Goal: Task Accomplishment & Management: Manage account settings

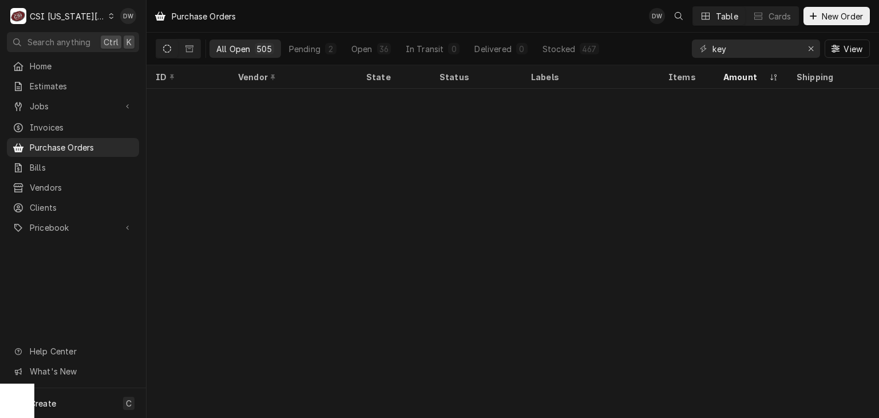
scroll to position [457, 0]
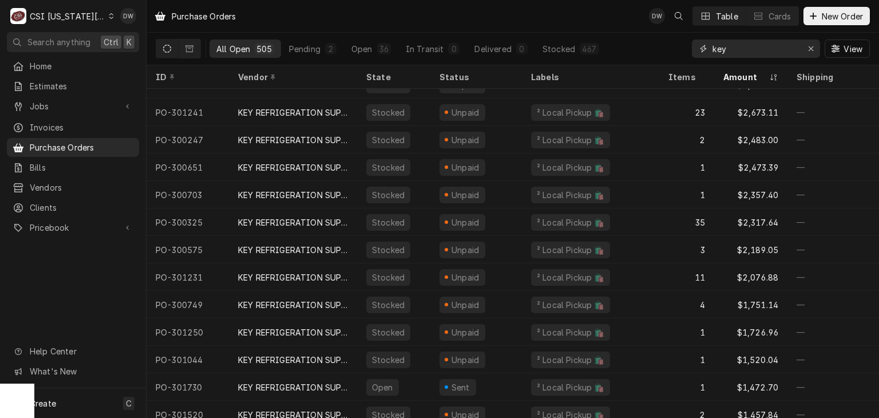
drag, startPoint x: 739, startPoint y: 48, endPoint x: 677, endPoint y: 56, distance: 62.9
click at [677, 56] on div "All Open 505 Pending 2 Open 36 In Transit 0 Delivered 0 Stocked 467 key View" at bounding box center [513, 49] width 714 height 32
paste input "300953"
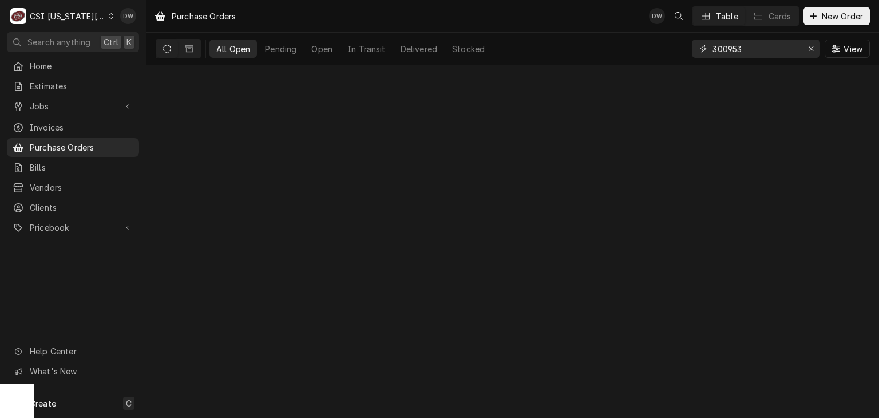
type input "300953"
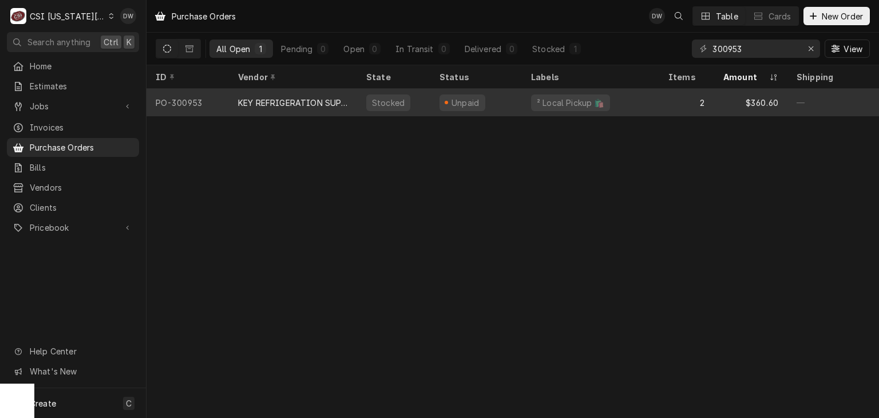
click at [277, 101] on div "KEY REFRIGERATION SUPPLY" at bounding box center [293, 103] width 110 height 12
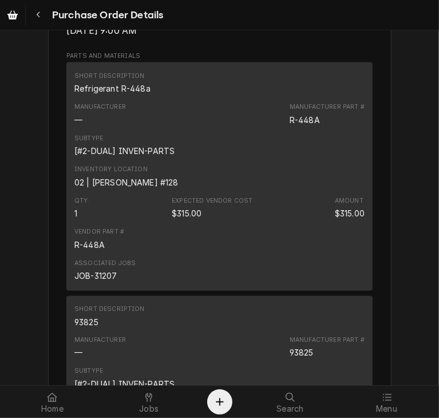
scroll to position [801, 0]
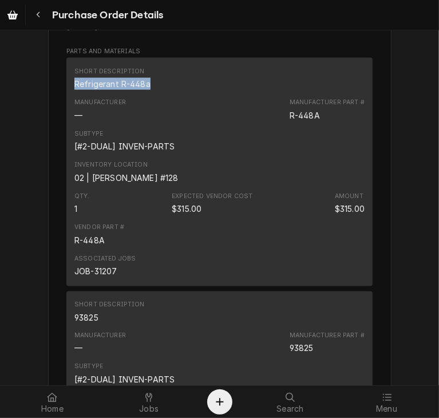
drag, startPoint x: 147, startPoint y: 118, endPoint x: 62, endPoint y: 125, distance: 85.0
click at [66, 125] on div "Short Description Refrigerant R-448a Manufacturer — Manufacturer Part # R-448A …" at bounding box center [219, 172] width 306 height 228
copy div "Refrigerant R-448a"
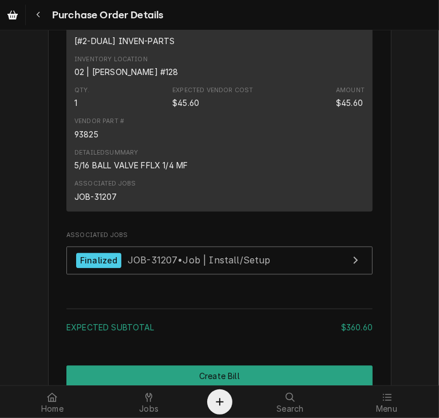
scroll to position [1026, 0]
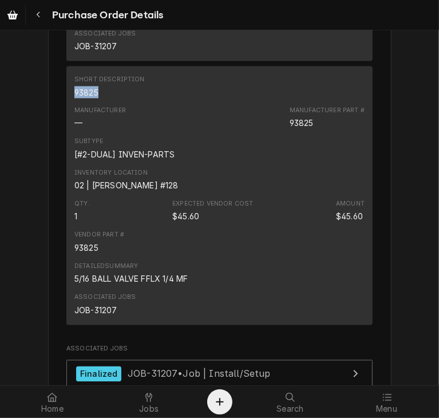
drag, startPoint x: 97, startPoint y: 124, endPoint x: 57, endPoint y: 126, distance: 40.7
copy div "93825"
drag, startPoint x: 189, startPoint y: 314, endPoint x: 64, endPoint y: 313, distance: 124.8
click at [66, 313] on div "Short Description 93825 Manufacturer — Manufacturer Part # 93825 Subtype [#2-DU…" at bounding box center [219, 195] width 306 height 259
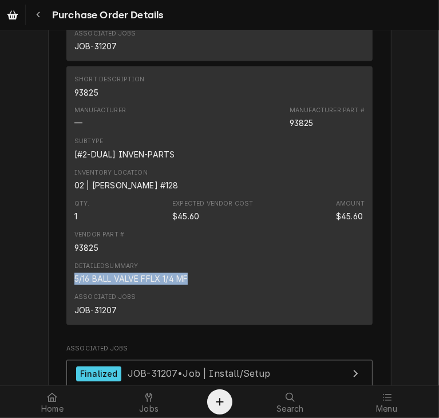
copy div "5/16 BALL VALVE FFLX 1/4 MF"
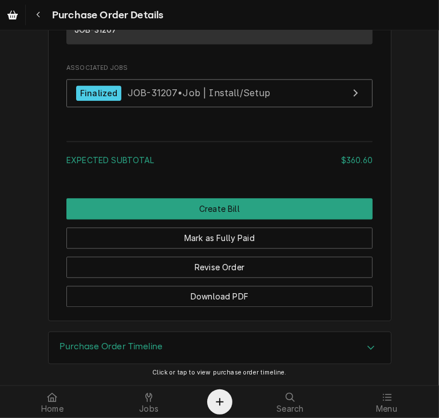
scroll to position [1342, 0]
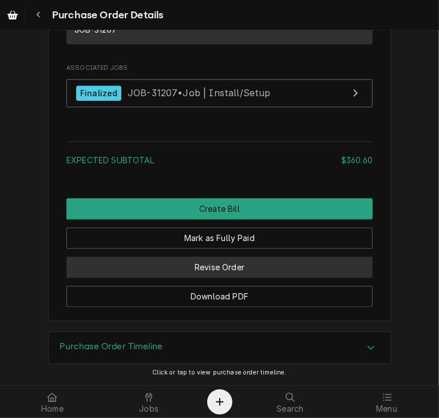
click at [197, 272] on button "Revise Order" at bounding box center [219, 266] width 306 height 21
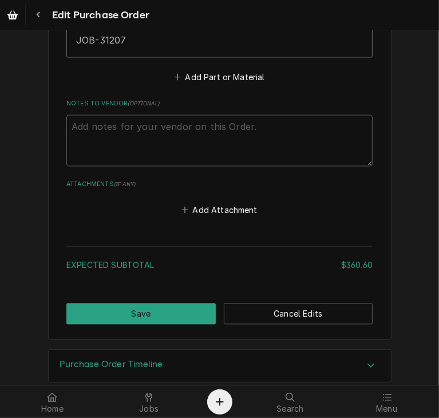
scroll to position [1085, 0]
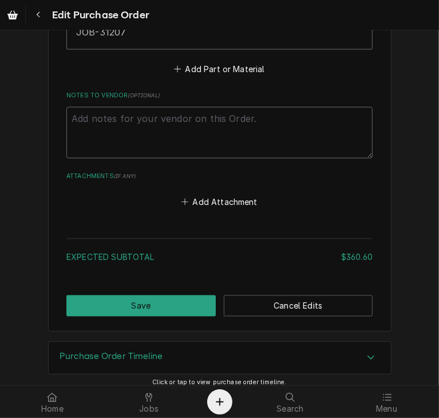
click at [81, 114] on textarea "Notes to Vendor ( optional )" at bounding box center [219, 133] width 306 height 52
type textarea "x"
type textarea "M"
type textarea "x"
type textarea "Ma"
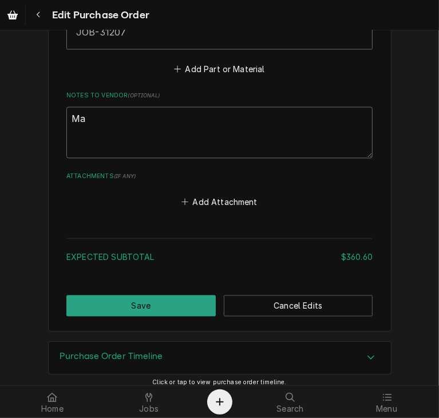
type textarea "x"
type textarea "Man"
type textarea "x"
type textarea "Manu"
type textarea "x"
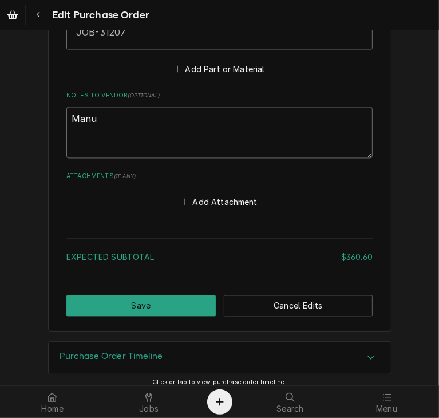
type textarea "Manua"
type textarea "x"
type textarea "Manual"
type textarea "x"
type textarea "Manuall"
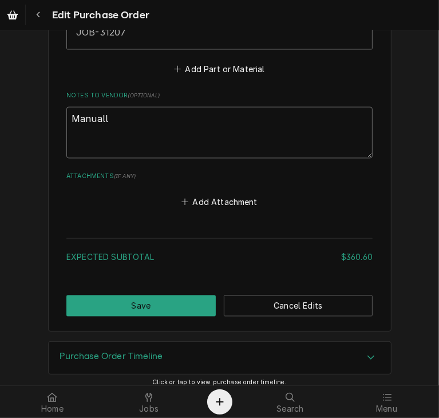
type textarea "x"
type textarea "Manually"
type textarea "x"
type textarea "Manually"
type textarea "x"
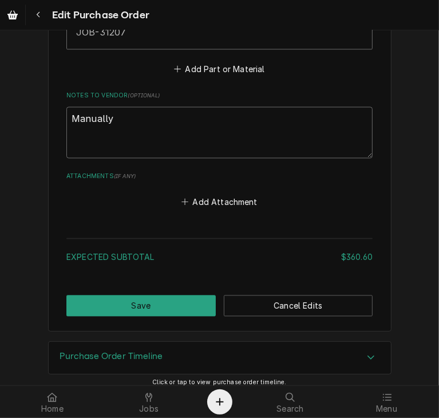
type textarea "Manually e"
type textarea "x"
type textarea "Manually en"
type textarea "x"
type textarea "Manually ent"
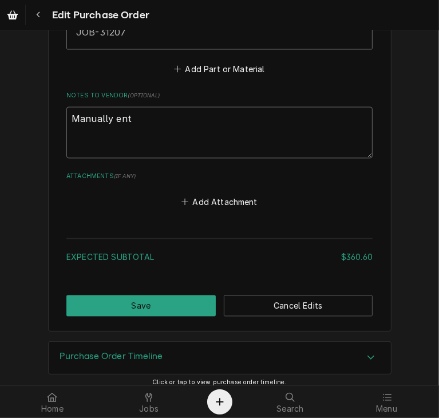
type textarea "x"
type textarea "Manually ente"
type textarea "x"
type textarea "Manually enter"
type textarea "x"
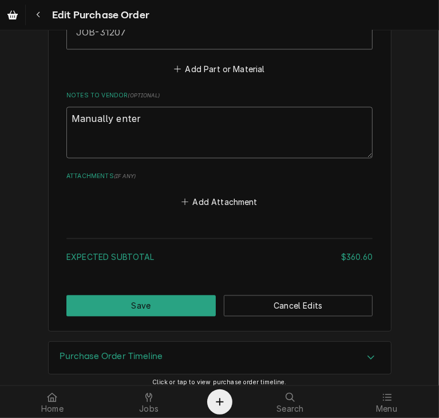
type textarea "Manually entere"
type textarea "x"
type textarea "Manually entered"
type textarea "x"
type textarea "Manually entered"
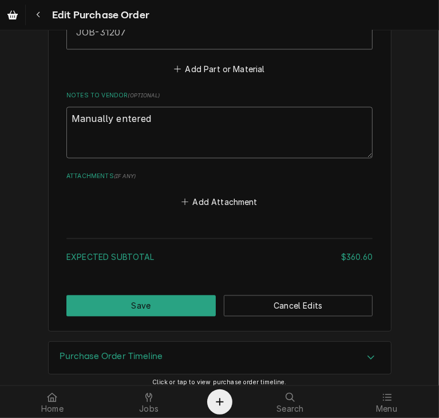
type textarea "x"
type textarea "Manually entered b"
type textarea "x"
type textarea "Manually entered bi"
type textarea "x"
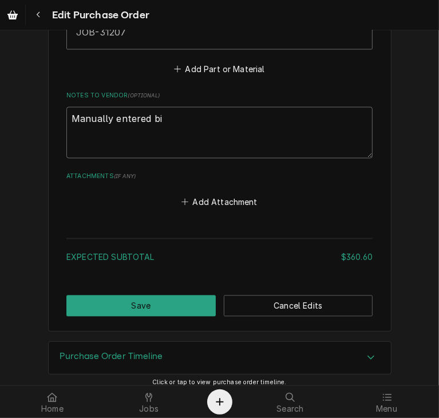
type textarea "Manually entered bil"
type textarea "x"
type textarea "Manually entered bill"
type textarea "x"
type textarea "Manually entered bille"
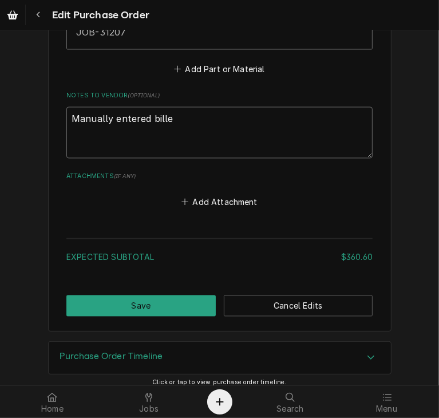
type textarea "x"
type textarea "Manually entered billed"
type textarea "x"
type textarea "Manually entered billed"
type textarea "x"
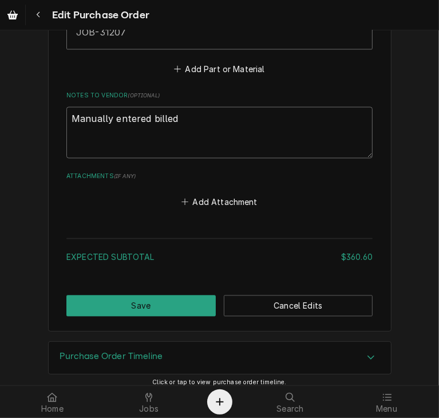
type textarea "Manually entered billed"
type textarea "x"
type textarea "Manually entered bille"
type textarea "x"
type textarea "Manually entered bill"
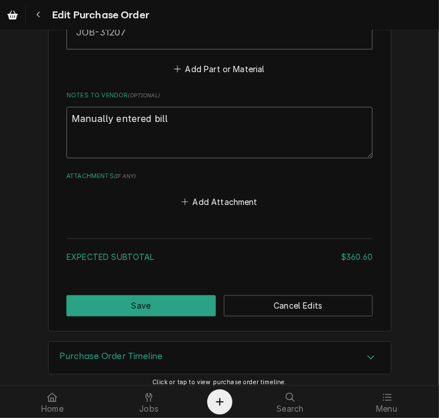
type textarea "x"
type textarea "Manually entered bill"
type textarea "x"
type textarea "Manually entered bill i"
type textarea "x"
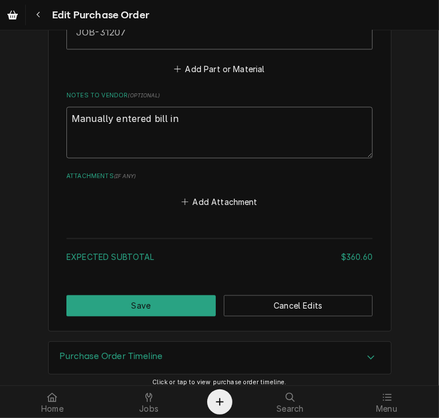
type textarea "Manually entered bill in"
type textarea "x"
type textarea "Manually entered bill in Q"
type textarea "x"
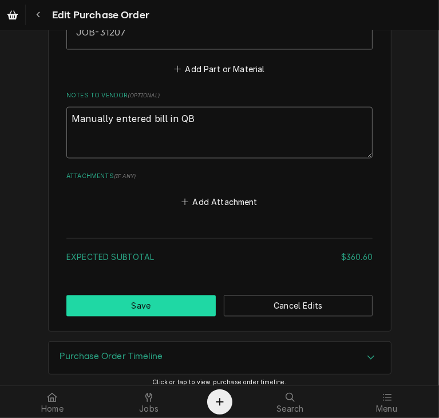
type textarea "Manually entered bill in QB"
click at [128, 302] on button "Save" at bounding box center [140, 305] width 149 height 21
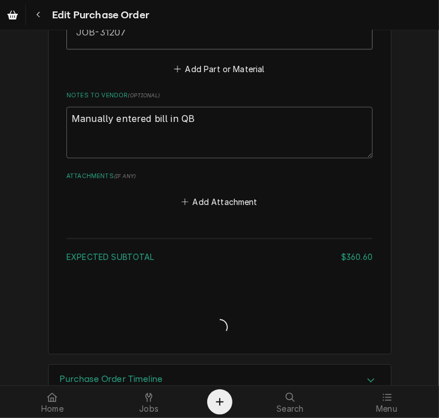
type textarea "x"
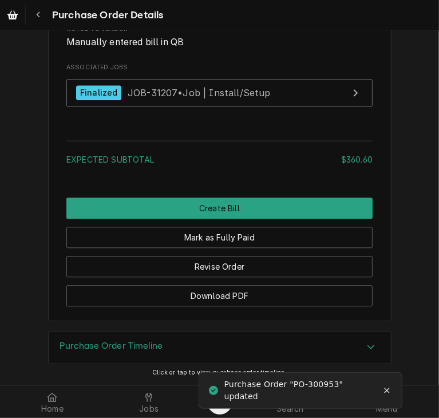
scroll to position [1380, 0]
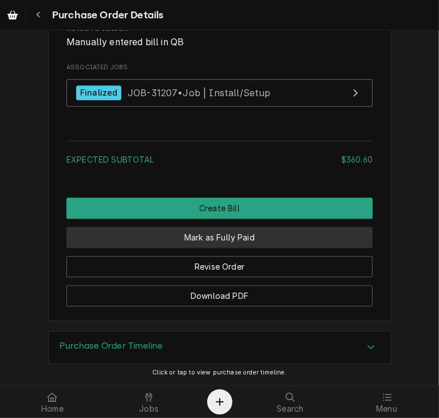
click at [214, 230] on button "Mark as Fully Paid" at bounding box center [219, 237] width 306 height 21
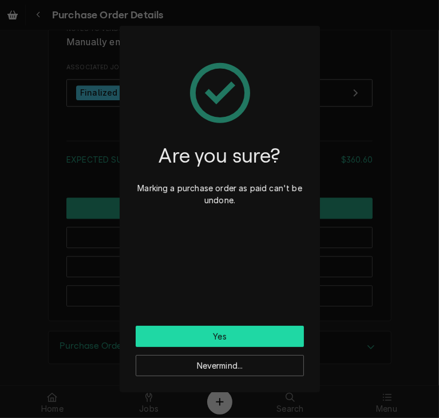
click at [224, 333] on button "Yes" at bounding box center [220, 336] width 168 height 21
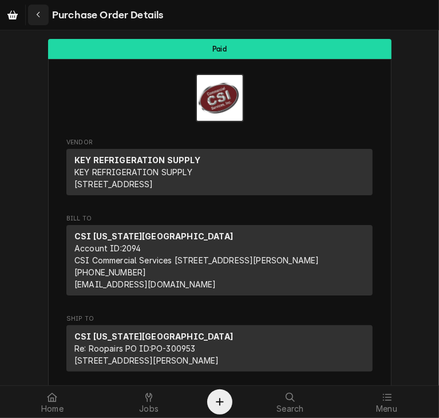
click at [37, 11] on icon "Navigate back" at bounding box center [38, 15] width 5 height 8
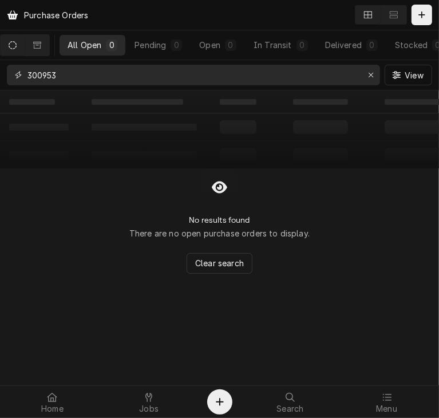
click at [66, 74] on input "300953" at bounding box center [192, 75] width 331 height 21
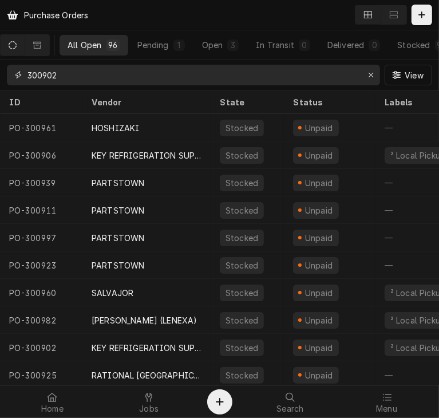
type input "300902"
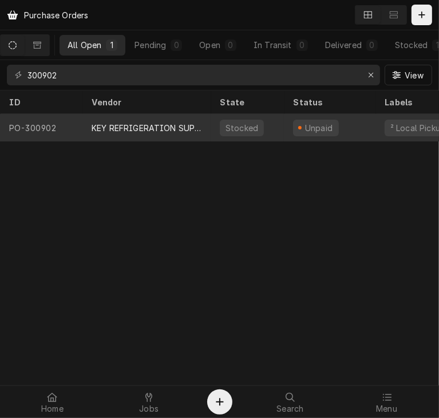
click at [152, 128] on div "KEY REFRIGERATION SUPPLY" at bounding box center [147, 128] width 110 height 12
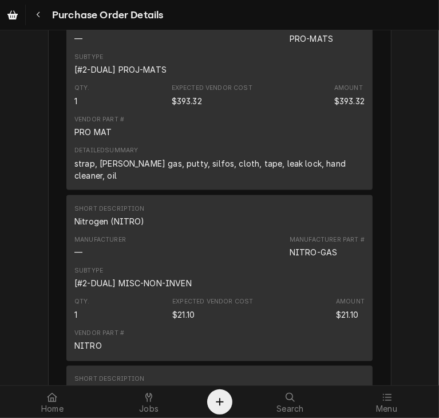
scroll to position [849, 0]
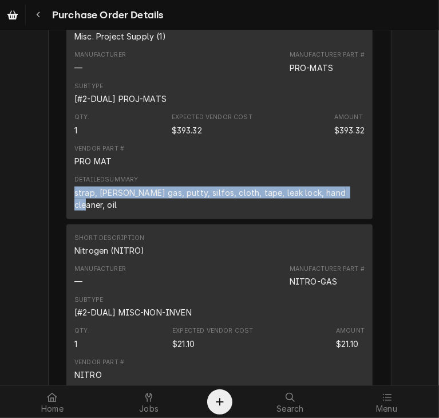
drag, startPoint x: 337, startPoint y: 222, endPoint x: 21, endPoint y: 227, distance: 315.4
copy div "strap, mapp gas, putty, silfos, cloth, tape, leak lock, hand cleaner, oil"
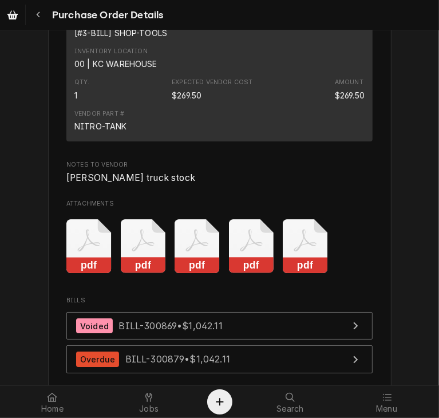
scroll to position [2049, 0]
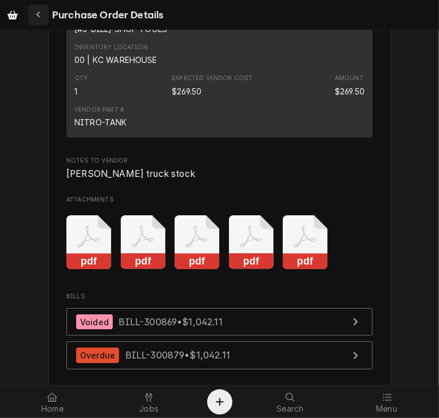
click at [33, 12] on div "Navigate back" at bounding box center [38, 14] width 11 height 11
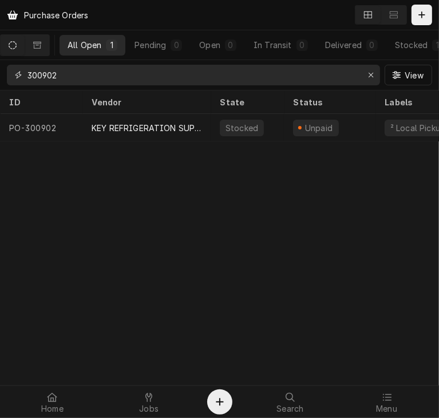
click at [85, 77] on input "300902" at bounding box center [192, 75] width 331 height 21
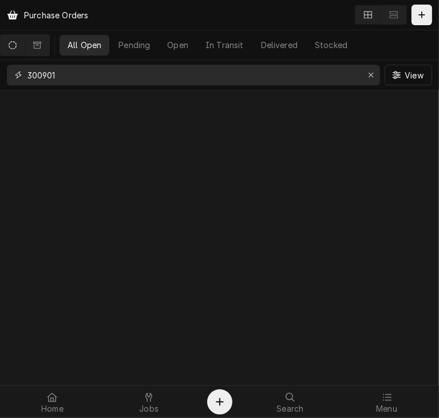
type input "300901"
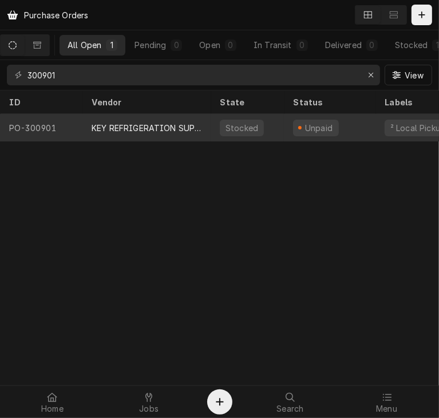
click at [131, 131] on div "KEY REFRIGERATION SUPPLY" at bounding box center [147, 128] width 110 height 12
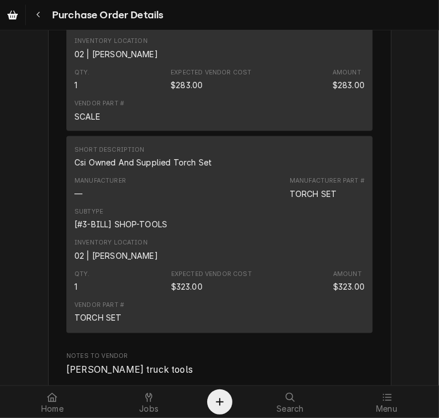
scroll to position [923, 0]
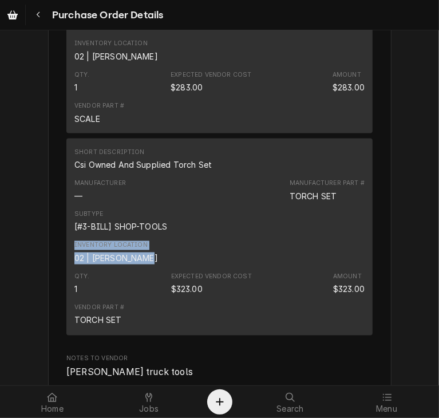
drag, startPoint x: 429, startPoint y: 259, endPoint x: 436, endPoint y: 298, distance: 39.5
click at [436, 298] on div "Unpaid Vendor KEY REFRIGERATION SUPPLY KEY REFRIGERATION SUPPLY 14701 W 101st T…" at bounding box center [219, 207] width 439 height 355
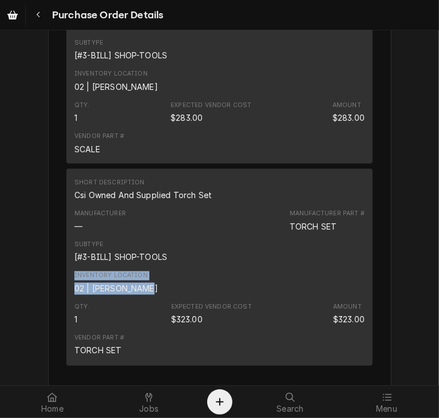
scroll to position [890, 0]
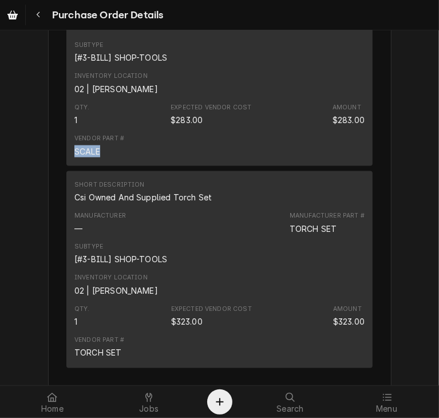
drag, startPoint x: 97, startPoint y: 184, endPoint x: 53, endPoint y: 183, distance: 44.1
copy div "SCALE"
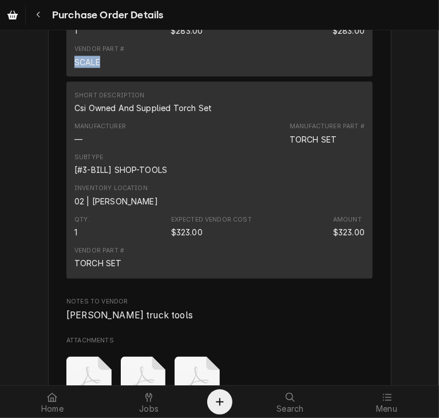
scroll to position [1009, 0]
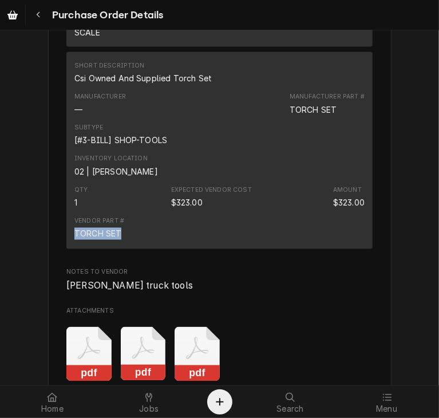
click at [128, 244] on div "Vendor Part # TORCH SET" at bounding box center [219, 228] width 290 height 31
copy div "TORCH SET"
click at [126, 244] on div "Vendor Part # TORCH SET" at bounding box center [219, 228] width 290 height 31
drag, startPoint x: 117, startPoint y: 266, endPoint x: 58, endPoint y: 267, distance: 58.4
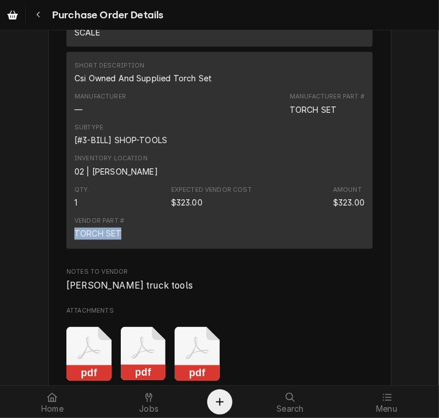
copy div "TORCH SET"
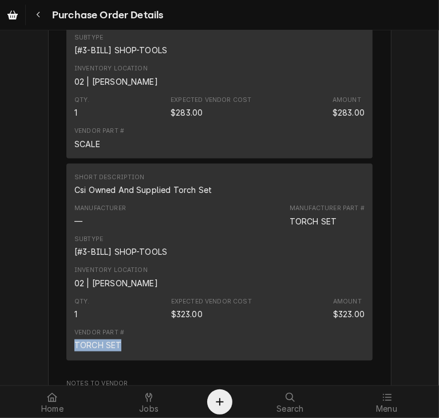
scroll to position [877, 0]
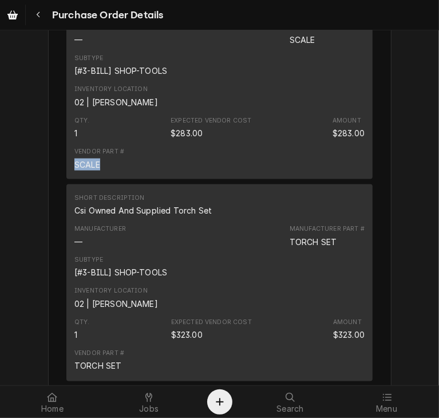
drag, startPoint x: 94, startPoint y: 198, endPoint x: 62, endPoint y: 201, distance: 32.7
click at [66, 179] on div "Short Description Csi Owned And Supplied Scale Manufacturer — Manufacturer Part…" at bounding box center [219, 80] width 306 height 197
copy div "SCALE"
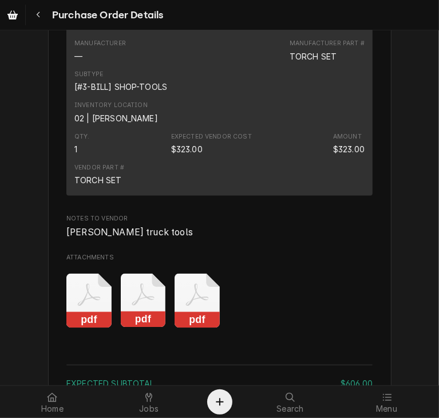
scroll to position [1078, 0]
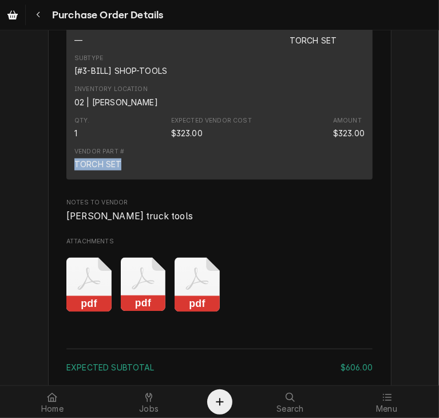
drag, startPoint x: 114, startPoint y: 201, endPoint x: 60, endPoint y: 204, distance: 55.0
copy div "TORCH SET"
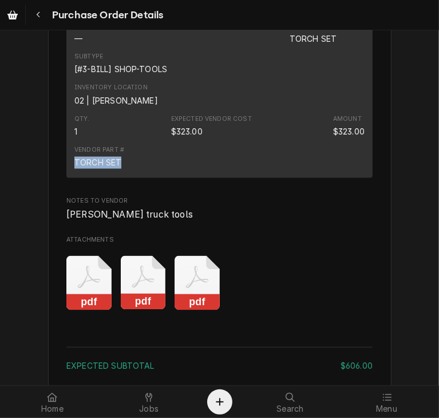
scroll to position [1321, 0]
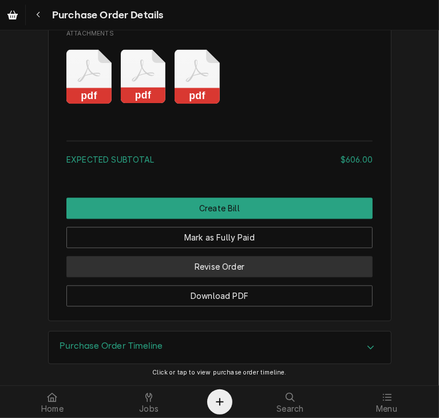
click at [207, 260] on button "Revise Order" at bounding box center [219, 266] width 306 height 21
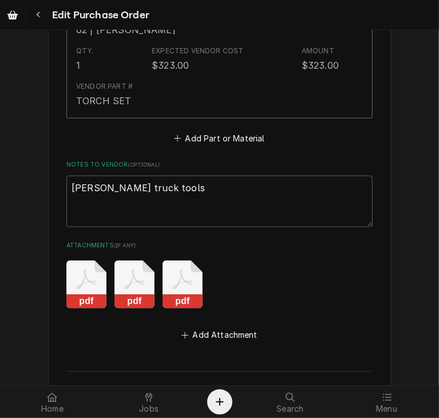
scroll to position [913, 0]
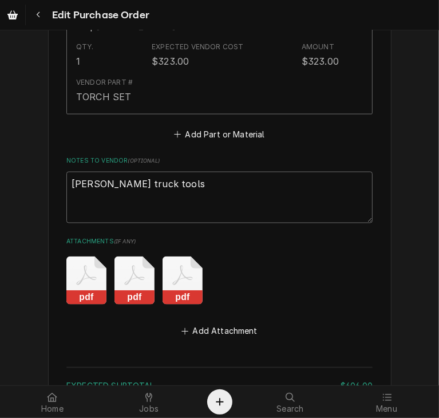
click at [155, 181] on textarea "[PERSON_NAME] truck tools" at bounding box center [219, 198] width 306 height 52
type textarea "x"
type textarea "[PERSON_NAME] truck tools"
type textarea "x"
type textarea "[PERSON_NAME] truck tools"
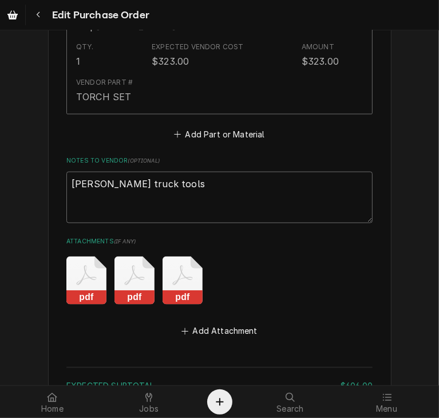
type textarea "x"
type textarea "[PERSON_NAME] truck tools"
type textarea "x"
type textarea "[PERSON_NAME] truck tools M"
type textarea "x"
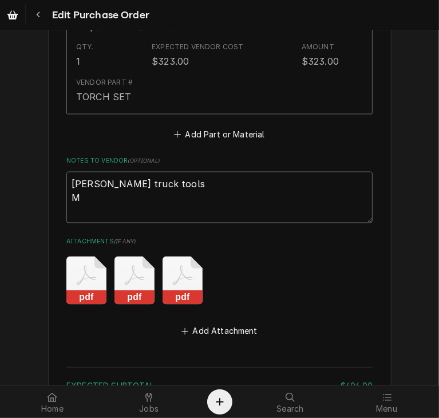
type textarea "[PERSON_NAME] truck tools Ma"
type textarea "x"
type textarea "[PERSON_NAME] truck tools Man"
type textarea "x"
type textarea "[PERSON_NAME] truck tools Manu"
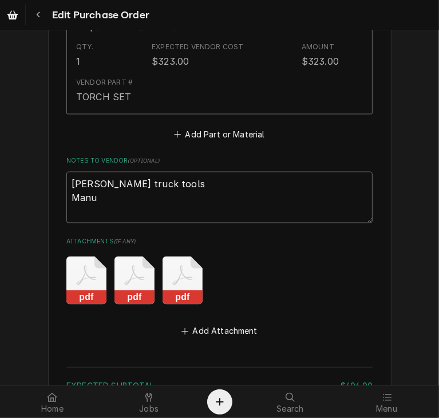
type textarea "x"
type textarea "[PERSON_NAME] truck tools Manua"
type textarea "x"
type textarea "[PERSON_NAME] truck tools Manual"
type textarea "x"
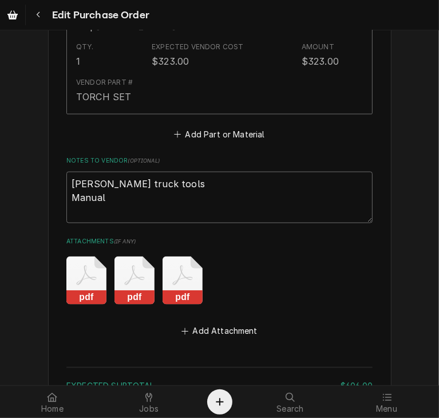
type textarea "[PERSON_NAME] truck tools Manuall"
type textarea "x"
type textarea "[PERSON_NAME] truck tools Manually"
type textarea "x"
type textarea "[PERSON_NAME] truck tools Manually"
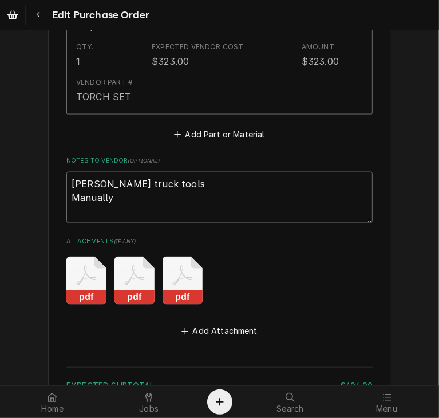
type textarea "x"
type textarea "[PERSON_NAME] truck tools Manually e"
type textarea "x"
type textarea "[PERSON_NAME] truck tools Manually en"
type textarea "x"
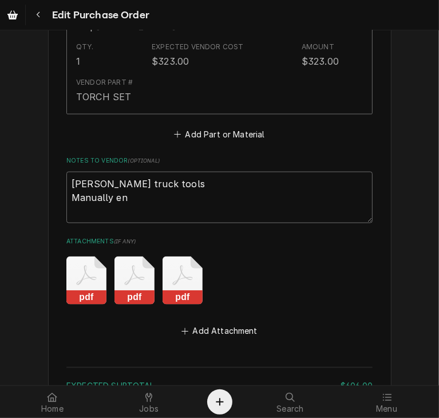
type textarea "[PERSON_NAME] truck tools Manually ent"
type textarea "x"
type textarea "[PERSON_NAME] truck tools Manually ente"
type textarea "x"
type textarea "[PERSON_NAME] truck tools Manually enter"
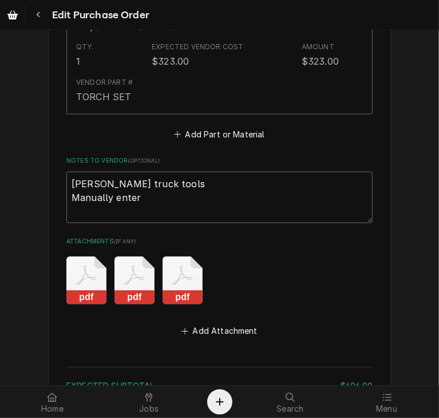
type textarea "x"
type textarea "[PERSON_NAME] truck tools Manually entere"
type textarea "x"
type textarea "[PERSON_NAME] truck tools Manually entered"
type textarea "x"
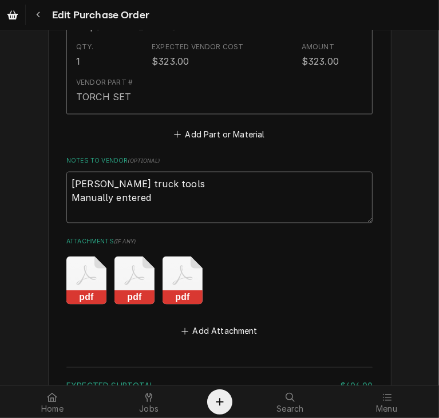
type textarea "[PERSON_NAME] truck tools Manually entered"
type textarea "x"
type textarea "[PERSON_NAME] truck tools Manually entered b"
type textarea "x"
type textarea "jesse truck tools Manually entered bi"
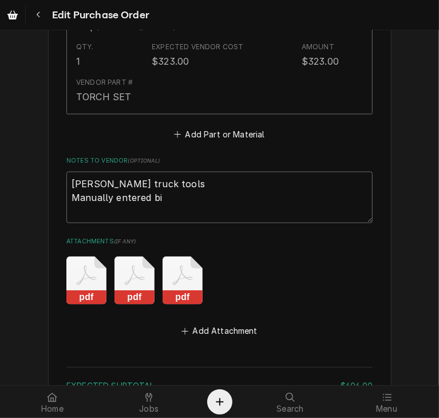
type textarea "x"
type textarea "jesse truck tools Manually entered bil"
type textarea "x"
type textarea "jesse truck tools Manually entered bill"
type textarea "x"
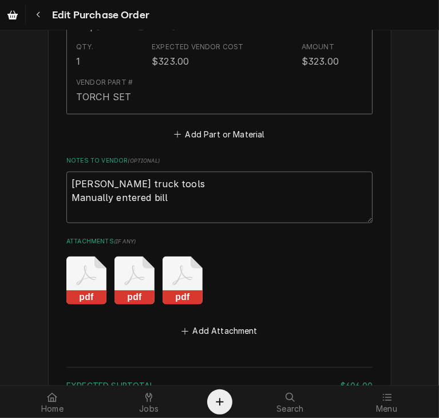
type textarea "jesse truck tools Manually entered bill"
type textarea "x"
type textarea "jesse truck tools Manually entered bill i"
type textarea "x"
type textarea "jesse truck tools Manually entered bill in"
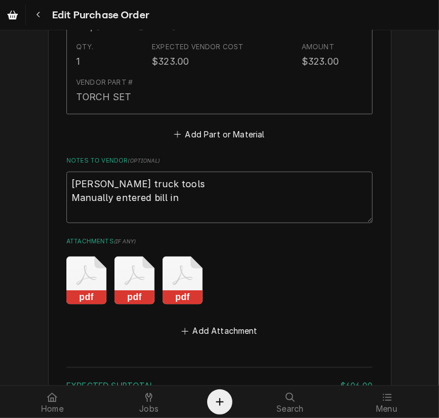
type textarea "x"
type textarea "jesse truck tools Manually entered bill in"
type textarea "x"
type textarea "jesse truck tools Manually entered bill in Q"
type textarea "x"
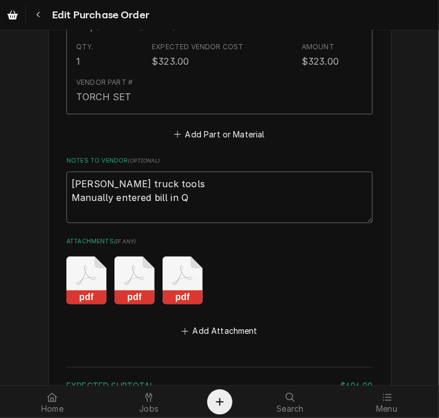
type textarea "jesse truck tools Manually entered bill in QB"
type textarea "x"
type textarea "jesse truck tools Manually entered bill in QB"
type textarea "x"
type textarea "jesse truck tools Manually entered bill in QB -"
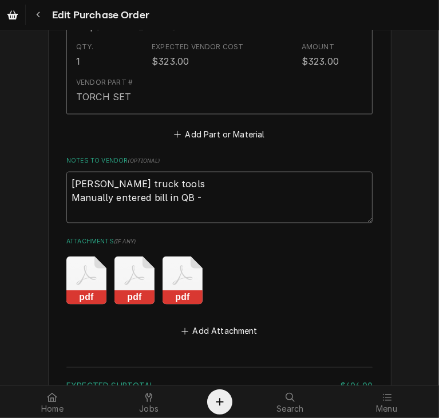
type textarea "x"
type textarea "jesse truck tools Manually entered bill in QB -d"
type textarea "x"
type textarea "jesse truck tools Manually entered bill in QB -dw"
type textarea "x"
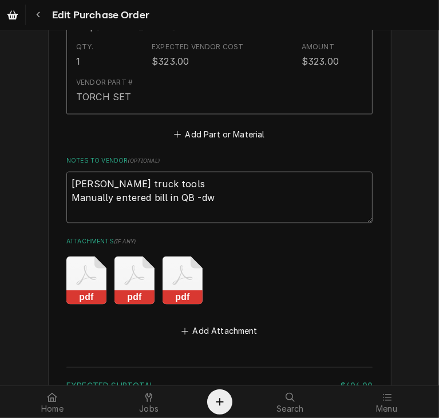
type textarea "jesse truck tools Manually entered bill in QB -dw"
type textarea "x"
type textarea "jesse truck tools Manually entered bill in QB -dw"
type textarea "x"
type textarea "jesse truck tools Manually entered bill in QB -d"
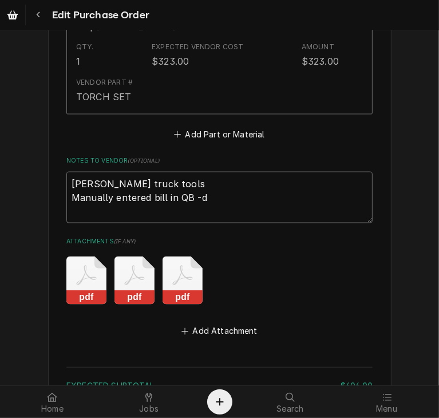
type textarea "x"
type textarea "jesse truck tools Manually entered bill in QB -"
type textarea "x"
type textarea "jesse truck tools Manually entered bill in QB"
type textarea "x"
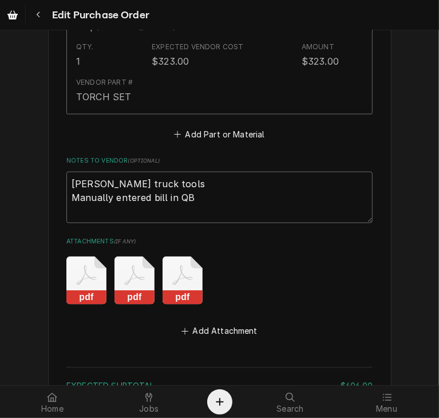
type textarea "jesse truck tools Manually entered bill in QB"
paste textarea "TORCH SET"
type textarea "x"
type textarea "jesse truck tools Manually entered bill in QB TORCH SET"
type textarea "x"
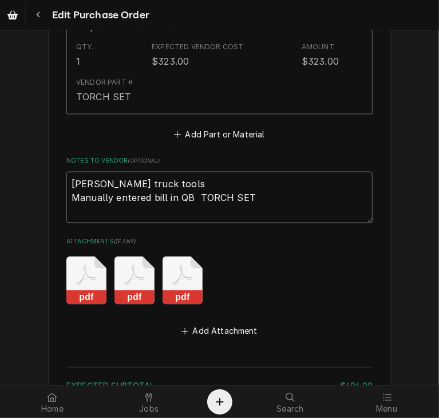
type textarea "jesse truck tools Manually entered bill in QB TORCH SE"
type textarea "x"
type textarea "jesse truck tools Manually entered bill in QB TORCH S"
type textarea "x"
type textarea "jesse truck tools Manually entered bill in QB TORCH"
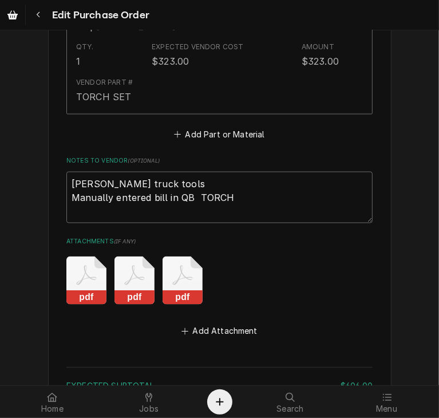
type textarea "x"
type textarea "jesse truck tools Manually entered bill in QB TORCH"
type textarea "x"
type textarea "jesse truck tools Manually entered bill in QB TORC"
type textarea "x"
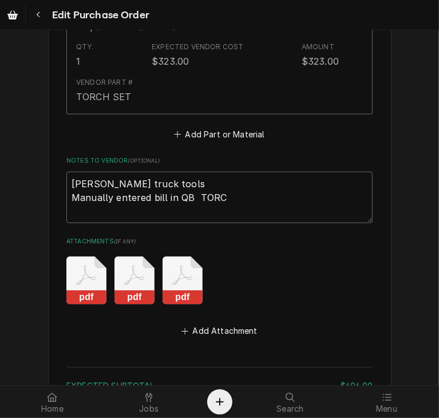
type textarea "jesse truck tools Manually entered bill in QB TOR"
type textarea "x"
type textarea "jesse truck tools Manually entered bill in QB TO"
type textarea "x"
type textarea "jesse truck tools Manually entered bill in QB T"
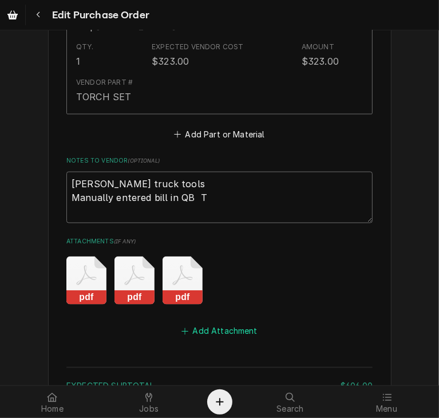
type textarea "x"
type textarea "jesse truck tools Manually entered bill in QB"
click at [197, 191] on textarea "jesse truck tools Manually entered bill in QB" at bounding box center [219, 198] width 306 height 52
paste textarea "32136462-00"
type textarea "x"
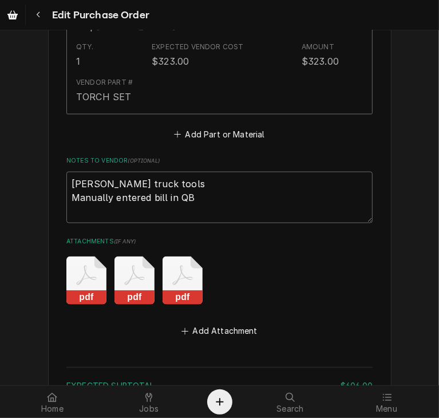
type textarea "jesse truck tools Manually entered bill in QB 32136462-00"
type textarea "x"
type textarea "jesse truck tools Manually entered bill in QB 32136462-00"
type textarea "x"
type textarea "jesse truck tools Manually entered bill in QB 32136462-00 -"
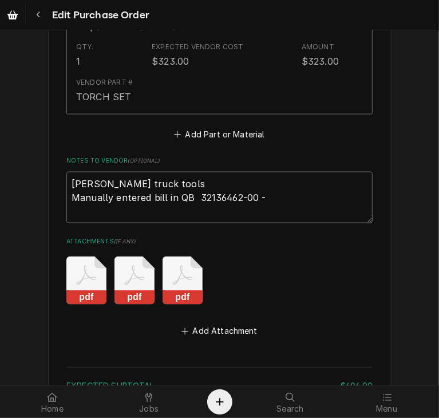
type textarea "x"
type textarea "jesse truck tools Manually entered bill in QB 32136462-00 -dw"
type textarea "x"
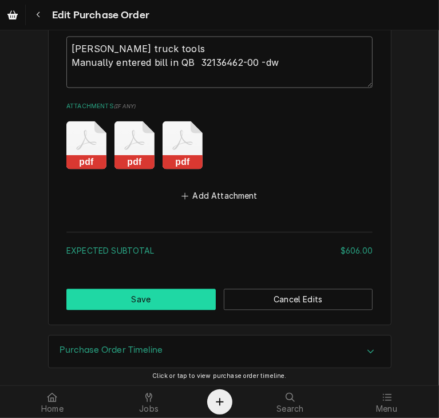
type textarea "jesse truck tools Manually entered bill in QB 32136462-00 -dw"
click at [144, 302] on button "Save" at bounding box center [140, 299] width 149 height 21
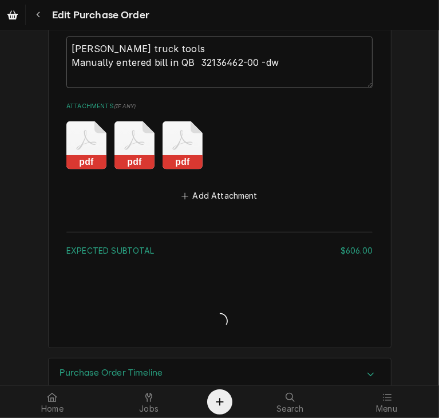
type textarea "x"
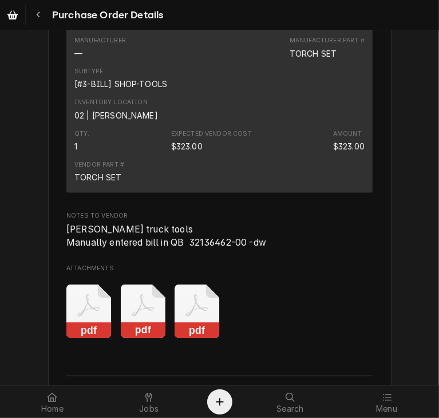
scroll to position [1229, 0]
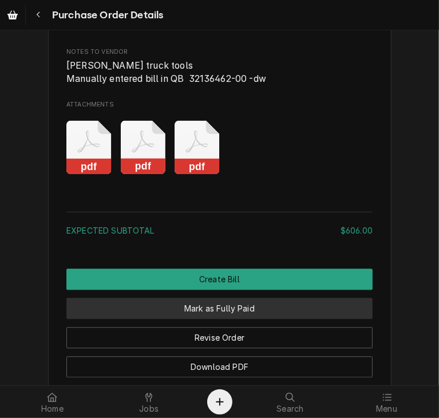
click at [265, 319] on button "Mark as Fully Paid" at bounding box center [219, 308] width 306 height 21
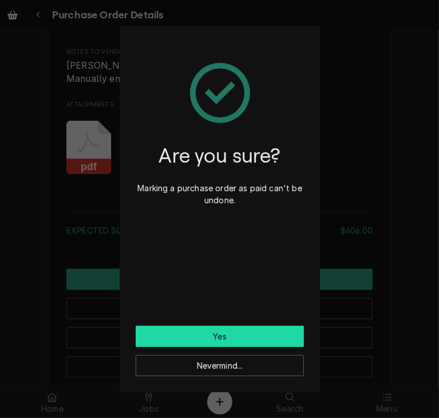
click at [236, 337] on button "Yes" at bounding box center [220, 336] width 168 height 21
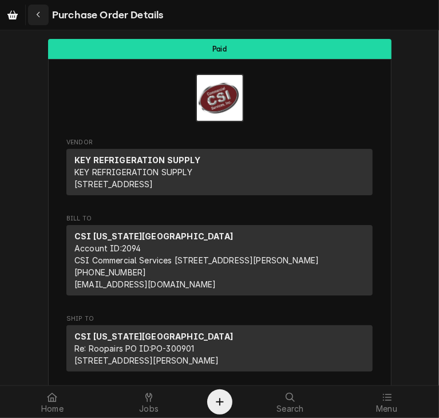
click at [39, 11] on icon "Navigate back" at bounding box center [38, 15] width 5 height 8
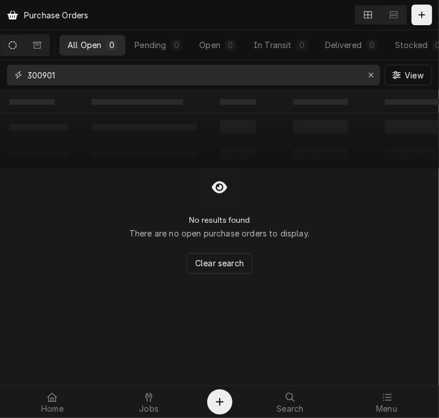
drag, startPoint x: 79, startPoint y: 73, endPoint x: 25, endPoint y: 76, distance: 54.4
click at [25, 76] on div "300901" at bounding box center [193, 75] width 373 height 21
paste input "778"
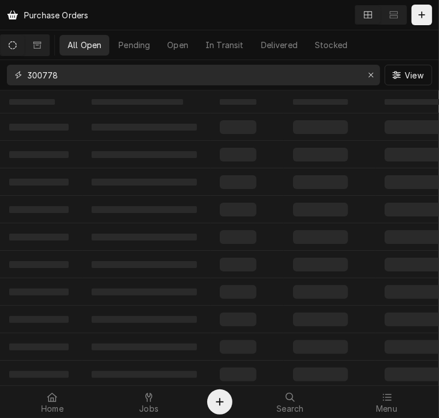
type input "300778"
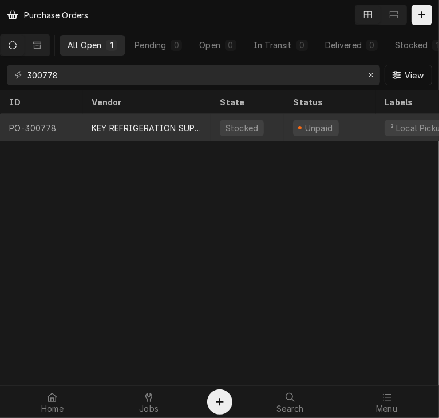
click at [105, 126] on div "KEY REFRIGERATION SUPPLY" at bounding box center [147, 128] width 110 height 12
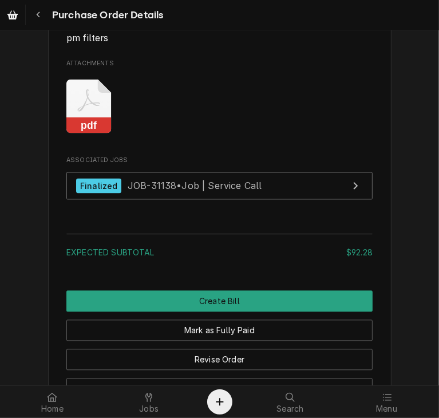
scroll to position [1087, 0]
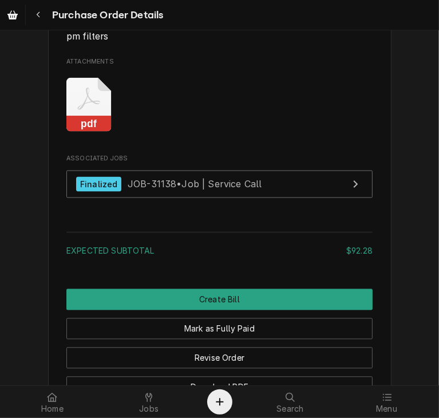
click at [88, 132] on rect "Attachments" at bounding box center [88, 124] width 45 height 16
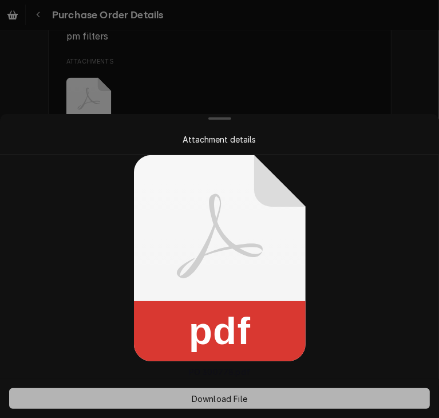
click at [220, 399] on span "Download File" at bounding box center [219, 399] width 60 height 12
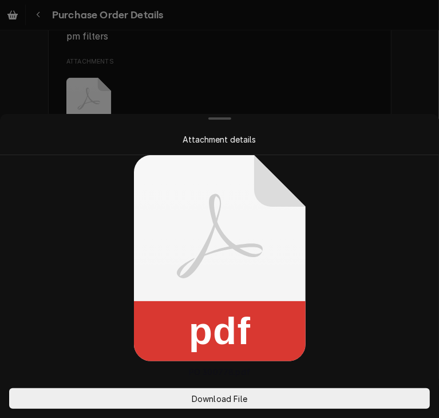
click at [371, 58] on div at bounding box center [219, 209] width 439 height 418
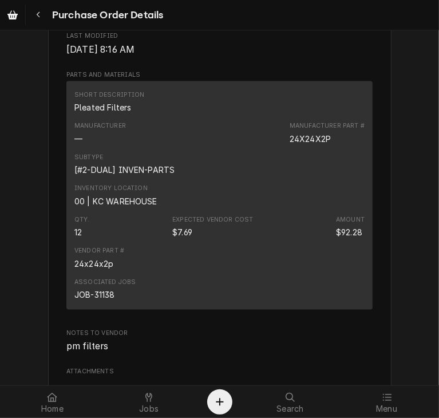
scroll to position [780, 0]
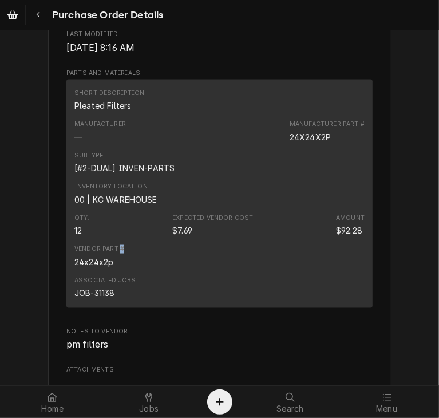
drag, startPoint x: 114, startPoint y: 293, endPoint x: 121, endPoint y: 298, distance: 9.0
click at [121, 271] on div "Vendor Part # 24x24x2p" at bounding box center [219, 255] width 290 height 31
drag, startPoint x: 125, startPoint y: 141, endPoint x: 58, endPoint y: 141, distance: 67.5
click at [58, 141] on div "Vendor KEY REFRIGERATION SUPPLY KEY REFRIGERATION SUPPLY 14701 W 101st Terrace …" at bounding box center [219, -1] width 343 height 1441
copy div "Pleated Filters"
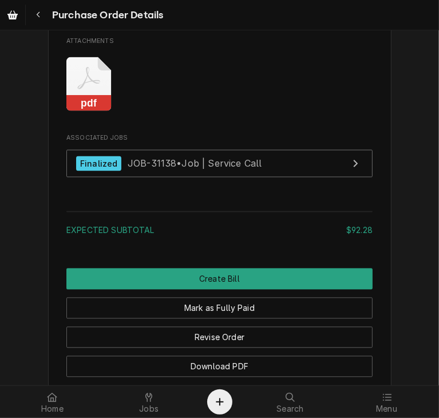
scroll to position [1113, 0]
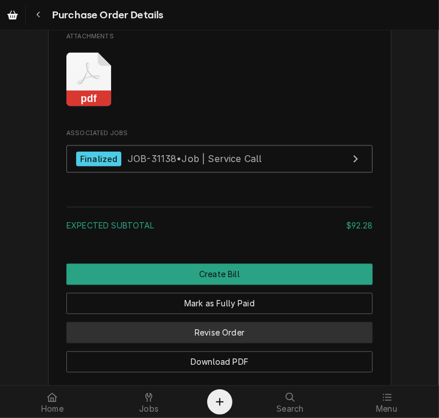
click at [244, 343] on button "Revise Order" at bounding box center [219, 332] width 306 height 21
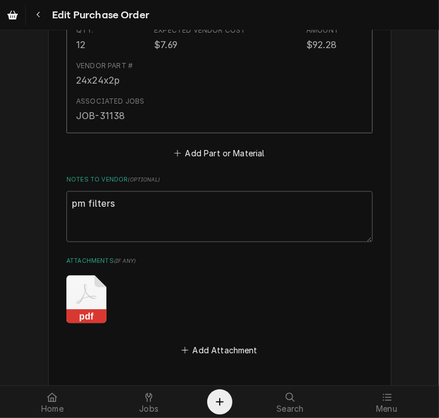
scroll to position [702, 0]
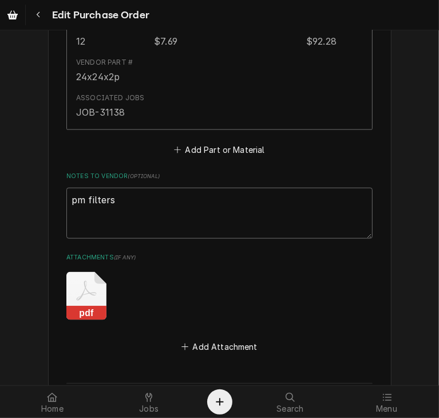
click at [129, 209] on textarea "pm filters" at bounding box center [219, 214] width 306 height 52
type textarea "x"
type textarea "pm filters"
type textarea "x"
type textarea "pm filters M"
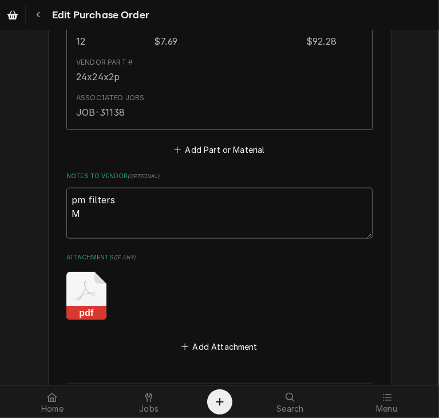
type textarea "x"
type textarea "pm filters Ma"
type textarea "x"
type textarea "pm filters Man"
type textarea "x"
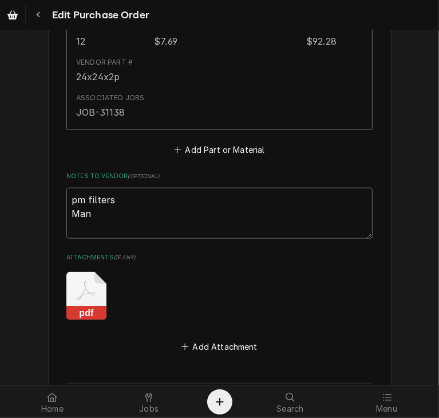
type textarea "pm filters Manu"
type textarea "x"
type textarea "pm filters Manua"
type textarea "x"
type textarea "pm filters Manual"
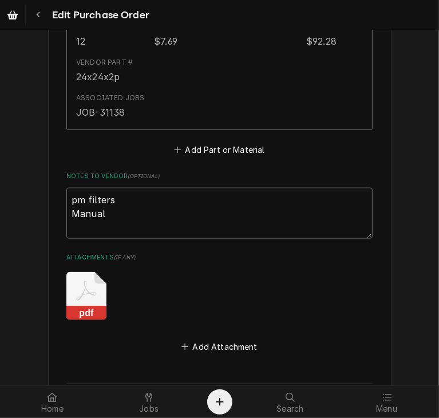
type textarea "x"
type textarea "pm filters Manuall"
type textarea "x"
type textarea "pm filters Manually"
type textarea "x"
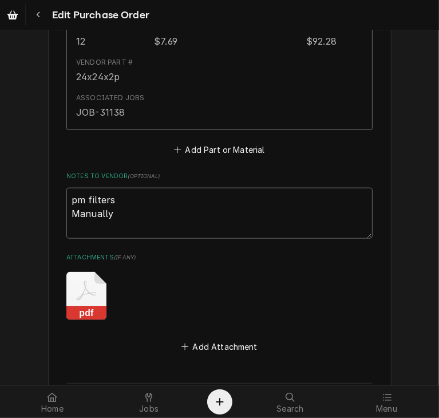
type textarea "pm filters Manually"
type textarea "x"
type textarea "pm filters Manually i"
type textarea "x"
type textarea "pm filters Manually"
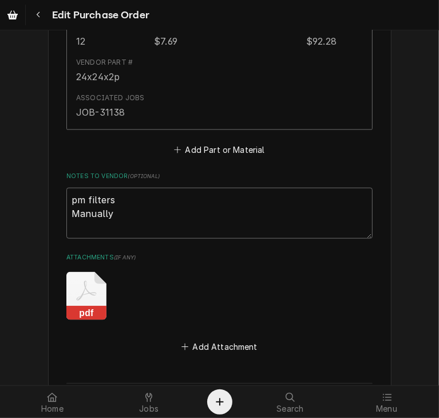
type textarea "x"
type textarea "pm filters Manually e"
type textarea "x"
type textarea "pm filters Manually en"
type textarea "x"
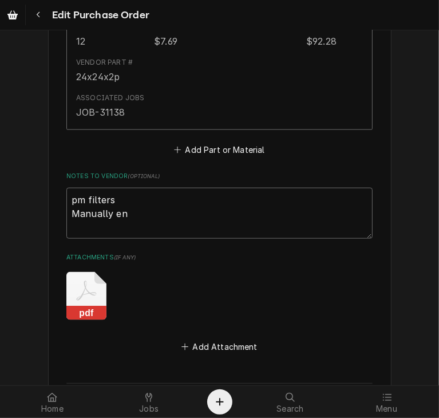
type textarea "pm filters Manually ent"
type textarea "x"
type textarea "pm filters Manually ente"
type textarea "x"
type textarea "pm filters Manually enter"
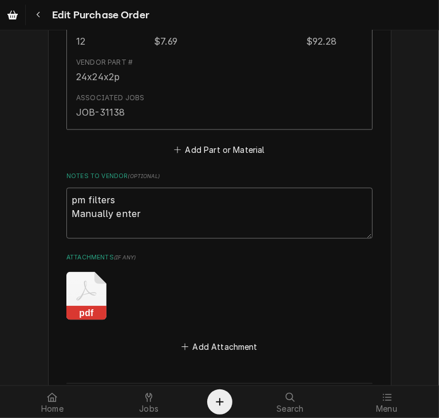
type textarea "x"
type textarea "pm filters Manually entere"
type textarea "x"
type textarea "pm filters Manually entered"
type textarea "x"
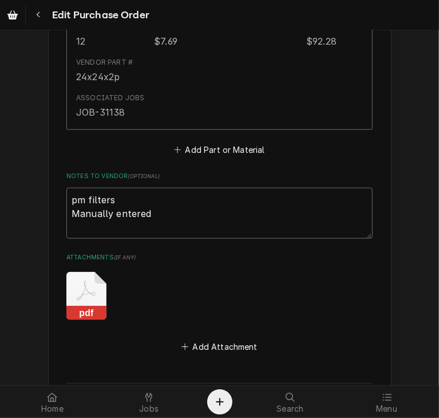
type textarea "pm filters Manually entered"
type textarea "x"
type textarea "pm filters Manually entered i"
type textarea "x"
type textarea "pm filters Manually entered in"
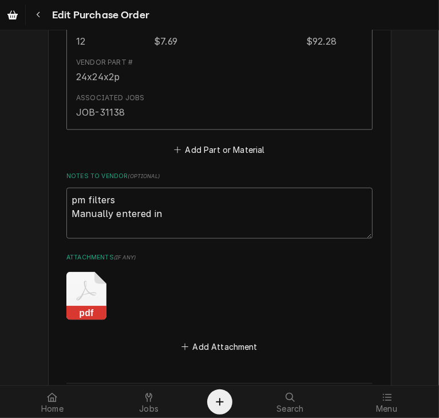
type textarea "x"
type textarea "pm filters Manually entered invo"
type textarea "x"
type textarea "pm filters Manually entered invoi"
type textarea "x"
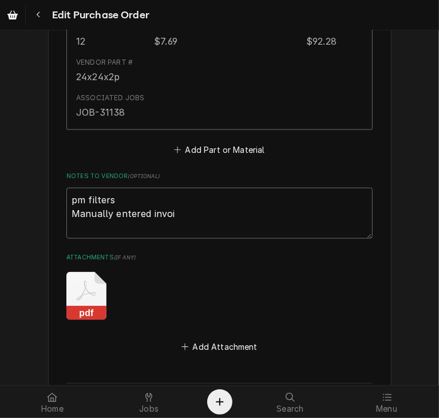
type textarea "pm filters Manually entered invoic"
type textarea "x"
type textarea "pm filters Manually entered invoice"
type textarea "x"
type textarea "pm filters Manually entered invoice"
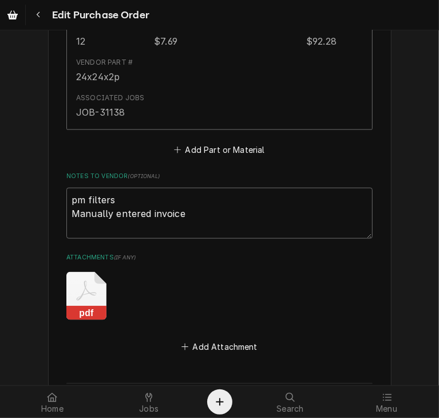
type textarea "x"
type textarea "pm filters Manually entered invoice i"
type textarea "x"
type textarea "pm filters Manually entered invoice i"
type textarea "x"
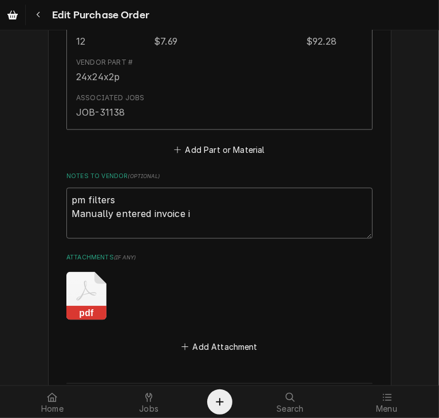
type textarea "pm filters Manually entered invoice i"
type textarea "x"
type textarea "pm filters Manually entered invoice in"
type textarea "x"
type textarea "pm filters Manually entered invoice inQ"
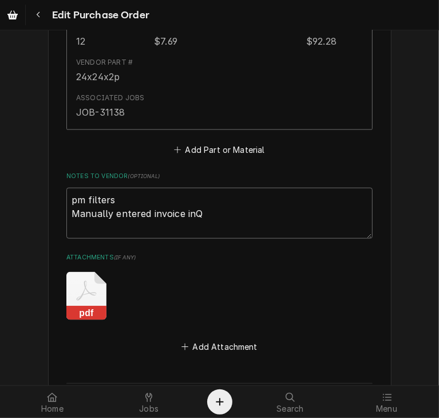
type textarea "x"
type textarea "pm filters Manually entered invoice in"
type textarea "x"
type textarea "pm filters Manually entered invoice in"
type textarea "x"
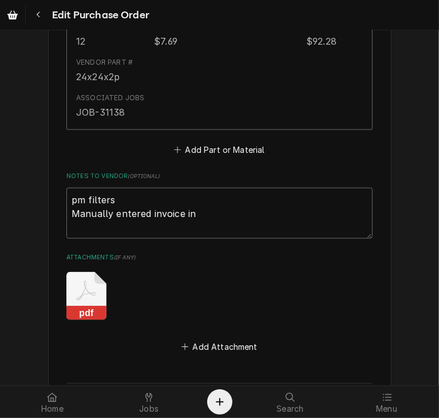
type textarea "pm filters Manually entered invoice in Q"
type textarea "x"
type textarea "pm filters Manually entered invoice in QB"
type textarea "x"
type textarea "pm filters Manually entered invoice in QB"
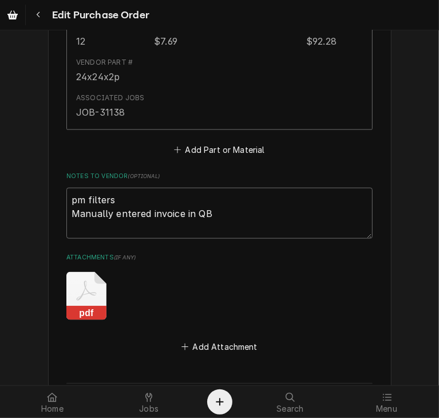
type textarea "x"
type textarea "pm filters Manually entered invoice in QB -"
type textarea "x"
type textarea "pm filters Manually entered invoice in QB -d"
type textarea "x"
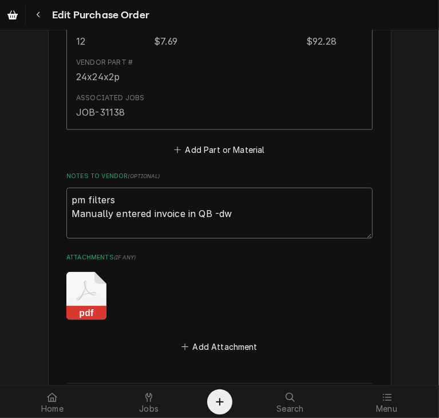
type textarea "pm filters Manually entered invoice in QB -dw"
click at [221, 345] on button "Add Attachment" at bounding box center [220, 347] width 80 height 16
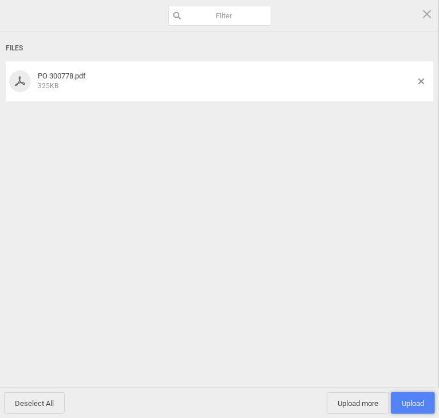
click at [404, 402] on span "Upload 1" at bounding box center [413, 403] width 22 height 9
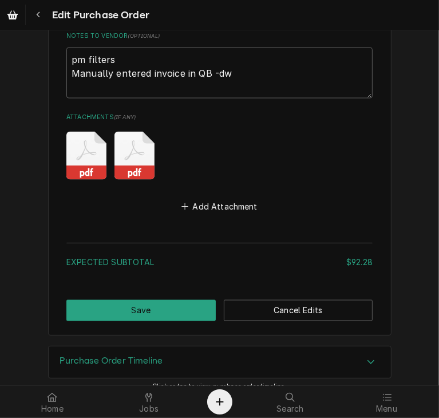
scroll to position [853, 0]
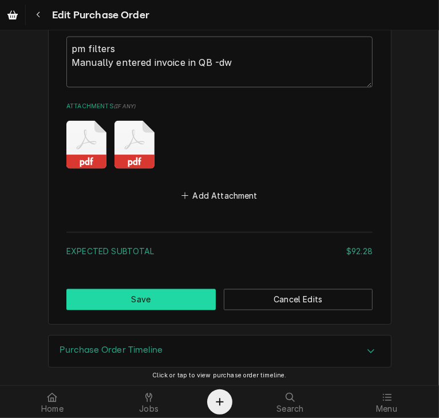
click at [151, 289] on button "Save" at bounding box center [140, 299] width 149 height 21
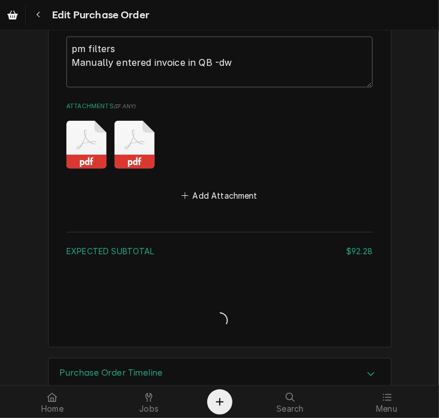
type textarea "x"
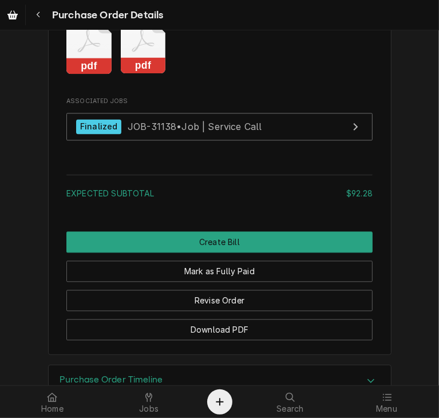
scroll to position [1172, 0]
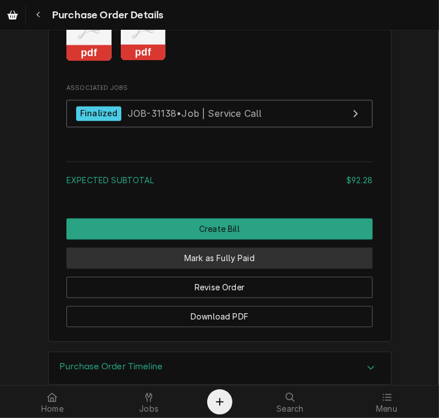
click at [238, 268] on button "Mark as Fully Paid" at bounding box center [219, 257] width 306 height 21
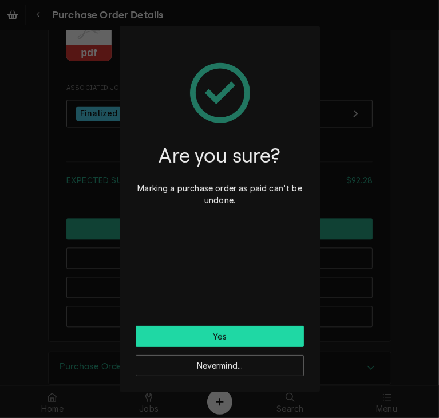
click at [213, 332] on button "Yes" at bounding box center [220, 336] width 168 height 21
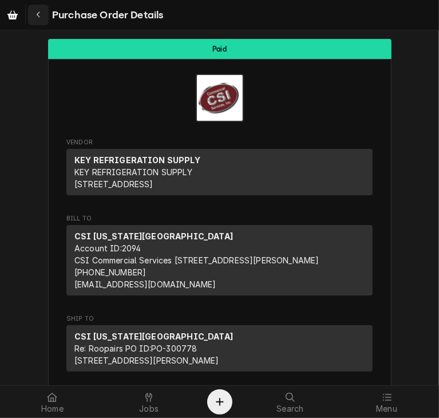
click at [42, 14] on div "Navigate back" at bounding box center [38, 14] width 11 height 11
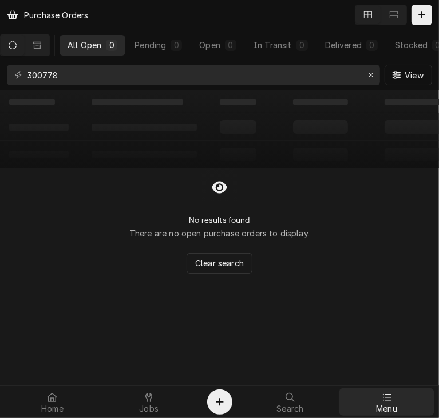
click at [391, 388] on link "Menu" at bounding box center [387, 401] width 96 height 27
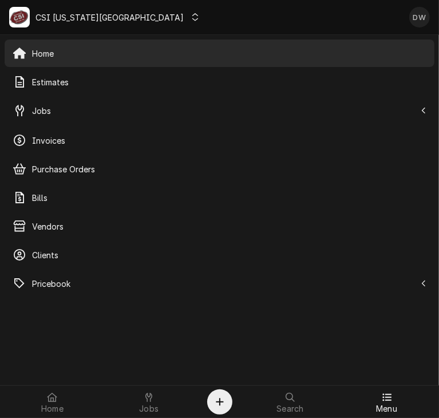
click at [189, 22] on div "Dynamic Content Wrapper" at bounding box center [194, 16] width 11 height 11
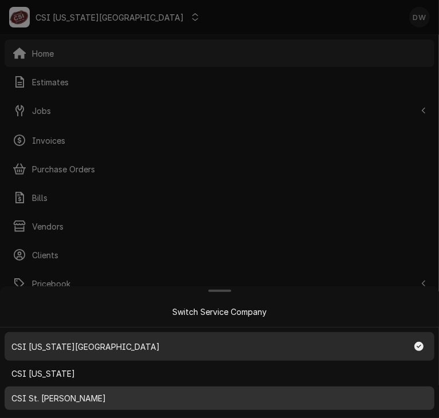
click at [57, 394] on span "CSI St. [PERSON_NAME]" at bounding box center [58, 398] width 94 height 12
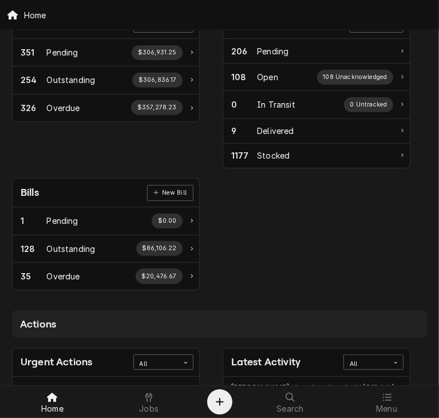
scroll to position [287, 0]
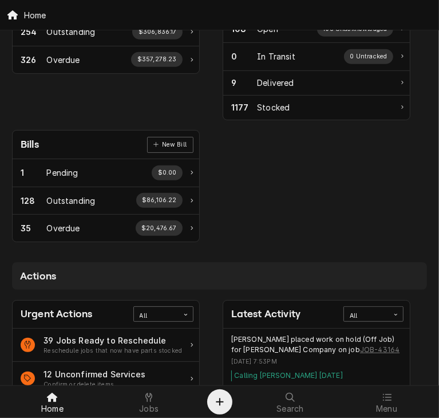
click at [43, 135] on div "Bills New Bill" at bounding box center [106, 144] width 187 height 29
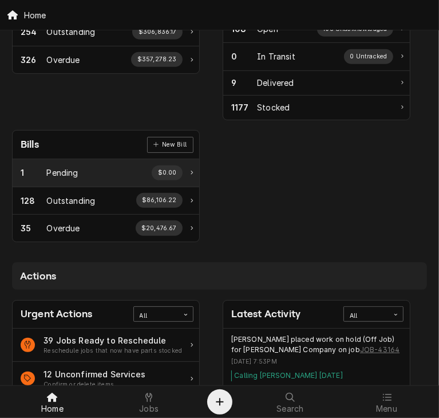
click at [194, 168] on div "1 Pending $0.00" at bounding box center [106, 172] width 187 height 27
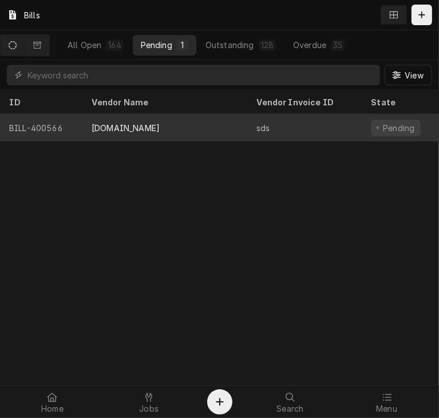
click at [121, 122] on div "[DOMAIN_NAME]" at bounding box center [126, 128] width 68 height 12
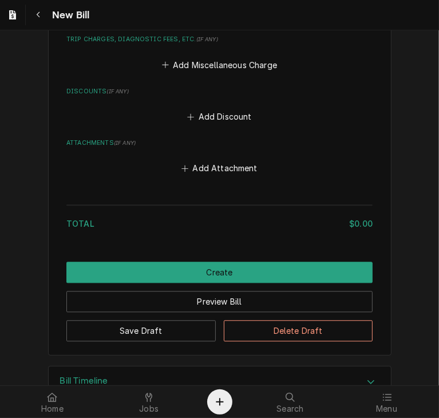
scroll to position [1271, 0]
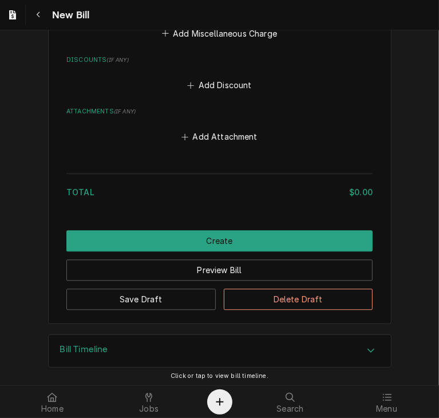
click at [367, 346] on icon "Accordion Header" at bounding box center [371, 350] width 8 height 9
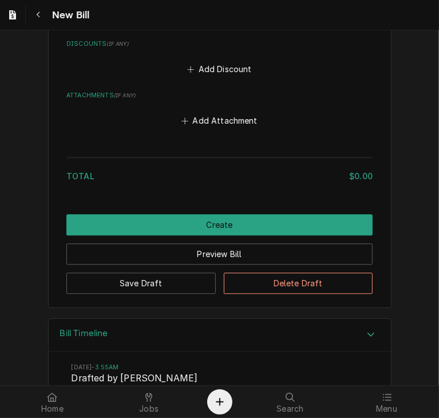
scroll to position [1257, 0]
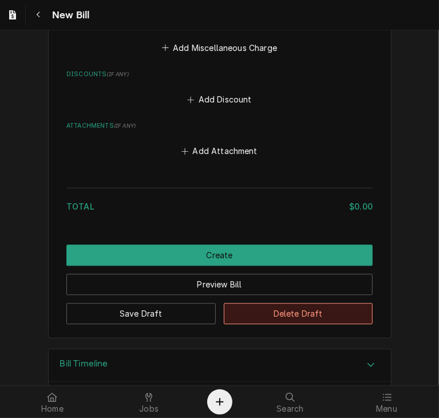
click at [319, 310] on button "Delete Draft" at bounding box center [298, 313] width 149 height 21
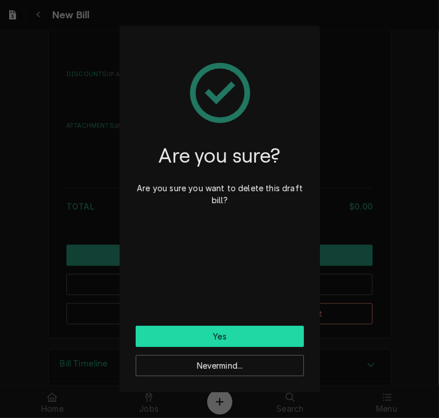
click at [255, 336] on button "Yes" at bounding box center [220, 336] width 168 height 21
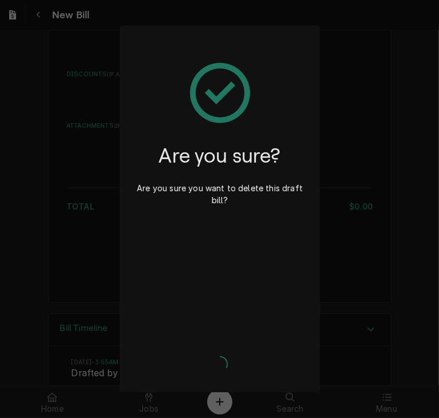
type input "CSI Commercial Services Inc18330 Edison Ave"
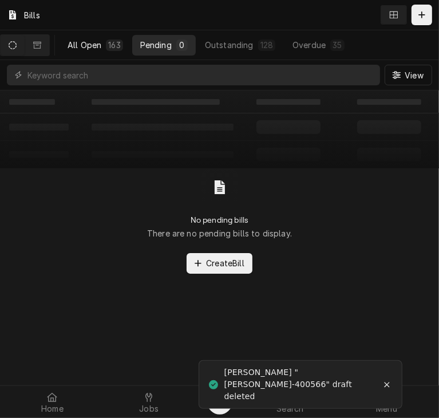
click at [94, 48] on div "All Open" at bounding box center [85, 45] width 34 height 12
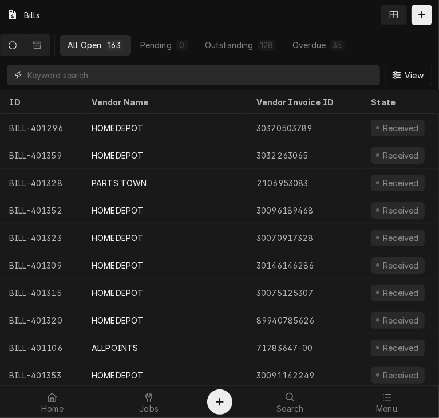
click at [96, 69] on input "Dynamic Content Wrapper" at bounding box center [200, 75] width 347 height 21
paste input "37170931-00"
type input "37170931-00"
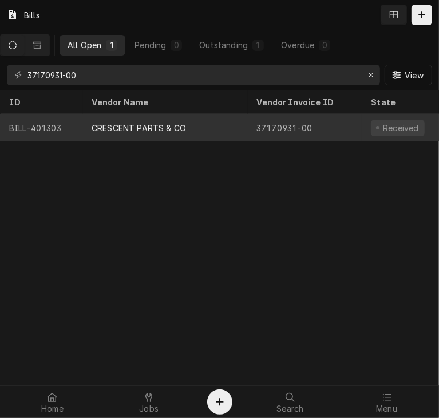
click at [190, 125] on div "CRESCENT PARTS & CO" at bounding box center [164, 127] width 165 height 27
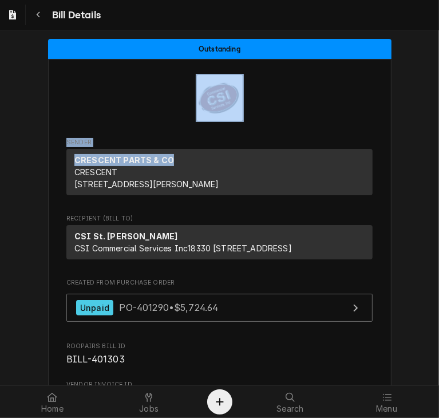
drag, startPoint x: 429, startPoint y: 92, endPoint x: 438, endPoint y: 149, distance: 58.1
click at [438, 149] on div "Outstanding Sender CRESCENT PARTS & [GEOGRAPHIC_DATA][STREET_ADDRESS][PERSON_NA…" at bounding box center [219, 207] width 439 height 355
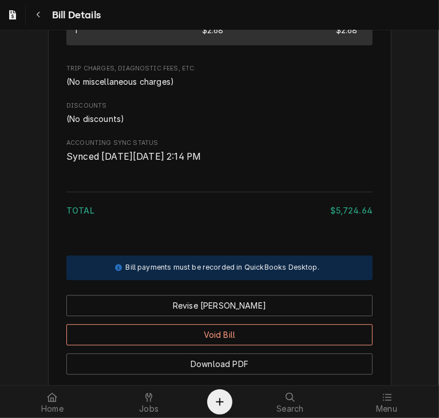
scroll to position [1569, 0]
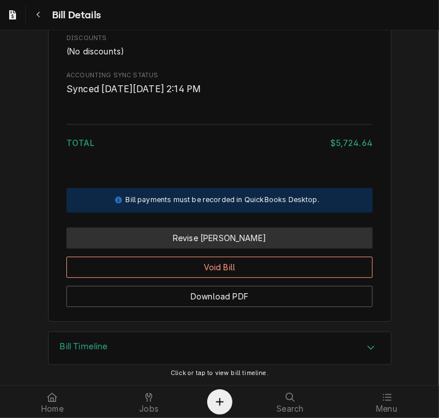
click at [221, 240] on button "Revise [PERSON_NAME]" at bounding box center [219, 237] width 306 height 21
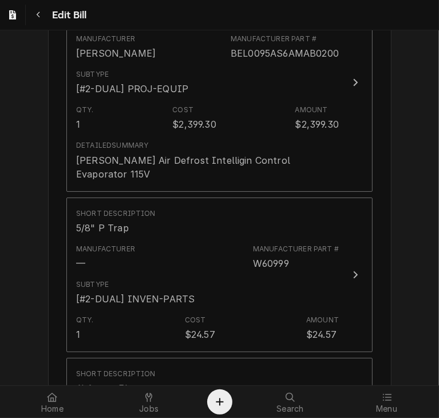
scroll to position [1353, 0]
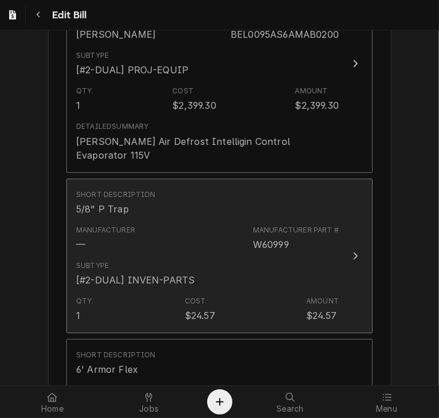
click at [335, 179] on button "Short Description 5/8" P Trap Manufacturer — Manufacturer Part # W60999 Subtype…" at bounding box center [219, 256] width 306 height 155
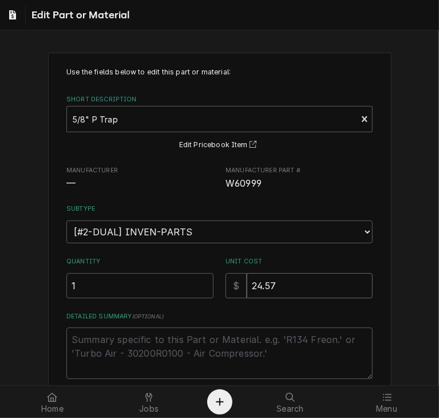
click at [282, 288] on input "24.57" at bounding box center [310, 285] width 126 height 25
type textarea "x"
type input "24.5"
type textarea "x"
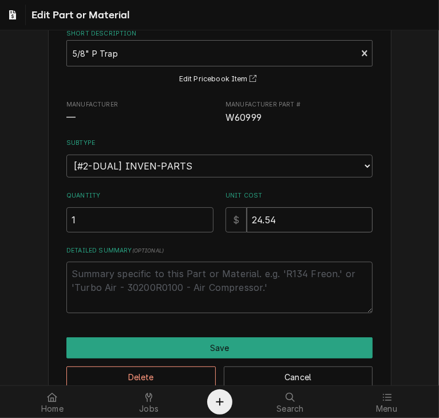
scroll to position [91, 0]
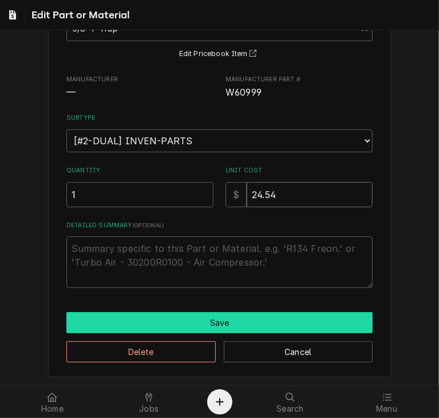
type input "24.54"
click at [304, 315] on button "Save" at bounding box center [219, 322] width 306 height 21
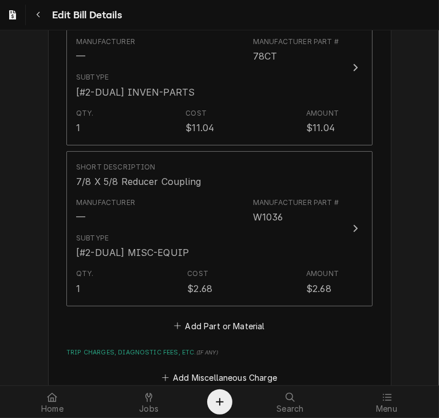
scroll to position [1969, 0]
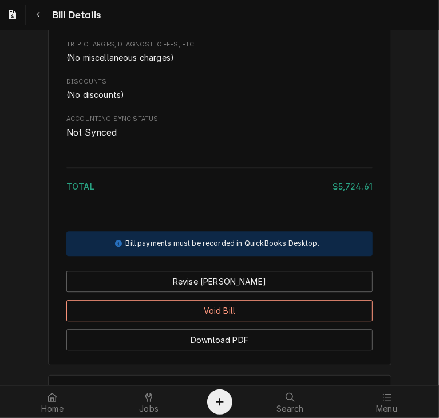
scroll to position [1569, 0]
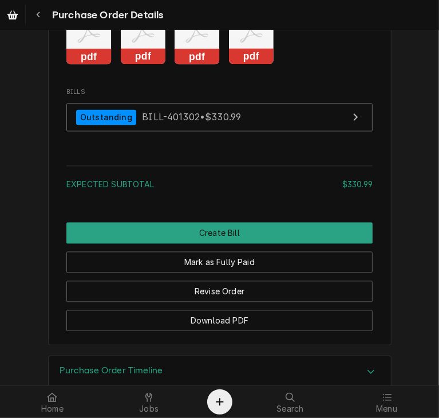
scroll to position [1144, 0]
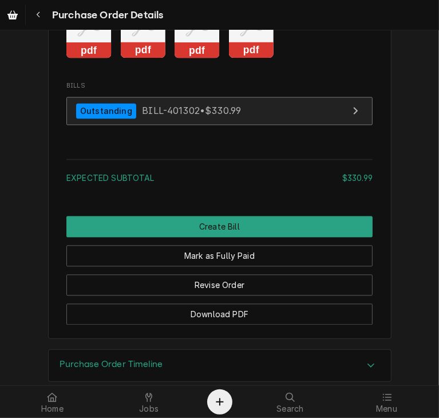
click at [198, 116] on span "BILL-401302 • $330.99" at bounding box center [191, 110] width 99 height 11
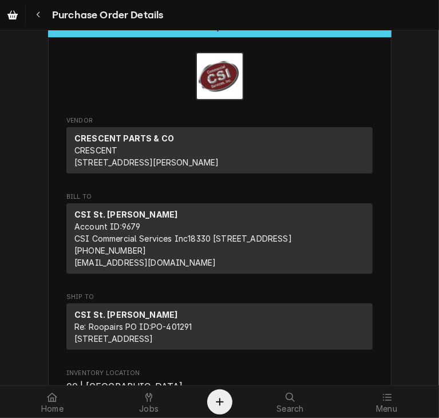
scroll to position [0, 0]
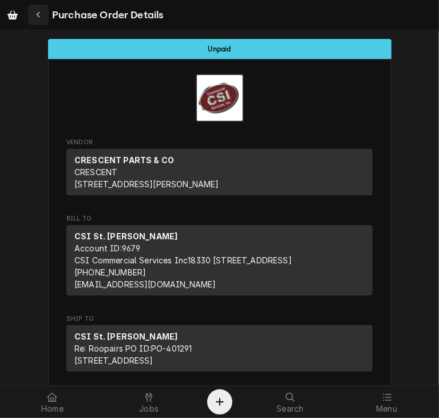
click at [34, 10] on div "Navigate back" at bounding box center [38, 14] width 11 height 11
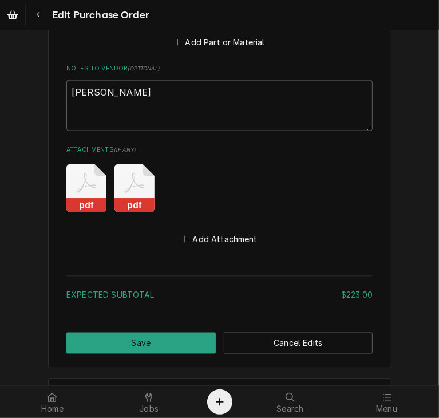
scroll to position [853, 0]
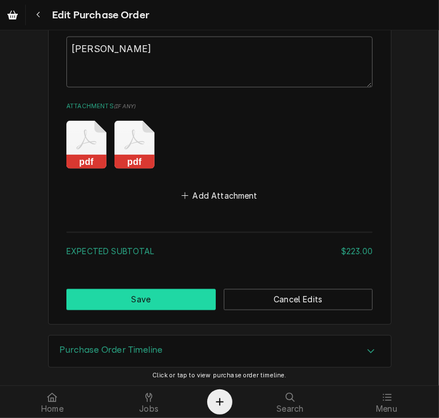
click at [157, 290] on button "Save" at bounding box center [140, 299] width 149 height 21
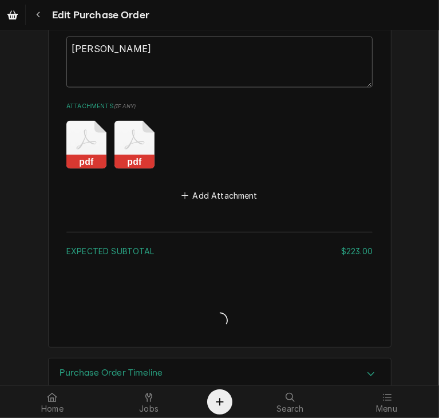
type textarea "x"
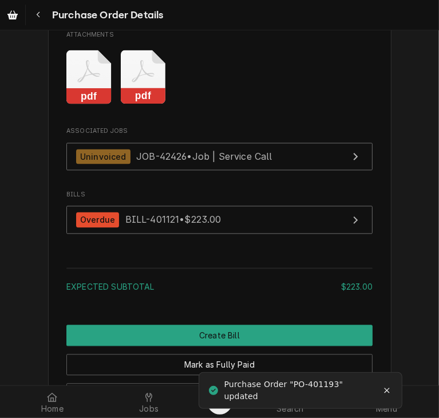
scroll to position [1093, 0]
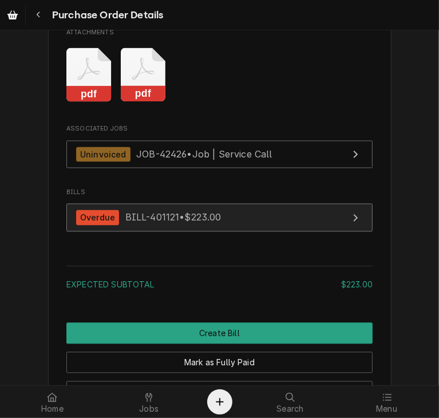
click at [184, 232] on link "Overdue BILL-401121 • $223.00" at bounding box center [219, 218] width 306 height 28
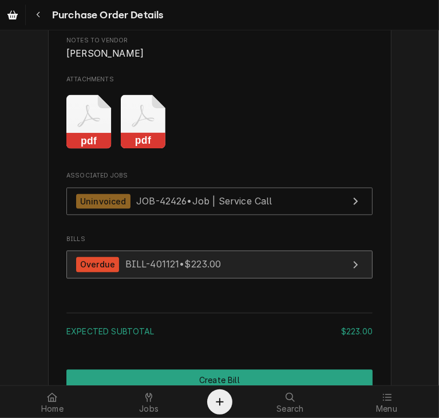
scroll to position [1240, 0]
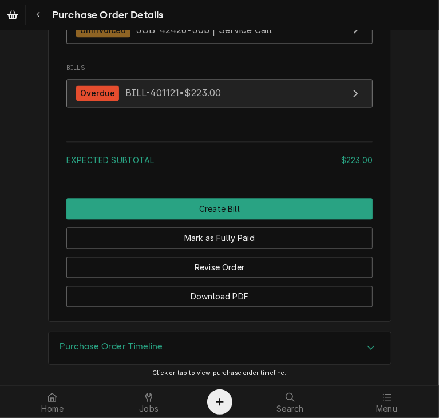
click at [175, 85] on link "Overdue BILL-401121 • $223.00" at bounding box center [219, 93] width 306 height 28
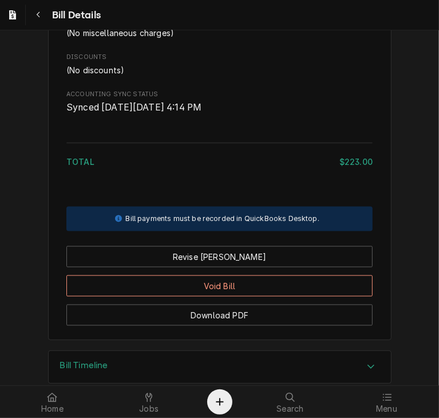
scroll to position [816, 0]
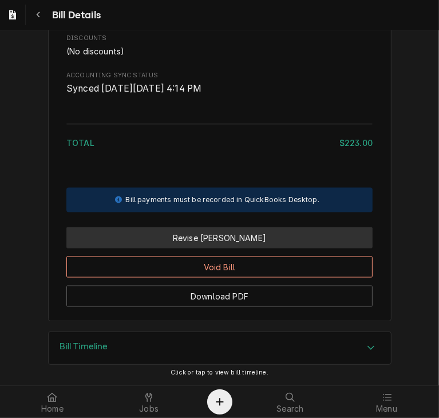
click at [242, 238] on button "Revise [PERSON_NAME]" at bounding box center [219, 237] width 306 height 21
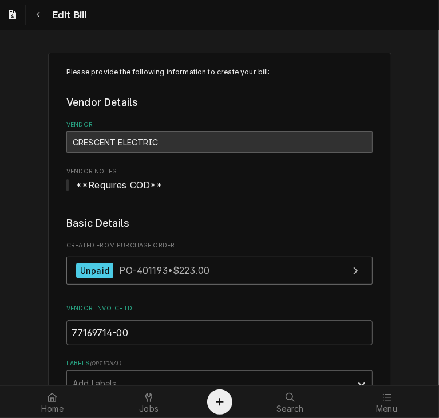
drag, startPoint x: 219, startPoint y: 143, endPoint x: 212, endPoint y: 145, distance: 7.8
click at [212, 145] on div "CRESCENT ELECTRIC" at bounding box center [219, 142] width 306 height 22
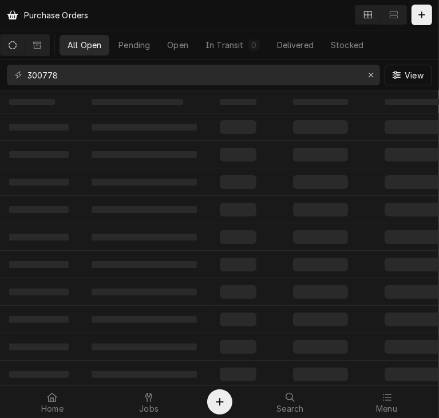
click at [37, 14] on div "Purchase Orders" at bounding box center [47, 15] width 90 height 19
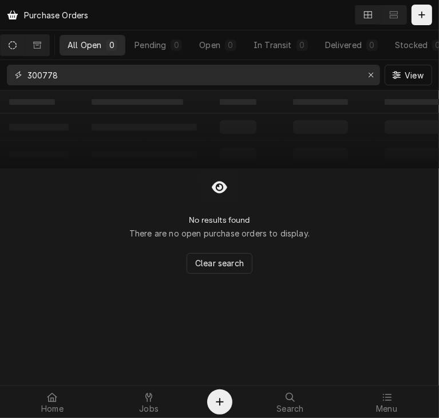
drag, startPoint x: 71, startPoint y: 78, endPoint x: -9, endPoint y: 84, distance: 80.3
click at [0, 84] on html "Purchase Orders All Open 0 Pending 0 Open 0 In Transit 0 Delivered 0 Stocked 0 …" at bounding box center [219, 209] width 439 height 418
paste input "401209"
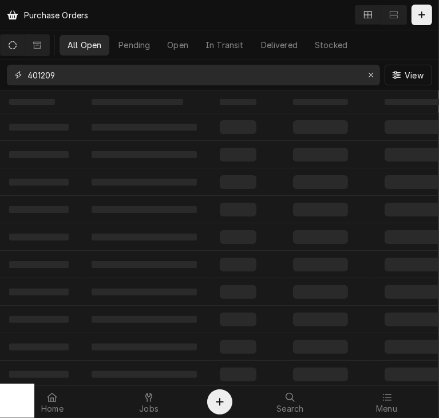
type input "401209"
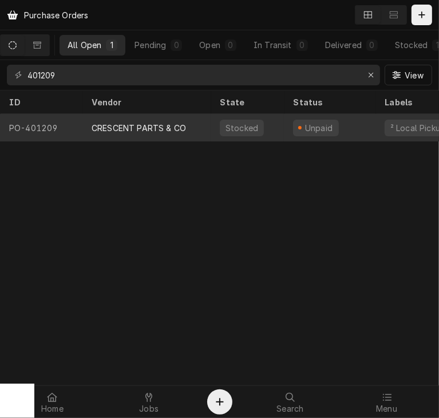
click at [118, 122] on div "CRESCENT PARTS & CO" at bounding box center [139, 128] width 94 height 12
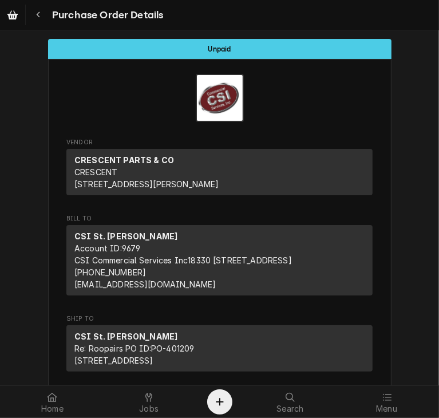
drag, startPoint x: 430, startPoint y: 76, endPoint x: 438, endPoint y: 281, distance: 205.7
click at [438, 281] on div "Unpaid Vendor CRESCENT PARTS & CO CRESCENT PO BOX 790379 St. Louis, MO 63179 Bi…" at bounding box center [219, 207] width 439 height 355
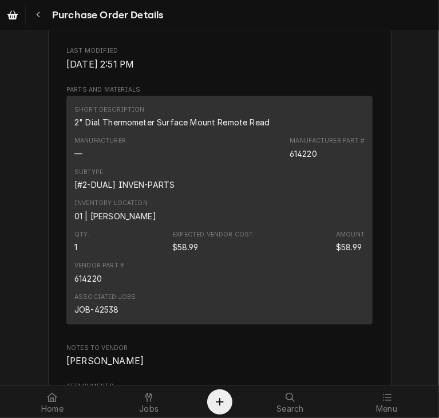
scroll to position [868, 0]
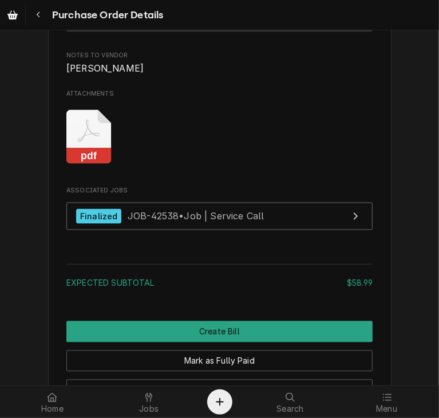
scroll to position [1097, 0]
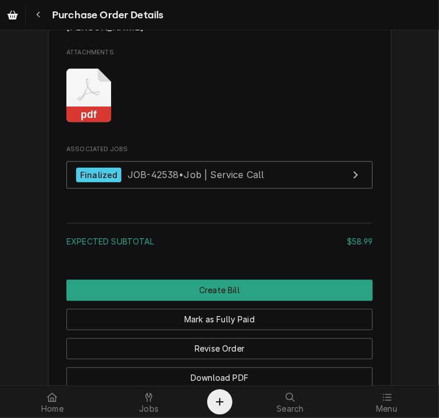
click at [68, 123] on icon "Attachments" at bounding box center [88, 96] width 45 height 54
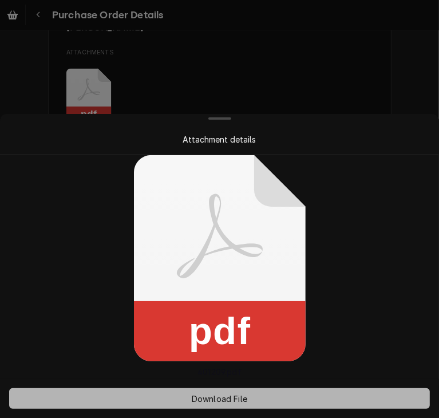
click at [232, 403] on span "Download File" at bounding box center [219, 399] width 60 height 12
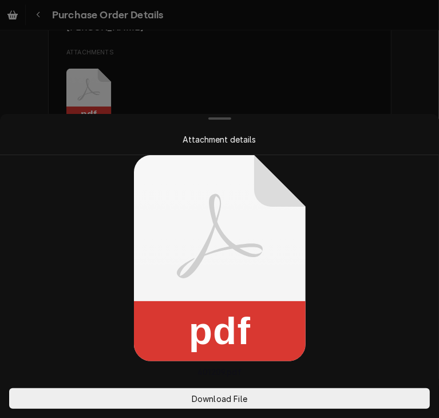
click at [355, 88] on div at bounding box center [219, 209] width 439 height 418
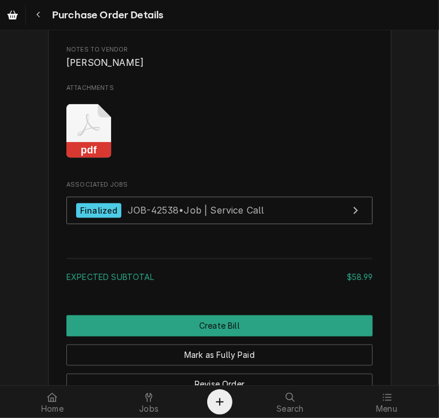
scroll to position [1067, 0]
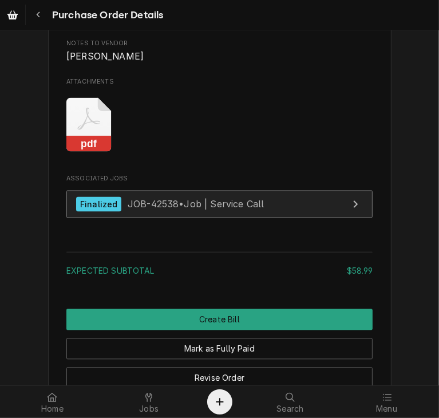
click at [203, 212] on div "Finalized JOB-42538 • Job | Service Call" at bounding box center [170, 204] width 188 height 15
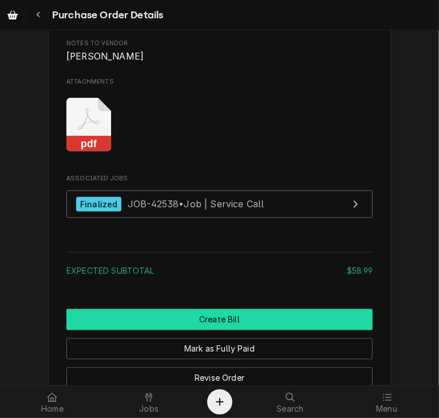
click at [220, 330] on button "Create Bill" at bounding box center [219, 319] width 306 height 21
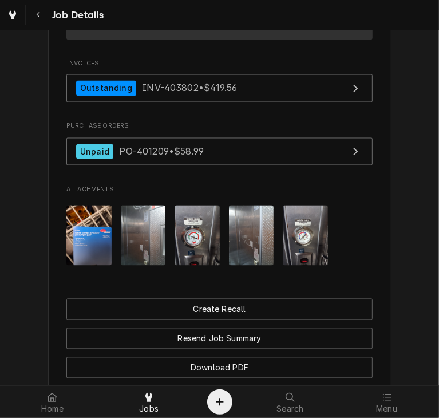
scroll to position [1060, 0]
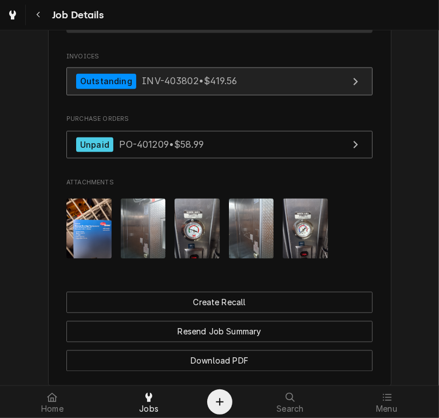
click at [201, 85] on link "Outstanding INV-403802 • $419.56" at bounding box center [219, 82] width 306 height 28
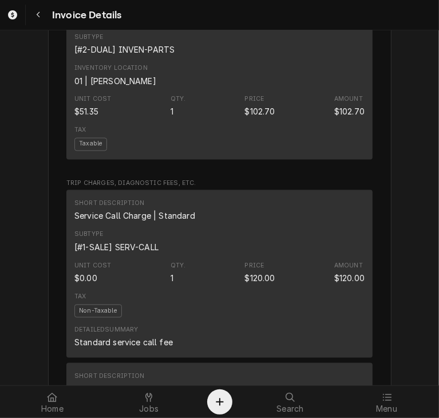
scroll to position [947, 0]
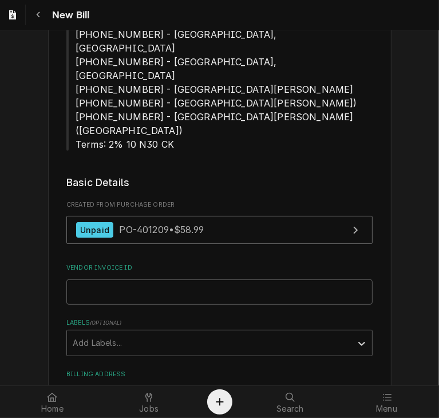
scroll to position [400, 0]
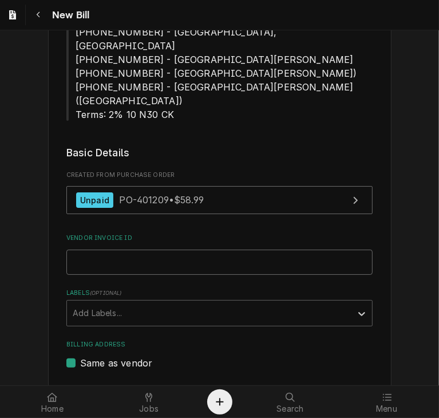
click at [88, 250] on input "Vendor Invoice ID" at bounding box center [219, 262] width 306 height 25
paste input "401209"
type input "4"
click at [85, 250] on input "Vendor Invoice ID" at bounding box center [219, 262] width 306 height 25
paste input "77169756-00"
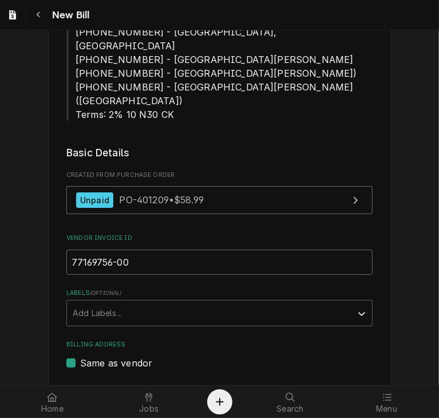
type input "77169756-00"
type input "2025-09-08"
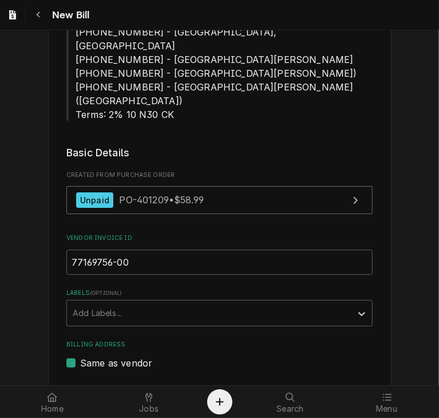
type input "[DATE]"
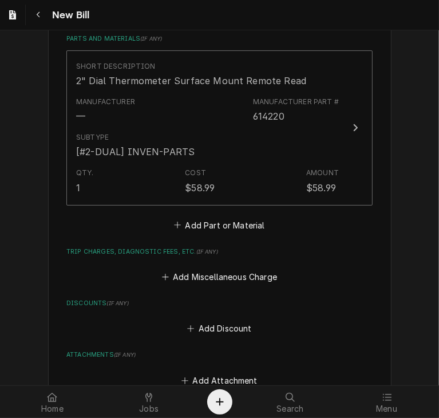
scroll to position [1106, 0]
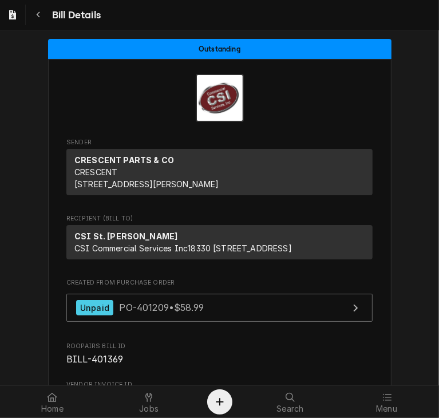
scroll to position [42, 0]
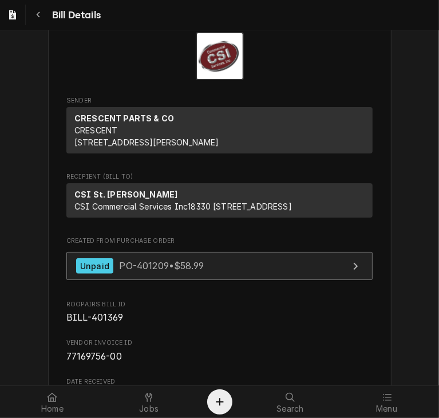
click at [98, 278] on link "Unpaid PO-401209 • $58.99" at bounding box center [219, 266] width 306 height 28
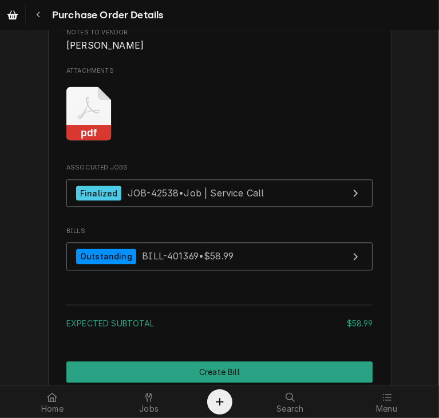
scroll to position [1276, 0]
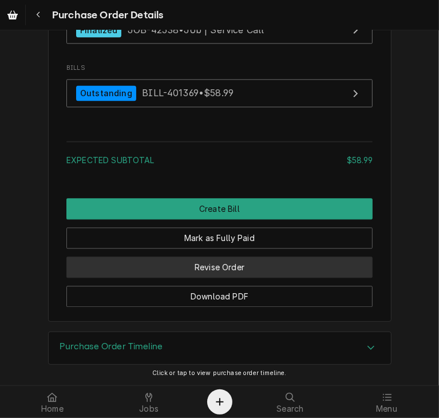
click at [214, 271] on button "Revise Order" at bounding box center [219, 266] width 306 height 21
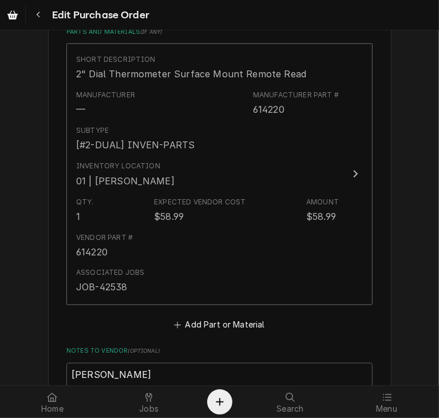
scroll to position [865, 0]
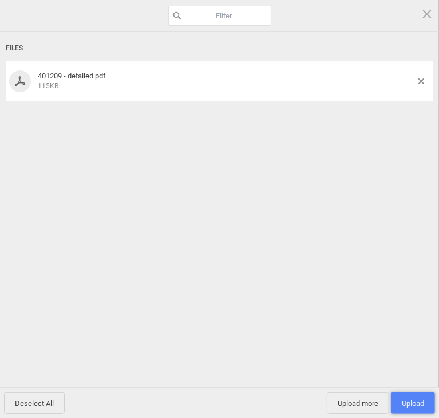
click at [402, 397] on span "Upload 1" at bounding box center [413, 403] width 44 height 22
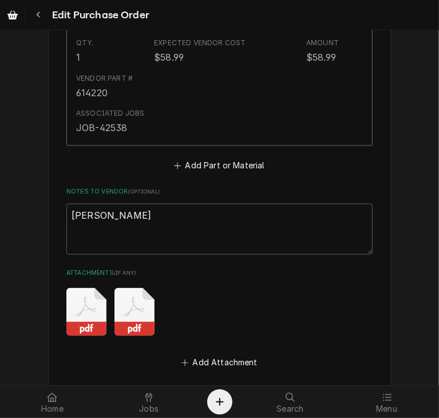
scroll to position [1031, 0]
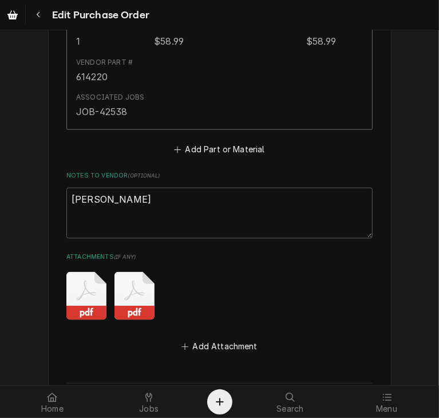
type textarea "x"
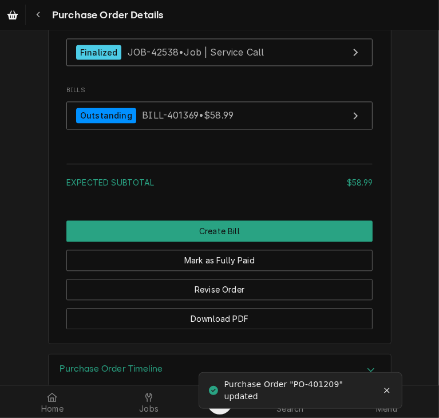
scroll to position [1236, 0]
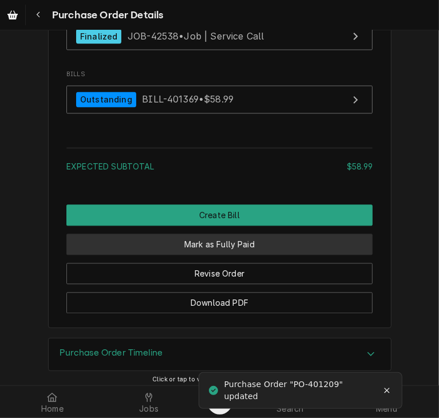
click at [243, 255] on button "Mark as Fully Paid" at bounding box center [219, 244] width 306 height 21
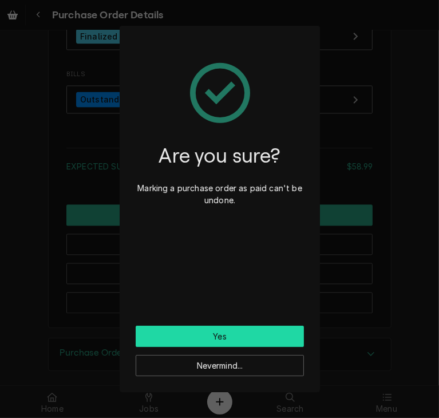
click at [220, 341] on button "Yes" at bounding box center [220, 336] width 168 height 21
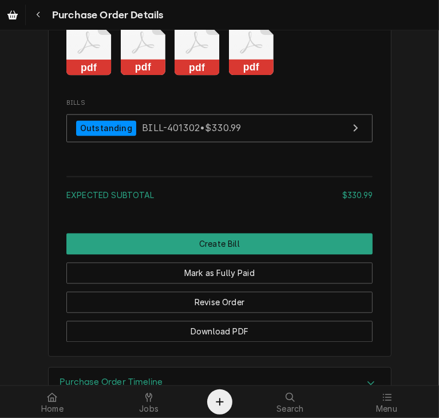
scroll to position [1132, 0]
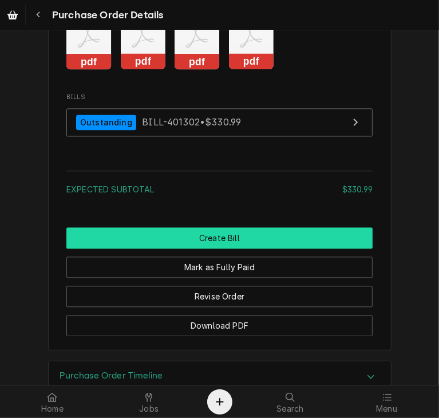
click at [238, 248] on button "Create Bill" at bounding box center [219, 237] width 306 height 21
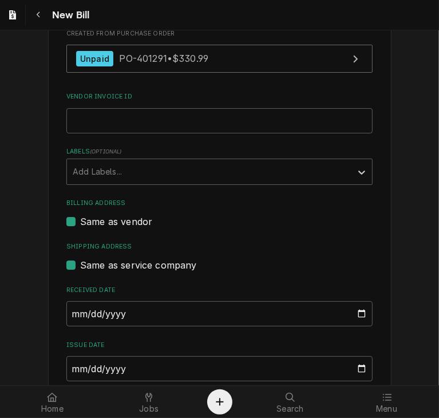
scroll to position [556, 0]
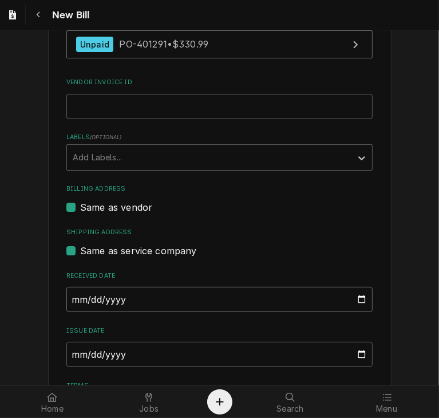
click at [66, 287] on input "2025-10-08" at bounding box center [219, 299] width 306 height 25
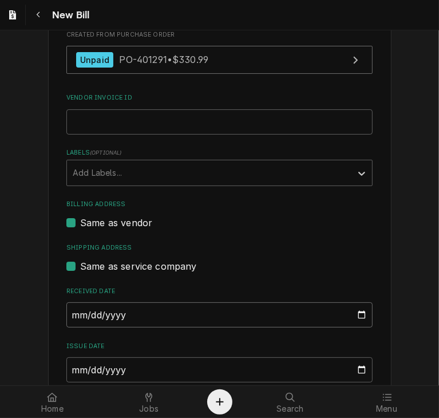
type input "2025-09-22"
click at [69, 357] on input "2025-10-08" at bounding box center [219, 369] width 306 height 25
type input "2025-09-22"
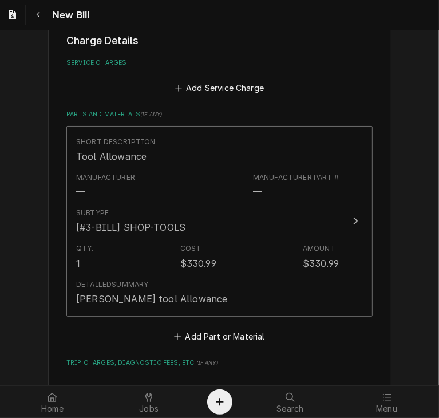
scroll to position [1051, 0]
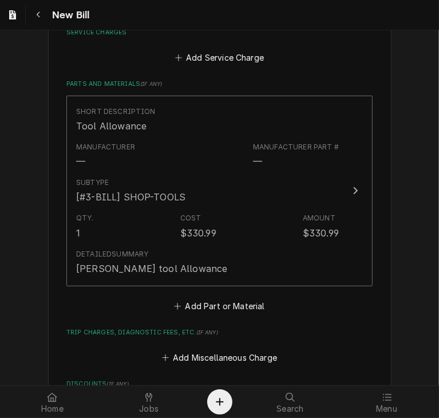
click at [210, 216] on fieldset "Charge Details Service Charges Add Service Charge Parts and Materials ( if any …" at bounding box center [219, 236] width 306 height 466
click at [208, 350] on button "Add Miscellaneous Charge" at bounding box center [219, 358] width 119 height 16
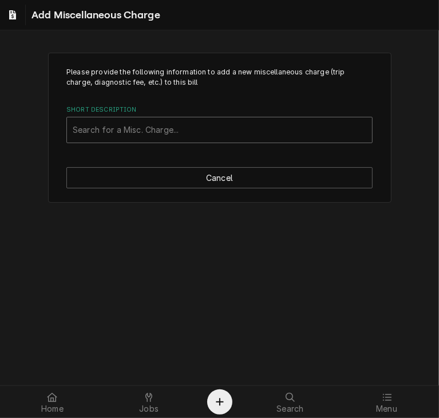
click at [144, 129] on div "Short Description" at bounding box center [220, 130] width 294 height 21
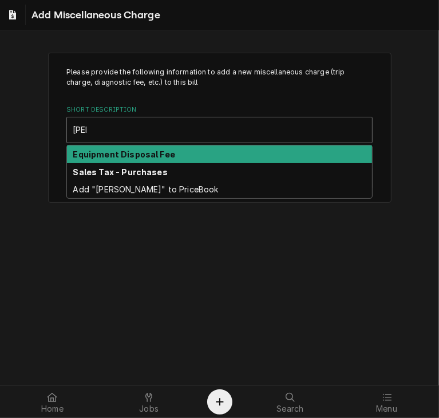
type input "sale"
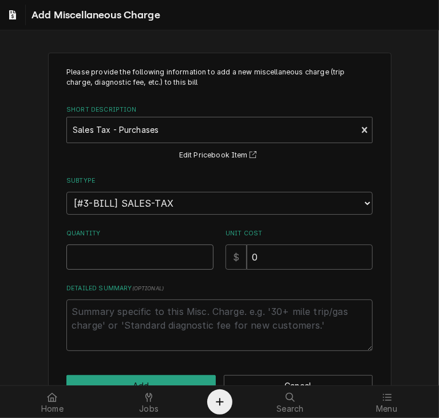
click at [142, 255] on input "Quantity" at bounding box center [139, 256] width 147 height 25
type textarea "x"
type input "1"
drag, startPoint x: 283, startPoint y: 254, endPoint x: 219, endPoint y: 252, distance: 64.1
click at [219, 252] on div "Quantity 1 Unit Cost $ 0" at bounding box center [219, 249] width 306 height 41
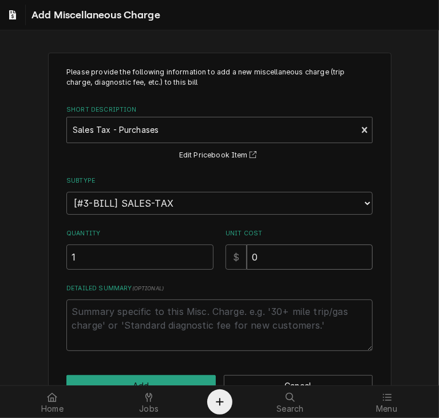
type textarea "x"
type input "3"
type textarea "x"
type input "32"
type textarea "x"
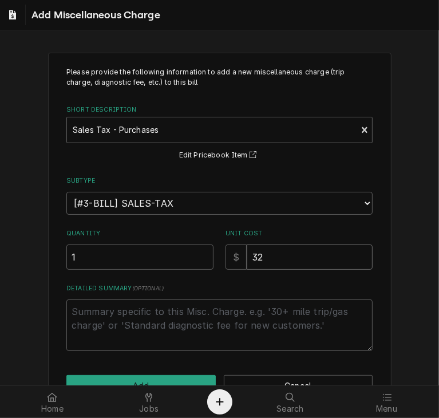
type input "32.0"
type textarea "x"
type input "32.04"
click at [187, 381] on button "Add" at bounding box center [140, 385] width 149 height 21
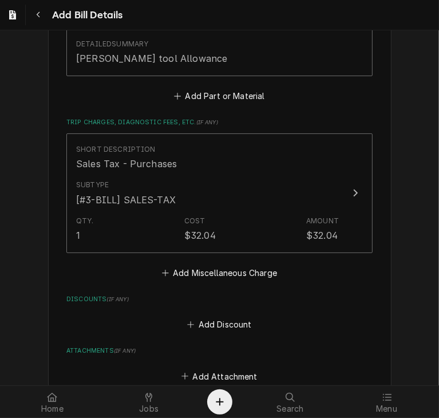
scroll to position [1267, 0]
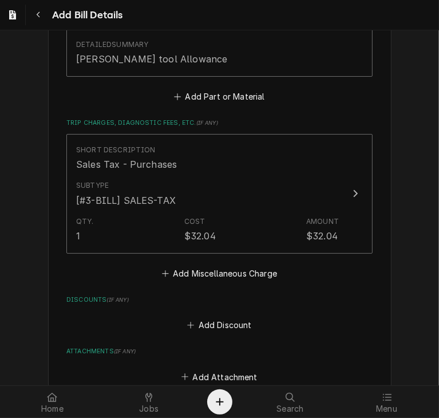
scroll to position [452, 0]
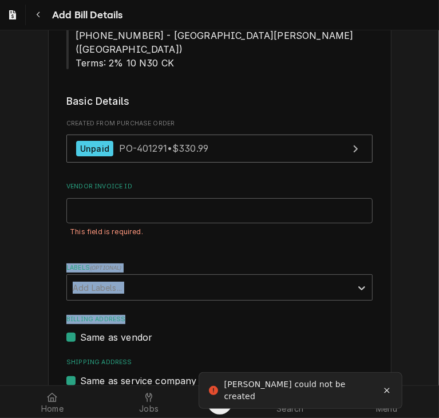
drag, startPoint x: 429, startPoint y: 150, endPoint x: 440, endPoint y: 93, distance: 58.3
click at [438, 93] on html "Add Bill Details Please provide the following information to create your bill: …" at bounding box center [219, 209] width 439 height 418
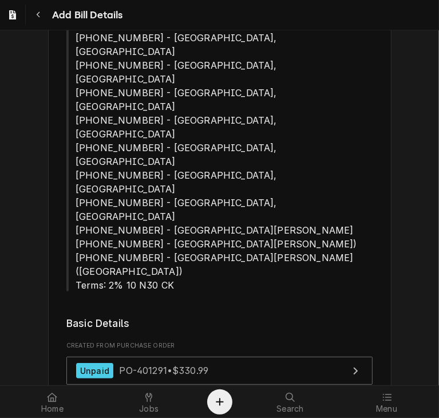
scroll to position [256, 0]
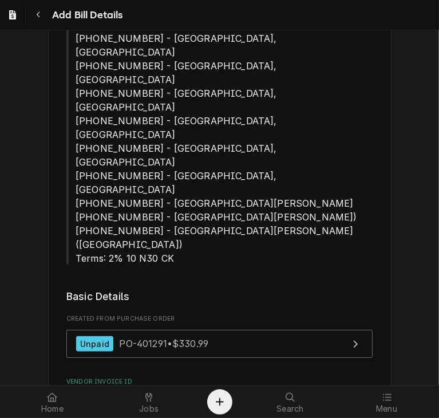
click at [272, 393] on input "Vendor Invoice ID" at bounding box center [219, 405] width 306 height 25
click at [233, 393] on input "Vendor Invoice ID" at bounding box center [219, 405] width 306 height 25
paste input "11627878-00"
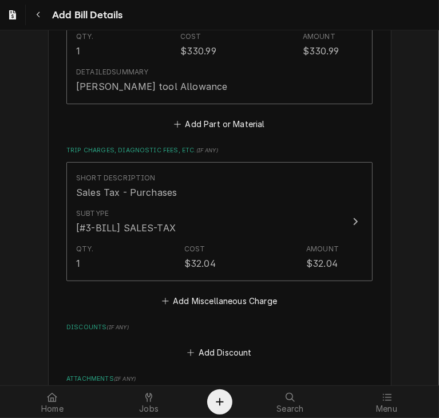
scroll to position [1292, 0]
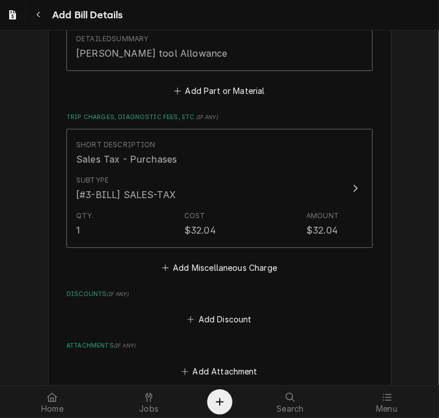
type input "11627878-00"
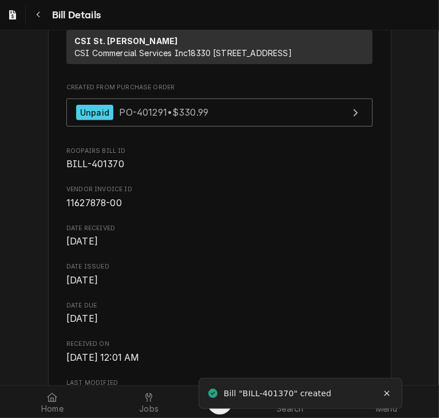
scroll to position [190, 0]
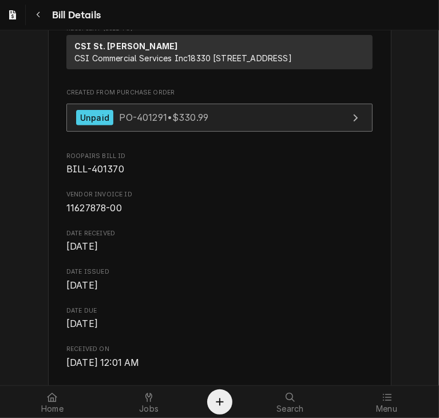
click at [208, 132] on link "Unpaid PO-401291 • $330.99" at bounding box center [219, 118] width 306 height 28
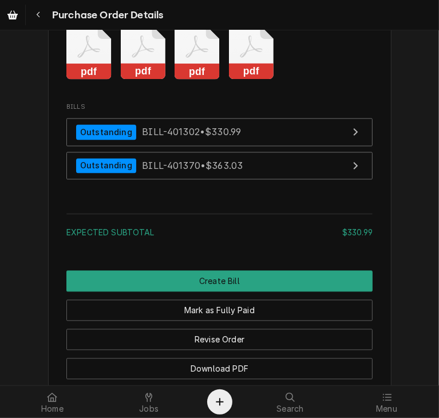
scroll to position [1141, 0]
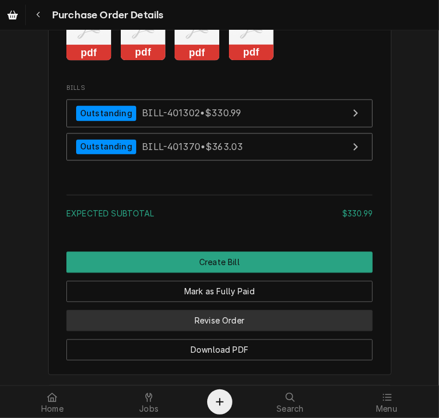
click at [226, 331] on button "Revise Order" at bounding box center [219, 320] width 306 height 21
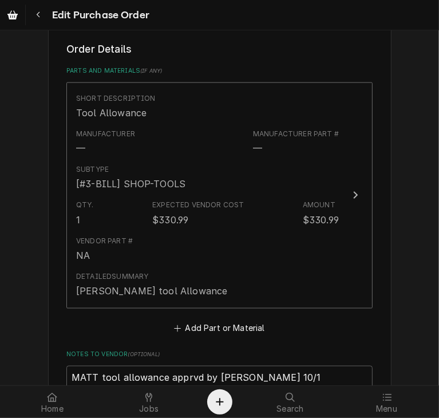
scroll to position [828, 0]
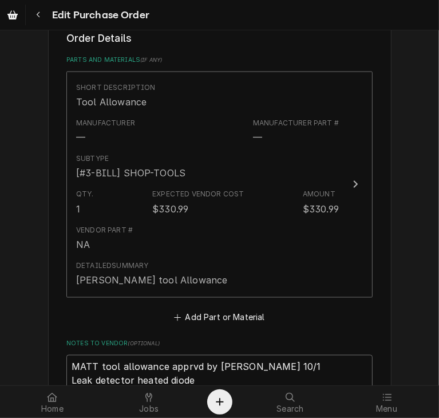
click at [252, 355] on textarea "MATT tool allowance apprvd by Drew - smh 10/1 Leak detector heated diode" at bounding box center [219, 381] width 306 height 52
type textarea "x"
type textarea "MATT tool allowance apprvd by Drew - smh 10/1 Leak detector heated diode"
type textarea "x"
type textarea "MATT tool allowance apprvd by Drew - smh 10/1 Leak detector heated diode T"
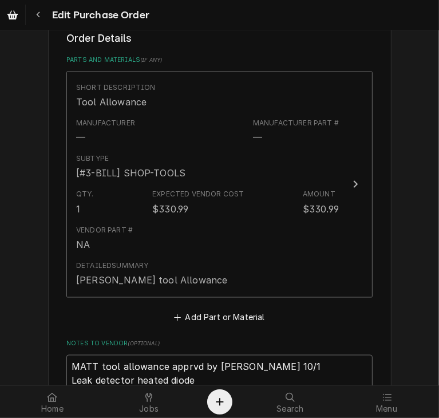
type textarea "x"
type textarea "MATT tool allowance apprvd by Drew - smh 10/1 Leak detector heated diode Th"
type textarea "x"
type textarea "MATT tool allowance apprvd by Drew - smh 10/1 Leak detector heated diode The"
type textarea "x"
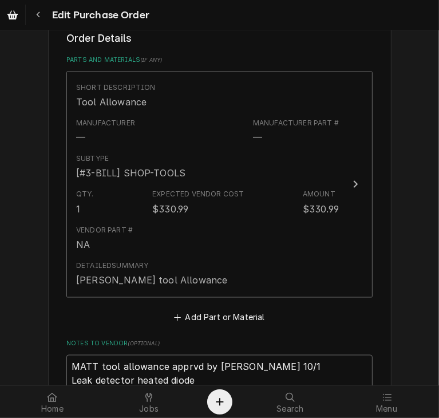
type textarea "MATT tool allowance apprvd by Drew - smh 10/1 Leak detector heated diode The"
type textarea "x"
type textarea "MATT tool allowance apprvd by Drew - smh 10/1 Leak detector heated diode The f"
type textarea "x"
type textarea "MATT tool allowance apprvd by Drew - smh 10/1 Leak detector heated diode The fi"
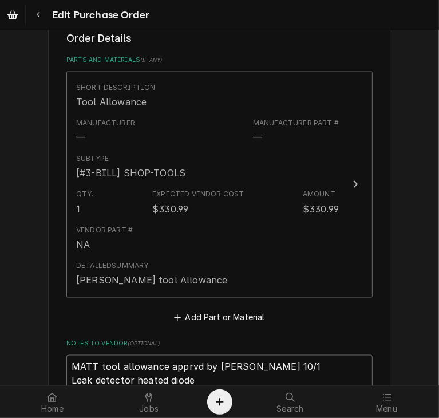
type textarea "x"
type textarea "MATT tool allowance apprvd by Drew - smh 10/1 Leak detector heated diode The fir"
type textarea "x"
type textarea "MATT tool allowance apprvd by Drew - smh 10/1 Leak detector heated diode The fi…"
type textarea "x"
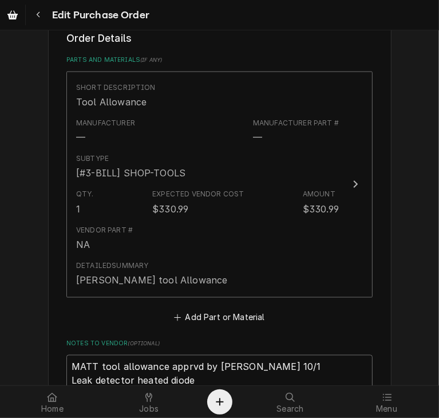
type textarea "MATT tool allowance apprvd by Drew - smh 10/1 Leak detector heated diode The fi…"
type textarea "x"
type textarea "MATT tool allowance apprvd by Drew - smh 10/1 Leak detector heated diode The fi…"
type textarea "x"
type textarea "MATT tool allowance apprvd by Drew - smh 10/1 Leak detector heated diode The fi…"
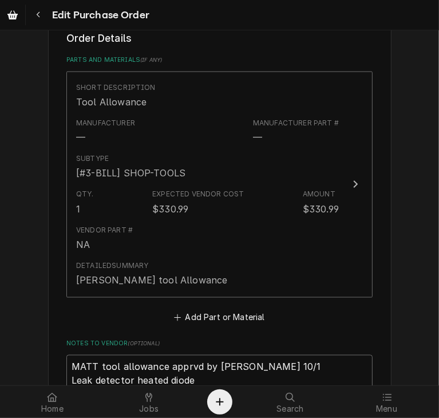
type textarea "x"
type textarea "MATT tool allowance apprvd by Drew - smh 10/1 Leak detector heated diode The fi…"
type textarea "x"
type textarea "MATT tool allowance apprvd by Drew - smh 10/1 Leak detector heated diode The fi…"
type textarea "x"
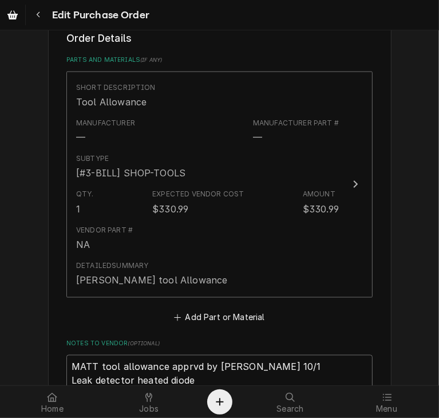
type textarea "MATT tool allowance apprvd by Drew - smh 10/1 Leak detector heated diode The fi…"
type textarea "x"
type textarea "MATT tool allowance apprvd by Drew - smh 10/1 Leak detector heated diode The fir"
type textarea "x"
type textarea "MATT tool allowance apprvd by Drew - smh 10/1 Leak detector heated diode The fi"
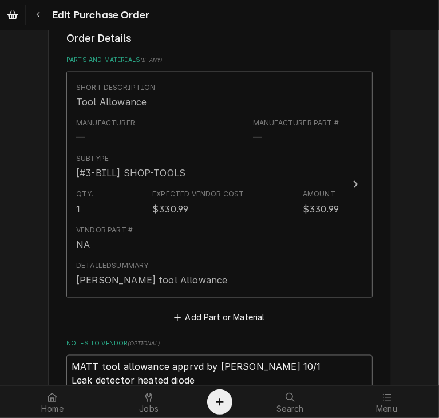
type textarea "x"
type textarea "MATT tool allowance apprvd by Drew - smh 10/1 Leak detector heated diode The f"
type textarea "x"
type textarea "MATT tool allowance apprvd by Drew - smh 10/1 Leak detector heated diode The fi"
type textarea "x"
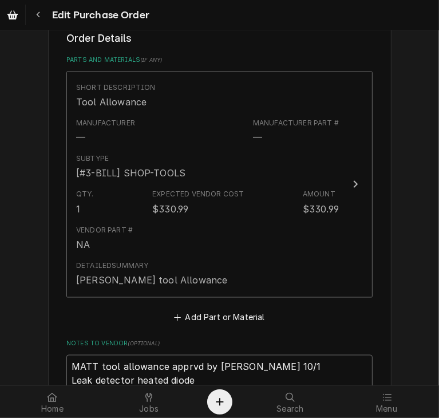
type textarea "MATT tool allowance apprvd by Drew - smh 10/1 Leak detector heated diode The fir"
type textarea "x"
type textarea "MATT tool allowance apprvd by Drew - smh 10/1 Leak detector heated diode The fi…"
type textarea "x"
type textarea "MATT tool allowance apprvd by Drew - smh 10/1 Leak detector heated diode The fi…"
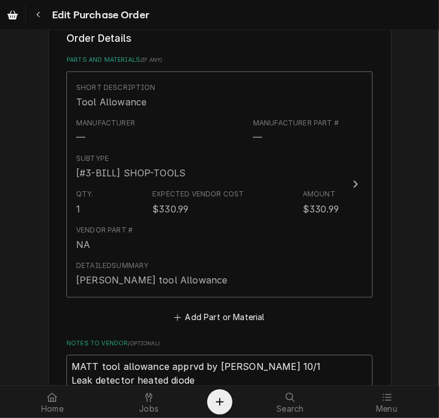
type textarea "x"
type textarea "MATT tool allowance apprvd by Drew - smh 10/1 Leak detector heated diode The fi…"
type textarea "x"
type textarea "MATT tool allowance apprvd by Drew - smh 10/1 Leak detector heated diode The fi…"
type textarea "x"
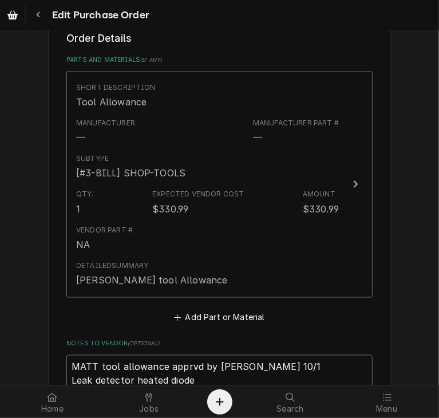
type textarea "MATT tool allowance apprvd by Drew - smh 10/1 Leak detector heated diode The fi…"
type textarea "x"
type textarea "MATT tool allowance apprvd by Drew - smh 10/1 Leak detector heated diode The fi…"
type textarea "x"
type textarea "MATT tool allowance apprvd by Drew - smh 10/1 Leak detector heated diode The fi…"
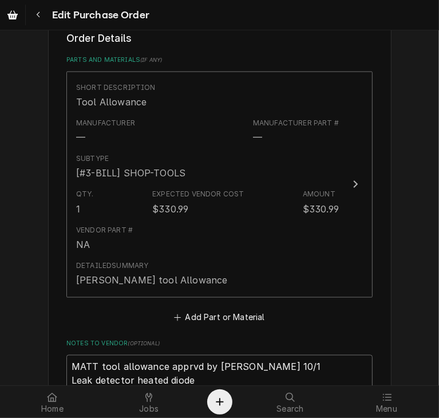
type textarea "x"
type textarea "MATT tool allowance apprvd by Drew - smh 10/1 Leak detector heated diode The fi…"
type textarea "x"
type textarea "MATT tool allowance apprvd by Drew - smh 10/1 Leak detector heated diode The fi…"
type textarea "x"
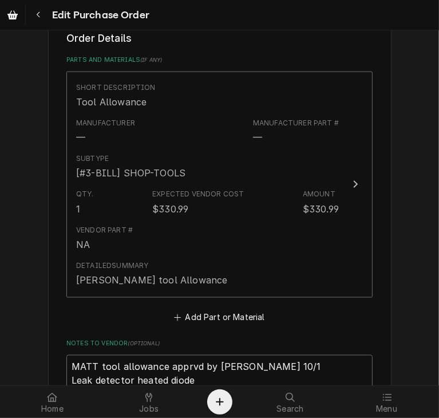
type textarea "MATT tool allowance apprvd by Drew - smh 10/1 Leak detector heated diode The fi…"
type textarea "x"
type textarea "MATT tool allowance apprvd by Drew - smh 10/1 Leak detector heated diode The fi…"
type textarea "x"
type textarea "MATT tool allowance apprvd by Drew - smh 10/1 Leak detector heated diode The fi…"
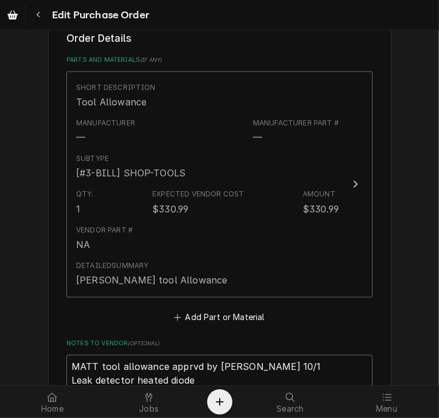
type textarea "x"
type textarea "MATT tool allowance apprvd by Drew - smh 10/1 Leak detector heated diode The fi…"
type textarea "x"
type textarea "MATT tool allowance apprvd by Drew - smh 10/1 Leak detector heated diode The fi…"
type textarea "x"
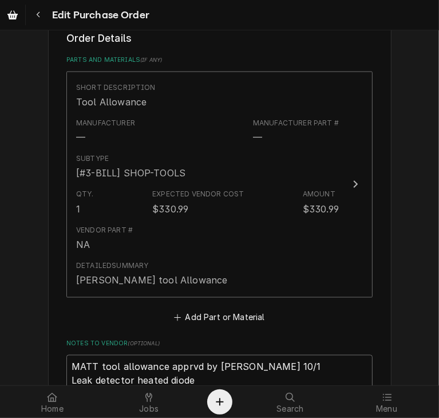
type textarea "MATT tool allowance apprvd by Drew - smh 10/1 Leak detector heated diode The fi…"
type textarea "x"
type textarea "MATT tool allowance apprvd by Drew - smh 10/1 Leak detector heated diode The fir"
type textarea "x"
type textarea "MATT tool allowance apprvd by Drew - smh 10/1 Leak detector heated diode The fi"
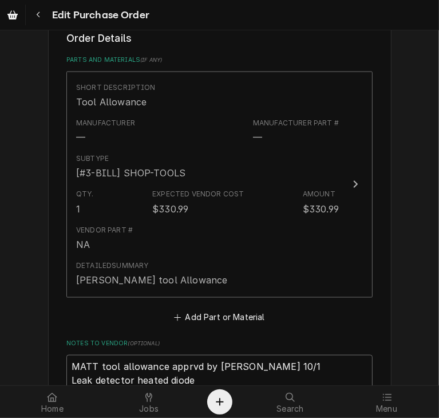
type textarea "x"
type textarea "MATT tool allowance apprvd by Drew - smh 10/1 Leak detector heated diode The f"
type textarea "x"
type textarea "MATT tool allowance apprvd by Drew - smh 10/1 Leak detector heated diode The"
type textarea "x"
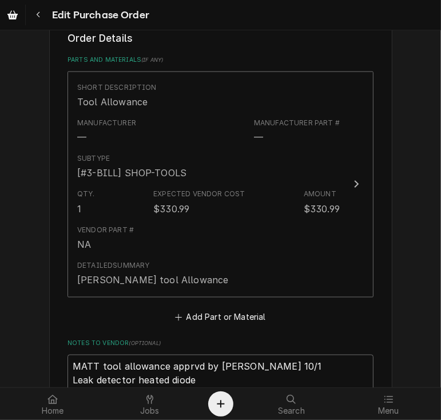
type textarea "MATT tool allowance apprvd by Drew - smh 10/1 Leak detector heated diode The"
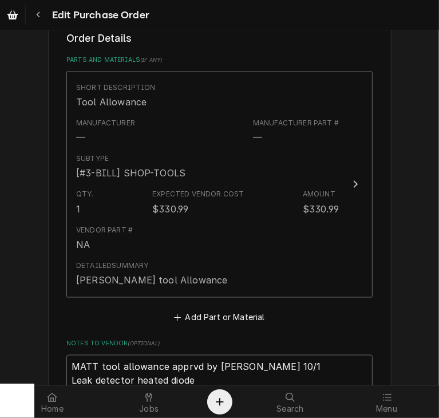
drag, startPoint x: 92, startPoint y: 243, endPoint x: 61, endPoint y: 242, distance: 31.5
type textarea "x"
type textarea "MATT tool allowance apprvd by Drew - smh 10/1 Leak detector heated diode B"
type textarea "x"
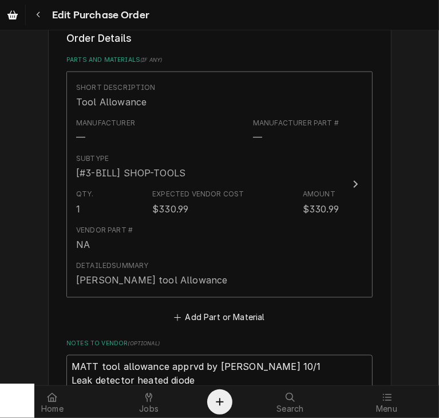
type textarea "MATT tool allowance apprvd by Drew - smh 10/1 Leak detector heated diode Bi"
type textarea "x"
type textarea "MATT tool allowance apprvd by Drew - smh 10/1 Leak detector heated diode Bil"
type textarea "x"
type textarea "MATT tool allowance apprvd by Drew - smh 10/1 Leak detector heated diode Bill"
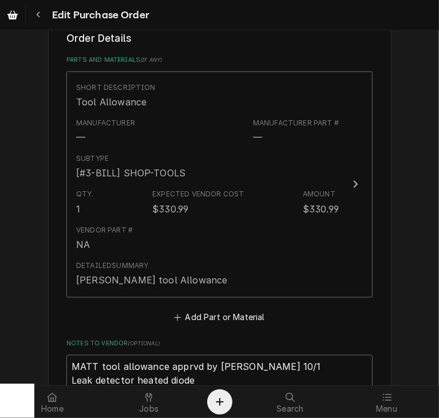
type textarea "x"
type textarea "MATT tool allowance apprvd by Drew - smh 10/1 Leak detector heated diode Bill"
paste textarea "11627842-00"
type textarea "x"
type textarea "MATT tool allowance apprvd by Drew - smh 10/1 Leak detector heated diode Bill 1…"
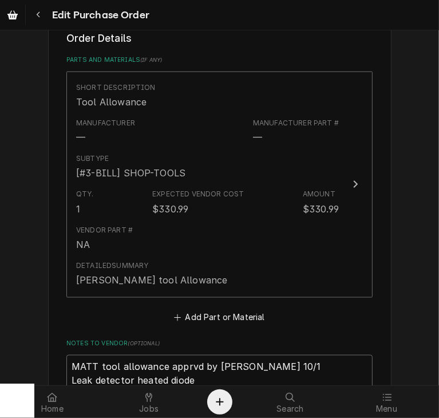
type textarea "x"
type textarea "MATT tool allowance apprvd by Drew - smh 10/1 Leak detector heated diode Bill 1…"
type textarea "x"
type textarea "MATT tool allowance apprvd by Drew - smh 10/1 Leak detector heated diode Bill 1…"
type textarea "x"
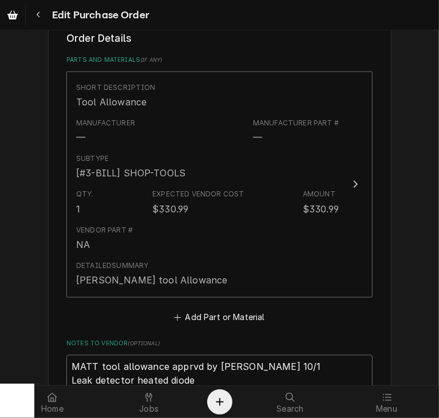
type textarea "MATT tool allowance apprvd by Drew - smh 10/1 Leak detector heated diode Bill 1…"
type textarea "x"
type textarea "MATT tool allowance apprvd by Drew - smh 10/1 Leak detector heated diode Bill 1…"
type textarea "x"
type textarea "MATT tool allowance apprvd by Drew - smh 10/1 Leak detector heated diode Bill 1…"
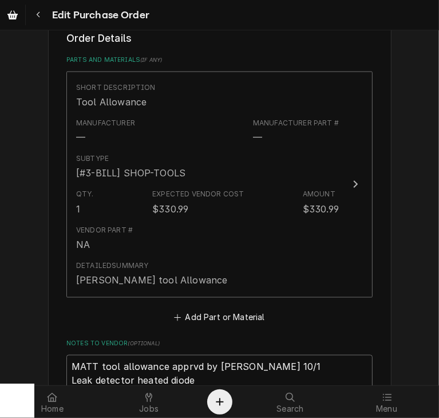
type textarea "x"
type textarea "MATT tool allowance apprvd by Drew - smh 10/1 Leak detector heated diode Bill 1…"
type textarea "x"
type textarea "MATT tool allowance apprvd by Drew - smh 10/1 Leak detector heated diode Bill 1…"
type textarea "x"
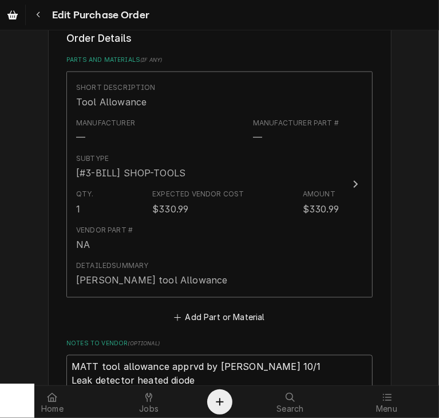
type textarea "MATT tool allowance apprvd by Drew - smh 10/1 Leak detector heated diode Bill 1…"
type textarea "x"
type textarea "MATT tool allowance apprvd by Drew - smh 10/1 Leak detector heated diode Bill 1…"
type textarea "x"
type textarea "MATT tool allowance apprvd by Drew - smh 10/1 Leak detector heated diode Bill 1…"
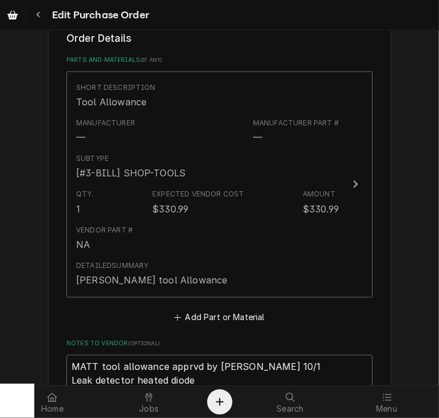
type textarea "x"
type textarea "MATT tool allowance apprvd by Drew - smh 10/1 Leak detector heated diode Bill 1…"
type textarea "x"
type textarea "MATT tool allowance apprvd by Drew - smh 10/1 Leak detector heated diode Bill 1…"
type textarea "x"
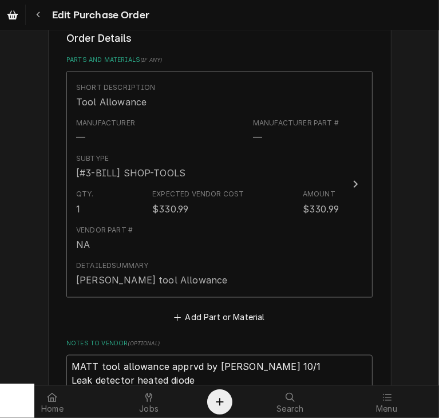
type textarea "MATT tool allowance apprvd by Drew - smh 10/1 Leak detector heated diode Bill 1…"
type textarea "x"
type textarea "MATT tool allowance apprvd by Drew - smh 10/1 Leak detector heated diode Bill 1…"
type textarea "x"
type textarea "MATT tool allowance apprvd by Drew - smh 10/1 Leak detector heated diode Bill 1…"
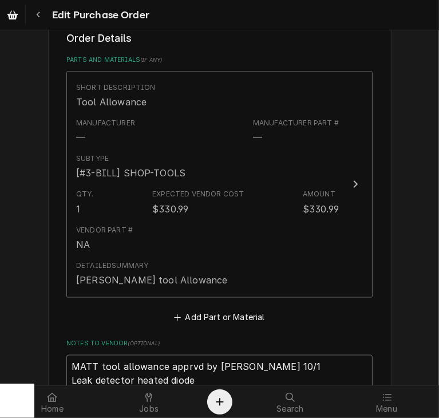
type textarea "x"
type textarea "MATT tool allowance apprvd by Drew - smh 10/1 Leak detector heated diode Bill 1…"
type textarea "x"
type textarea "MATT tool allowance apprvd by Drew - smh 10/1 Leak detector heated diode Bill 1…"
click at [234, 355] on textarea "MATT tool allowance apprvd by Drew - smh 10/1 Leak detector heated diode Bill 1…" at bounding box center [219, 381] width 306 height 52
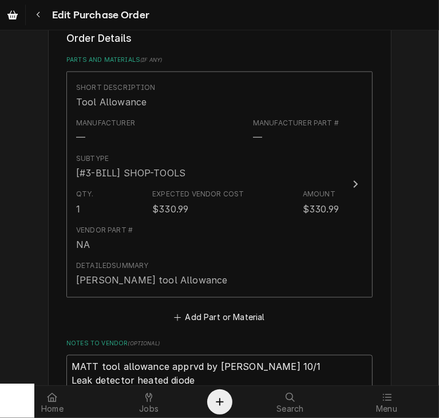
paste textarea "11627875-00"
type textarea "x"
type textarea "MATT tool allowance apprvd by Drew - smh 10/1 Leak detector heated diode Bill 1…"
type textarea "x"
type textarea "MATT tool allowance apprvd by Drew - smh 10/1 Leak detector heated diode Bill 1…"
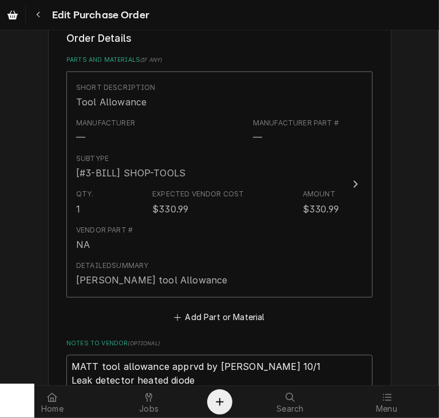
type textarea "x"
type textarea "MATT tool allowance apprvd by Drew - smh 10/1 Leak detector heated diode Bill 1…"
type textarea "x"
type textarea "MATT tool allowance apprvd by Drew - smh 10/1 Leak detector heated diode Bill 1…"
type textarea "x"
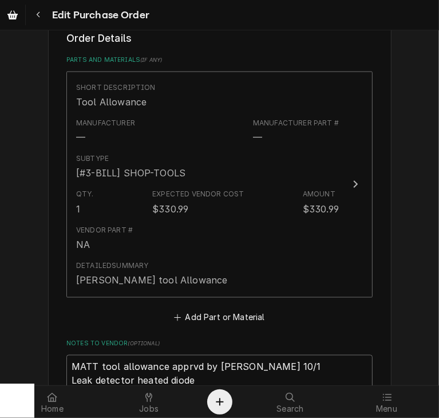
type textarea "MATT tool allowance apprvd by Drew - smh 10/1 Leak detector heated diode Bill 1…"
type textarea "x"
type textarea "MATT tool allowance apprvd by Drew - smh 10/1 Leak detector heated diode Bill 1…"
type textarea "x"
type textarea "MATT tool allowance apprvd by Drew - smh 10/1 Leak detector heated diode Bill 1…"
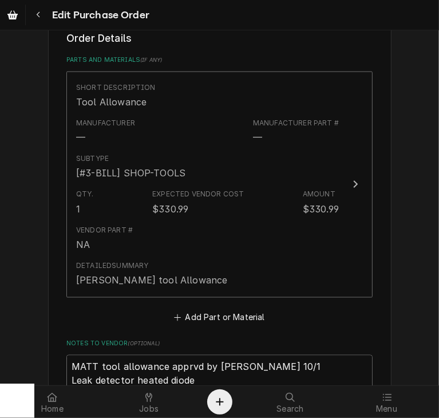
type textarea "x"
type textarea "MATT tool allowance apprvd by Drew - smh 10/1 Leak detector heated diode Bill 1…"
type textarea "x"
type textarea "MATT tool allowance apprvd by Drew - smh 10/1 Leak detector heated diode Bill 1…"
type textarea "x"
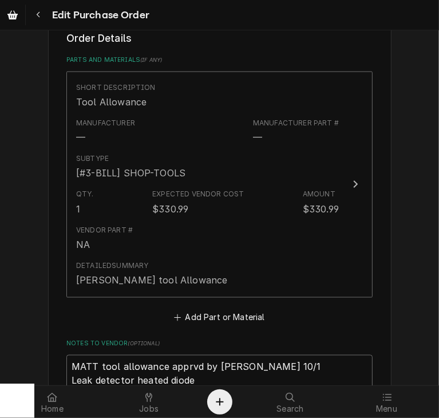
type textarea "MATT tool allowance apprvd by Drew - smh 10/1 Leak detector heated diode Bill 1…"
type textarea "x"
type textarea "MATT tool allowance apprvd by Drew - smh 10/1 Leak detector heated diode Bill 1…"
type textarea "x"
type textarea "MATT tool allowance apprvd by Drew - smh 10/1 Leak detector heated diode Bill 1…"
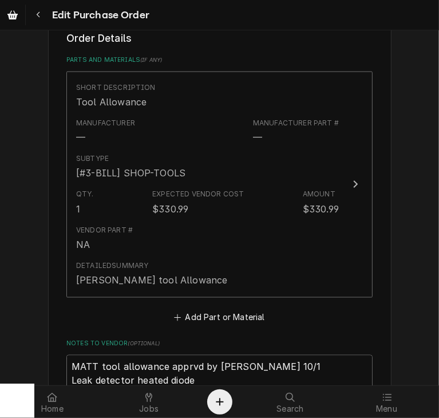
type textarea "x"
type textarea "MATT tool allowance apprvd by Drew - smh 10/1 Leak detector heated diode Bill 1…"
type textarea "x"
type textarea "MATT tool allowance apprvd by Drew - smh 10/1 Leak detector heated diode Bill 1…"
type textarea "x"
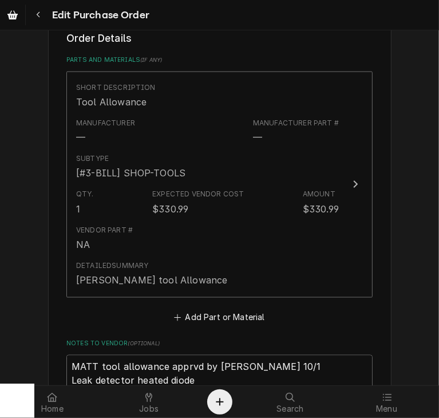
type textarea "MATT tool allowance apprvd by Drew - smh 10/1 Leak detector heated diode Bill 1…"
type textarea "x"
type textarea "MATT tool allowance apprvd by Drew - smh 10/1 Leak detector heated diode Bill 1…"
type textarea "x"
type textarea "MATT tool allowance apprvd by Drew - smh 10/1 Leak detector heated diode Bill 1…"
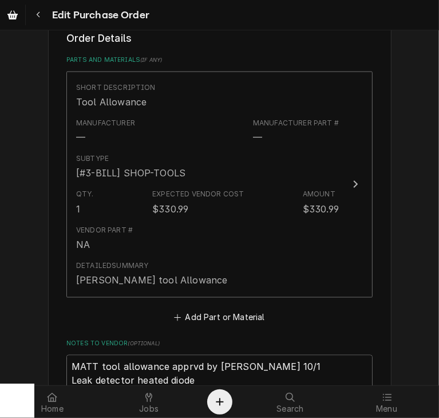
type textarea "x"
type textarea "MATT tool allowance apprvd by Drew - smh 10/1 Leak detector heated diode Bill 1…"
type textarea "x"
type textarea "MATT tool allowance apprvd by Drew - smh 10/1 Leak detector heated diode Bill 1…"
type textarea "x"
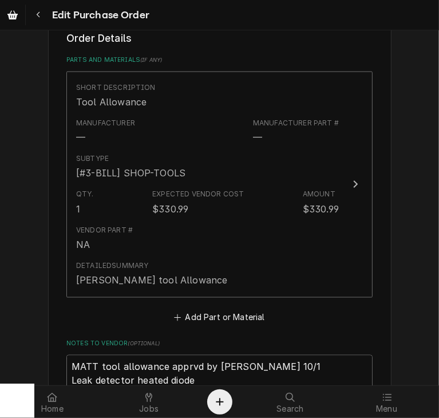
type textarea "MATT tool allowance apprvd by Drew - smh 10/1 Leak detector heated diode Bill 1…"
type textarea "x"
type textarea "MATT tool allowance apprvd by Drew - smh 10/1 Leak detector heated diode Bill 1…"
type textarea "x"
type textarea "MATT tool allowance apprvd by Drew - smh 10/1 Leak detector heated diode Bill 1…"
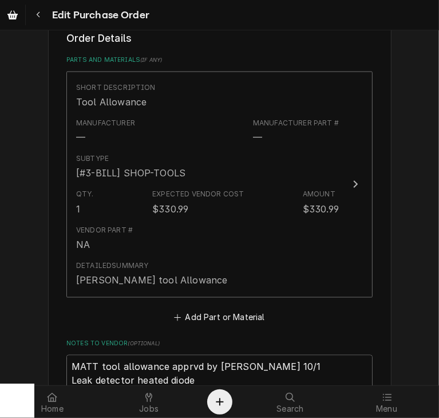
type textarea "x"
type textarea "MATT tool allowance apprvd by Drew - smh 10/1 Leak detector heated diode Bill 1…"
type textarea "x"
type textarea "MATT tool allowance apprvd by Drew - smh 10/1 Leak detector heated diode Bill 1…"
type textarea "x"
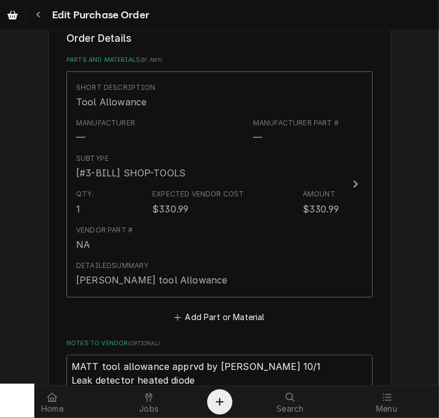
type textarea "MATT tool allowance apprvd by Drew - smh 10/1 Leak detector heated diode Bill 1…"
type textarea "x"
type textarea "MATT tool allowance apprvd by Drew - smh 10/1 Leak detector heated diode Bill 1…"
type textarea "x"
type textarea "MATT tool allowance apprvd by Drew - smh 10/1 Leak detector heated diode Bill 1…"
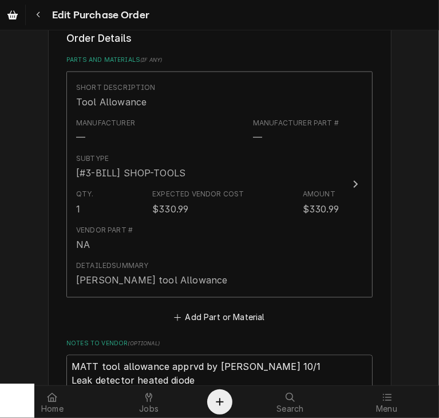
type textarea "x"
type textarea "MATT tool allowance apprvd by Drew - smh 10/1 Leak detector heated diode Bill 1…"
type textarea "x"
type textarea "MATT tool allowance apprvd by Drew - smh 10/1 Leak detector heated diode Bill 1…"
type textarea "x"
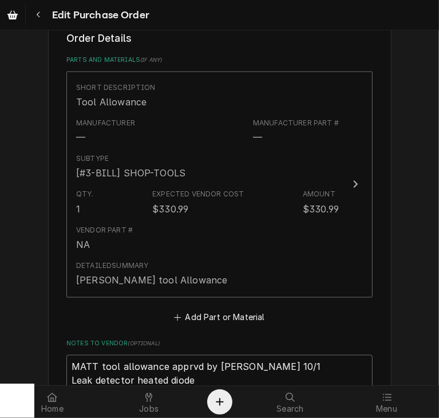
type textarea "MATT tool allowance apprvd by Drew - smh 10/1 Leak detector heated diode Bill 1…"
type textarea "x"
type textarea "MATT tool allowance apprvd by Drew - smh 10/1 Leak detector heated diode Bill 1…"
type textarea "x"
type textarea "MATT tool allowance apprvd by Drew - smh 10/1 Leak detector heated diode Bill 1…"
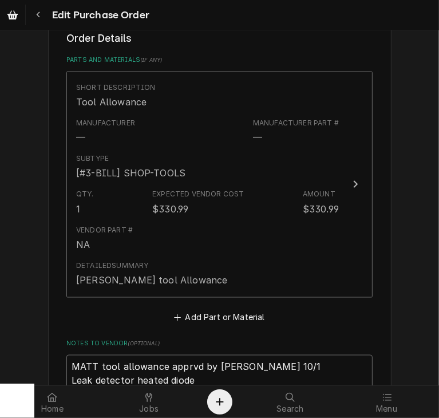
type textarea "x"
type textarea "MATT tool allowance apprvd by Drew - smh 10/1 Leak detector heated diode Bill 1…"
type textarea "x"
type textarea "MATT tool allowance apprvd by Drew - smh 10/1 Leak detector heated diode Bill 1…"
type textarea "x"
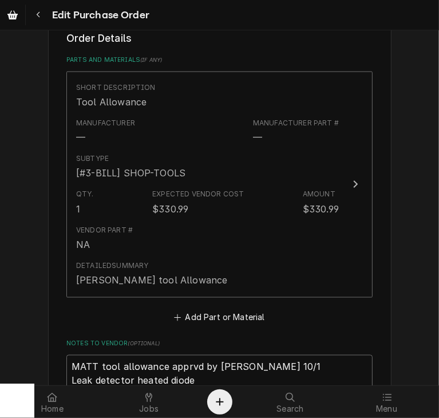
type textarea "MATT tool allowance apprvd by Drew - smh 10/1 Leak detector heated diode Bill 1…"
type textarea "x"
type textarea "MATT tool allowance apprvd by Drew - smh 10/1 Leak detector heated diode Bill 1…"
type textarea "x"
type textarea "MATT tool allowance apprvd by Drew - smh 10/1 Leak detector heated diode Bill 1…"
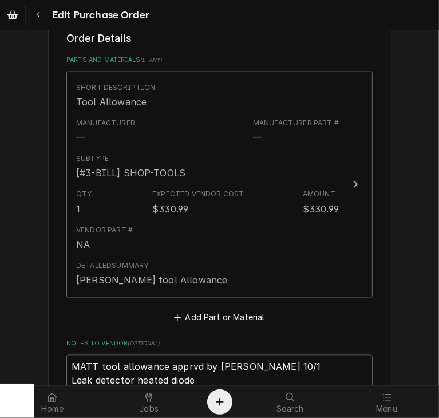
click at [311, 355] on textarea "MATT tool allowance apprvd by Drew - smh 10/1 Leak detector heated diode Bill 1…" at bounding box center [219, 387] width 306 height 65
paste textarea "11627878-00"
click at [116, 355] on textarea "MATT tool allowance apprvd by Drew - smh 10/1 Leak detector heated diode Bill 1…" at bounding box center [219, 394] width 306 height 79
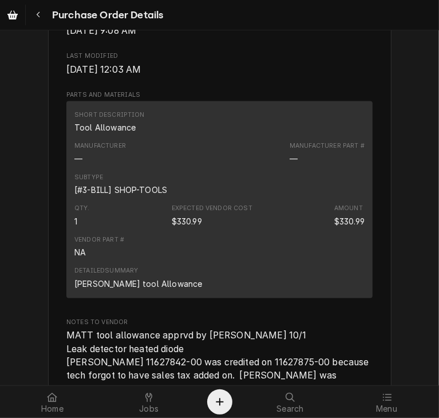
scroll to position [760, 0]
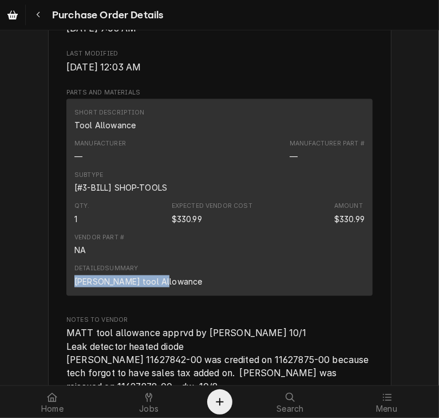
drag, startPoint x: 156, startPoint y: 314, endPoint x: 66, endPoint y: 316, distance: 89.9
click at [66, 296] on div "Short Description Tool Allowance Manufacturer — Manufacturer Part # — Subtype […" at bounding box center [219, 197] width 306 height 197
copy div "[PERSON_NAME] tool Allowance"
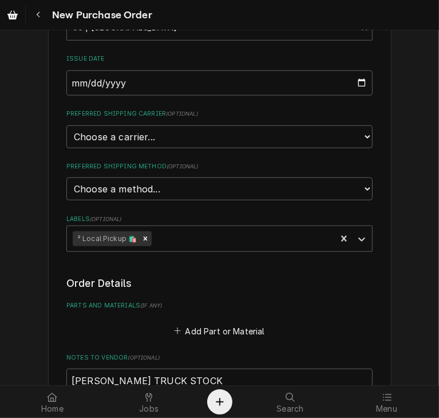
scroll to position [604, 0]
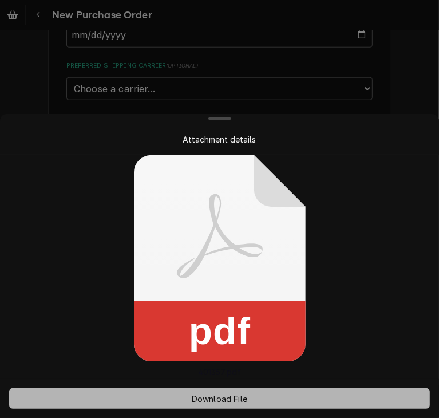
click at [208, 408] on button "Download File" at bounding box center [219, 398] width 421 height 21
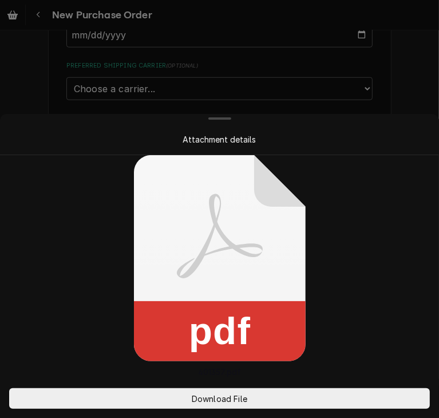
click at [396, 139] on div "Attachment details" at bounding box center [219, 139] width 393 height 12
click at [390, 104] on div at bounding box center [219, 209] width 439 height 418
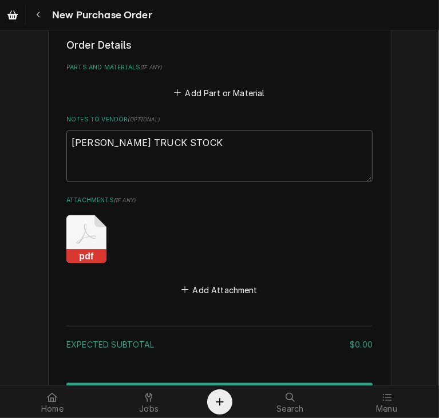
scroll to position [796, 0]
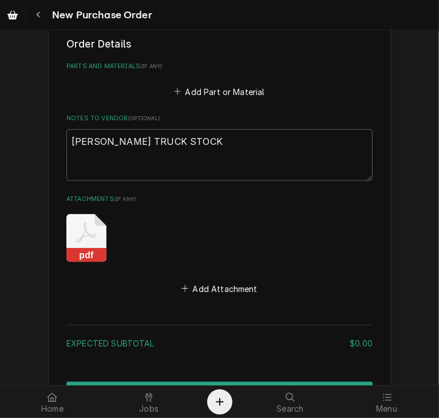
type textarea "x"
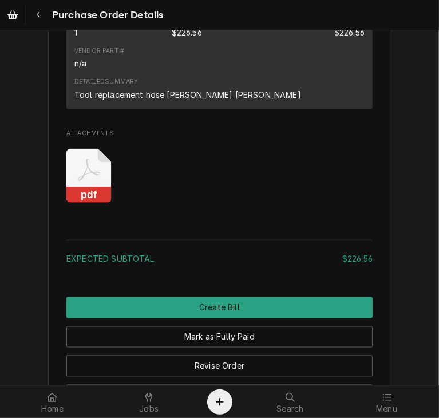
scroll to position [980, 0]
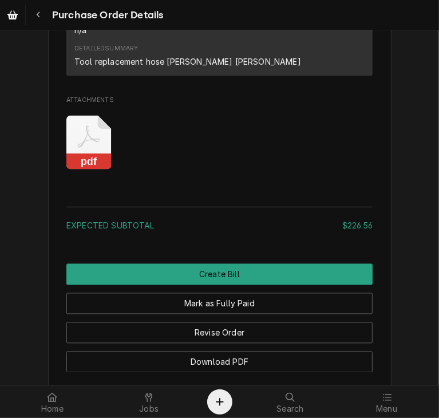
click at [85, 170] on rect "Attachments" at bounding box center [88, 162] width 45 height 16
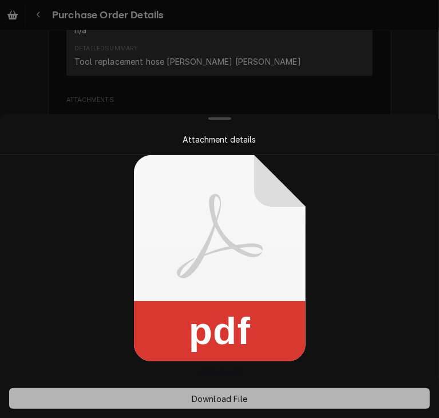
click at [213, 404] on span "Download File" at bounding box center [219, 399] width 60 height 12
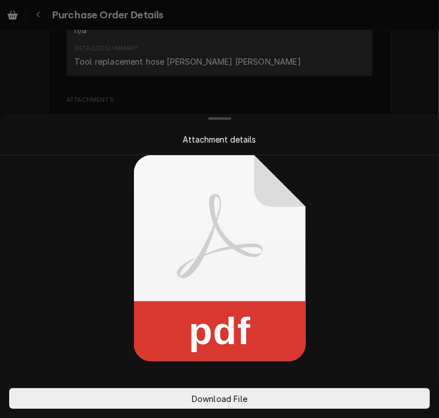
click at [382, 72] on div at bounding box center [219, 209] width 439 height 418
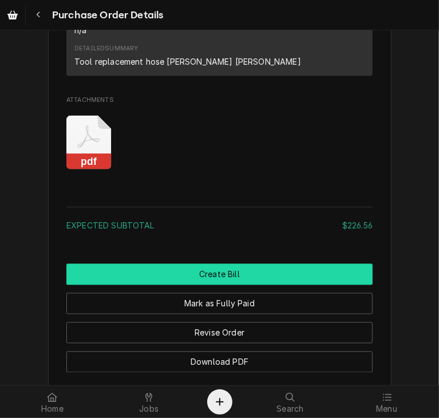
click at [295, 285] on button "Create Bill" at bounding box center [219, 274] width 306 height 21
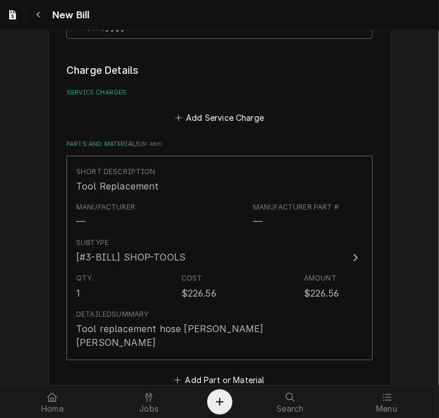
scroll to position [1006, 0]
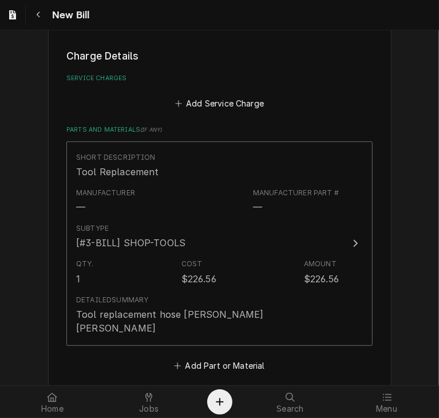
click at [241, 409] on button "Add Miscellaneous Charge" at bounding box center [219, 417] width 119 height 16
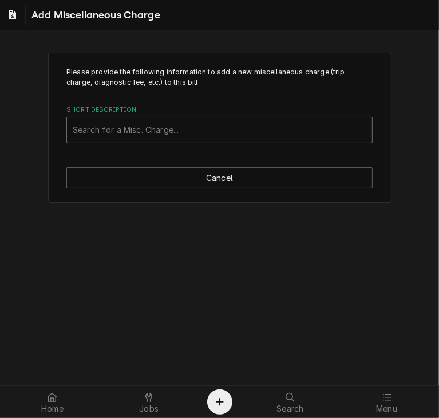
click at [149, 126] on div "Short Description" at bounding box center [220, 130] width 294 height 21
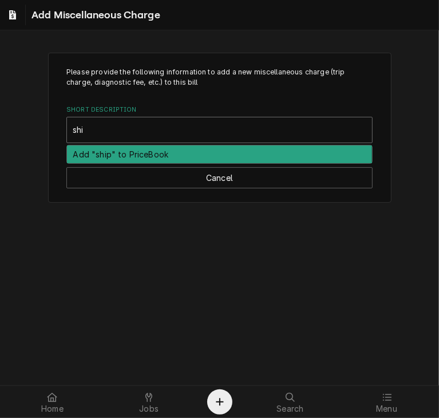
type input "ship"
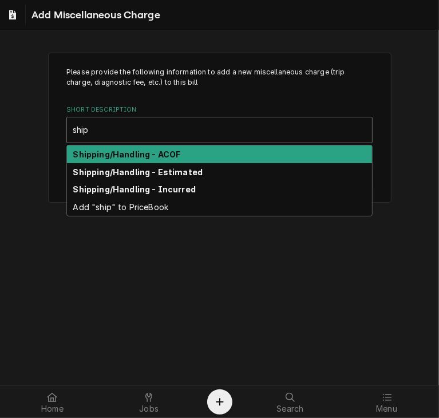
click at [150, 149] on strong "Shipping/Handling - ACOF" at bounding box center [127, 154] width 108 height 10
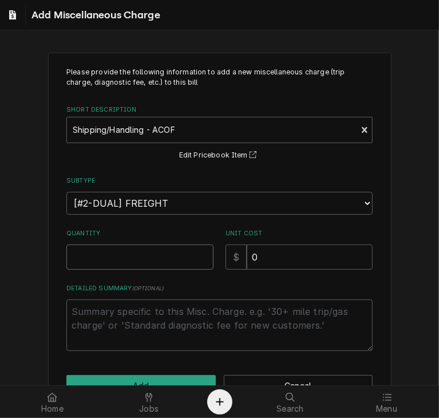
click at [148, 261] on input "Quantity" at bounding box center [139, 256] width 147 height 25
type textarea "x"
type input "1"
drag, startPoint x: 266, startPoint y: 260, endPoint x: 211, endPoint y: 260, distance: 54.9
click at [211, 260] on div "Quantity 1 Unit Cost $ 0" at bounding box center [219, 249] width 306 height 41
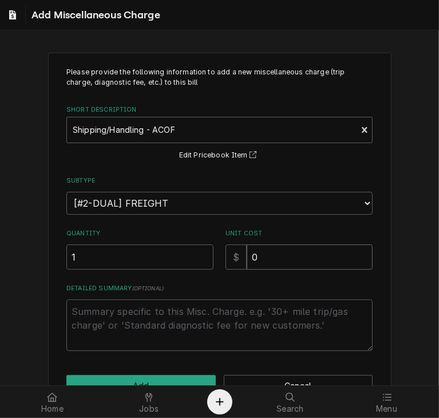
type textarea "x"
type input "2"
type textarea "x"
type input "20"
type textarea "x"
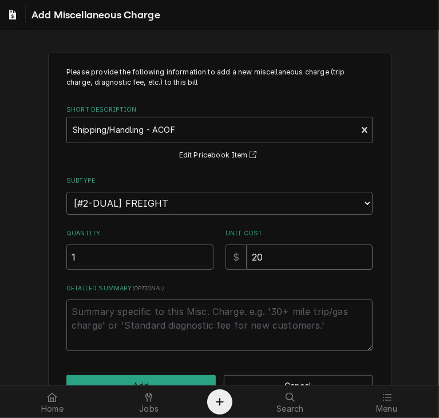
type input "20.0"
type textarea "x"
type input "20.00"
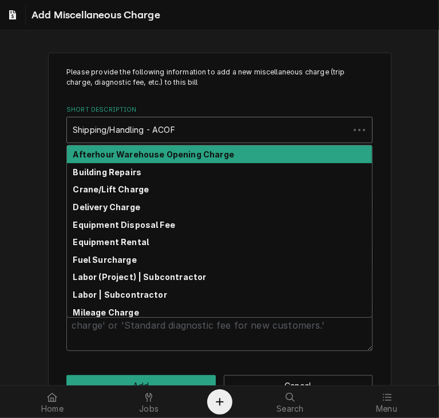
click at [177, 122] on div "Short Description" at bounding box center [208, 130] width 271 height 21
click at [220, 80] on p "Please provide the following information to add a new miscellaneous charge (tri…" at bounding box center [219, 77] width 306 height 21
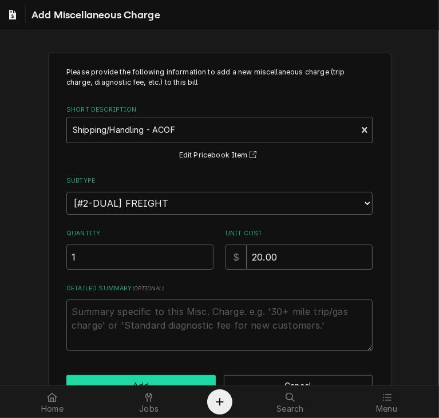
click at [157, 377] on button "Add" at bounding box center [140, 385] width 149 height 21
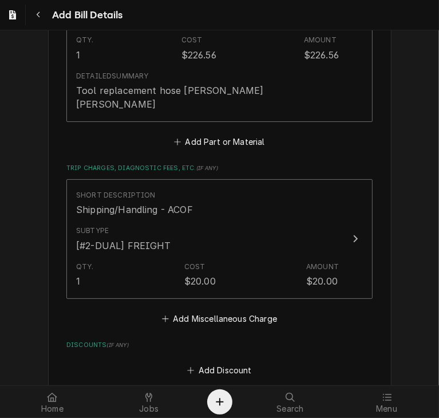
scroll to position [1267, 0]
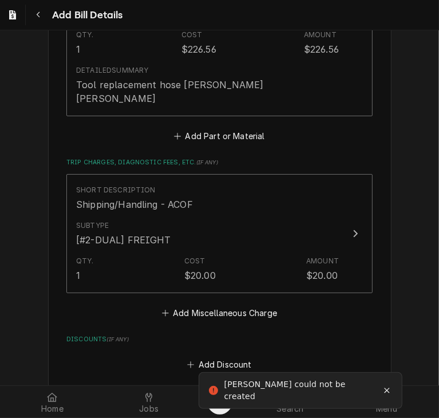
scroll to position [452, 0]
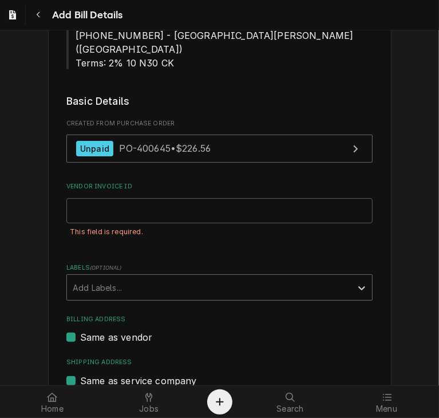
click at [228, 277] on div "Labels" at bounding box center [209, 287] width 273 height 21
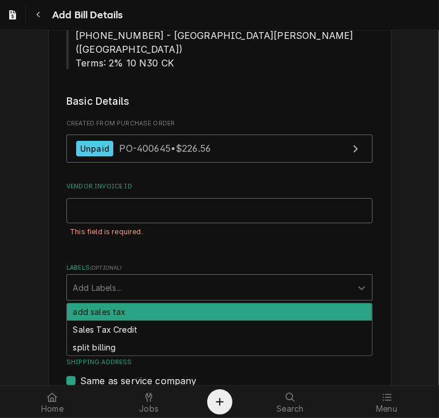
click at [176, 198] on input "Vendor Invoice ID" at bounding box center [219, 210] width 306 height 25
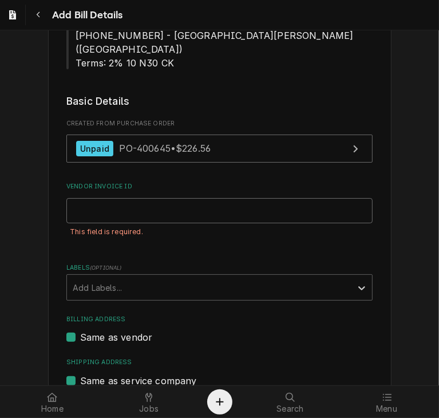
paste input "37170889-00"
type input "37170889-00"
type input "[DATE]"
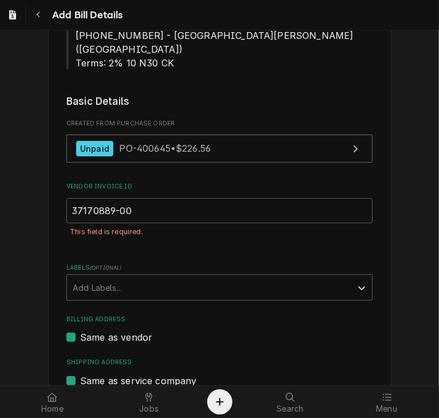
type input "[DATE]"
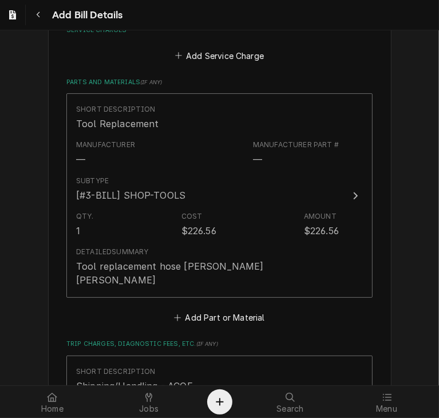
scroll to position [1292, 0]
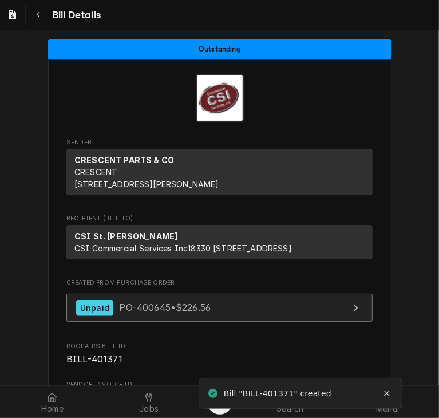
click at [216, 322] on link "Unpaid PO-400645 • $226.56" at bounding box center [219, 308] width 306 height 28
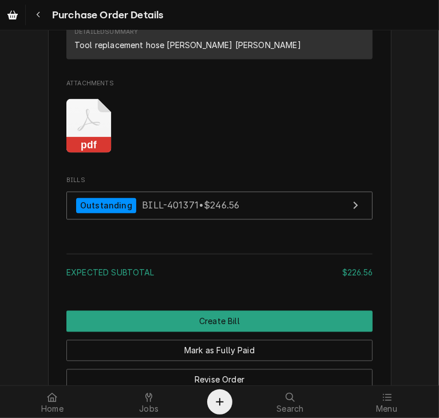
scroll to position [1131, 0]
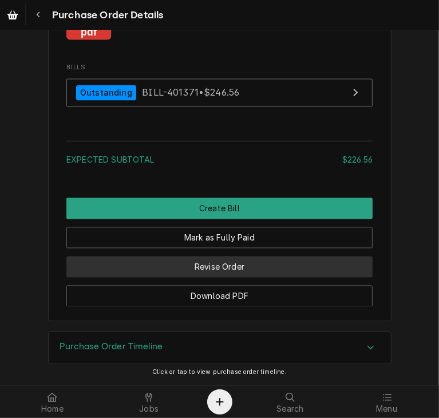
click at [238, 264] on button "Revise Order" at bounding box center [219, 266] width 306 height 21
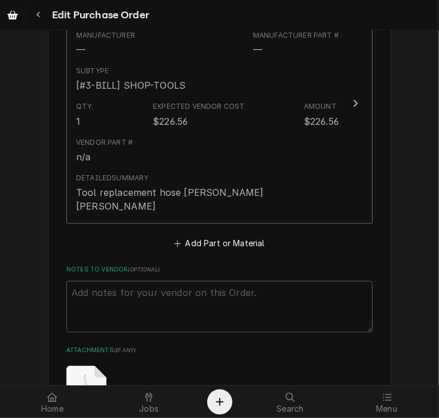
scroll to position [934, 0]
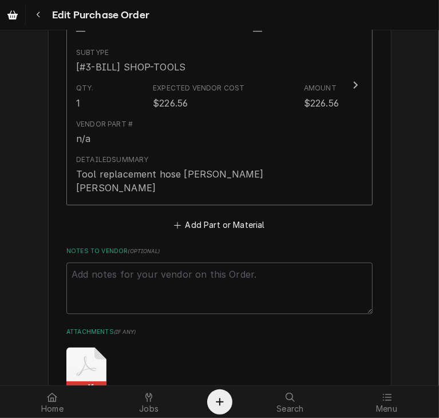
click at [250, 414] on button "Add Attachment" at bounding box center [220, 422] width 80 height 16
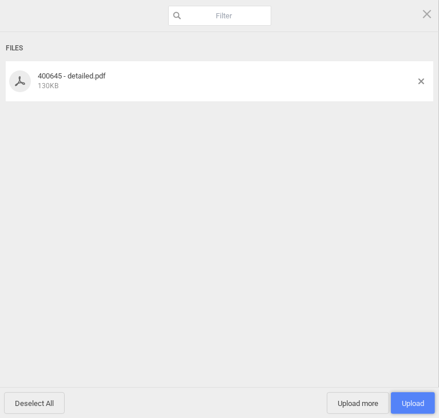
click at [417, 401] on span "Upload 1" at bounding box center [413, 403] width 22 height 9
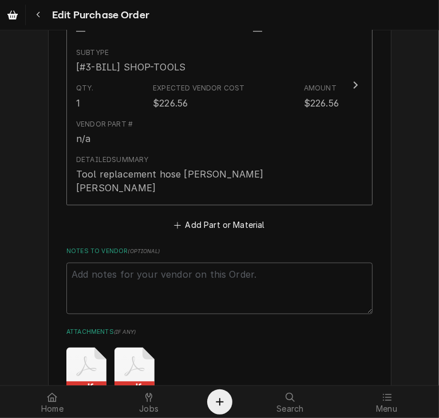
type textarea "x"
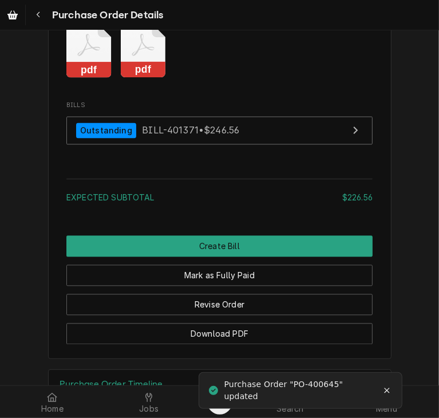
scroll to position [1113, 0]
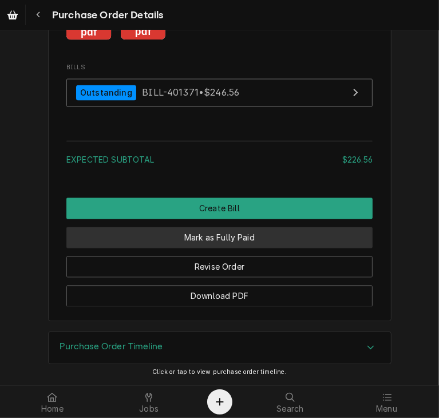
click at [272, 248] on button "Mark as Fully Paid" at bounding box center [219, 237] width 306 height 21
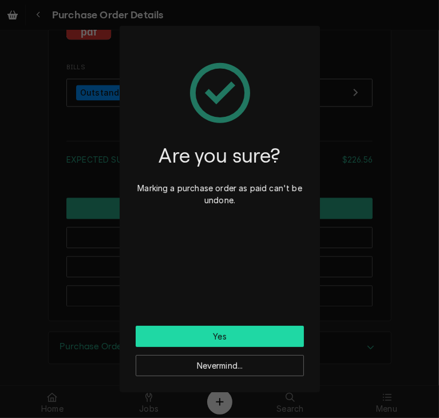
click at [258, 338] on button "Yes" at bounding box center [220, 336] width 168 height 21
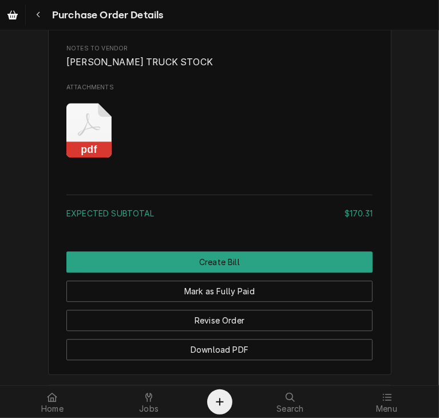
scroll to position [1392, 0]
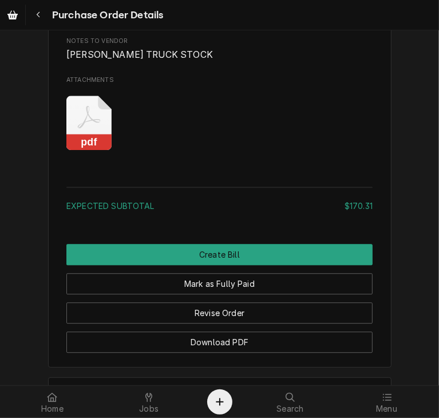
click at [73, 150] on icon "Attachments" at bounding box center [88, 123] width 45 height 54
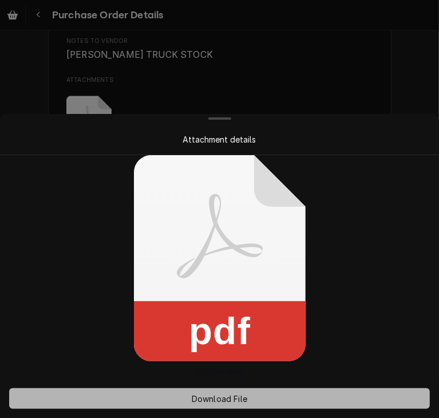
click at [215, 393] on span "Download File" at bounding box center [219, 399] width 60 height 12
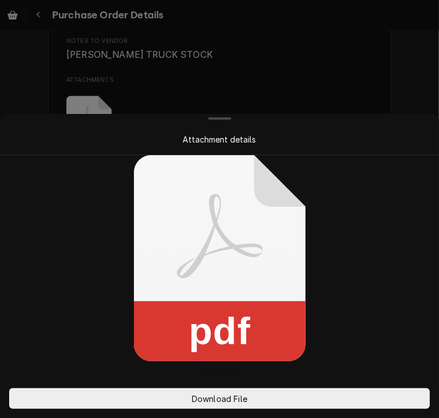
click at [382, 76] on div at bounding box center [219, 209] width 439 height 418
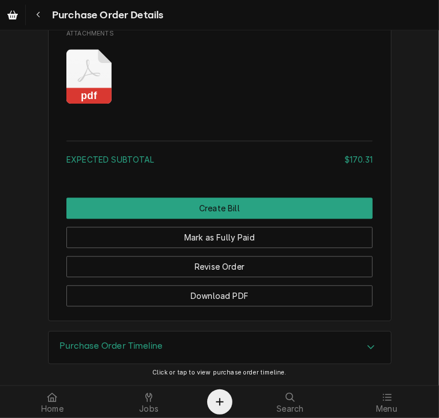
scroll to position [1461, 0]
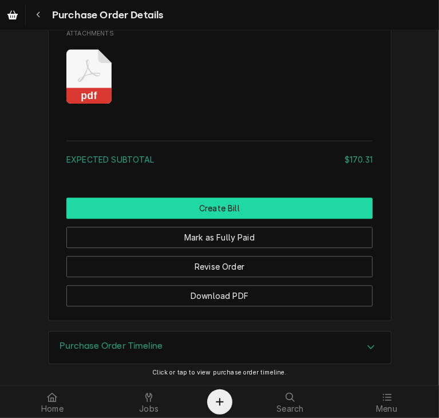
click at [255, 219] on button "Create Bill" at bounding box center [219, 207] width 306 height 21
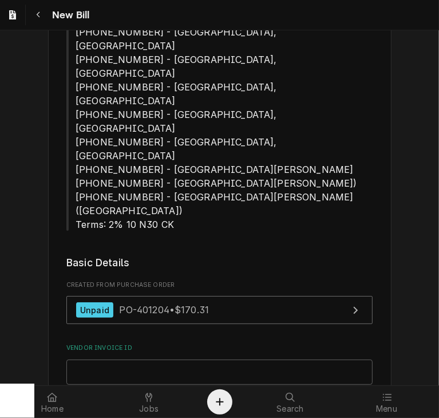
scroll to position [318, 0]
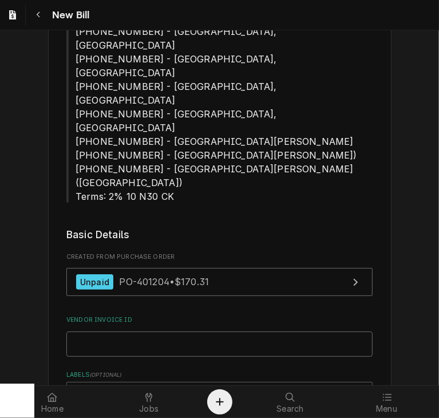
click at [260, 331] on input "Vendor Invoice ID" at bounding box center [219, 343] width 306 height 25
paste input "37171330-00"
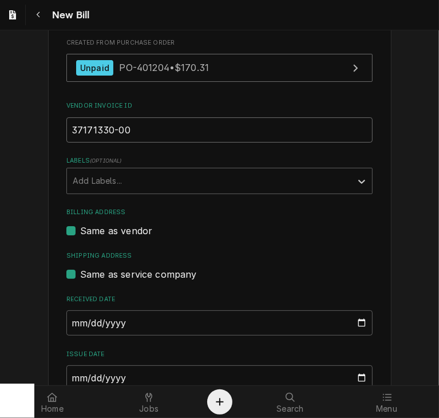
scroll to position [623, 0]
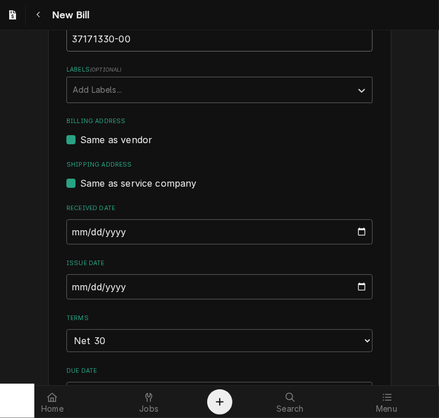
type input "37171330-00"
click at [72, 219] on input "[DATE]" at bounding box center [219, 231] width 306 height 25
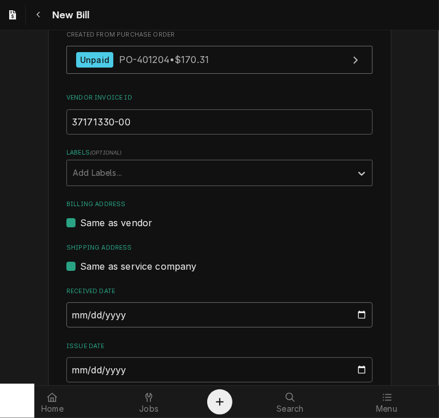
type input "[DATE]"
click at [69, 357] on input "[DATE]" at bounding box center [219, 369] width 306 height 25
type input "[DATE]"
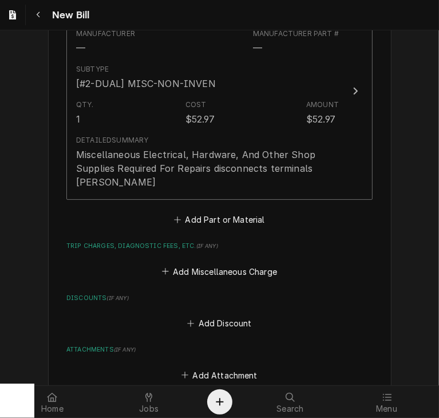
scroll to position [1490, 0]
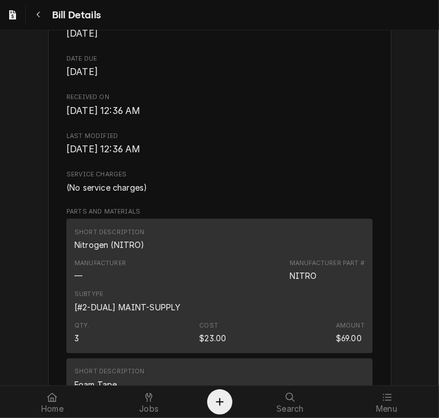
scroll to position [110, 0]
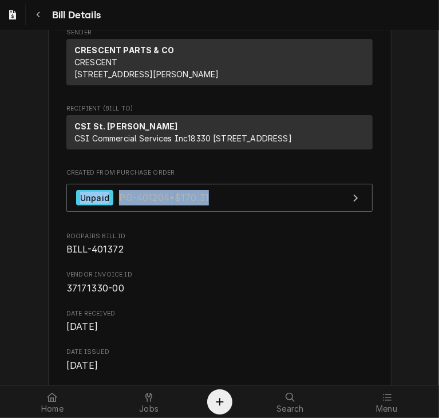
drag, startPoint x: 243, startPoint y: 248, endPoint x: 234, endPoint y: 193, distance: 55.7
click at [234, 177] on span "Created From Purchase Order" at bounding box center [219, 172] width 306 height 9
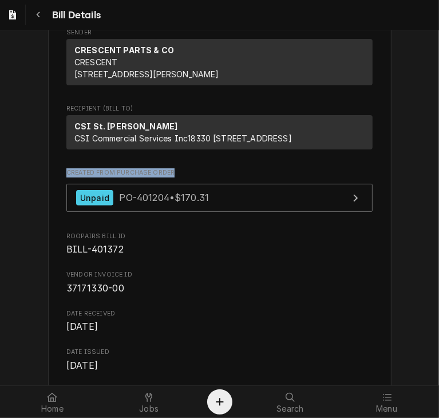
click at [234, 177] on span "Created From Purchase Order" at bounding box center [219, 172] width 306 height 9
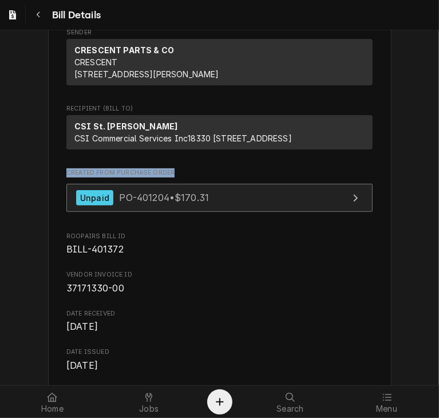
click at [231, 212] on link "Unpaid PO-401204 • $170.31" at bounding box center [219, 198] width 306 height 28
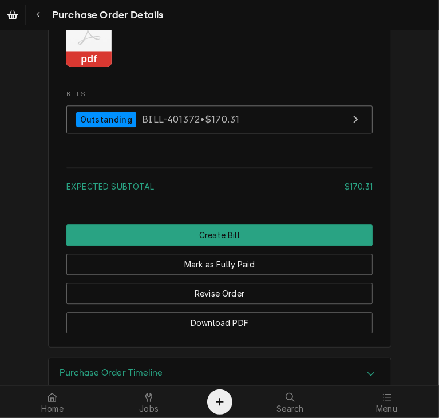
scroll to position [1478, 0]
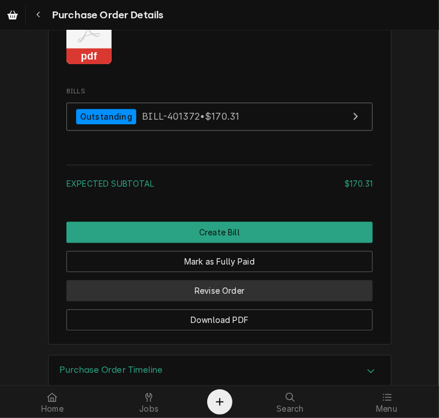
click at [319, 301] on button "Revise Order" at bounding box center [219, 290] width 306 height 21
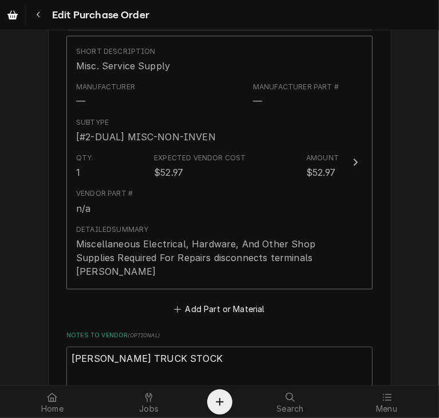
scroll to position [1264, 0]
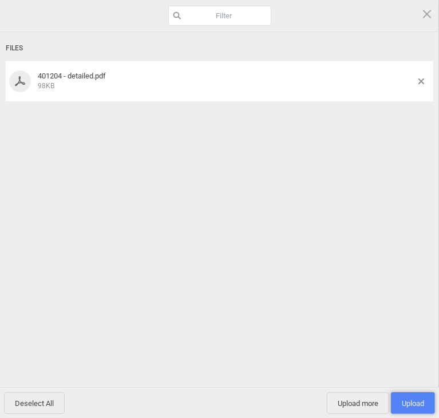
click at [405, 399] on span "Upload 1" at bounding box center [413, 403] width 22 height 9
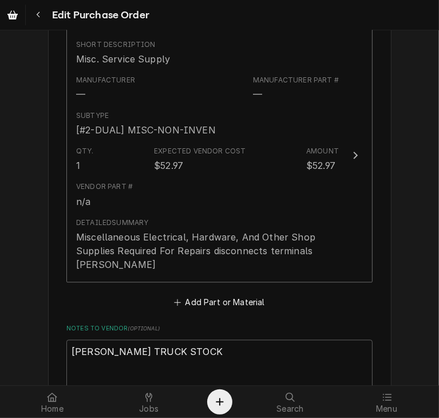
scroll to position [1415, 0]
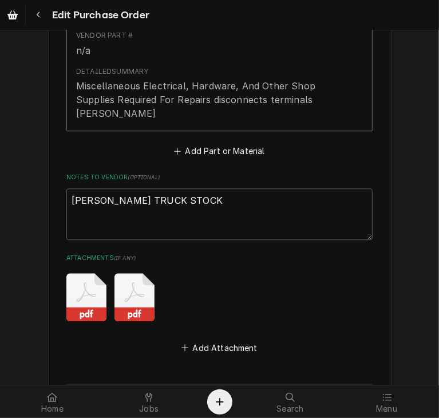
type textarea "x"
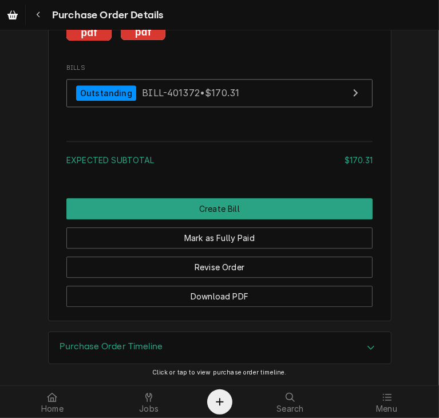
scroll to position [1509, 0]
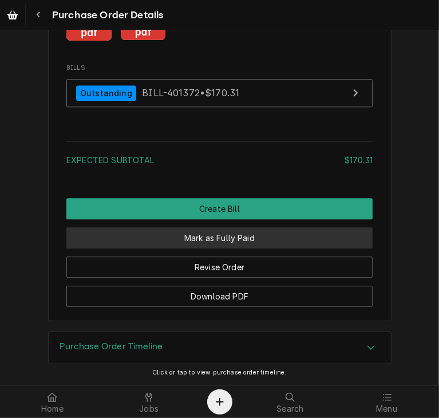
click at [292, 248] on button "Mark as Fully Paid" at bounding box center [219, 237] width 306 height 21
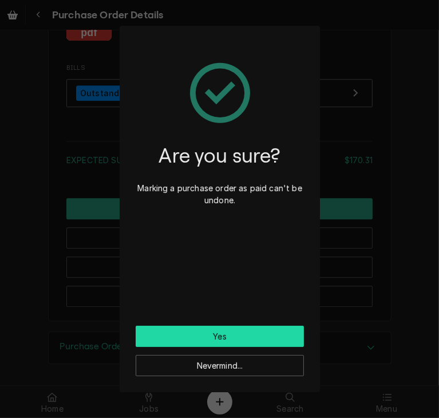
click at [267, 341] on button "Yes" at bounding box center [220, 336] width 168 height 21
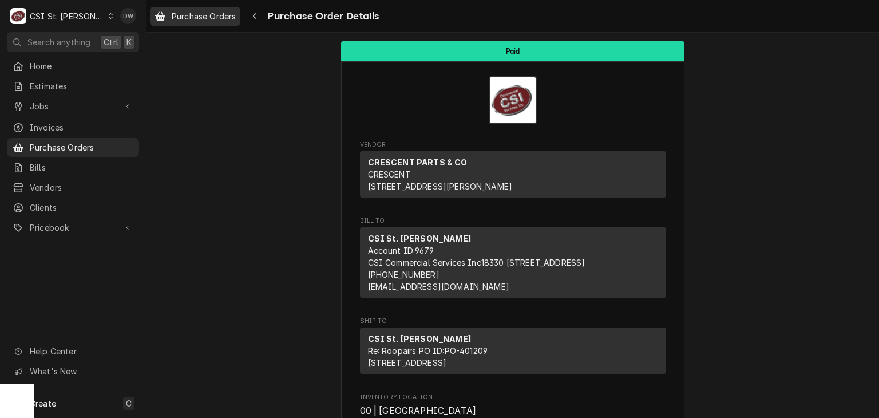
click at [181, 14] on span "Purchase Orders" at bounding box center [204, 16] width 64 height 12
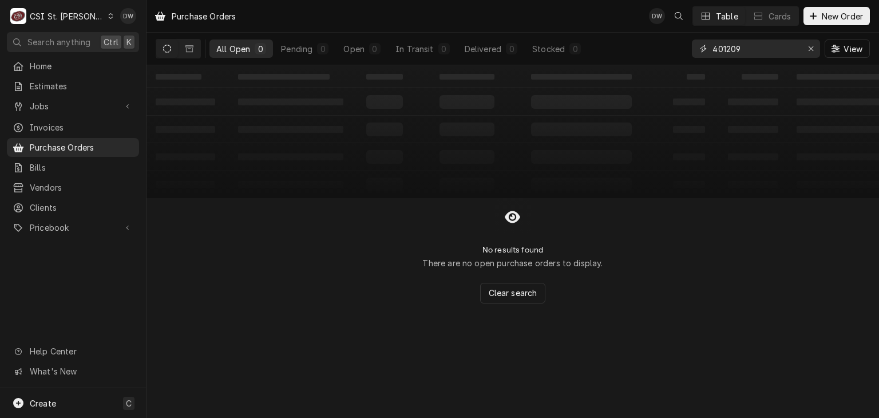
drag, startPoint x: 747, startPoint y: 46, endPoint x: 683, endPoint y: 42, distance: 64.3
click at [683, 42] on div "All Open 0 Pending 0 Open 0 In Transit 0 Delivered 0 Stocked 0 401209 View" at bounding box center [513, 49] width 714 height 32
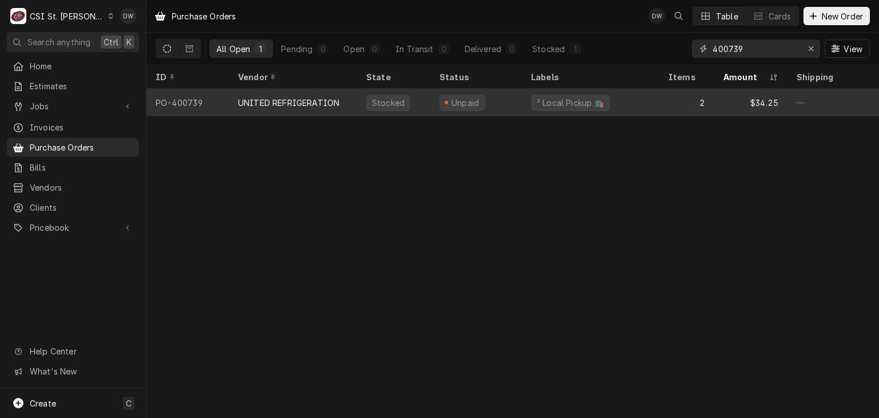
type input "400739"
click at [298, 93] on div "UNITED REFRIGERATION" at bounding box center [293, 102] width 128 height 27
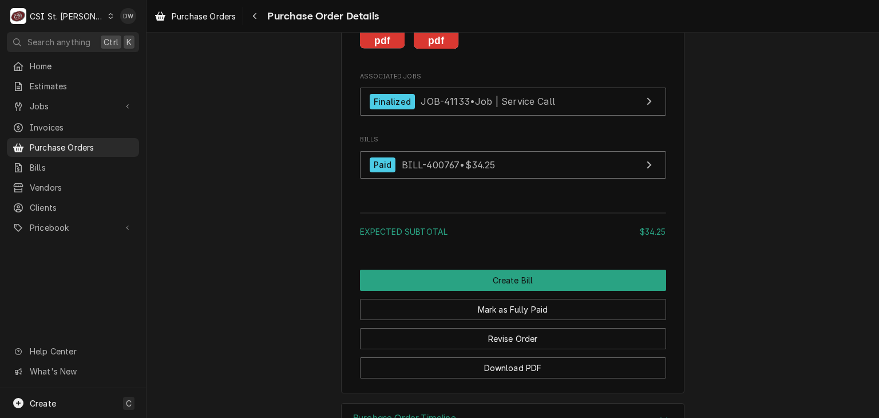
scroll to position [1479, 0]
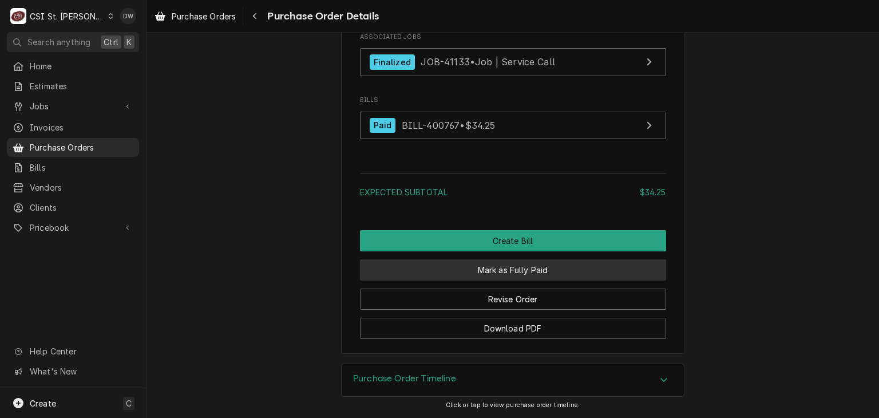
click at [556, 275] on button "Mark as Fully Paid" at bounding box center [513, 269] width 306 height 21
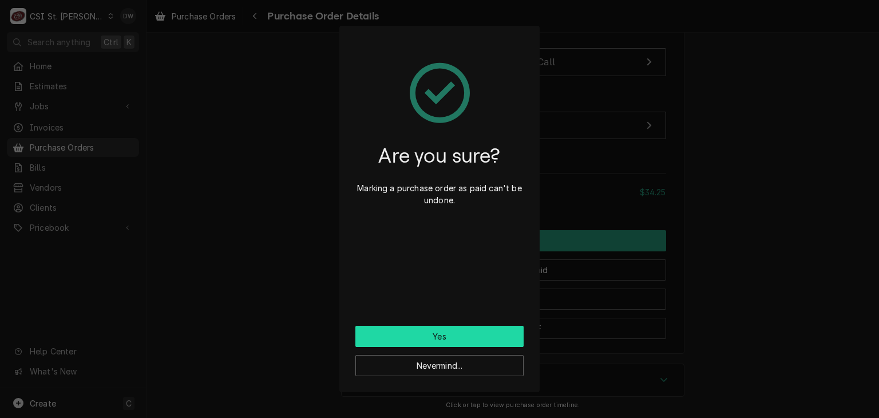
click at [513, 332] on button "Yes" at bounding box center [439, 336] width 168 height 21
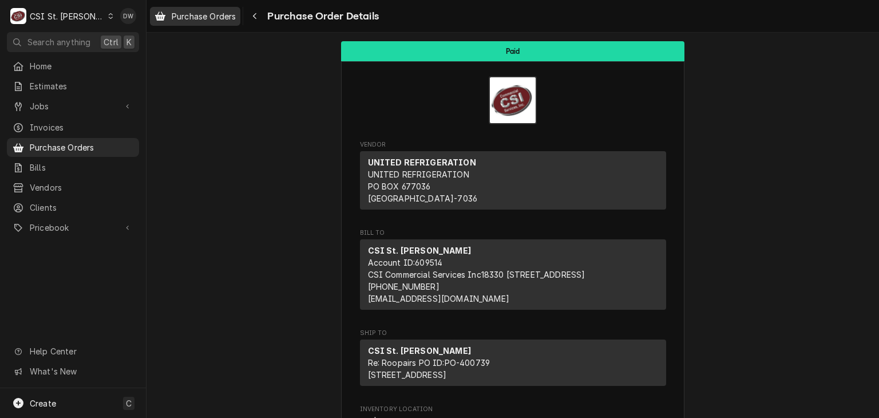
click at [195, 17] on span "Purchase Orders" at bounding box center [204, 16] width 64 height 12
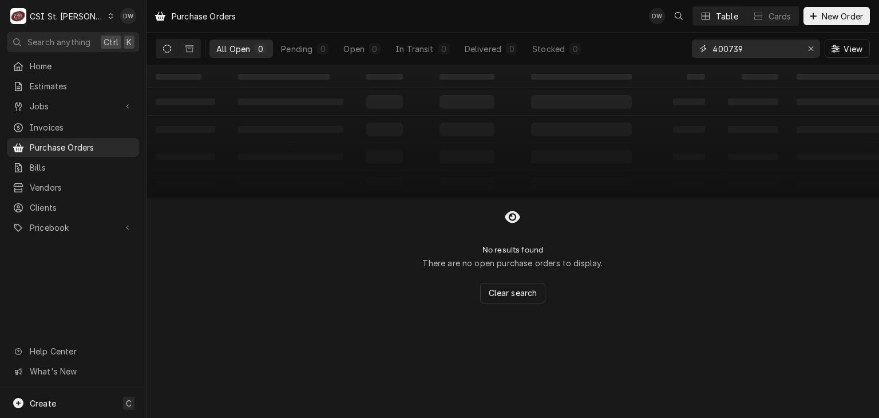
drag, startPoint x: 745, startPoint y: 44, endPoint x: 694, endPoint y: 58, distance: 52.2
click at [694, 58] on div "400739 View" at bounding box center [781, 49] width 178 height 32
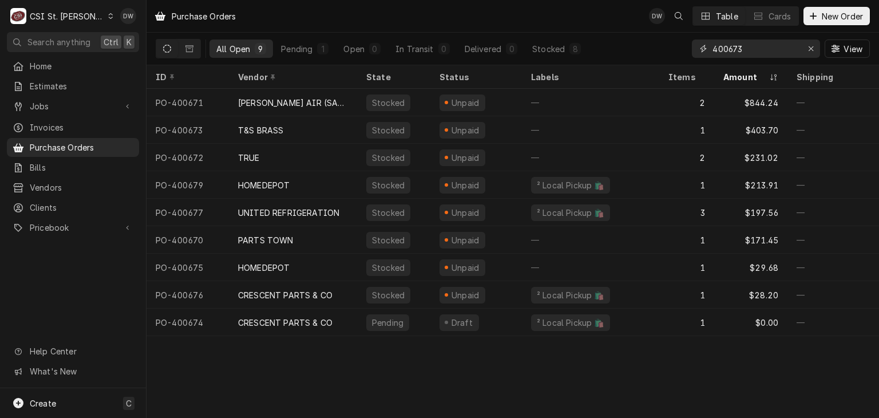
type input "400673"
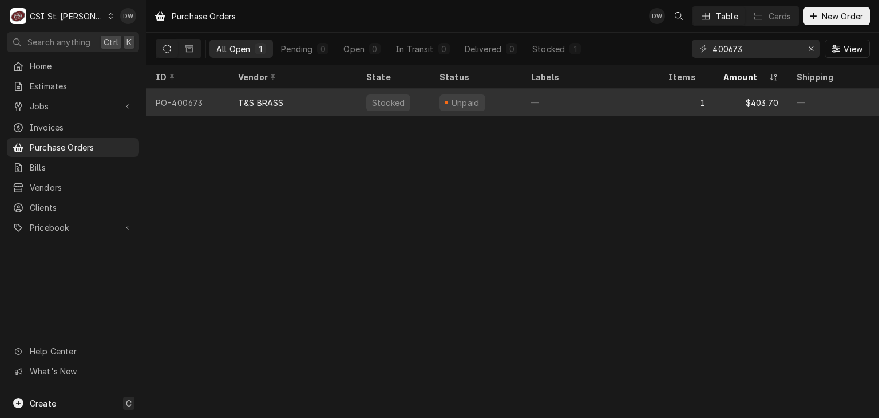
click at [254, 99] on div "T&S BRASS" at bounding box center [260, 103] width 45 height 12
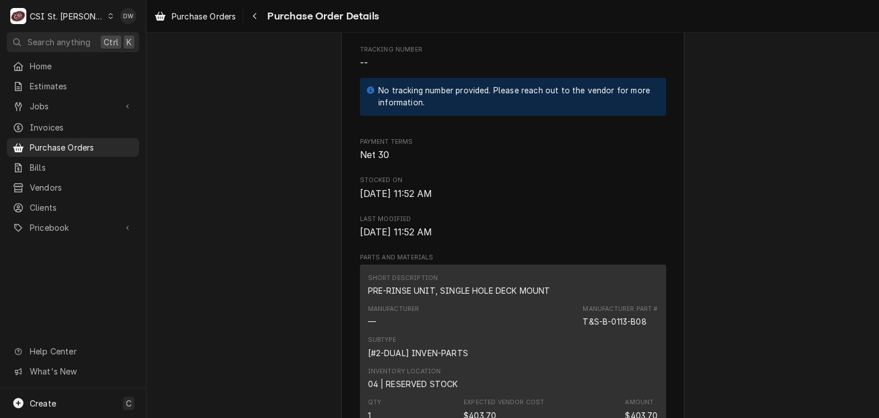
scroll to position [679, 0]
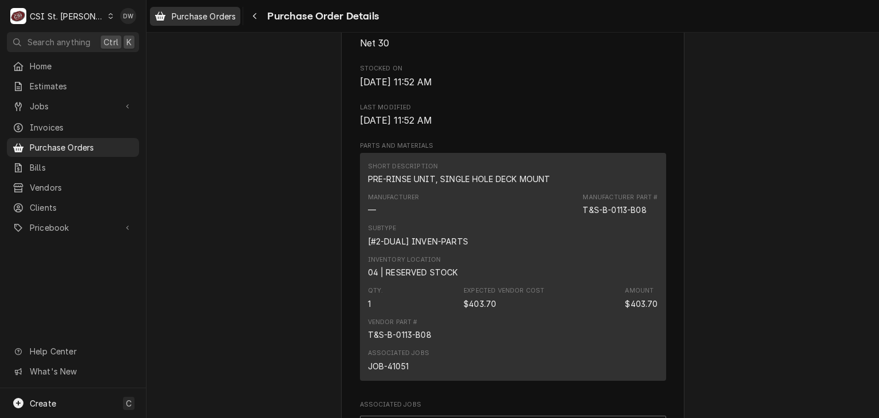
click at [196, 14] on span "Purchase Orders" at bounding box center [204, 16] width 64 height 12
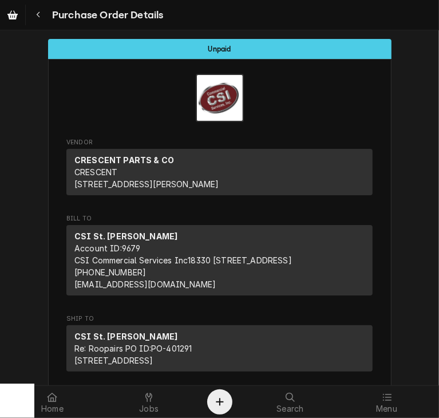
scroll to position [760, 0]
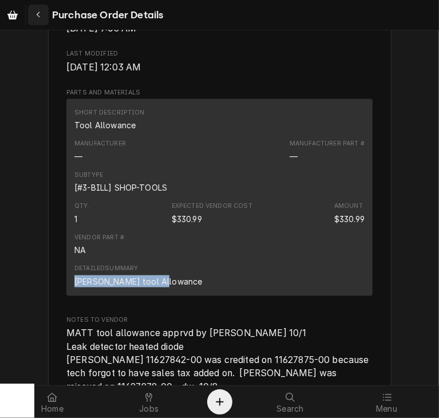
click at [36, 15] on icon "Navigate back" at bounding box center [38, 15] width 5 height 8
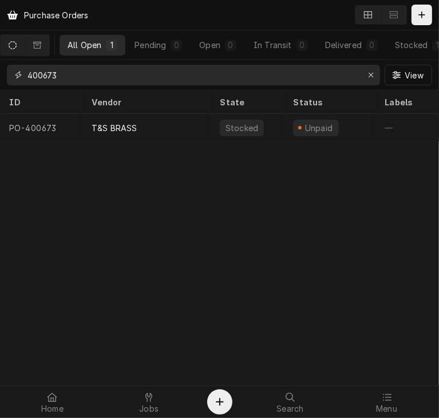
drag, startPoint x: 71, startPoint y: 71, endPoint x: 11, endPoint y: 81, distance: 60.9
click at [11, 81] on div "400673" at bounding box center [193, 75] width 373 height 21
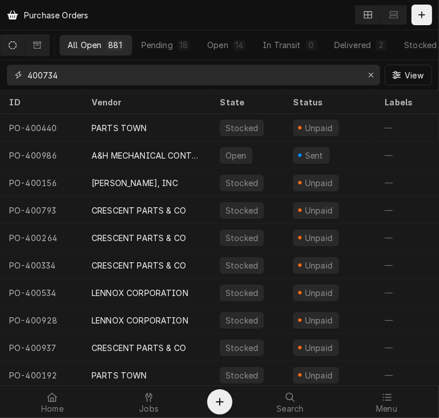
type input "400734"
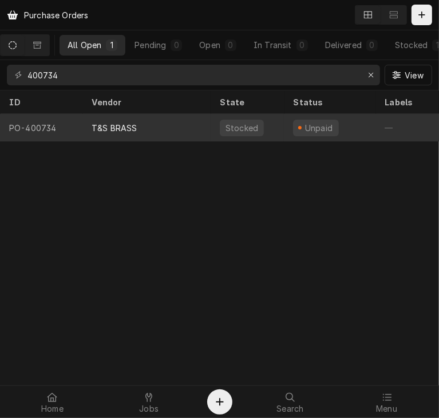
click at [88, 126] on div "T&S BRASS" at bounding box center [146, 127] width 128 height 27
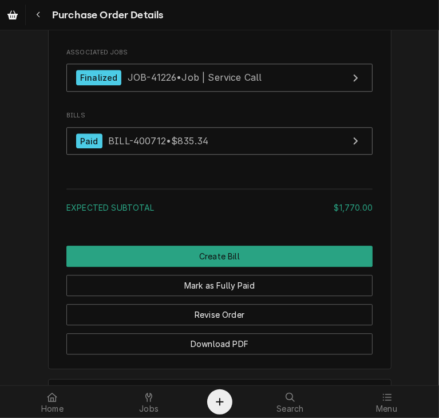
scroll to position [1482, 0]
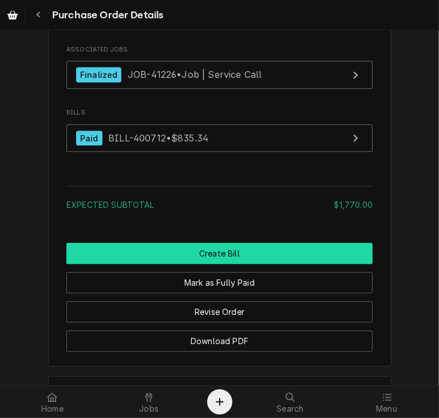
click at [201, 264] on button "Create Bill" at bounding box center [219, 253] width 306 height 21
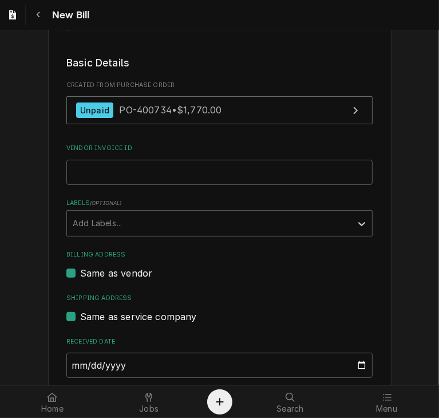
scroll to position [240, 0]
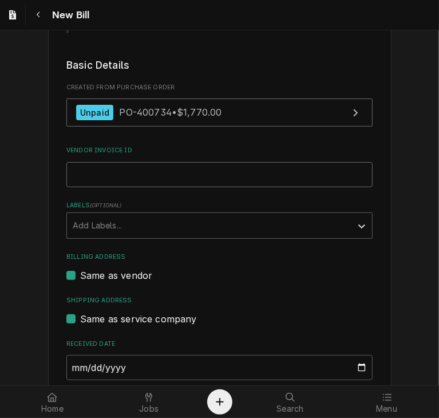
click at [92, 163] on input "Vendor Invoice ID" at bounding box center [219, 174] width 306 height 25
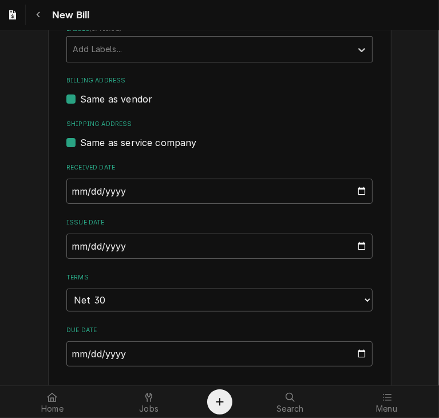
scroll to position [436, 0]
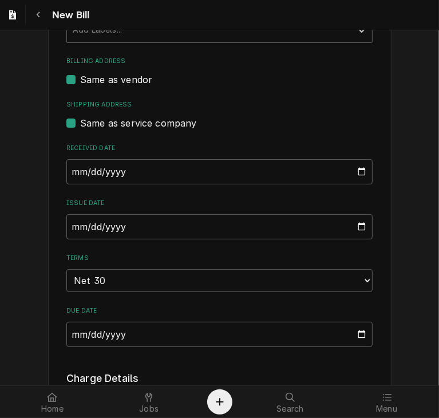
type input "3337576"
click at [66, 159] on input "[DATE]" at bounding box center [219, 171] width 306 height 25
type input "0005-09-12"
click at [85, 159] on input "0005-09-12" at bounding box center [219, 171] width 306 height 25
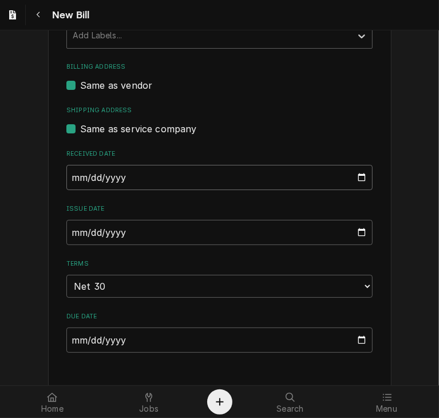
type input "0005-09-01"
click at [66, 220] on input "2025-10-09" at bounding box center [219, 232] width 306 height 25
type input "2025-09-09"
type input "2025-09-01"
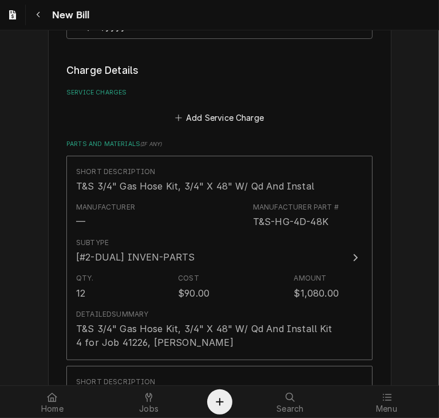
scroll to position [746, 0]
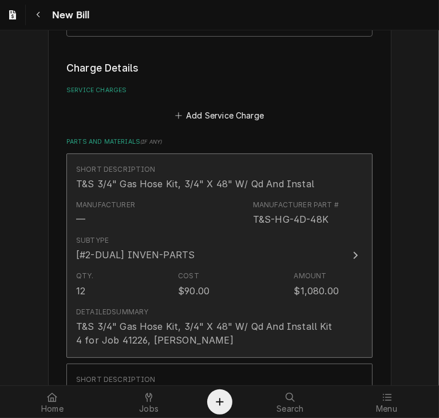
click at [353, 251] on icon "Update Line Item" at bounding box center [356, 255] width 6 height 9
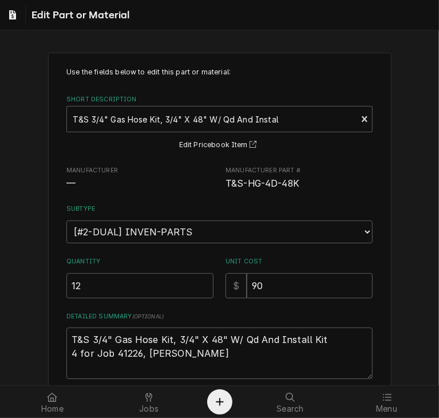
scroll to position [9, 0]
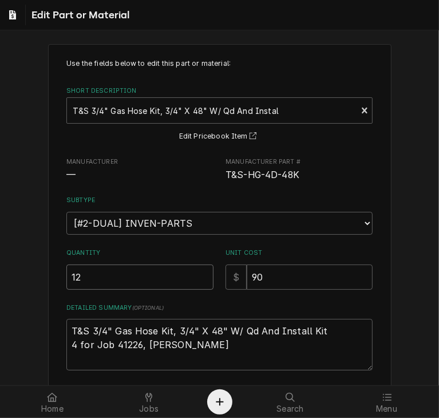
click at [94, 277] on input "12" at bounding box center [139, 276] width 147 height 25
type textarea "x"
type input "1"
type textarea "x"
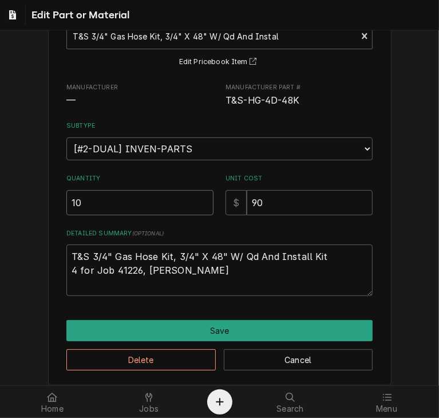
scroll to position [91, 0]
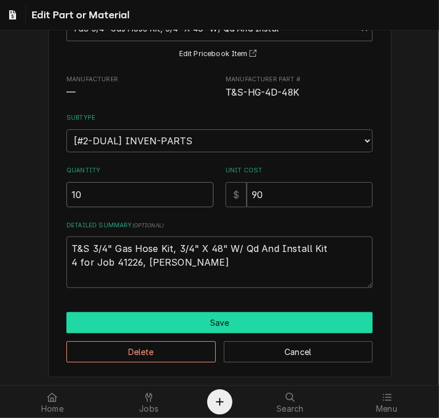
type input "10"
click at [242, 326] on button "Save" at bounding box center [219, 322] width 306 height 21
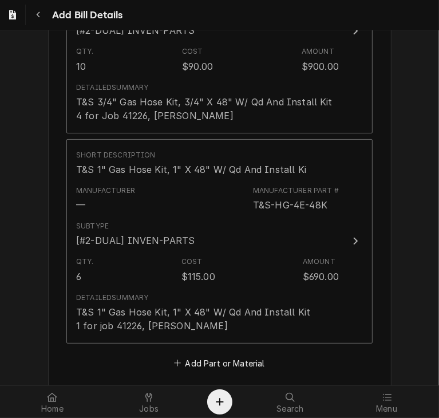
scroll to position [988, 0]
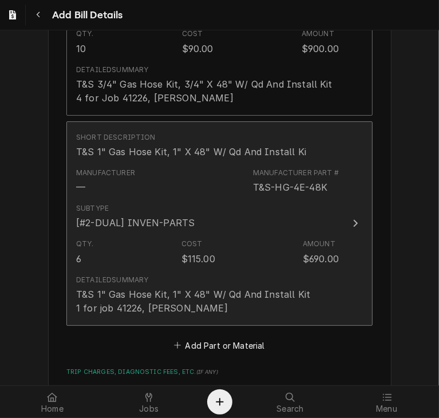
click at [348, 216] on div "Update Line Item" at bounding box center [355, 223] width 15 height 14
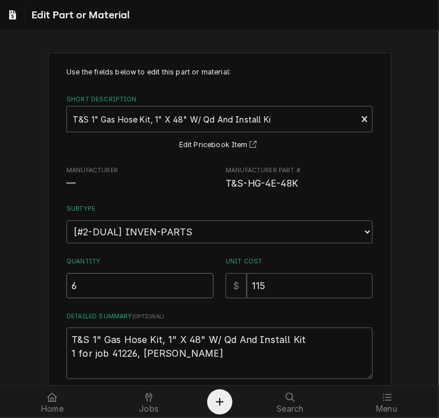
drag, startPoint x: 98, startPoint y: 290, endPoint x: 21, endPoint y: 294, distance: 77.4
click at [21, 294] on div "Use the fields below to edit this part or material: Short Description T&S 1" Ga…" at bounding box center [219, 260] width 439 height 436
type textarea "x"
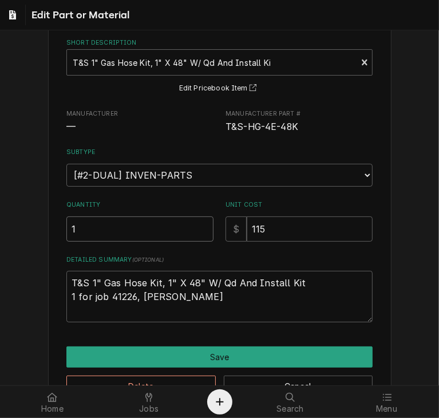
scroll to position [91, 0]
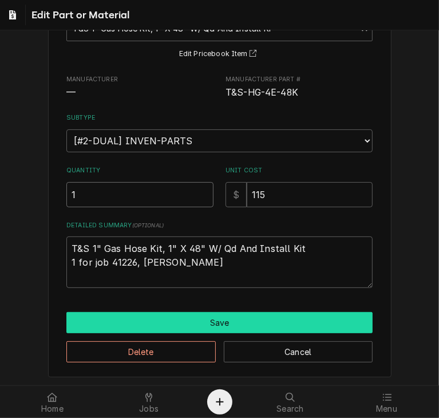
type input "1"
click at [240, 313] on button "Save" at bounding box center [219, 322] width 306 height 21
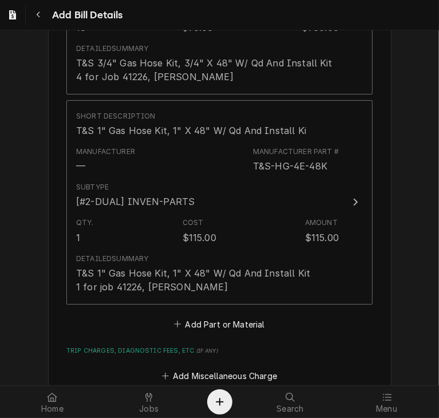
scroll to position [1255, 0]
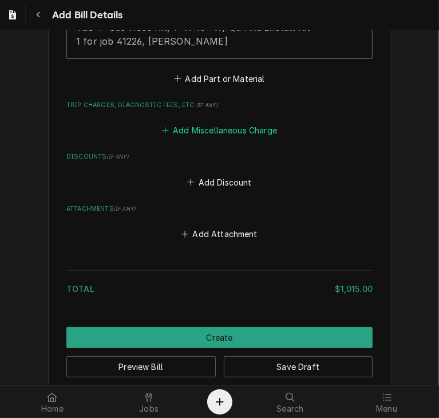
click at [205, 122] on button "Add Miscellaneous Charge" at bounding box center [219, 130] width 119 height 16
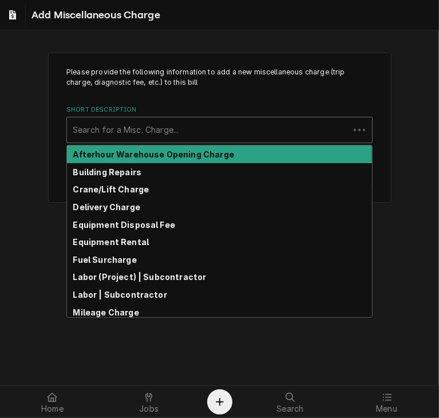
click at [161, 126] on div "Short Description" at bounding box center [208, 130] width 271 height 21
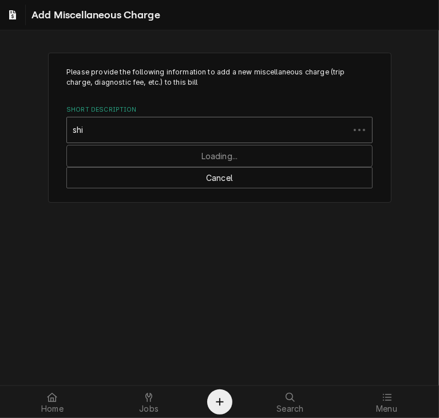
type input "ship"
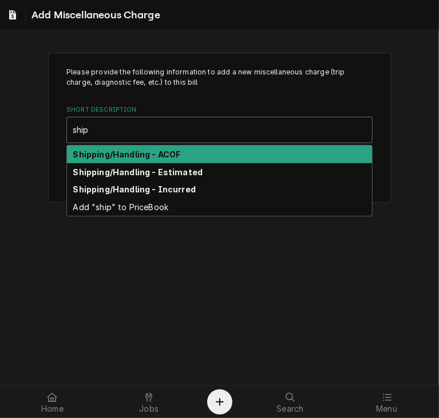
click at [153, 147] on div "Shipping/Handling - ACOF" at bounding box center [219, 154] width 305 height 18
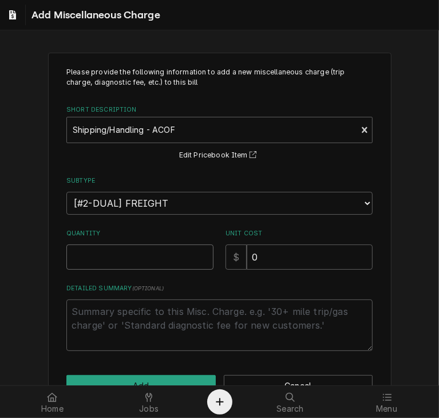
click at [102, 261] on input "Quantity" at bounding box center [139, 256] width 147 height 25
type textarea "x"
type input "1"
drag, startPoint x: 274, startPoint y: 263, endPoint x: 231, endPoint y: 260, distance: 42.5
click at [231, 260] on div "$ 0" at bounding box center [299, 256] width 147 height 25
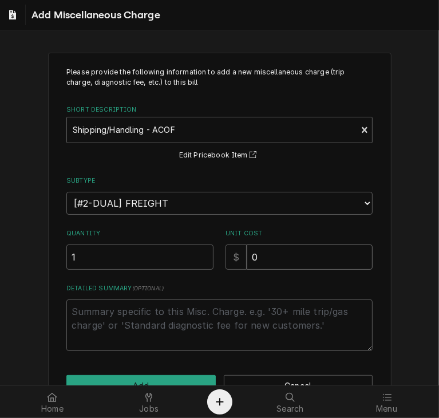
type textarea "x"
type input "4"
type textarea "x"
type input "48"
type textarea "x"
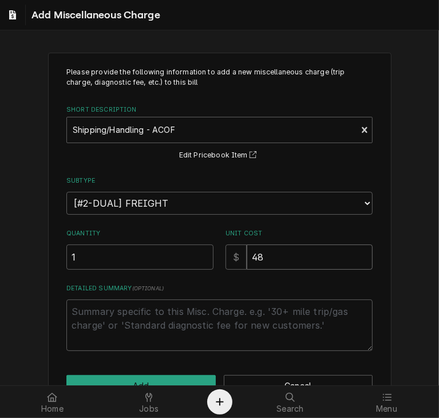
type input "48.1"
type textarea "x"
type input "48.14"
click at [177, 376] on button "Add" at bounding box center [140, 385] width 149 height 21
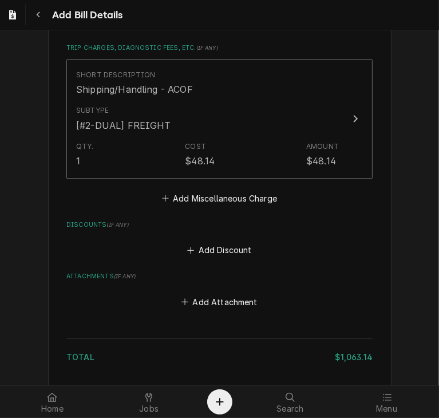
scroll to position [1380, 0]
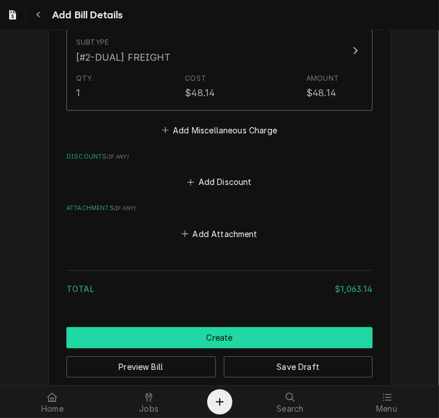
click at [247, 327] on button "Create" at bounding box center [219, 337] width 306 height 21
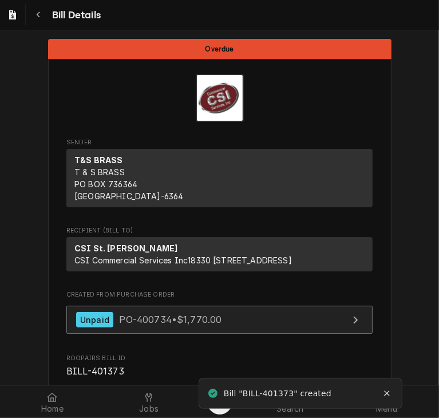
click at [242, 329] on link "Unpaid PO-400734 • $1,770.00" at bounding box center [219, 320] width 306 height 28
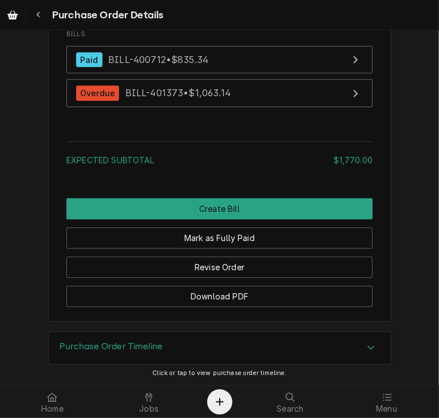
scroll to position [1583, 0]
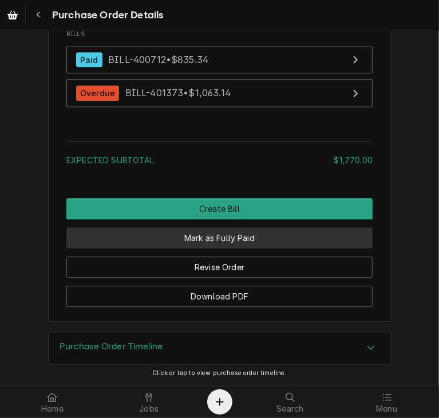
click at [224, 238] on button "Mark as Fully Paid" at bounding box center [219, 237] width 306 height 21
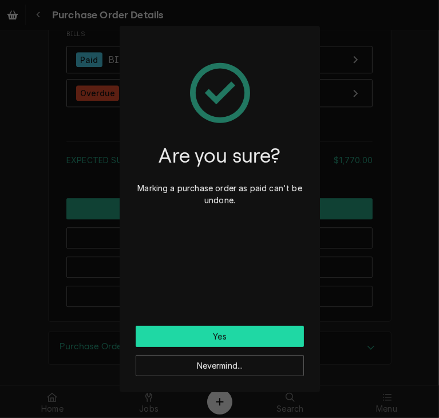
click at [215, 331] on button "Yes" at bounding box center [220, 336] width 168 height 21
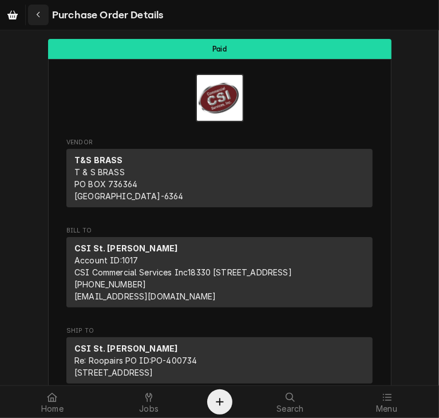
click at [41, 14] on div "Navigate back" at bounding box center [38, 14] width 11 height 11
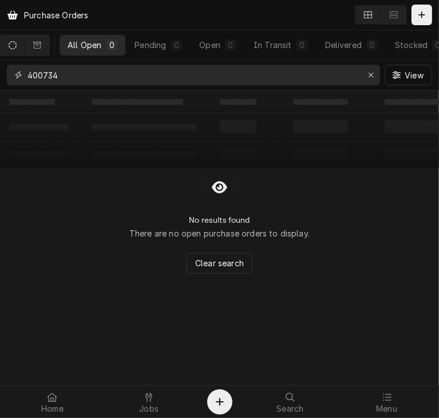
drag, startPoint x: 85, startPoint y: 78, endPoint x: 19, endPoint y: 71, distance: 66.8
click at [19, 71] on div "400734" at bounding box center [193, 75] width 373 height 21
paste input "38389"
type input "38389"
click at [41, 43] on icon "Dynamic Content Wrapper" at bounding box center [37, 44] width 8 height 7
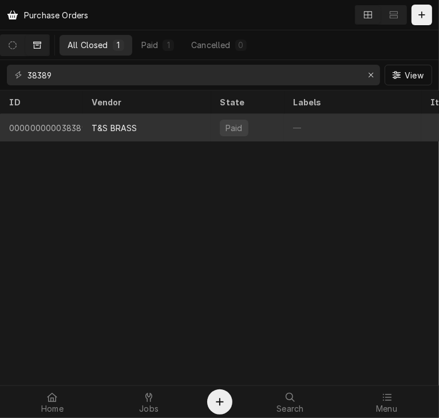
click at [104, 118] on div "T&S BRASS" at bounding box center [146, 127] width 128 height 27
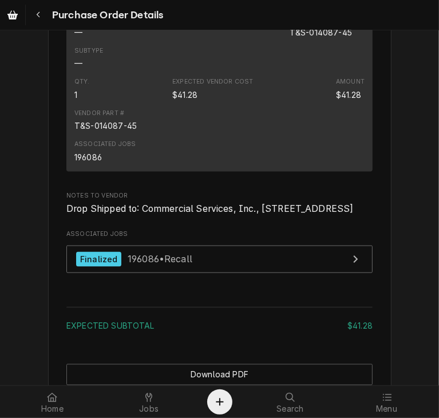
scroll to position [931, 0]
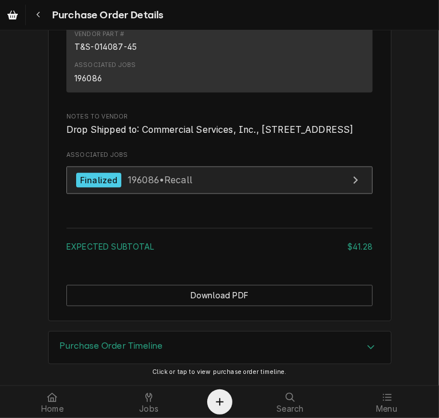
click at [155, 179] on span "196086 • Recall" at bounding box center [160, 179] width 65 height 11
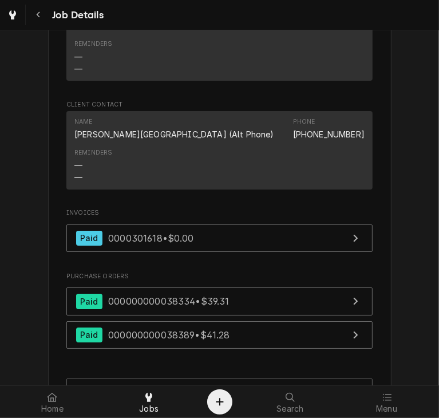
scroll to position [2029, 0]
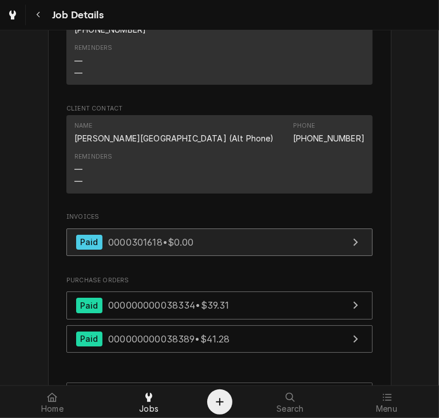
click at [157, 236] on span "0000301618 • $0.00" at bounding box center [151, 241] width 86 height 11
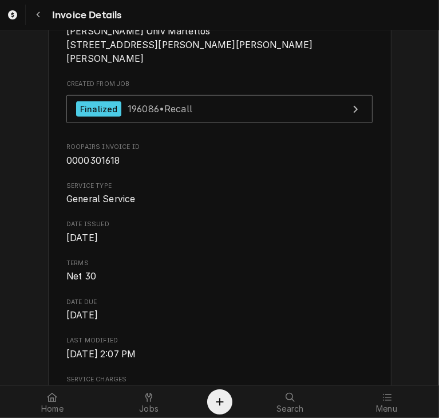
scroll to position [208, 0]
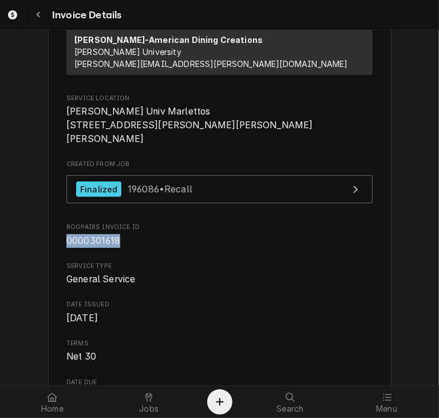
drag, startPoint x: 114, startPoint y: 255, endPoint x: 55, endPoint y: 259, distance: 59.6
copy span "0000301618"
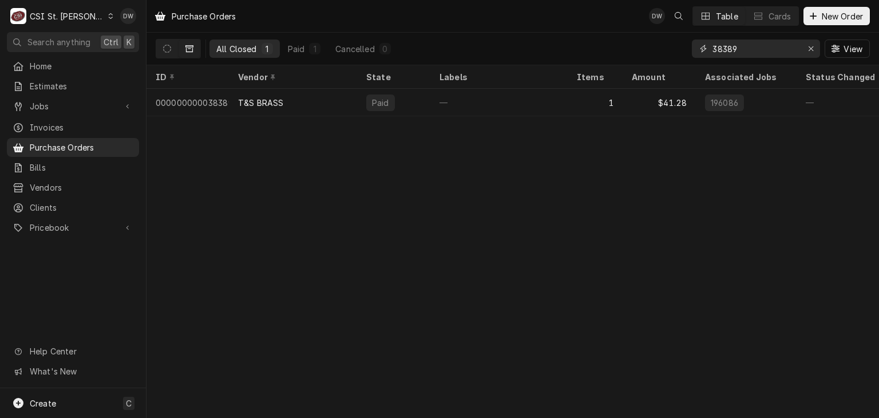
drag, startPoint x: 743, startPoint y: 51, endPoint x: 674, endPoint y: 49, distance: 68.7
click at [674, 49] on div "All Closed 1 Paid 1 Cancelled 0 38389 View" at bounding box center [513, 49] width 714 height 32
paste input "400673"
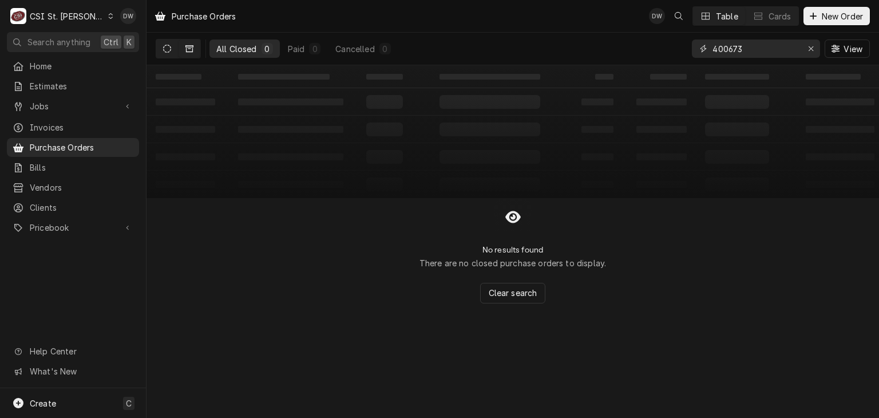
type input "400673"
click at [165, 45] on icon "Dynamic Content Wrapper" at bounding box center [167, 49] width 8 height 8
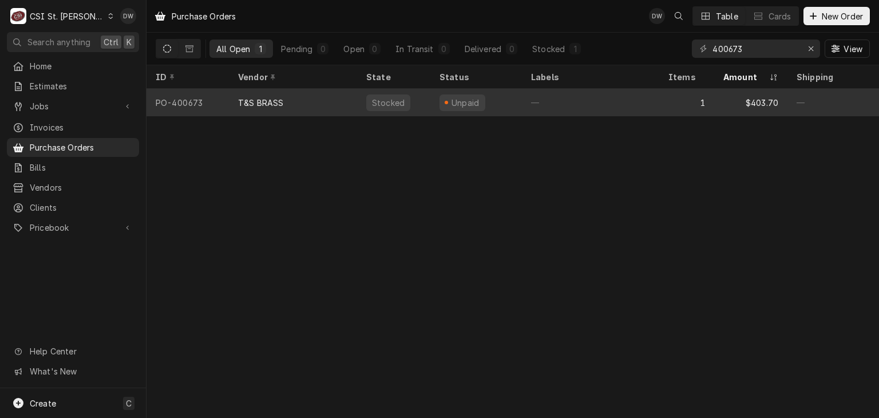
click at [259, 91] on div "T&S BRASS" at bounding box center [293, 102] width 128 height 27
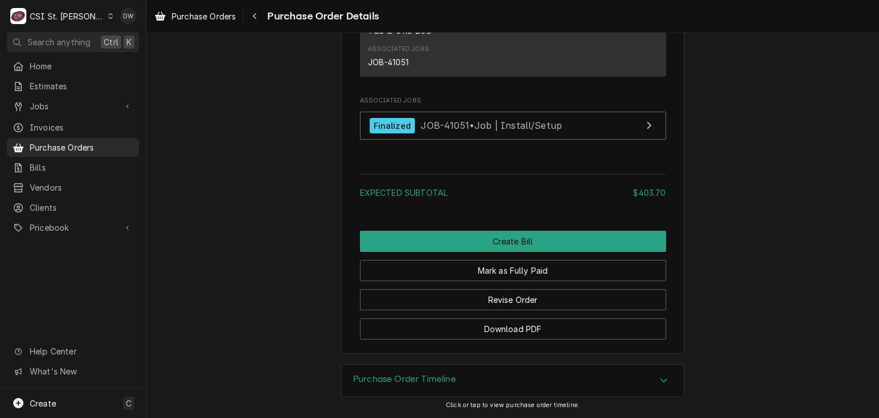
scroll to position [996, 0]
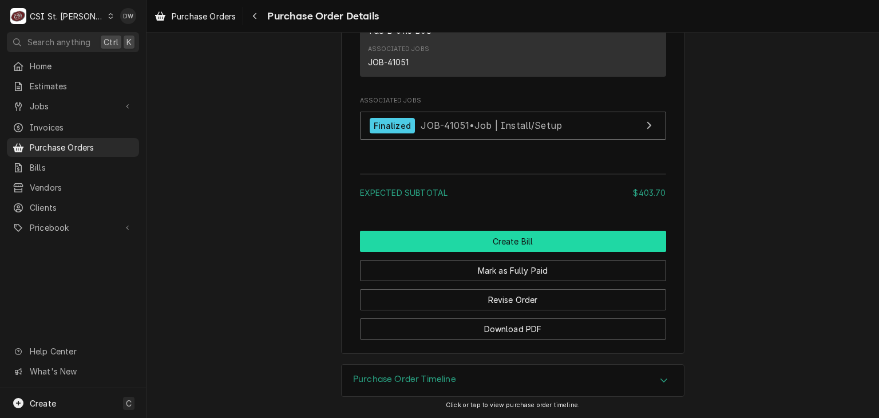
click at [517, 248] on button "Create Bill" at bounding box center [513, 241] width 306 height 21
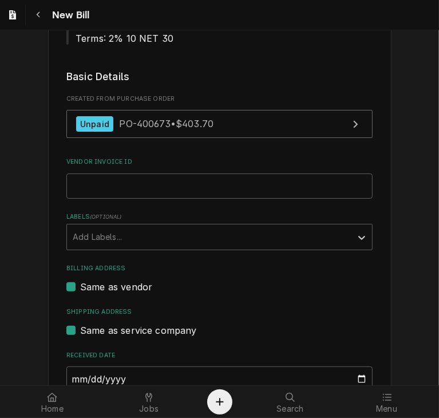
scroll to position [225, 0]
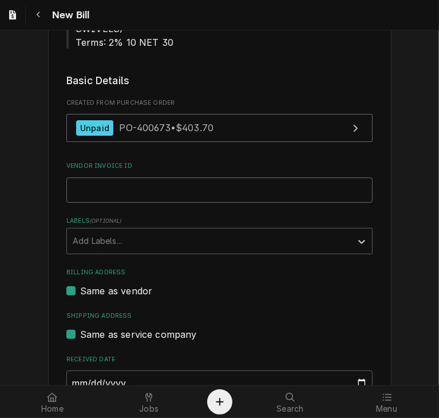
click at [80, 177] on input "Vendor Invoice ID" at bounding box center [219, 189] width 306 height 25
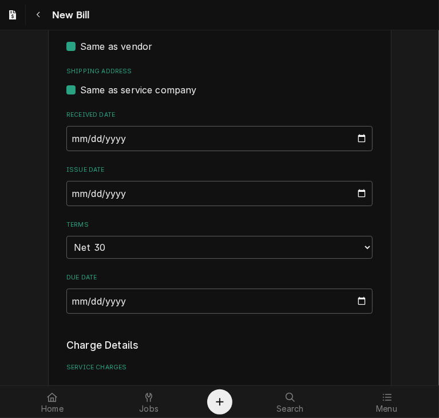
scroll to position [471, 0]
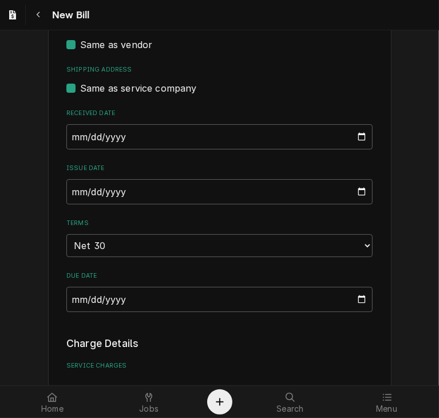
type input "3332361"
click at [70, 124] on input "2025-10-09" at bounding box center [219, 136] width 306 height 25
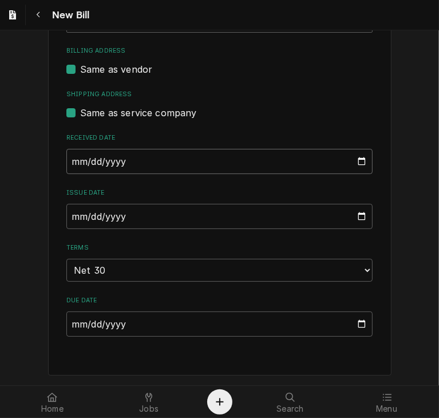
scroll to position [430, 0]
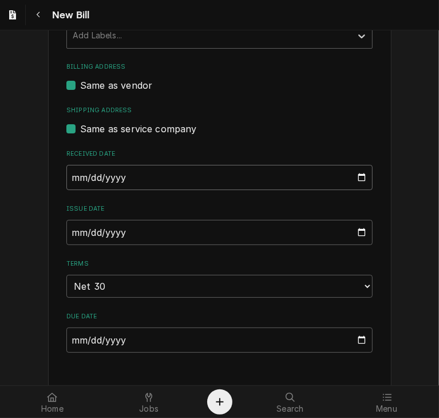
type input "2025-09-09"
type input "2025-09-01"
click at [70, 220] on input "2025-10-09" at bounding box center [219, 232] width 306 height 25
type input "2025-09-09"
type input "2025-09-01"
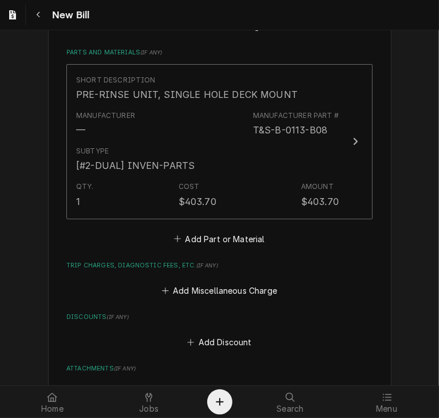
scroll to position [853, 0]
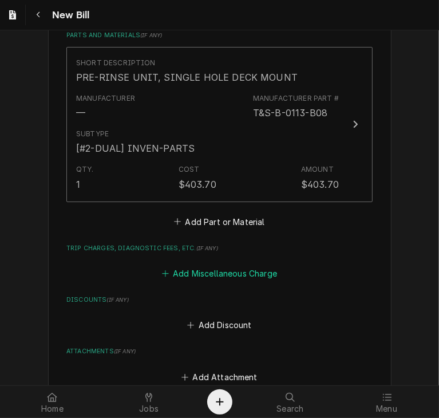
click at [215, 266] on button "Add Miscellaneous Charge" at bounding box center [219, 274] width 119 height 16
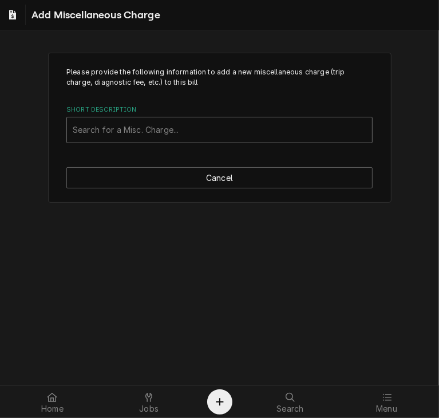
click at [144, 124] on div "Short Description" at bounding box center [220, 130] width 294 height 21
type input "f"
type input "ship"
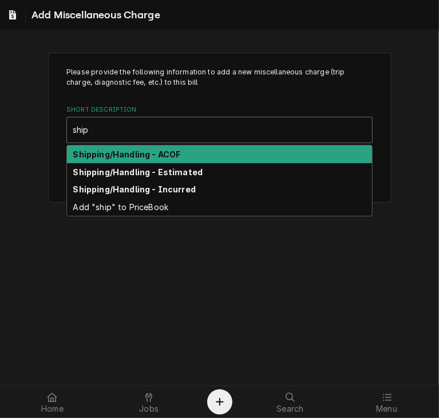
click at [147, 154] on strong "Shipping/Handling - ACOF" at bounding box center [127, 154] width 108 height 10
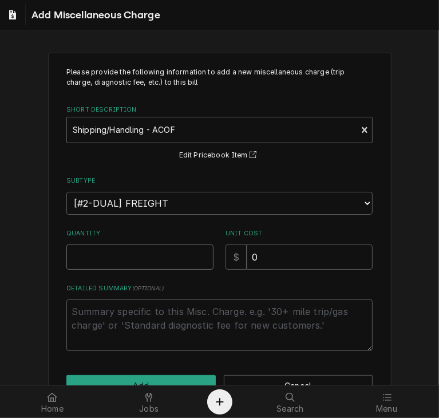
click at [147, 257] on input "Quantity" at bounding box center [139, 256] width 147 height 25
type textarea "x"
type input "1"
drag, startPoint x: 274, startPoint y: 255, endPoint x: 212, endPoint y: 244, distance: 62.9
click at [212, 244] on div "Quantity 1 Unit Cost $ 0" at bounding box center [219, 249] width 306 height 41
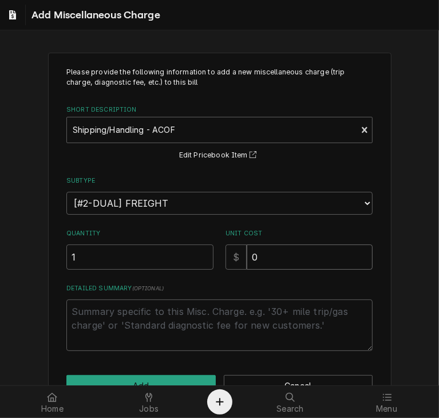
type textarea "x"
type input "1"
type textarea "x"
type input "14"
type textarea "x"
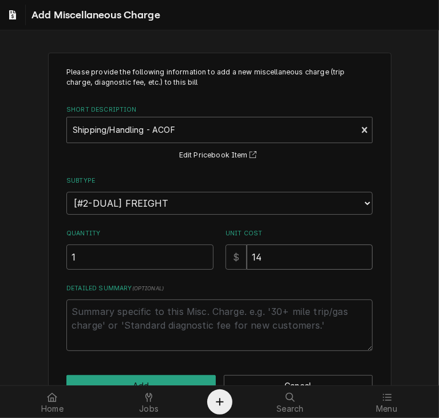
type input "14.3"
type textarea "x"
type input "14.32"
click at [183, 375] on button "Add" at bounding box center [140, 385] width 149 height 21
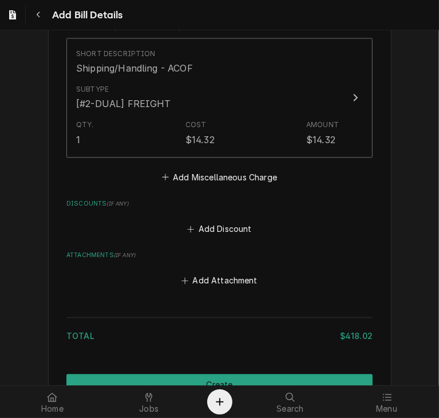
scroll to position [1121, 0]
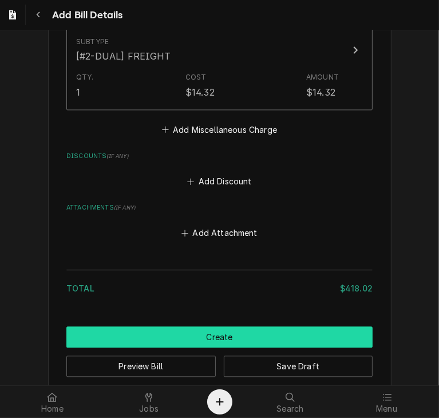
click at [277, 327] on button "Create" at bounding box center [219, 337] width 306 height 21
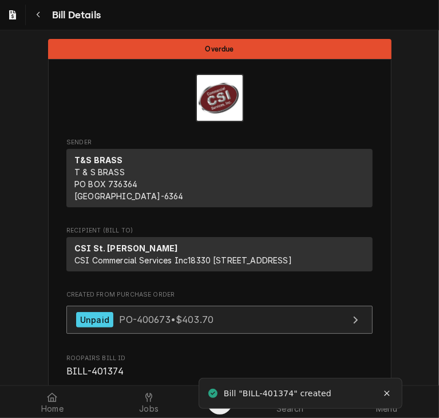
click at [245, 331] on link "Unpaid PO-400673 • $403.70" at bounding box center [219, 320] width 306 height 28
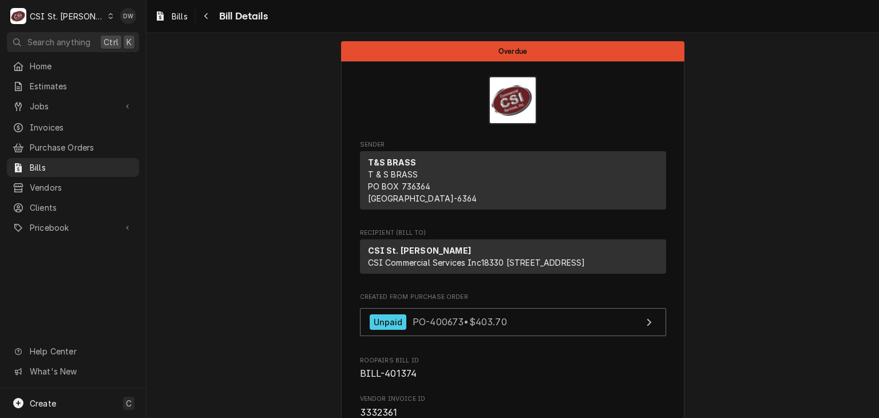
click at [87, 10] on div "C CSI St. [PERSON_NAME]" at bounding box center [62, 16] width 110 height 23
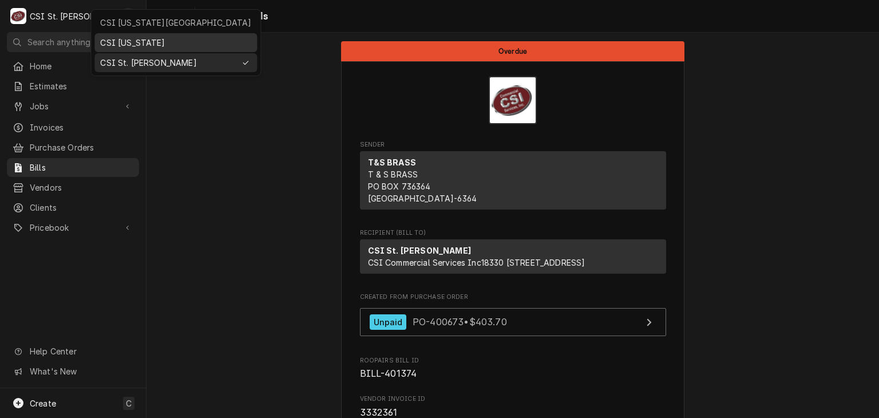
click at [106, 37] on div "CSI [US_STATE]" at bounding box center [175, 43] width 151 height 12
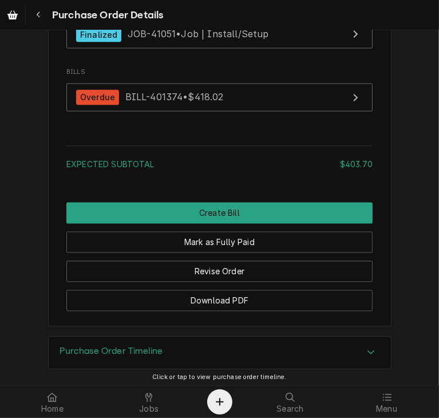
scroll to position [1078, 0]
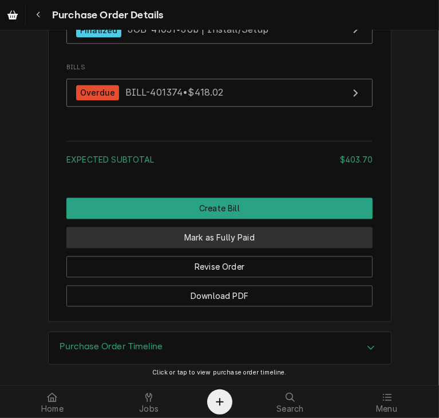
click at [243, 248] on button "Mark as Fully Paid" at bounding box center [219, 237] width 306 height 21
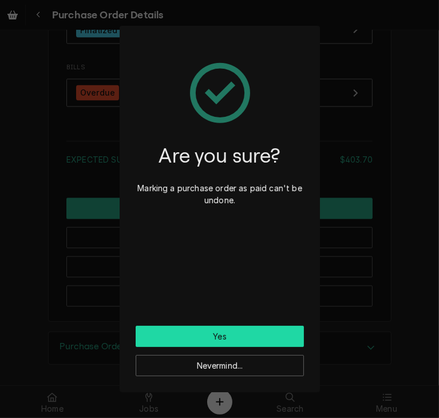
click at [157, 339] on button "Yes" at bounding box center [220, 336] width 168 height 21
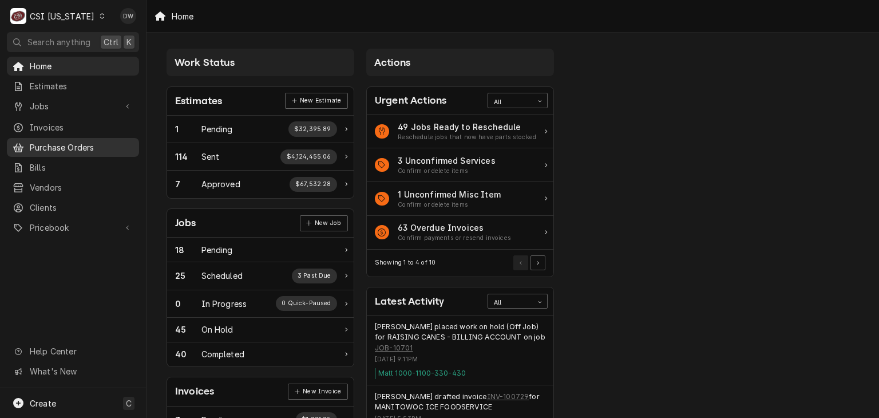
click at [49, 141] on span "Purchase Orders" at bounding box center [82, 147] width 104 height 12
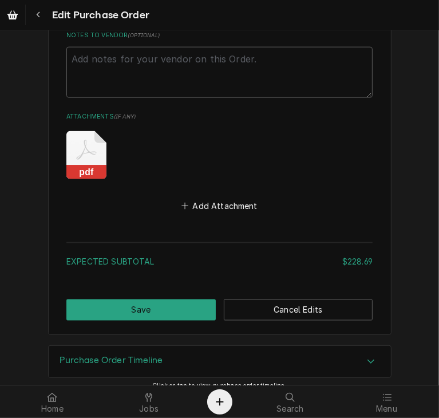
scroll to position [841, 0]
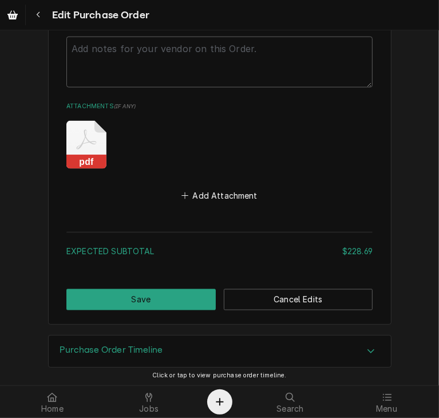
click at [78, 148] on icon "Attachments" at bounding box center [86, 145] width 40 height 48
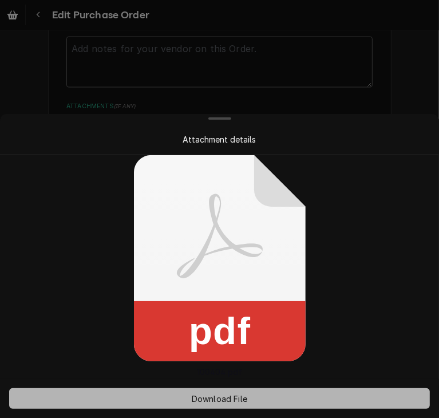
click at [214, 397] on span "Download File" at bounding box center [219, 399] width 60 height 12
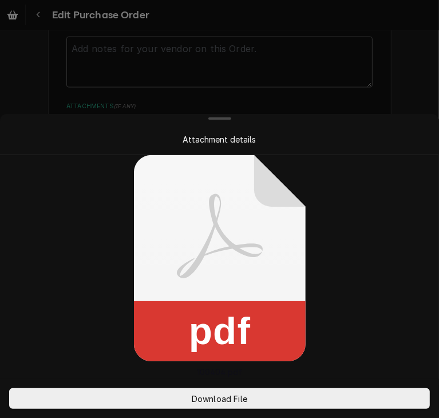
click at [389, 103] on div at bounding box center [219, 209] width 439 height 418
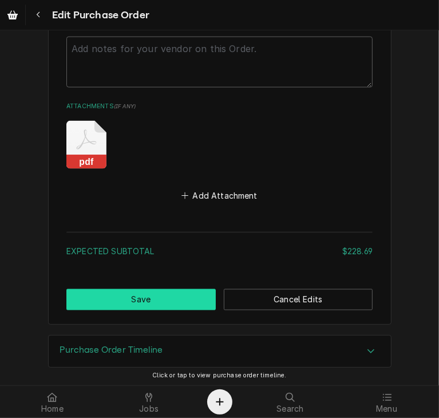
click at [180, 300] on button "Save" at bounding box center [140, 299] width 149 height 21
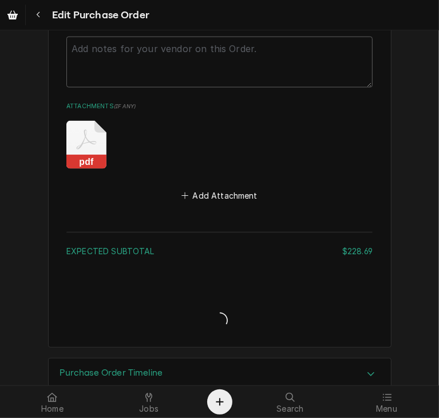
type textarea "x"
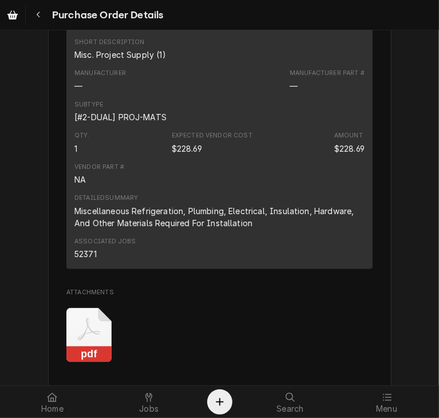
scroll to position [974, 0]
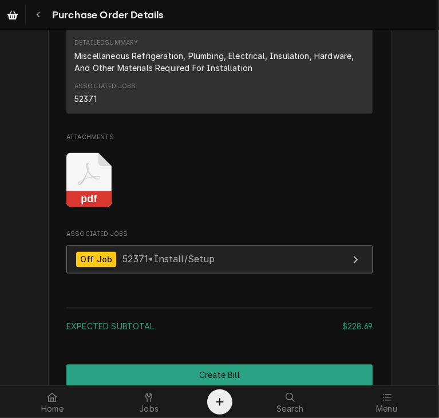
click at [164, 267] on div "Off Job 52371 • Install/Setup" at bounding box center [145, 259] width 139 height 15
click at [124, 265] on span "52371 • Install/Setup" at bounding box center [168, 259] width 93 height 11
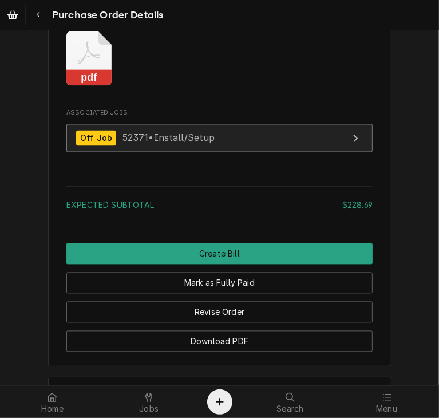
scroll to position [1099, 0]
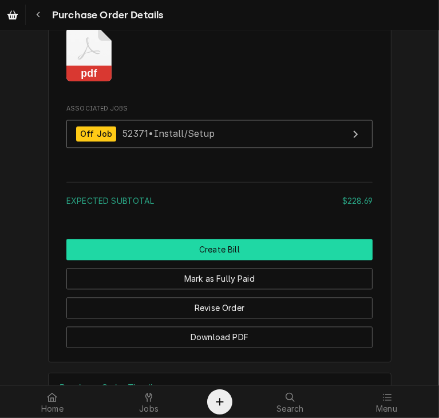
click at [311, 260] on button "Create Bill" at bounding box center [219, 249] width 306 height 21
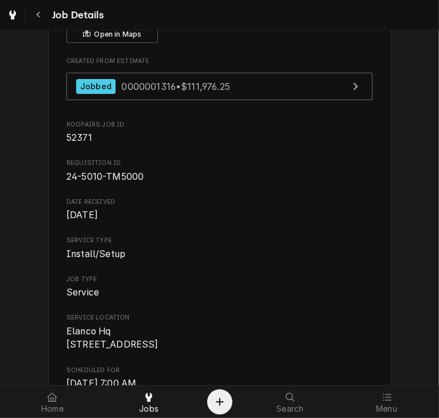
scroll to position [72, 0]
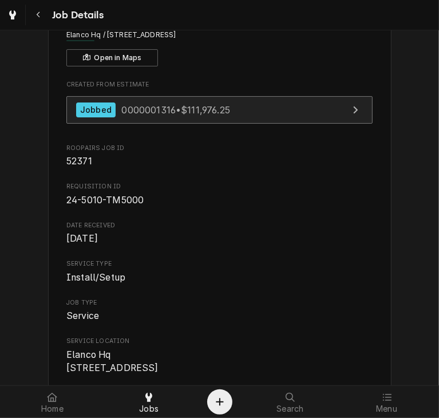
click at [147, 102] on div "Jobbed 0000001316 • $111,976.25" at bounding box center [153, 109] width 154 height 15
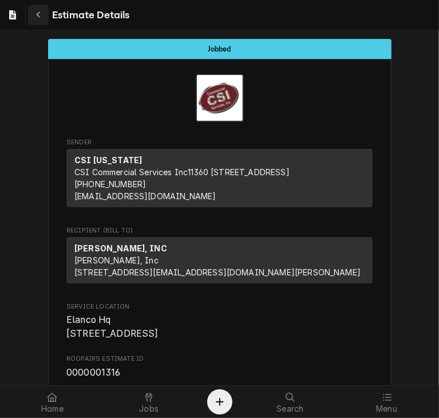
click at [37, 5] on button "Navigate back" at bounding box center [38, 15] width 21 height 21
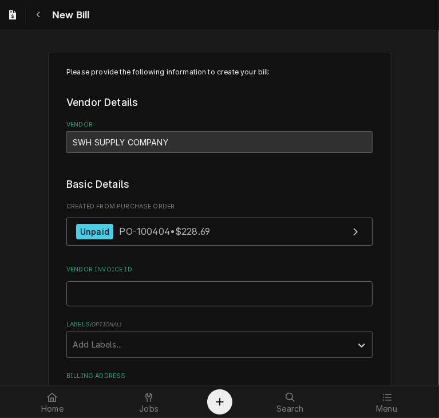
click at [72, 284] on input "Vendor Invoice ID" at bounding box center [219, 293] width 306 height 25
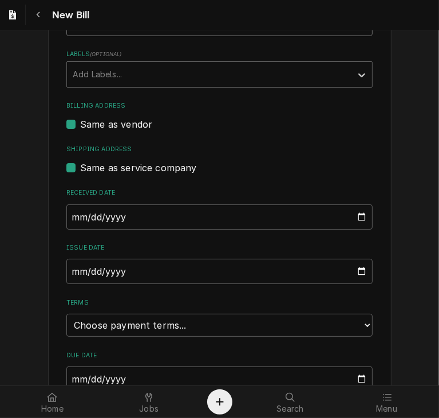
scroll to position [275, 0]
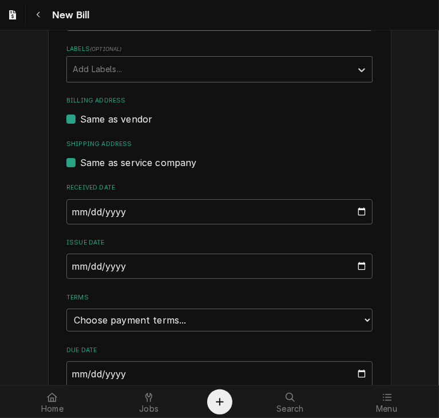
type input "3I670868"
click at [68, 211] on input "[DATE]" at bounding box center [219, 211] width 306 height 25
type input "[DATE]"
click at [68, 264] on input "[DATE]" at bounding box center [219, 266] width 306 height 25
type input "[DATE]"
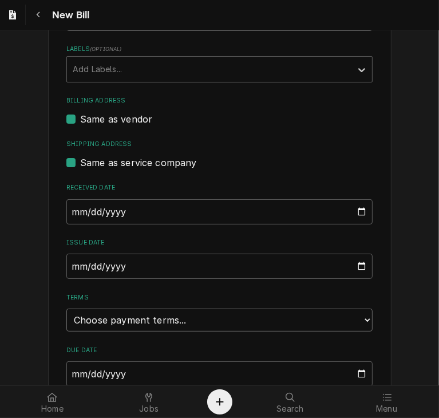
click at [165, 322] on select "Choose payment terms... Same Day Net 7 Net 14 Net 21 Net 30 Net 45 Net 60 Net 90" at bounding box center [219, 319] width 306 height 23
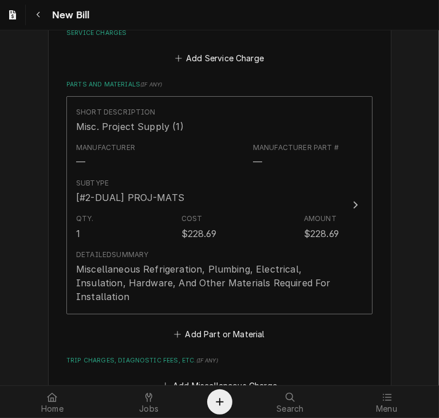
scroll to position [687, 0]
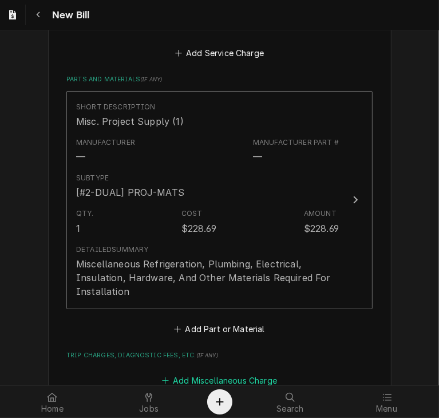
click at [241, 375] on button "Add Miscellaneous Charge" at bounding box center [219, 381] width 119 height 16
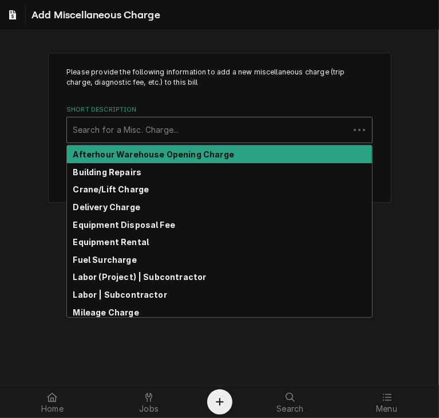
click at [124, 118] on div "Search for a Misc. Charge..." at bounding box center [208, 129] width 282 height 25
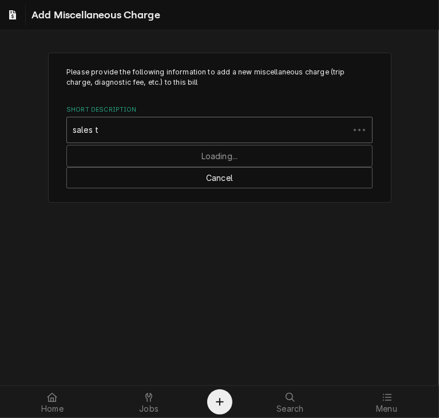
type input "sales ta"
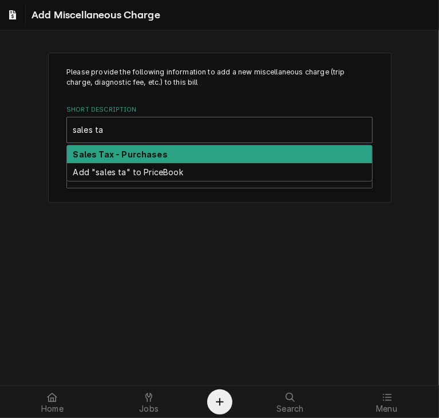
click at [121, 150] on strong "Sales Tax - Purchases" at bounding box center [120, 154] width 94 height 10
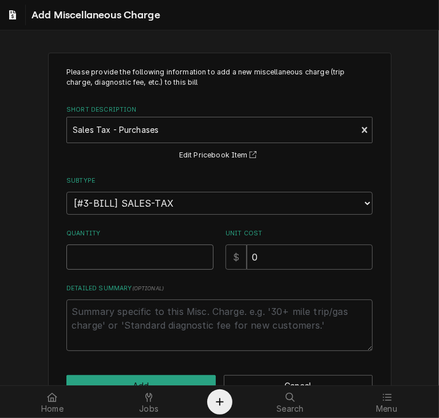
click at [109, 254] on input "Quantity" at bounding box center [139, 256] width 147 height 25
type textarea "x"
type input "1"
drag, startPoint x: 259, startPoint y: 259, endPoint x: 212, endPoint y: 255, distance: 46.6
click at [212, 255] on div "Quantity 1 Unit Cost $ 0" at bounding box center [219, 249] width 306 height 41
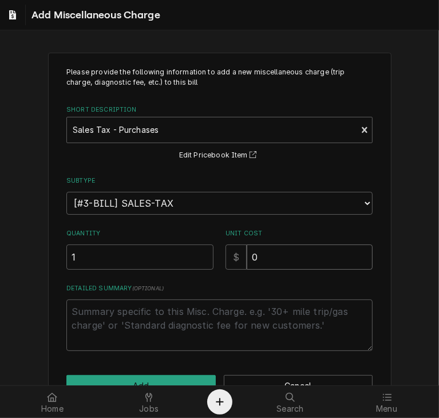
type textarea "x"
type input "1"
type textarea "x"
type input "13"
type textarea "x"
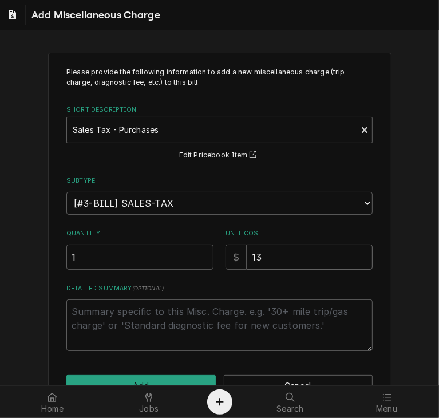
type input "13.7"
type textarea "x"
type input "13.72"
click at [162, 378] on button "Add" at bounding box center [140, 385] width 149 height 21
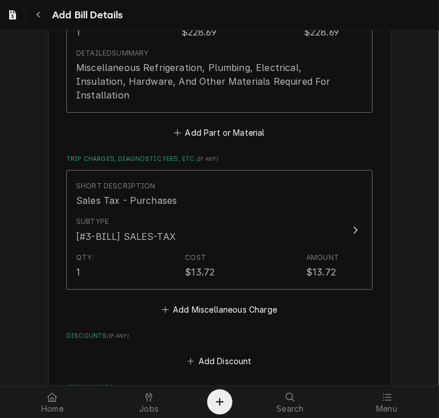
scroll to position [1077, 0]
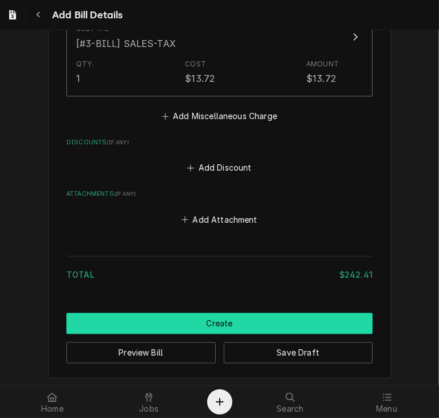
click at [280, 323] on button "Create" at bounding box center [219, 323] width 306 height 21
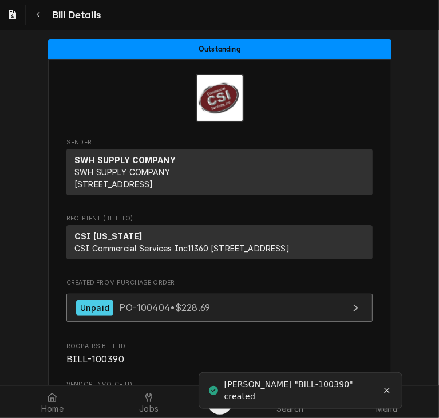
click at [151, 313] on span "PO-100404 • $228.69" at bounding box center [164, 307] width 91 height 11
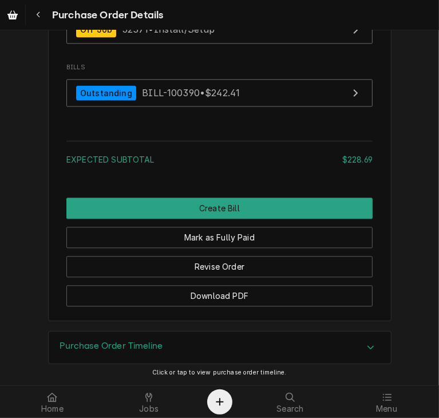
scroll to position [1215, 0]
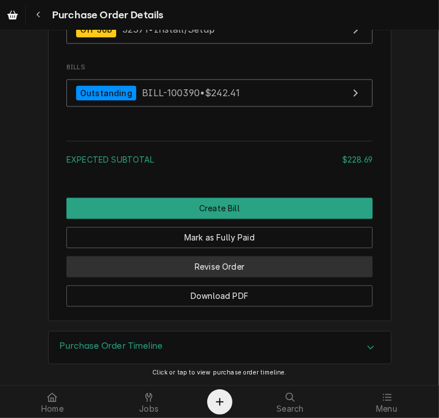
click at [213, 277] on button "Revise Order" at bounding box center [219, 266] width 306 height 21
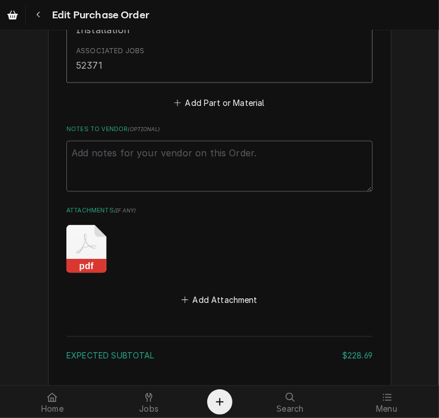
scroll to position [741, 0]
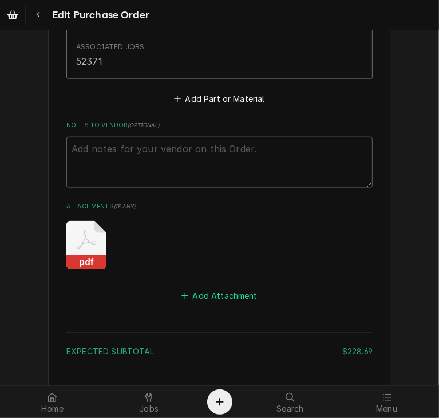
click at [240, 295] on button "Add Attachment" at bounding box center [220, 296] width 80 height 16
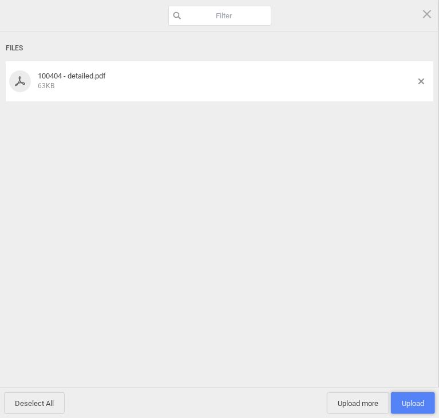
click at [412, 402] on span "Upload 1" at bounding box center [413, 403] width 22 height 9
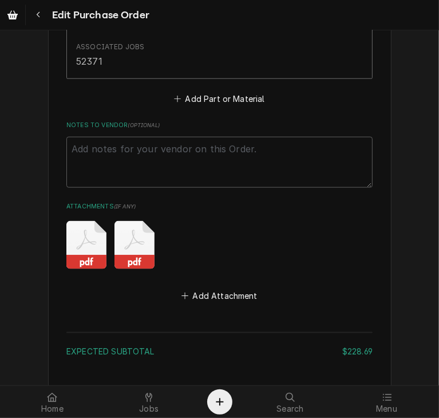
scroll to position [841, 0]
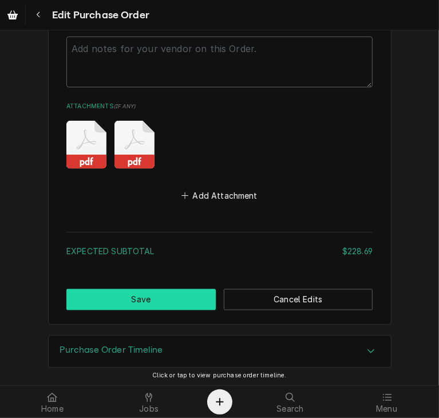
click at [167, 294] on button "Save" at bounding box center [140, 299] width 149 height 21
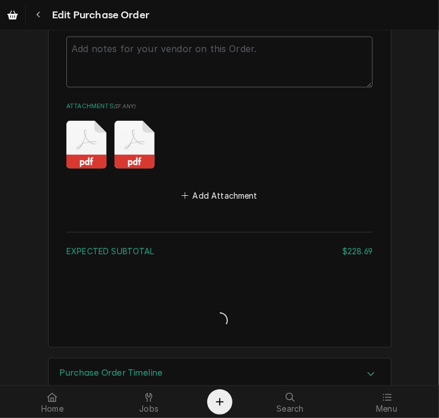
type textarea "x"
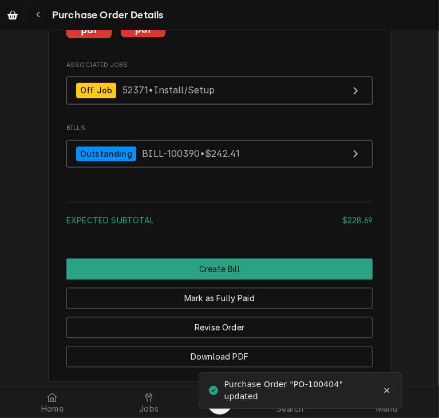
scroll to position [1193, 0]
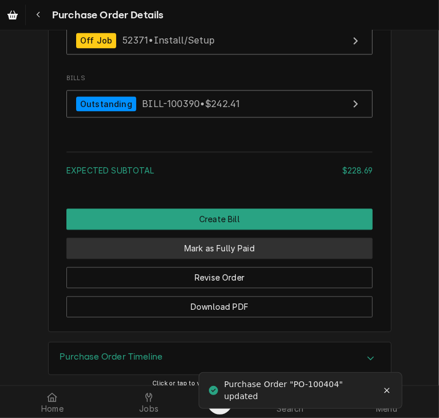
click at [260, 259] on button "Mark as Fully Paid" at bounding box center [219, 248] width 306 height 21
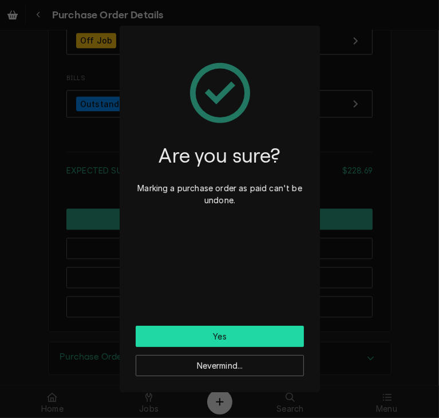
click at [248, 332] on button "Yes" at bounding box center [220, 336] width 168 height 21
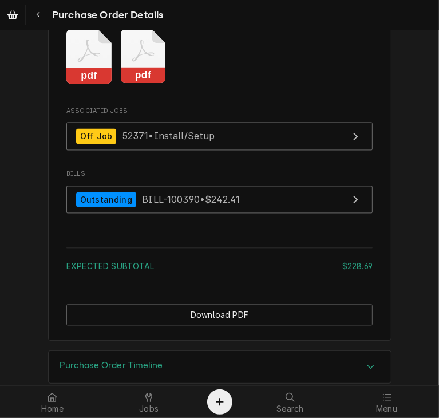
scroll to position [1099, 0]
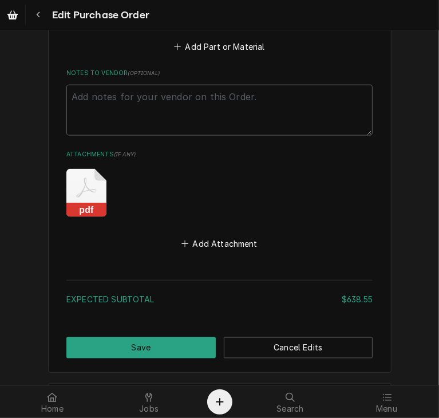
scroll to position [841, 0]
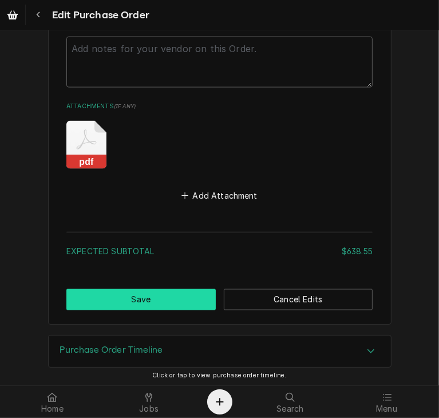
click at [141, 304] on button "Save" at bounding box center [140, 299] width 149 height 21
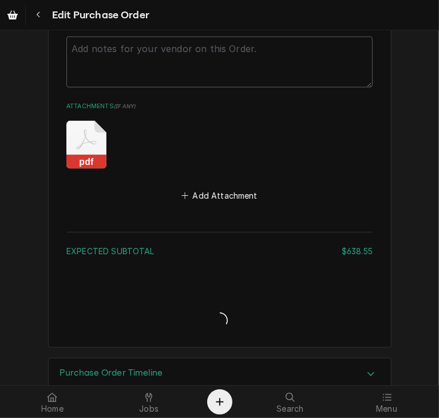
type textarea "x"
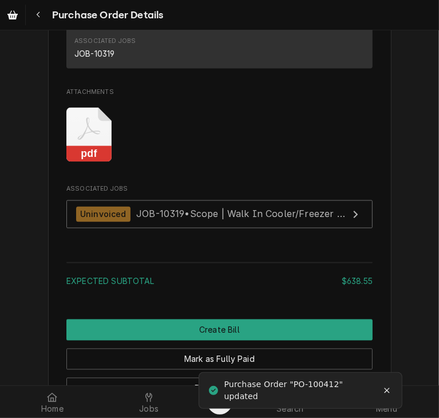
scroll to position [962, 0]
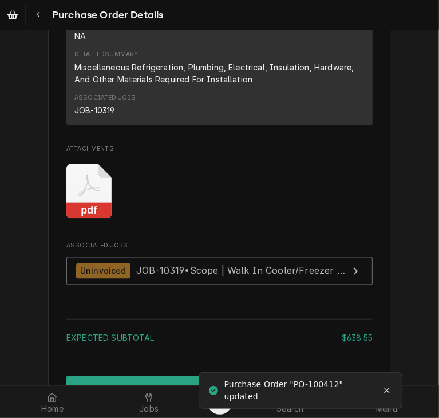
click at [84, 219] on rect "Attachments" at bounding box center [88, 211] width 45 height 16
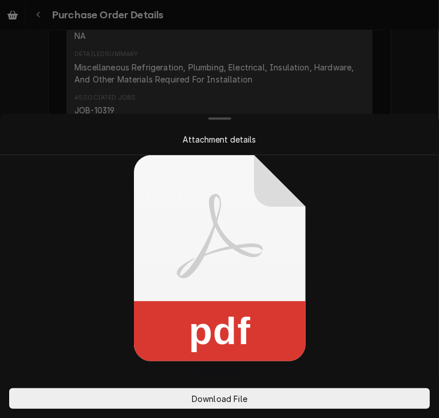
click at [84, 244] on div "Attachment details pdf 100412.pdf Download File" at bounding box center [219, 209] width 439 height 418
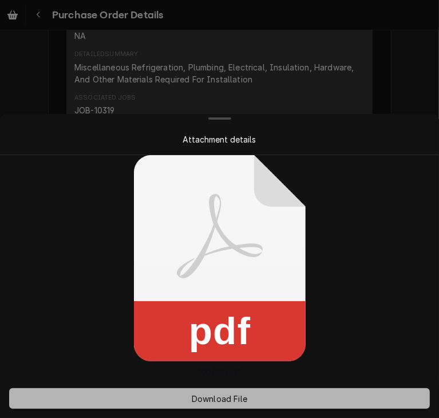
click at [204, 394] on span "Download File" at bounding box center [219, 399] width 60 height 12
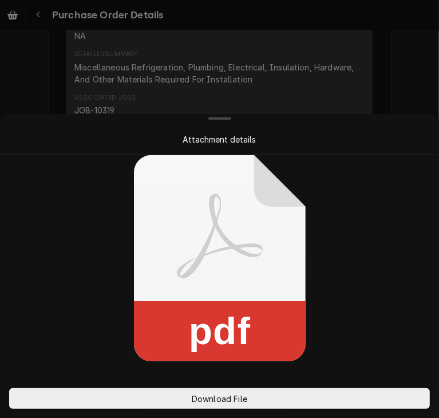
click at [383, 120] on div at bounding box center [219, 118] width 434 height 9
click at [391, 68] on div at bounding box center [219, 209] width 439 height 418
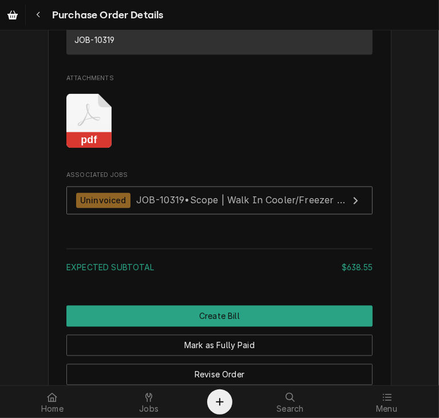
scroll to position [1060, 0]
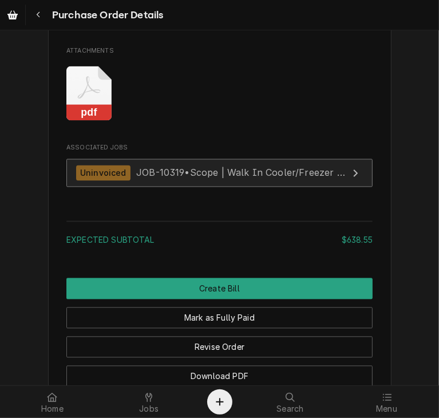
click at [149, 179] on span "JOB-10319 • Scope | Walk In Cooler/Freezer Install" at bounding box center [251, 172] width 231 height 11
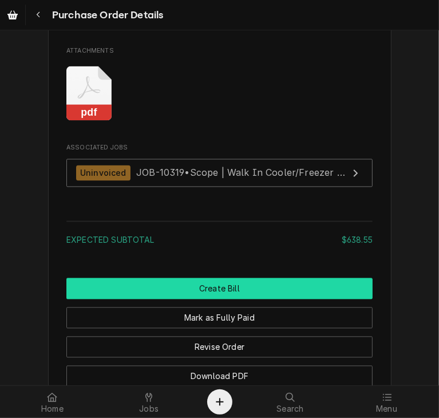
click at [246, 299] on button "Create Bill" at bounding box center [219, 288] width 306 height 21
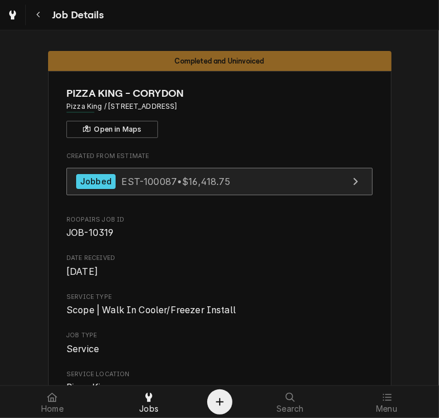
click at [82, 185] on div "Jobbed" at bounding box center [95, 181] width 39 height 15
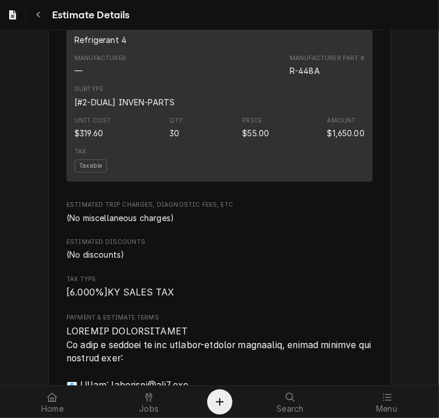
scroll to position [1476, 0]
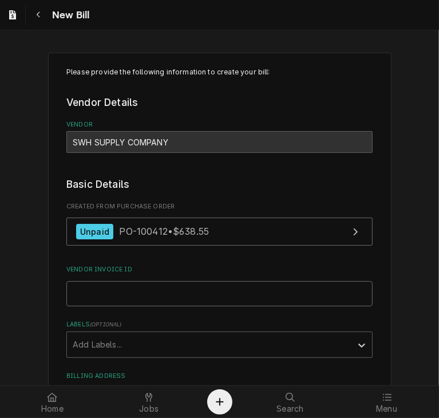
click at [76, 289] on input "Vendor Invoice ID" at bounding box center [219, 293] width 306 height 25
click at [80, 289] on input "Vendor Invoice ID" at bounding box center [219, 293] width 306 height 25
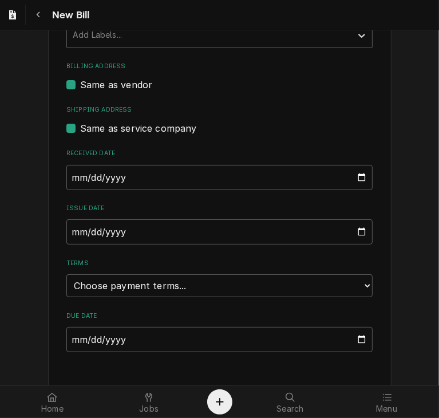
scroll to position [311, 0]
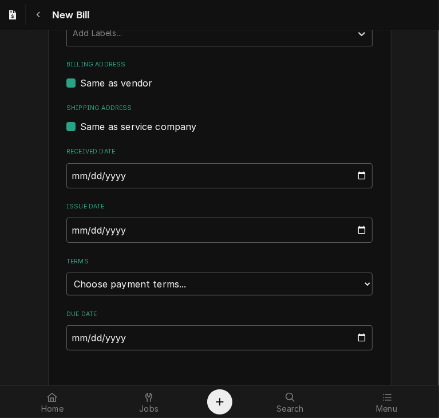
type input "3I671096"
click at [68, 171] on input "[DATE]" at bounding box center [219, 175] width 306 height 25
type input "[DATE]"
click at [68, 228] on input "[DATE]" at bounding box center [219, 229] width 306 height 25
type input "[DATE]"
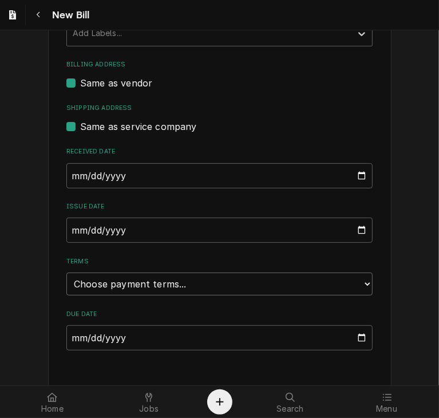
click at [94, 286] on select "Choose payment terms... Same Day Net 7 Net 14 Net 21 Net 30 Net 45 Net 60 Net 90" at bounding box center [219, 283] width 306 height 23
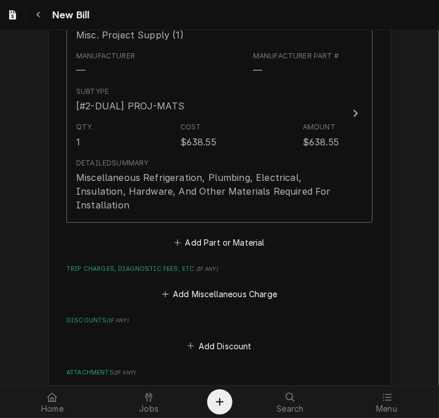
scroll to position [952, 0]
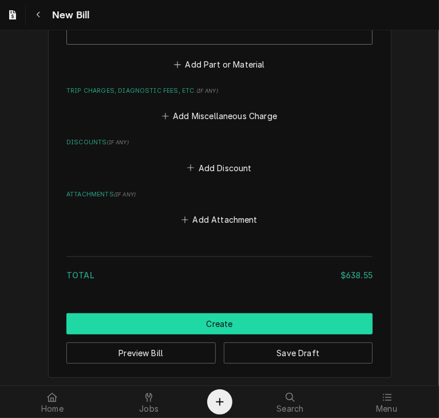
click at [237, 327] on button "Create" at bounding box center [219, 323] width 306 height 21
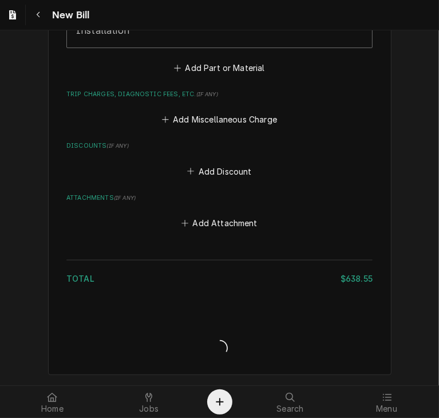
scroll to position [946, 0]
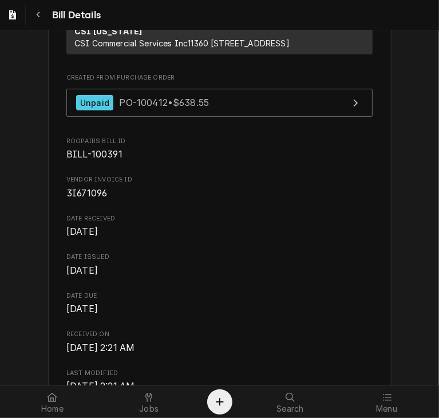
scroll to position [207, 0]
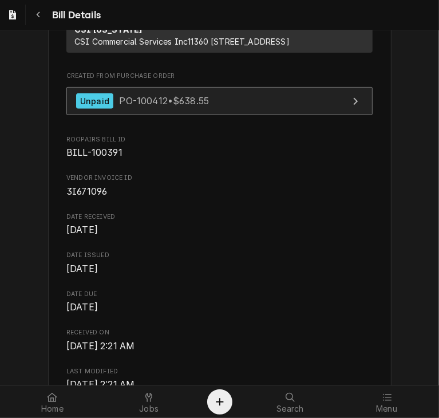
click at [155, 106] on span "PO-100412 • $638.55" at bounding box center [164, 100] width 90 height 11
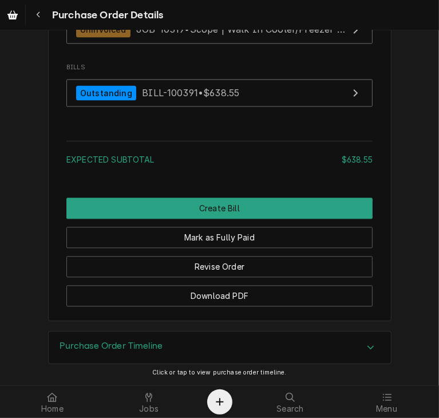
scroll to position [1228, 0]
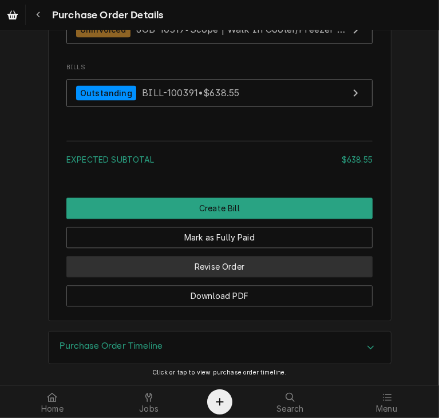
click at [230, 277] on button "Revise Order" at bounding box center [219, 266] width 306 height 21
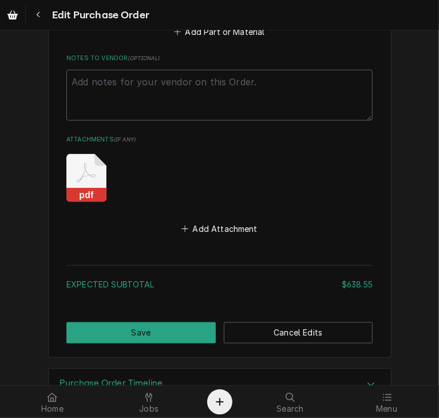
scroll to position [810, 0]
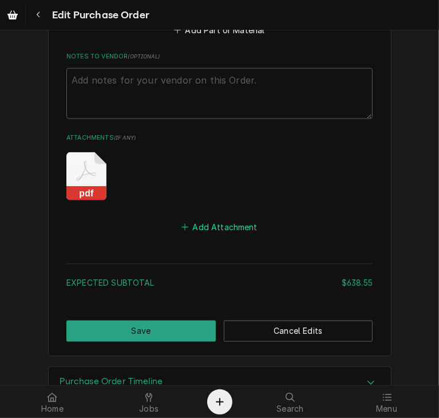
click at [219, 224] on button "Add Attachment" at bounding box center [220, 227] width 80 height 16
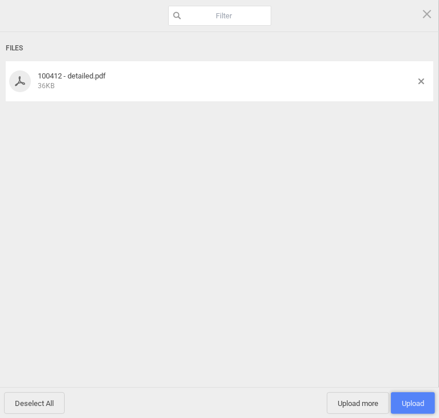
click at [404, 404] on span "Upload 1" at bounding box center [413, 403] width 22 height 9
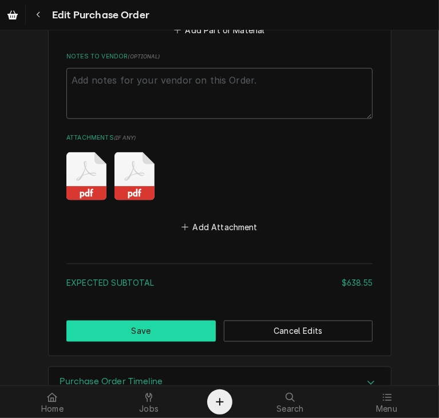
click at [174, 330] on button "Save" at bounding box center [140, 331] width 149 height 21
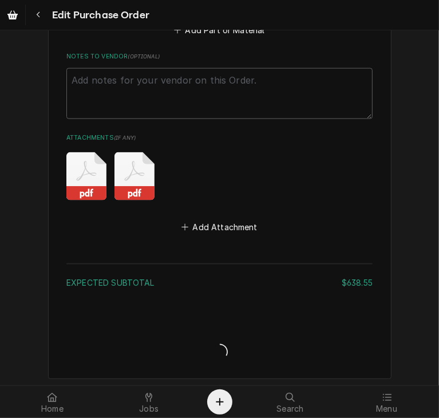
type textarea "x"
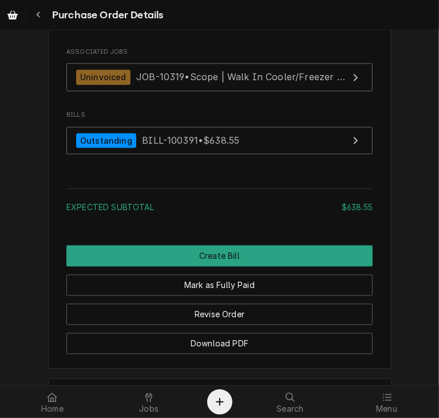
scroll to position [1167, 0]
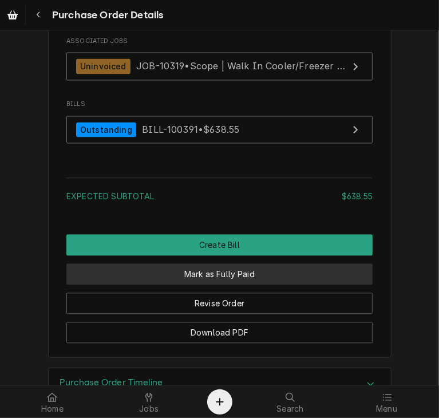
click at [313, 284] on button "Mark as Fully Paid" at bounding box center [219, 273] width 306 height 21
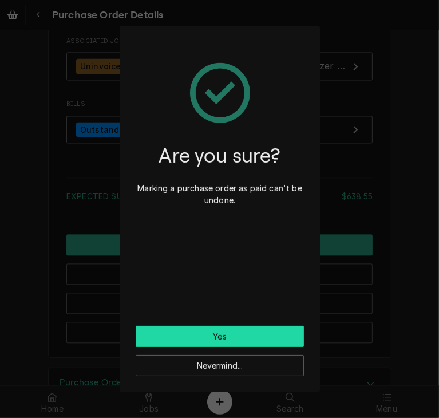
click at [216, 331] on button "Yes" at bounding box center [220, 336] width 168 height 21
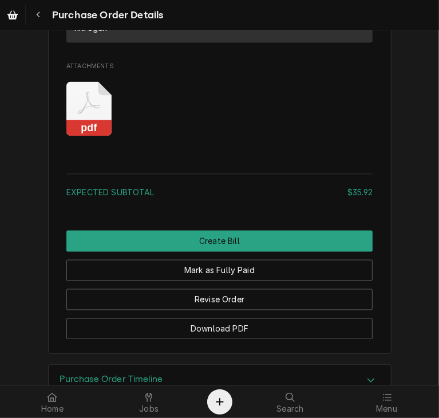
scroll to position [1037, 0]
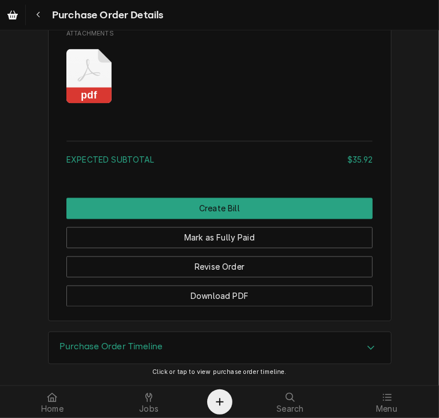
click at [80, 93] on rect "Attachments" at bounding box center [88, 96] width 45 height 16
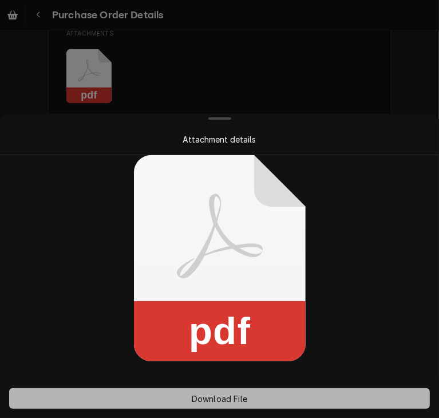
click at [215, 398] on span "Download File" at bounding box center [219, 399] width 60 height 12
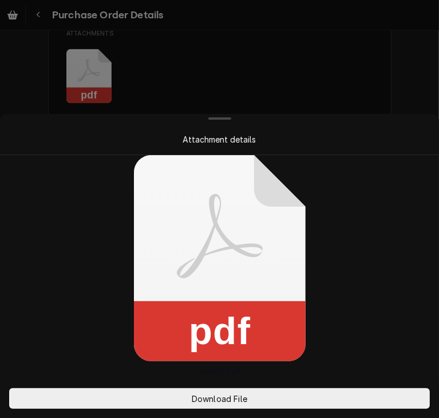
click at [306, 53] on div at bounding box center [219, 209] width 439 height 418
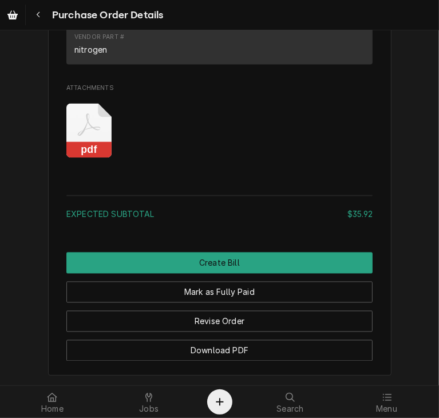
scroll to position [1010, 0]
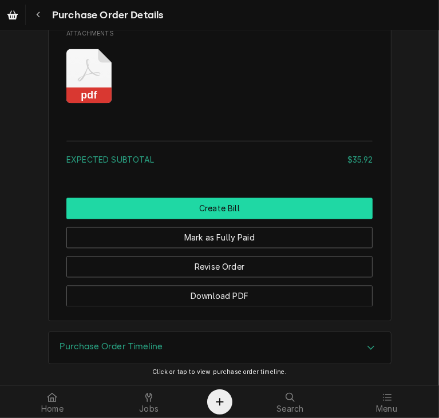
click at [191, 219] on button "Create Bill" at bounding box center [219, 208] width 306 height 21
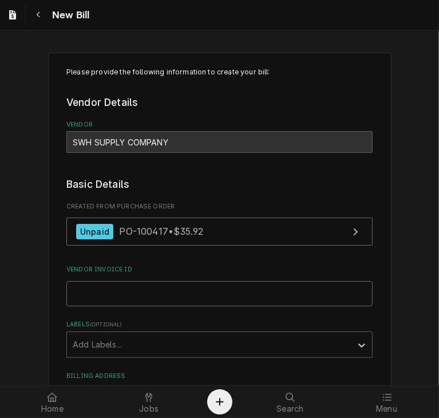
click at [135, 296] on input "Vendor Invoice ID" at bounding box center [219, 293] width 306 height 25
type input "10323151"
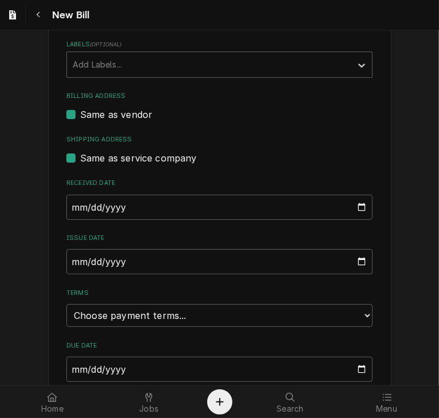
scroll to position [291, 0]
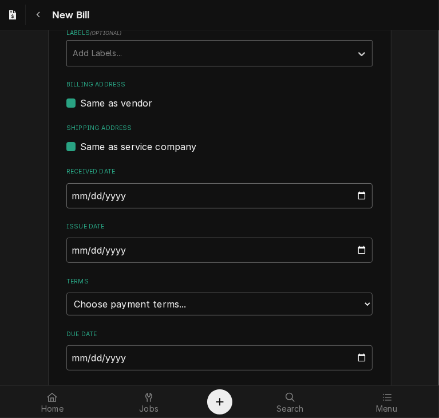
click at [69, 197] on input "[DATE]" at bounding box center [219, 195] width 306 height 25
type input "[DATE]"
click at [66, 248] on input "[DATE]" at bounding box center [219, 250] width 306 height 25
type input "[DATE]"
click at [272, 309] on select "Choose payment terms... Same Day Net 7 Net 14 Net 21 Net 30 Net 45 Net 60 Net 90" at bounding box center [219, 303] width 306 height 23
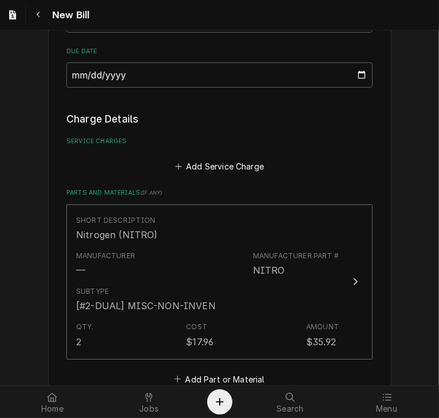
scroll to position [670, 0]
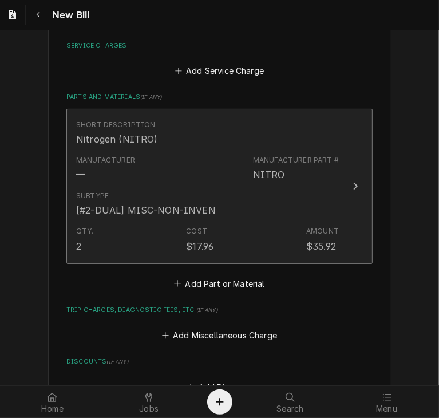
click at [354, 187] on icon "Update Line Item" at bounding box center [356, 186] width 5 height 7
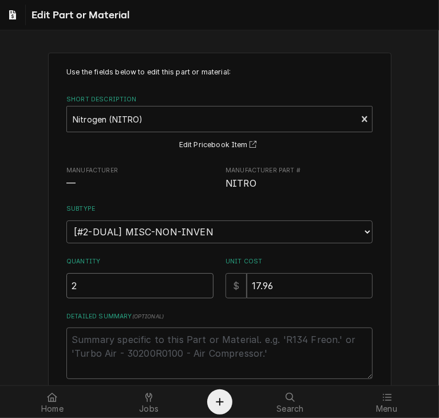
click at [81, 280] on input "2" at bounding box center [139, 285] width 147 height 25
click at [76, 337] on textarea "Detailed Summary ( optional )" at bounding box center [219, 353] width 306 height 52
type textarea "x"
type textarea "a"
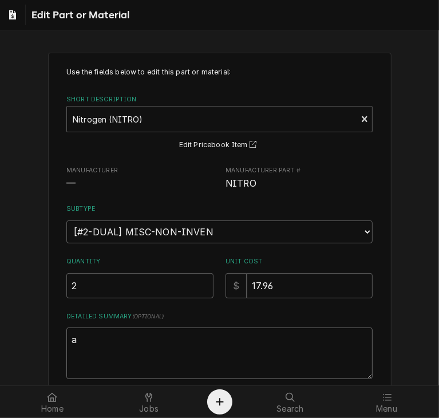
type textarea "x"
type textarea "at"
type textarea "x"
type textarea "a"
type textarea "x"
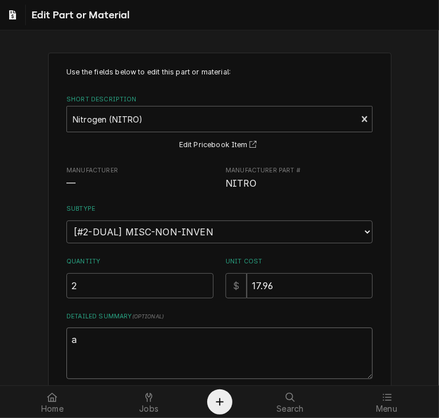
type textarea "ac"
type textarea "x"
type textarea "act"
type textarea "x"
type textarea "actu"
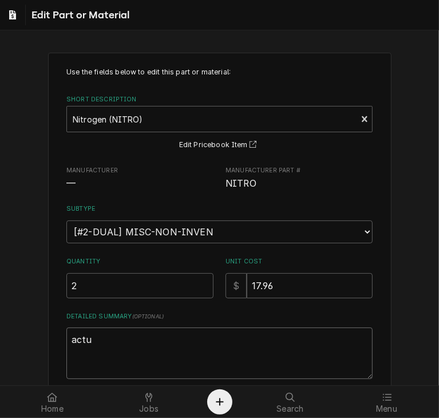
type textarea "x"
type textarea "actua"
type textarea "x"
type textarea "actual"
type textarea "x"
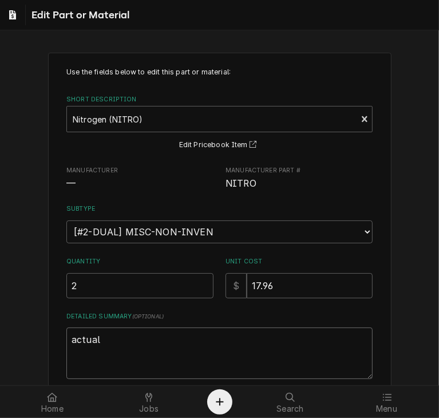
type textarea "actuall"
type textarea "x"
type textarea "actually"
type textarea "x"
type textarea "actually r"
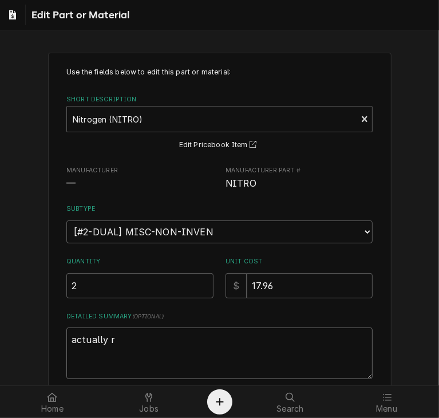
type textarea "x"
type textarea "actually re"
type textarea "x"
type textarea "actually rec"
type textarea "x"
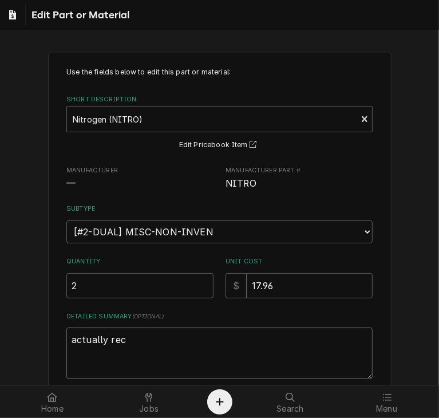
type textarea "actually rece"
type textarea "x"
type textarea "actually receiv"
type textarea "x"
type textarea "actually receive"
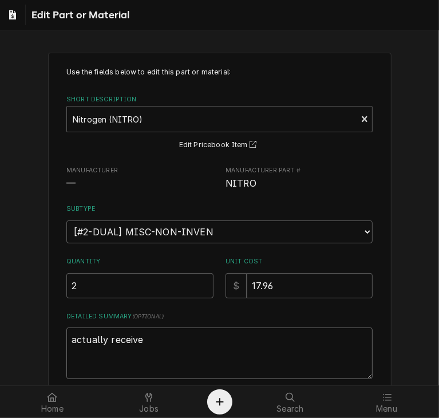
type textarea "x"
type textarea "actually received"
type textarea "x"
type textarea "actually received t"
type textarea "x"
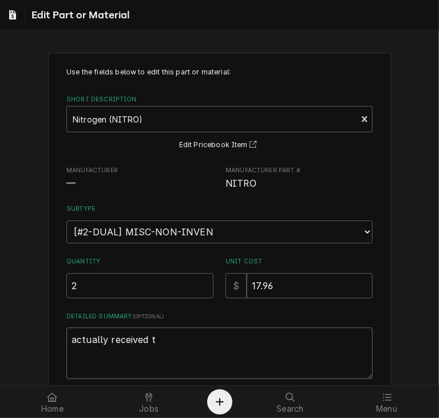
type textarea "actually received to"
type textarea "x"
type textarea "actually received t"
type textarea "x"
type textarea "actually received tw"
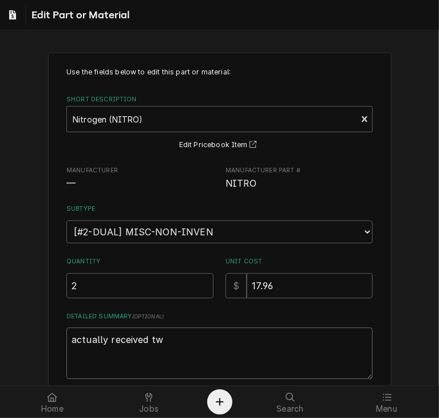
type textarea "x"
type textarea "actually received two"
type textarea "x"
type textarea "actually received two"
type textarea "x"
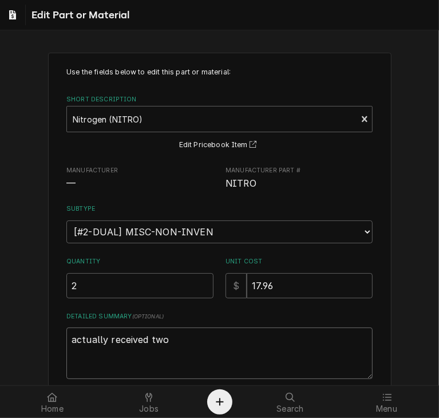
type textarea "actually received two b"
type textarea "x"
type textarea "actually received two be"
type textarea "x"
type textarea "actually received two b"
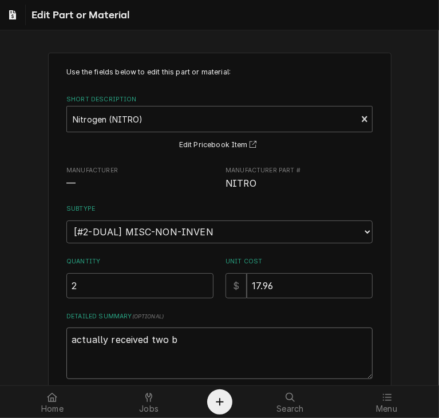
type textarea "x"
type textarea "actually received two but"
type textarea "x"
type textarea "actually received two but"
type textarea "x"
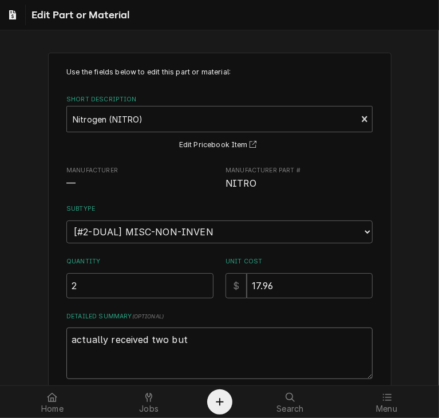
type textarea "actually received two but b"
type textarea "x"
type textarea "actually received two but be"
type textarea "x"
type textarea "actually received two but bec"
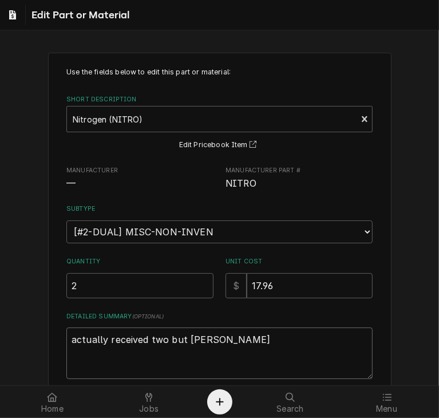
type textarea "x"
type textarea "actually received two but beca"
type textarea "x"
type textarea "actually received two but becau"
type textarea "x"
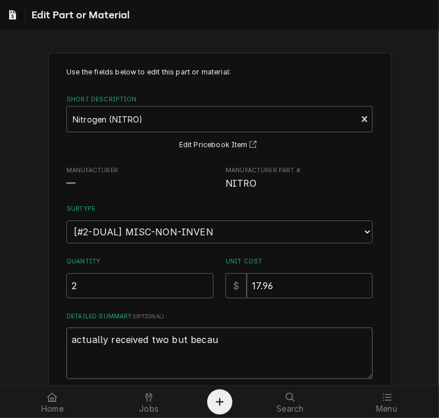
type textarea "actually received two but becaus"
type textarea "x"
type textarea "actually received two but because"
type textarea "x"
type textarea "actually received two but because"
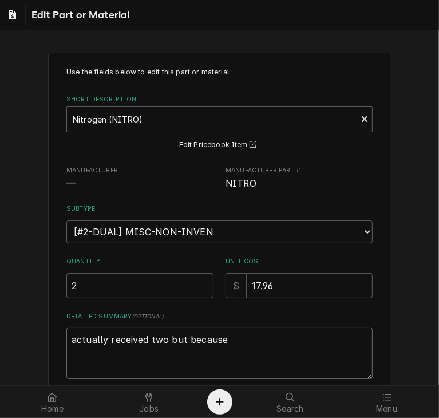
type textarea "x"
type textarea "actually received two but because o"
type textarea "x"
type textarea "actually received two but because of"
type textarea "x"
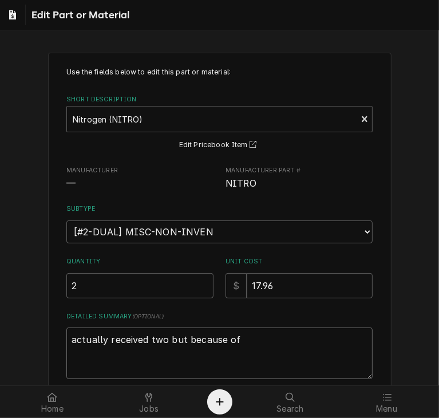
type textarea "actually received two but because of"
type textarea "x"
type textarea "actually received two but because of r"
type textarea "x"
type textarea "actually received two but because of ro"
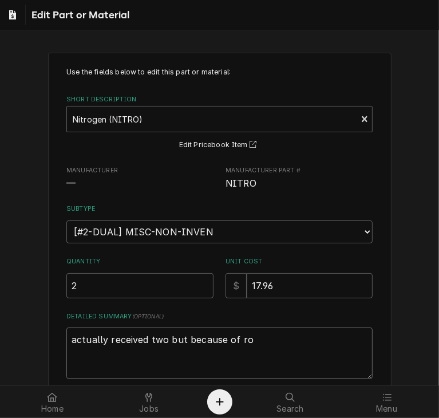
type textarea "x"
type textarea "actually received two but because of rou"
type textarea "x"
type textarea "actually received two but because of roun"
type textarea "x"
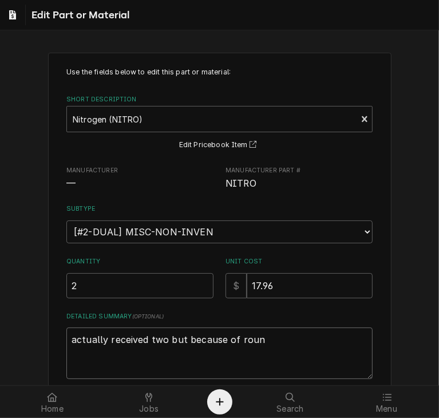
type textarea "actually received two but because of round"
type textarea "x"
type textarea "actually received two but because of roundi"
type textarea "x"
type textarea "actually received two but because of roundin"
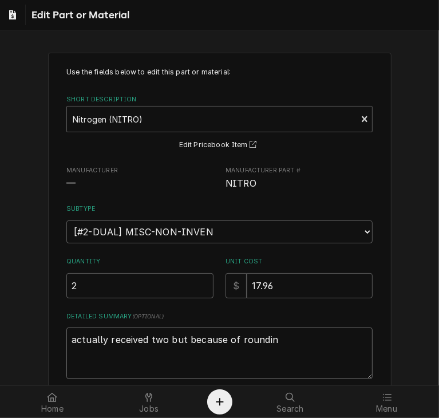
type textarea "x"
type textarea "actually received two but because of rounding"
type textarea "x"
type textarea "actually received two but because of rounding"
type textarea "x"
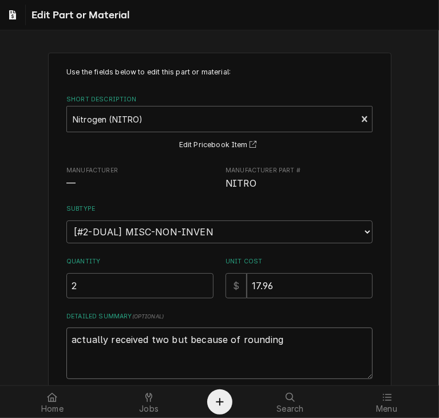
type textarea "actually received two but because of rounding i"
type textarea "x"
type textarea "actually received two but because of rounding is"
type textarea "x"
type textarea "actually received two but because of rounding iss"
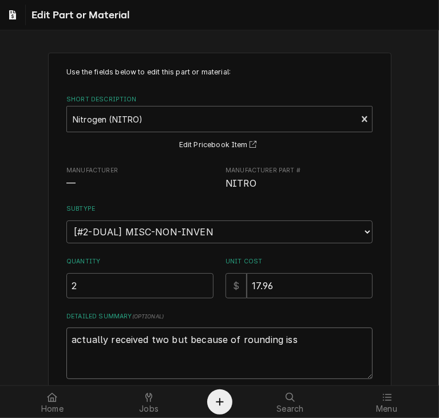
type textarea "x"
type textarea "actually received two but because of rounding issu"
type textarea "x"
type textarea "actually received two but because of rounding issue"
type textarea "x"
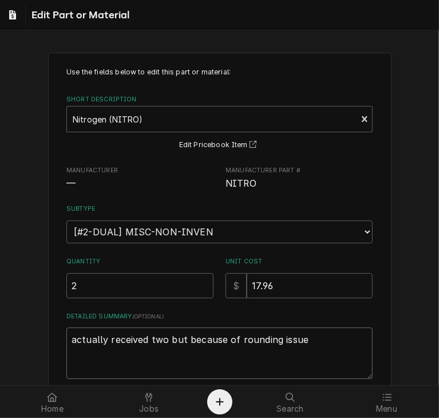
type textarea "actually received two but because of rounding issues"
type textarea "x"
type textarea "actually received two but because of rounding issues"
type textarea "x"
type textarea "actually received two but because of rounding issues h"
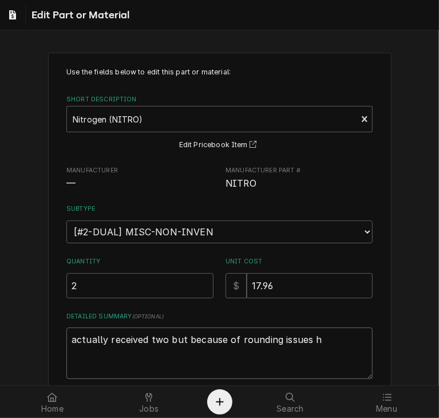
type textarea "x"
type textarea "actually received two but because of rounding issues ha"
type textarea "x"
type textarea "actually received two but because of rounding issues had"
type textarea "x"
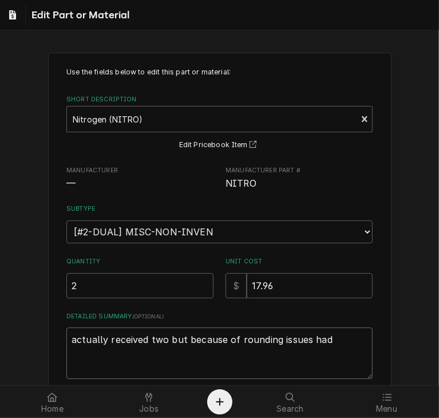
type textarea "actually received two but because of rounding issues had"
type textarea "x"
type textarea "actually received two but because of rounding issues had t"
type textarea "x"
type textarea "actually received two but because of rounding issues had to"
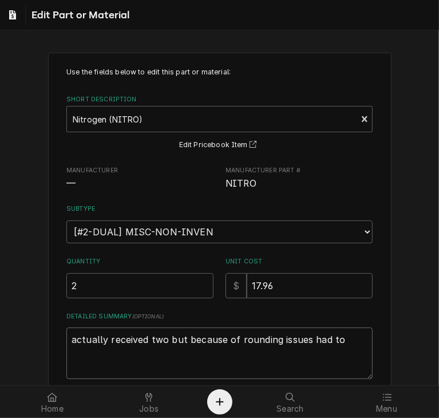
type textarea "x"
type textarea "actually received two but because of rounding issues had to"
type textarea "x"
type textarea "actually received two but because of rounding issues had to e"
type textarea "x"
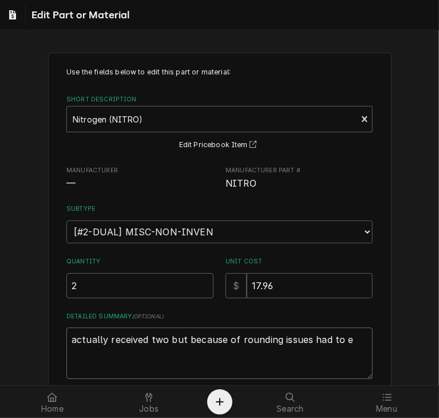
type textarea "actually received two but because of rounding issues had to en"
type textarea "x"
type textarea "actually received two but because of rounding issues had to ent"
type textarea "x"
type textarea "actually received two but because of rounding issues had to ente"
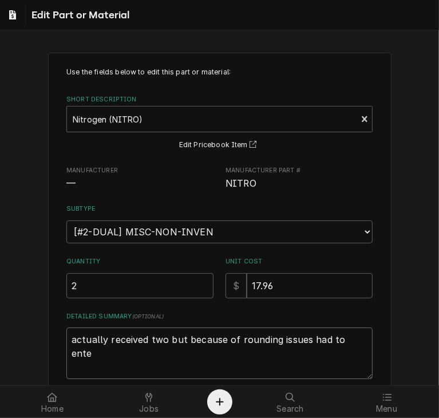
type textarea "x"
type textarea "actually received two but because of rounding issues had to enter"
type textarea "x"
type textarea "actually received two but because of rounding issues had to enter"
type textarea "x"
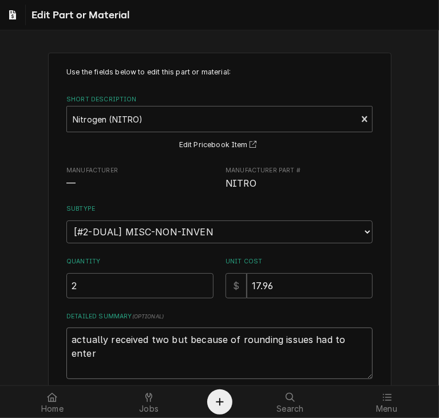
type textarea "actually received two but because of rounding issues had to enter a"
type textarea "x"
type textarea "actually received two but because of rounding issues had to enter as"
type textarea "x"
type textarea "actually received two but because of rounding issues had to enter as"
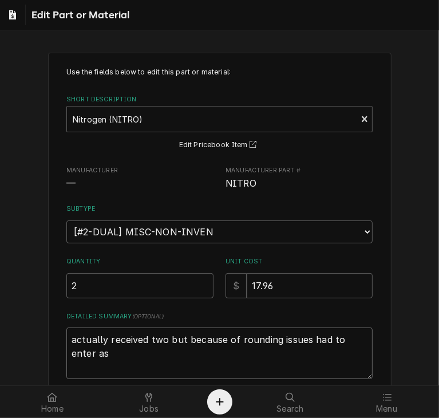
type textarea "x"
type textarea "actually received two but because of rounding issues had to enter as f"
type textarea "x"
type textarea "actually received two but because of rounding issues had to enter as"
type textarea "x"
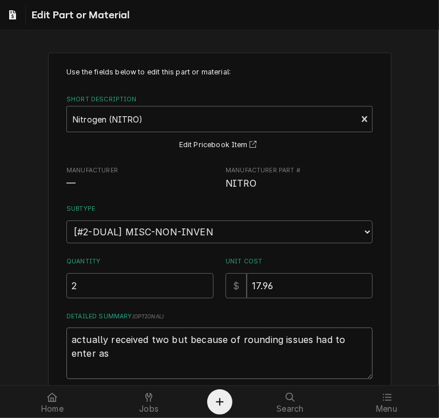
type textarea "actually received two but because of rounding issues had to enter as f"
type textarea "x"
type textarea "actually received two but because of rounding issues had to enter as fu"
type textarea "x"
type textarea "actually received two but because of rounding issues had to enter as ful"
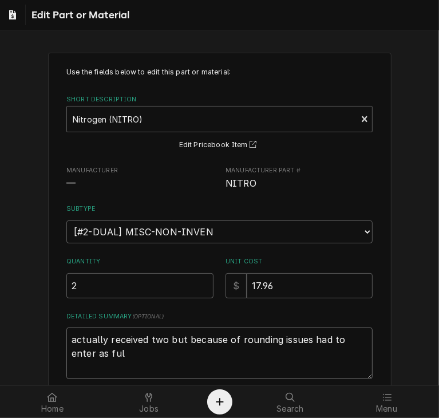
type textarea "x"
type textarea "actually received two but because of rounding issues had to enter as full"
type textarea "x"
type textarea "actually received two but because of rounding issues had to enter as full p"
type textarea "x"
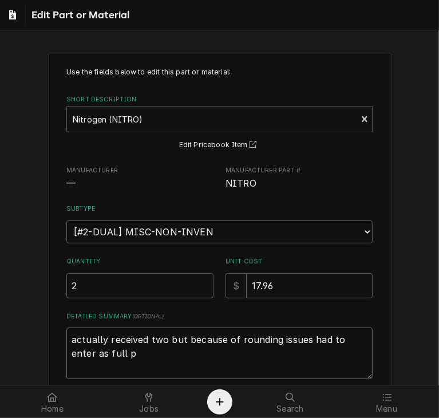
type textarea "actually received two but because of rounding issues had to enter as full pr"
type textarea "x"
type textarea "actually received two but because of rounding issues had to enter as full pri"
type textarea "x"
type textarea "actually received two but because of rounding issues had to enter as full pric"
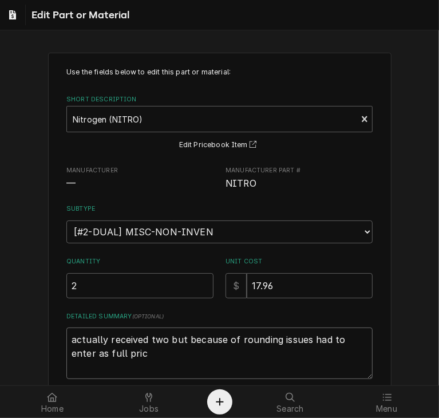
type textarea "x"
type textarea "actually received two but because of rounding issues had to enter as full price"
type textarea "x"
type textarea "actually received two but because of rounding issues had to enter as full price"
type textarea "x"
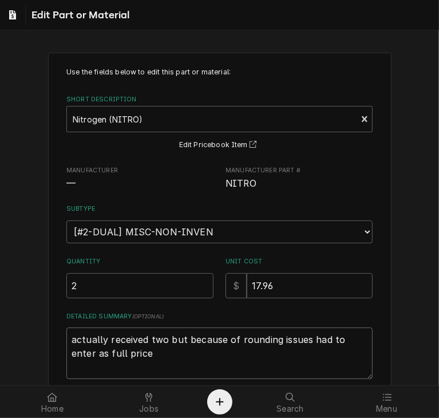
type textarea "actually received two but because of rounding issues had to enter as full price…"
type textarea "x"
type textarea "actually received two but because of rounding issues had to enter as full price…"
type textarea "x"
type textarea "actually received two but because of rounding issues had to enter as full price…"
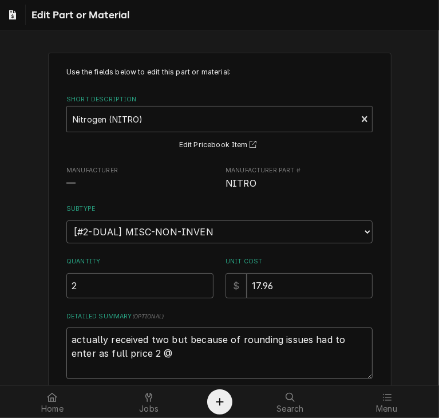
type textarea "x"
type textarea "actually received two but because of rounding issues had to enter as full price…"
type textarea "x"
type textarea "actually received two but because of rounding issues had to enter as full price…"
type textarea "x"
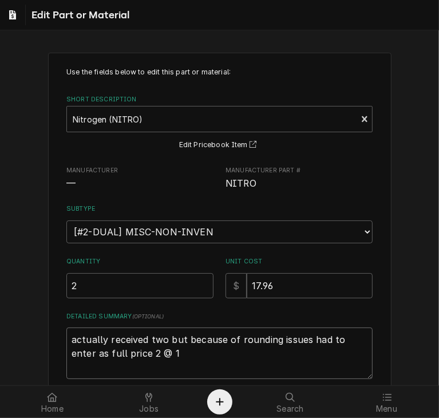
type textarea "actually received two but because of rounding issues had to enter as full price…"
type textarea "x"
type textarea "actually received two but because of rounding issues had to enter as full price…"
type textarea "x"
type textarea "actually received two but because of rounding issues had to enter as full price…"
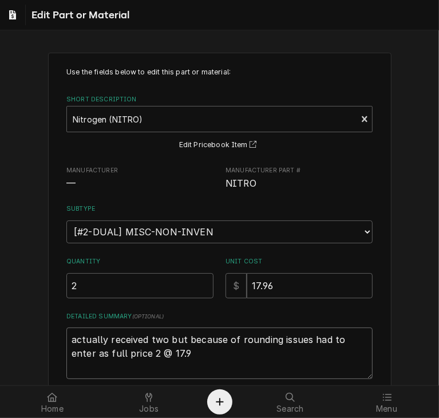
type textarea "x"
type textarea "actually received two but because of rounding issues had to enter as full price…"
type textarea "x"
type textarea "actually received two but because of rounding issues had to enter as full price…"
type textarea "x"
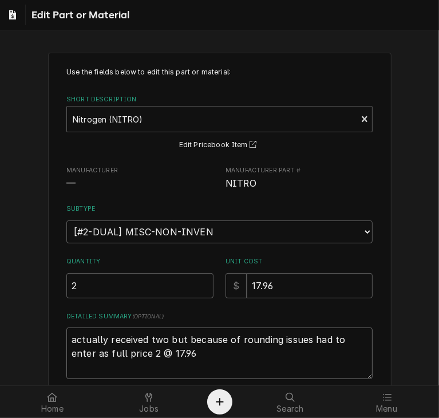
type textarea "actually received two but because of rounding issues had to enter as full price…"
type textarea "x"
type textarea "actually received two but because of rounding issues had to enter as full price…"
type textarea "x"
type textarea "actually received two but because of rounding issues had to enter as full price…"
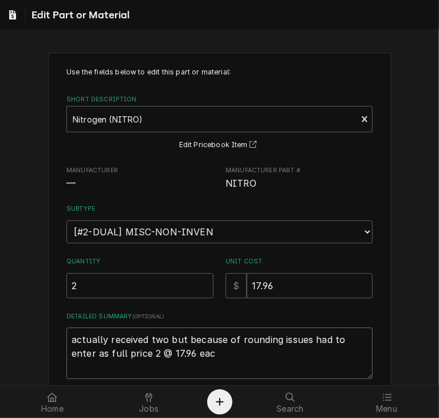
type textarea "x"
type textarea "actually received two but because of rounding issues had to enter as full price…"
type textarea "x"
type textarea "actually received two but because of rounding issues had to enter as full price…"
type textarea "x"
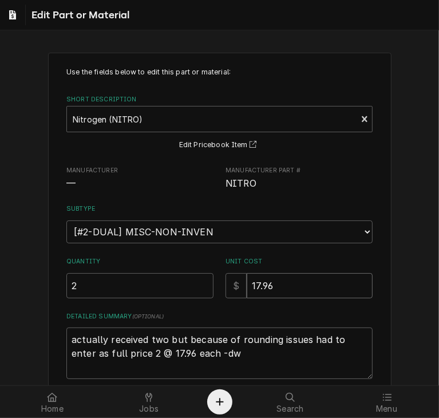
drag, startPoint x: 272, startPoint y: 287, endPoint x: 224, endPoint y: 295, distance: 48.1
click at [226, 295] on div "$ 17.96" at bounding box center [299, 285] width 147 height 25
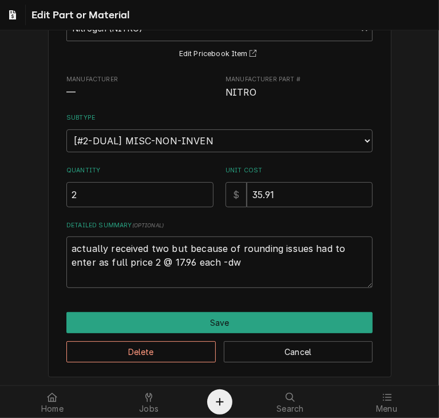
click at [197, 310] on div "Use the fields below to edit this part or material: Short Description Nitrogen …" at bounding box center [219, 170] width 343 height 416
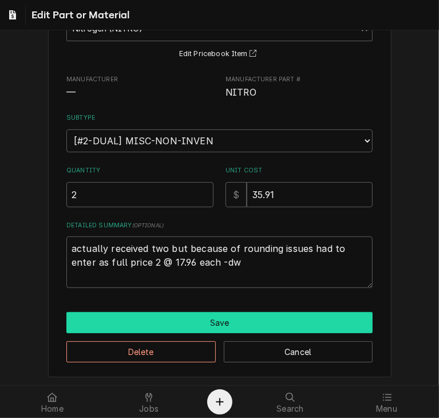
click at [197, 320] on button "Save" at bounding box center [219, 322] width 306 height 21
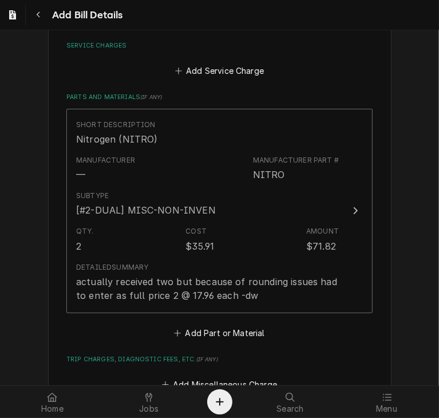
scroll to position [656, 0]
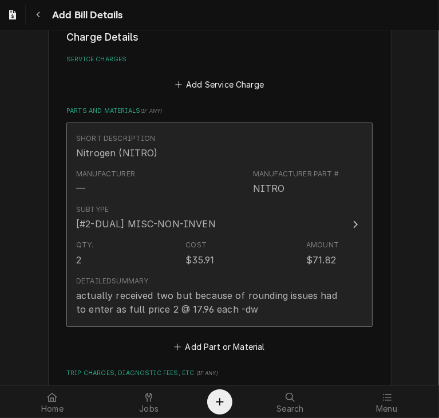
click at [353, 223] on icon "Update Line Item" at bounding box center [356, 224] width 6 height 9
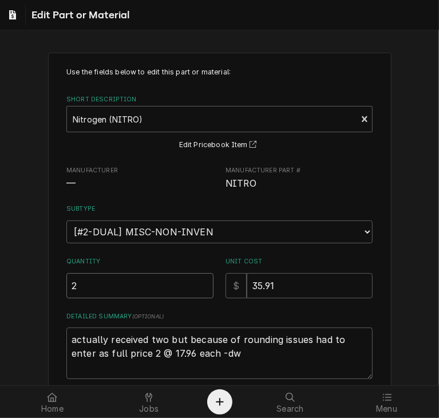
drag, startPoint x: 102, startPoint y: 295, endPoint x: 24, endPoint y: 285, distance: 79.0
click at [24, 285] on div "Use the fields below to edit this part or material: Short Description Nitrogen …" at bounding box center [219, 260] width 439 height 436
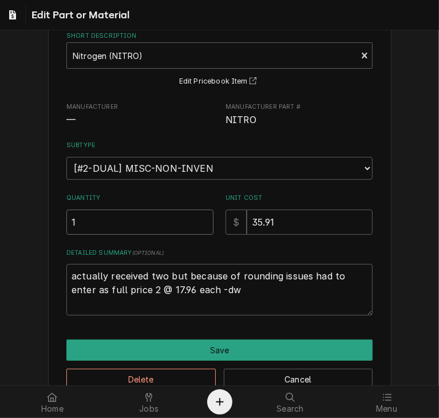
scroll to position [91, 0]
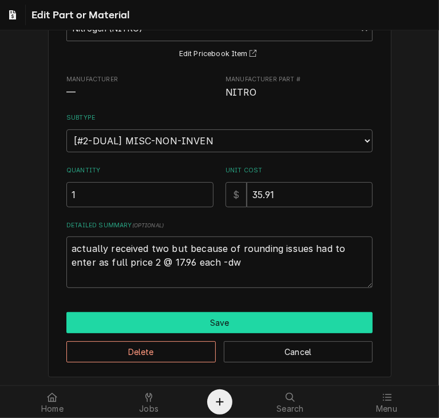
click at [239, 319] on button "Save" at bounding box center [219, 322] width 306 height 21
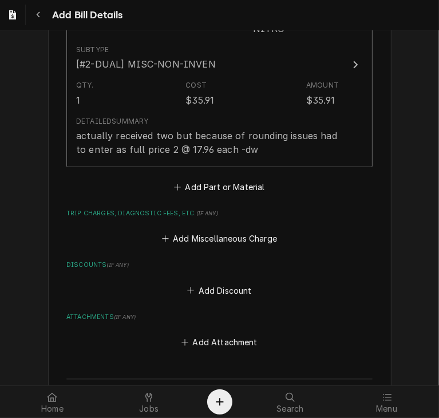
scroll to position [938, 0]
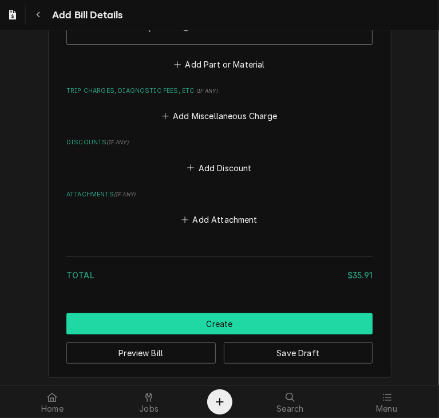
click at [224, 317] on button "Create" at bounding box center [219, 323] width 306 height 21
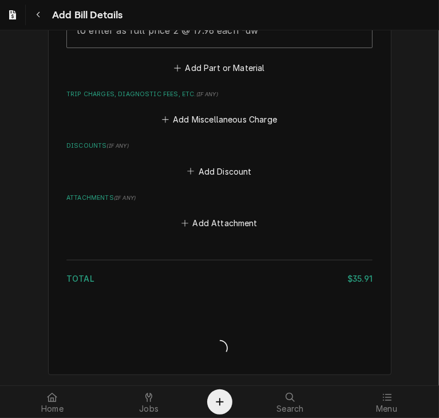
scroll to position [932, 0]
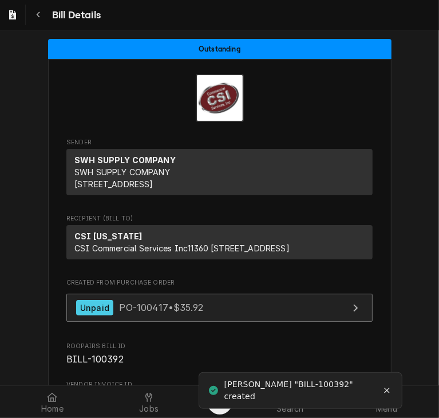
click at [174, 313] on span "PO-100417 • $35.92" at bounding box center [161, 307] width 84 height 11
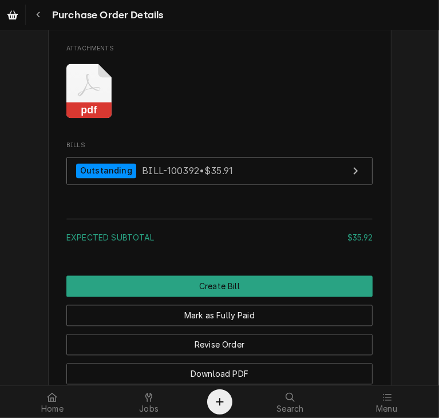
scroll to position [986, 0]
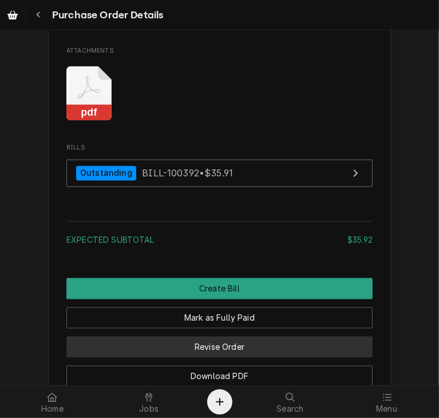
click at [197, 358] on button "Revise Order" at bounding box center [219, 347] width 306 height 21
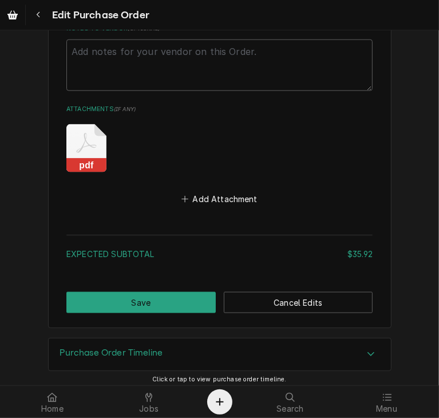
scroll to position [742, 0]
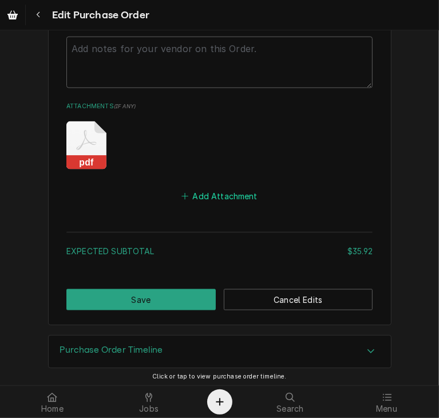
click at [201, 192] on button "Add Attachment" at bounding box center [220, 196] width 80 height 16
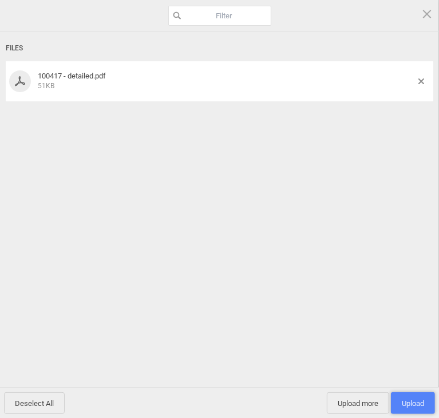
click at [409, 394] on span "Upload 1" at bounding box center [413, 403] width 44 height 22
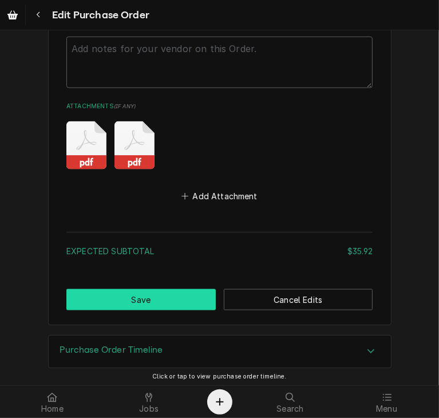
click at [147, 292] on button "Save" at bounding box center [140, 299] width 149 height 21
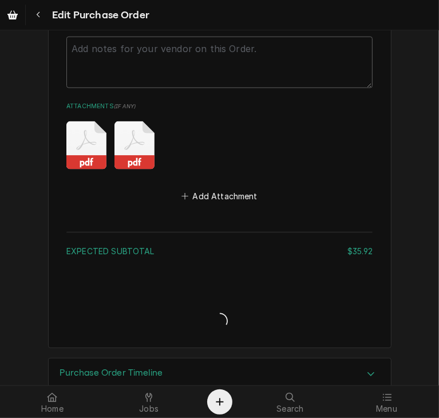
type textarea "x"
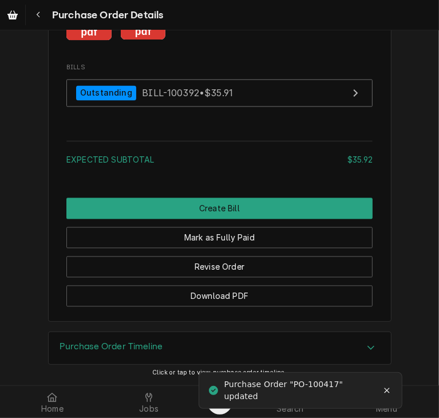
scroll to position [1094, 0]
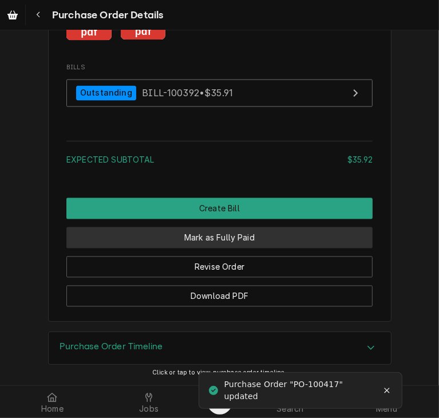
click at [264, 239] on button "Mark as Fully Paid" at bounding box center [219, 237] width 306 height 21
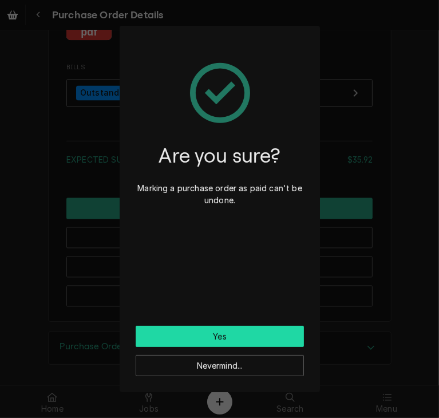
click at [204, 337] on button "Yes" at bounding box center [220, 336] width 168 height 21
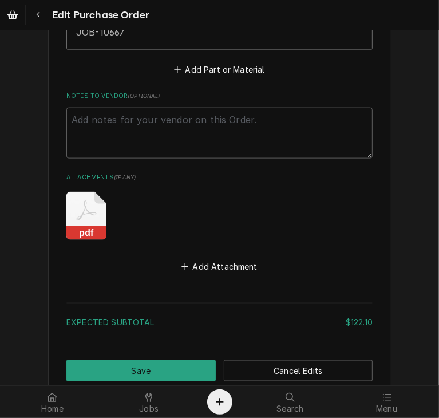
scroll to position [770, 0]
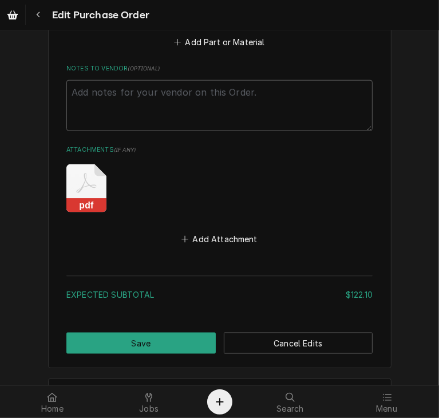
click at [79, 194] on icon "Attachments" at bounding box center [86, 188] width 40 height 48
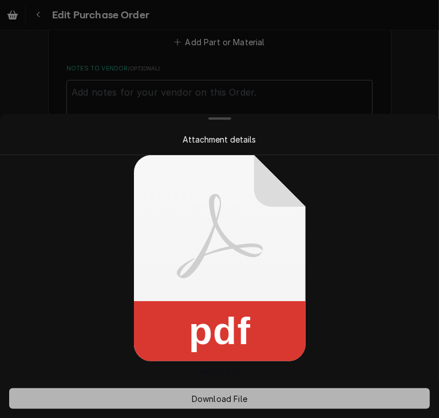
click at [213, 393] on span "Download File" at bounding box center [219, 399] width 60 height 12
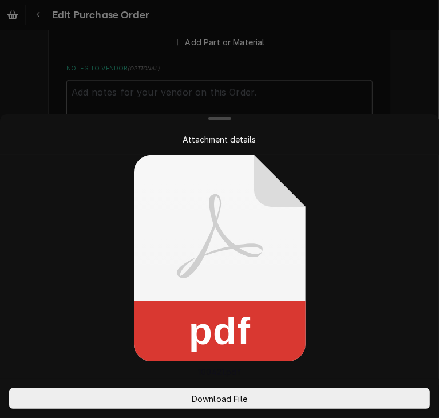
click at [428, 56] on div at bounding box center [219, 209] width 439 height 418
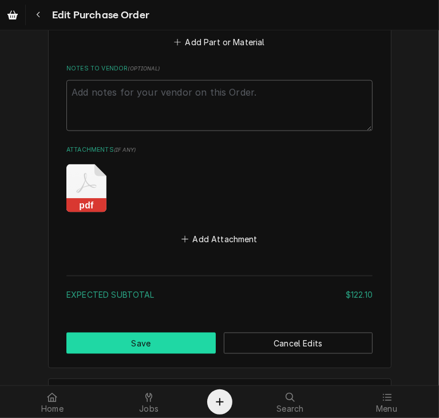
click at [178, 341] on button "Save" at bounding box center [140, 343] width 149 height 21
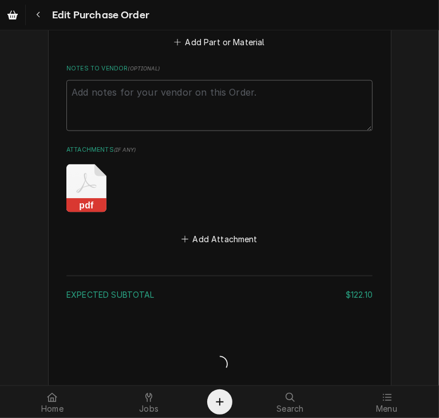
type textarea "x"
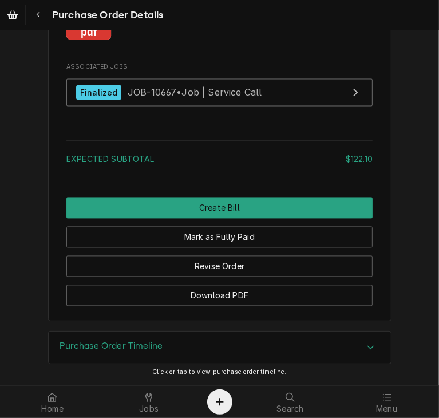
scroll to position [1121, 0]
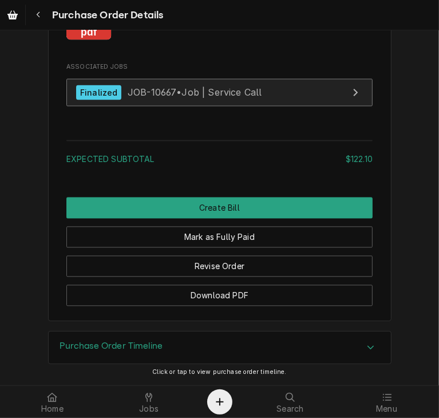
click at [132, 94] on span "JOB-10667 • Job | Service Call" at bounding box center [195, 92] width 135 height 11
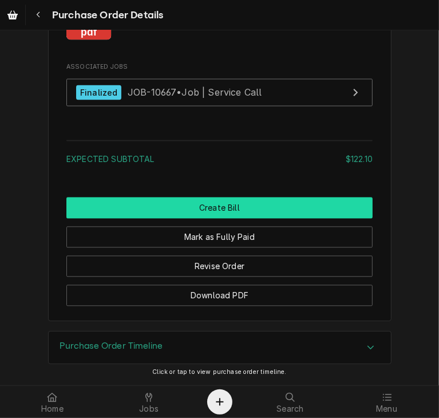
click at [264, 208] on button "Create Bill" at bounding box center [219, 207] width 306 height 21
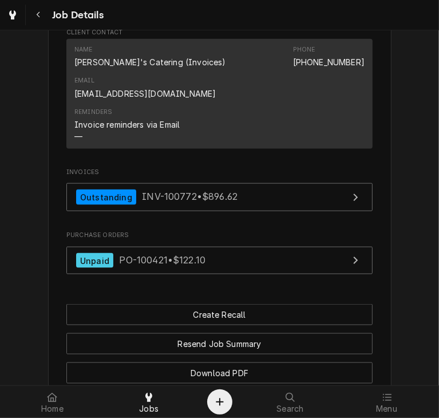
scroll to position [734, 0]
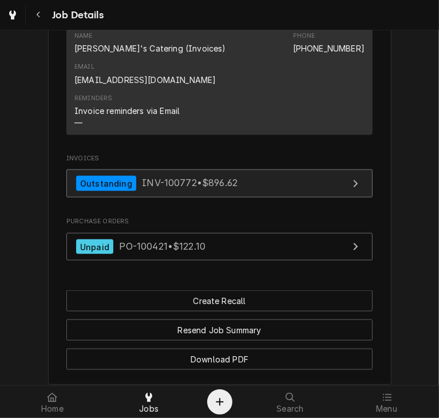
click at [130, 183] on div "Outstanding INV-100772 • $896.62" at bounding box center [156, 183] width 161 height 15
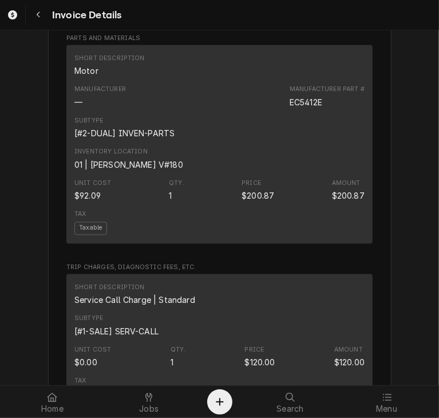
scroll to position [1108, 0]
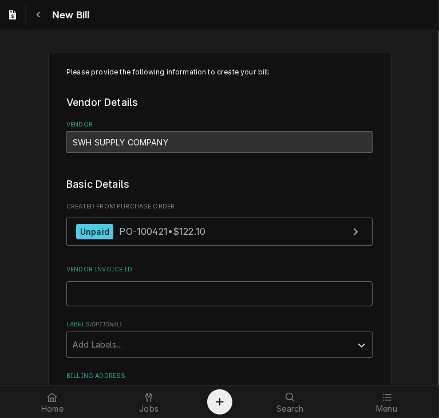
click at [100, 294] on input "Vendor Invoice ID" at bounding box center [219, 293] width 306 height 25
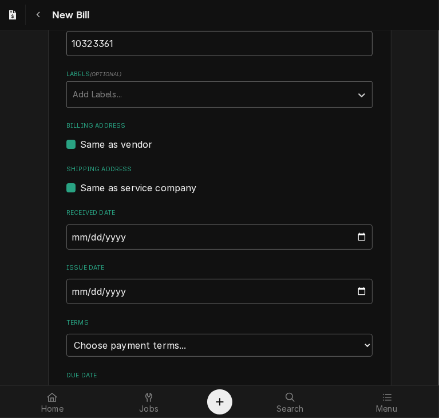
scroll to position [260, 0]
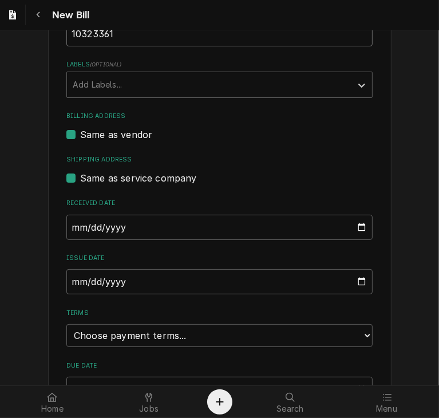
type input "10323361"
click at [73, 229] on input "2025-10-09" at bounding box center [219, 227] width 306 height 25
type input "2025-09-26"
click at [66, 279] on input "2025-10-09" at bounding box center [219, 281] width 306 height 25
type input "2025-09-26"
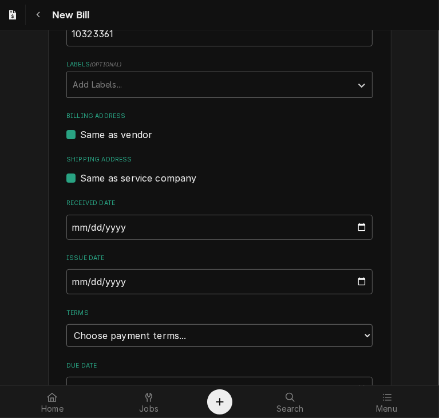
click at [163, 333] on select "Choose payment terms... Same Day Net 7 Net 14 Net 21 Net 30 Net 45 Net 60 Net 90" at bounding box center [219, 335] width 306 height 23
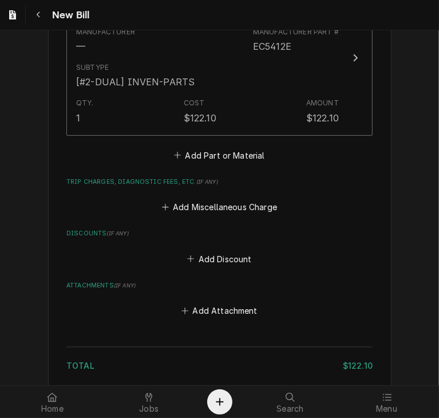
scroll to position [888, 0]
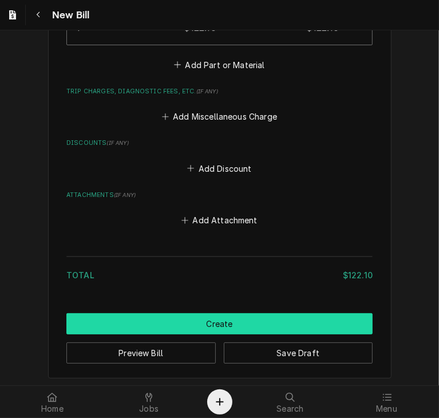
click at [281, 326] on button "Create" at bounding box center [219, 323] width 306 height 21
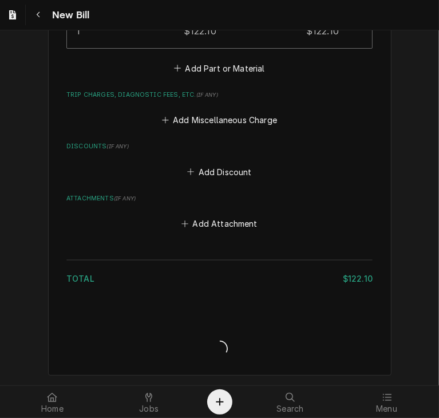
scroll to position [883, 0]
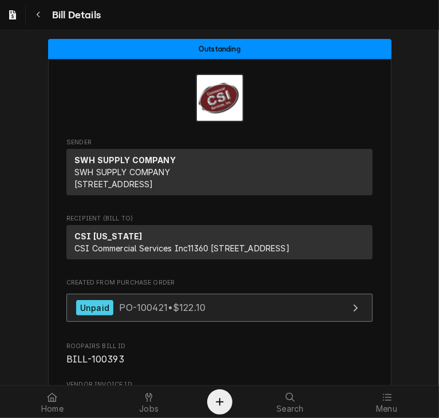
click at [83, 322] on link "Unpaid PO-100421 • $122.10" at bounding box center [219, 308] width 306 height 28
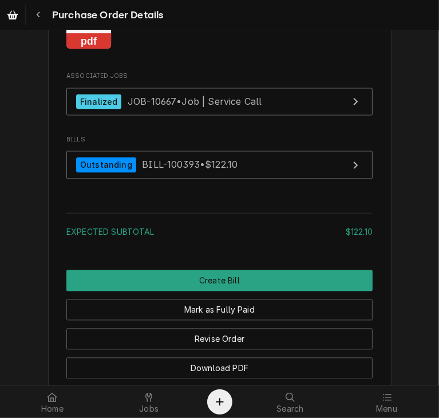
scroll to position [1079, 0]
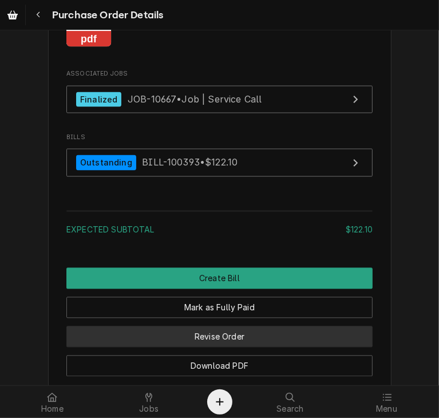
click at [252, 347] on button "Revise Order" at bounding box center [219, 336] width 306 height 21
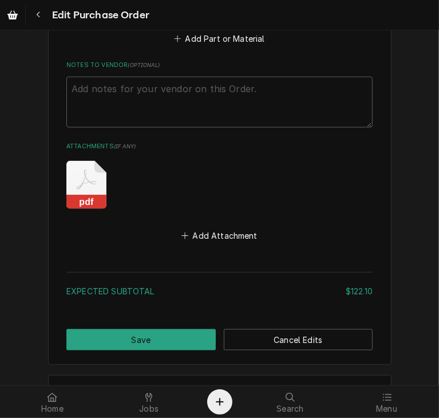
scroll to position [814, 0]
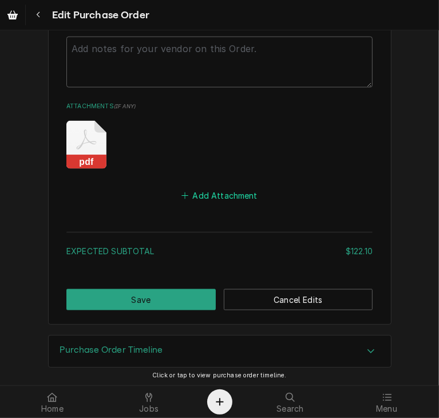
click at [213, 189] on button "Add Attachment" at bounding box center [220, 196] width 80 height 16
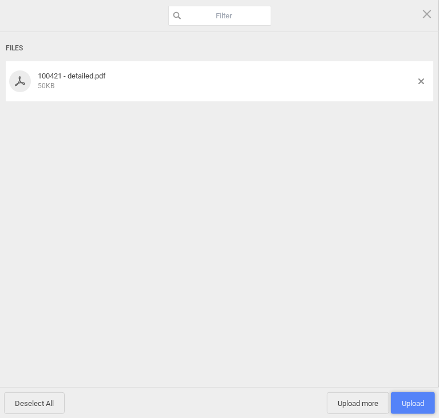
click at [407, 406] on span "Upload 1" at bounding box center [413, 403] width 22 height 9
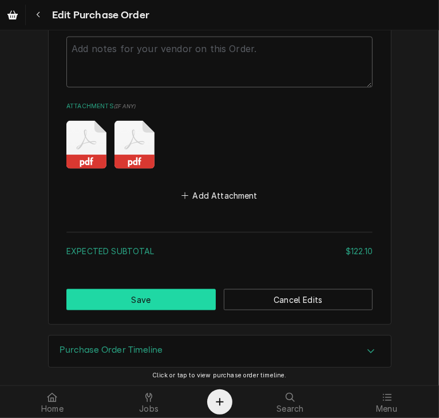
click at [125, 298] on button "Save" at bounding box center [140, 299] width 149 height 21
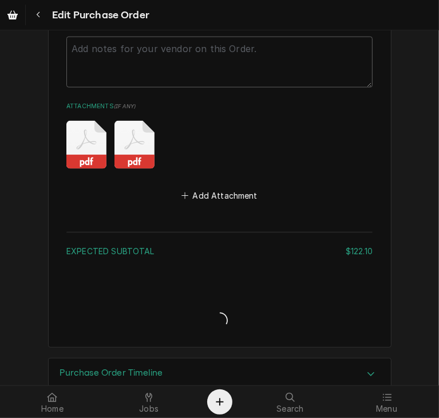
type textarea "x"
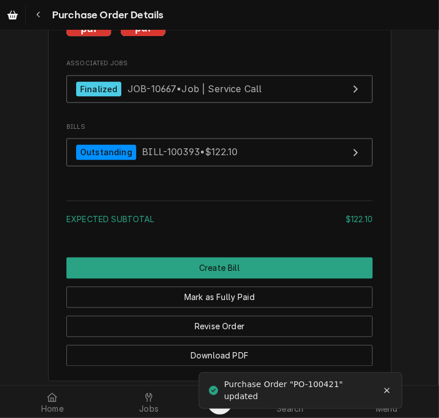
scroll to position [1109, 0]
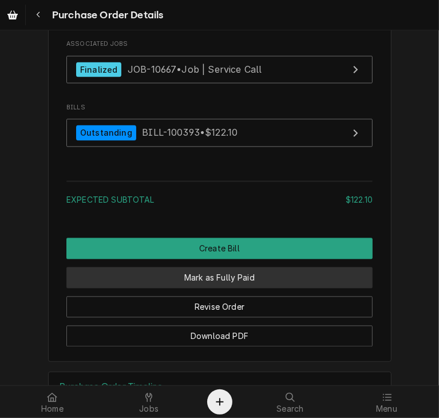
click at [318, 288] on button "Mark as Fully Paid" at bounding box center [219, 277] width 306 height 21
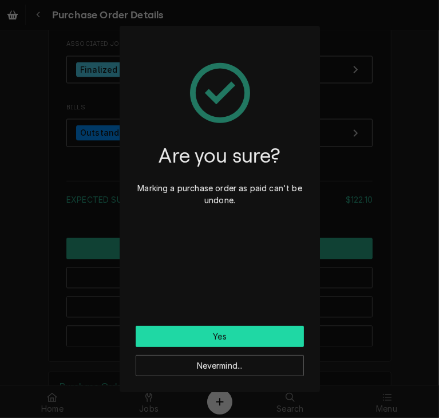
click at [250, 342] on button "Yes" at bounding box center [220, 336] width 168 height 21
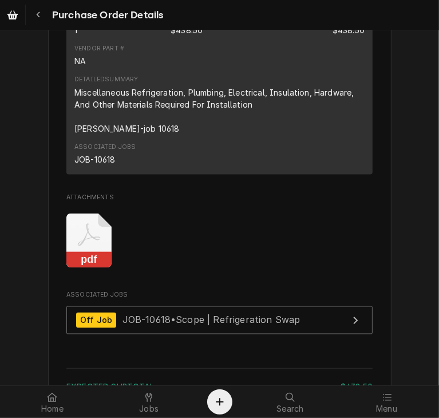
scroll to position [956, 0]
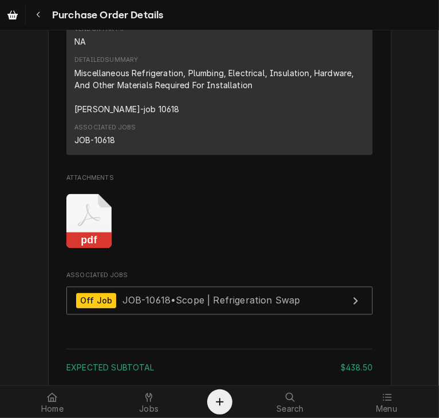
click at [84, 248] on icon "Attachments" at bounding box center [88, 221] width 45 height 54
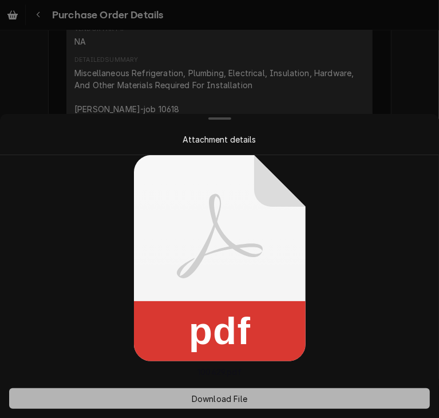
click at [208, 401] on span "Download File" at bounding box center [219, 399] width 60 height 12
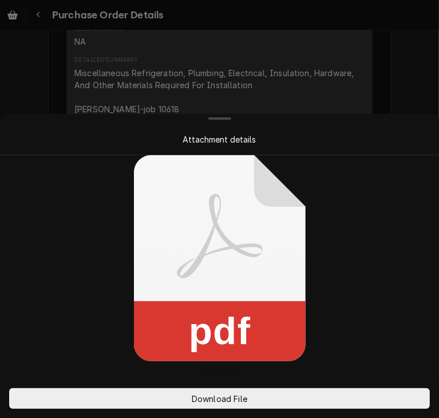
click at [398, 106] on div at bounding box center [219, 209] width 439 height 418
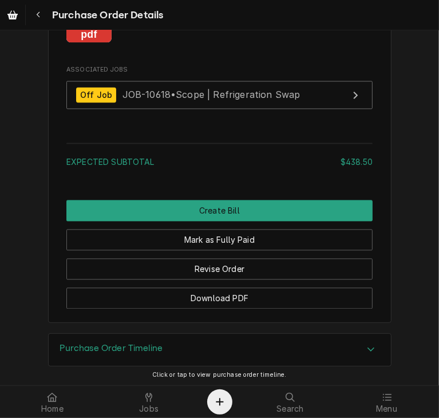
scroll to position [1169, 0]
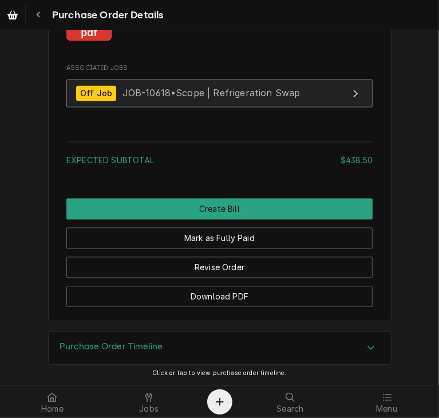
click at [132, 101] on div "Off Job JOB-10618 • Scope | Refrigeration Swap" at bounding box center [188, 92] width 224 height 15
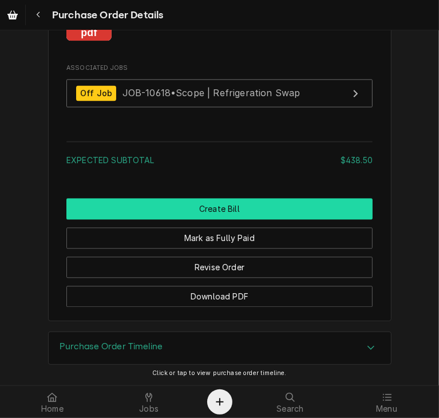
click at [279, 219] on button "Create Bill" at bounding box center [219, 208] width 306 height 21
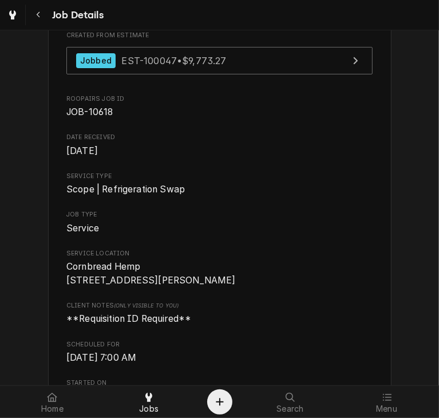
scroll to position [124, 0]
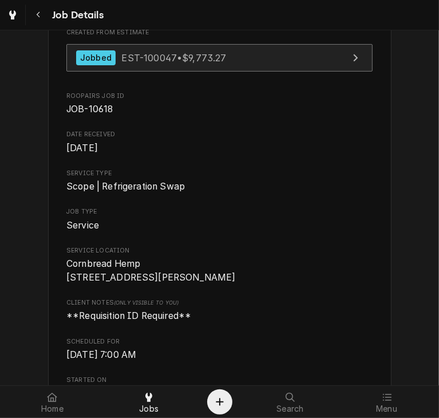
click at [86, 61] on div "Jobbed" at bounding box center [95, 57] width 39 height 15
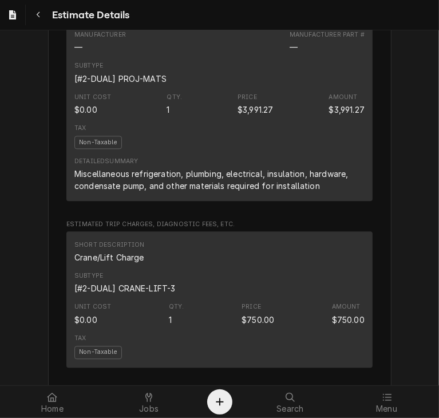
scroll to position [1303, 0]
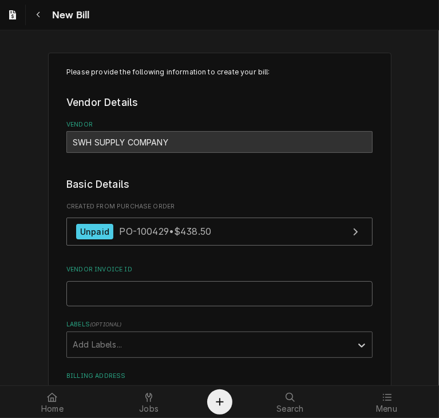
click at [89, 290] on input "Vendor Invoice ID" at bounding box center [219, 293] width 306 height 25
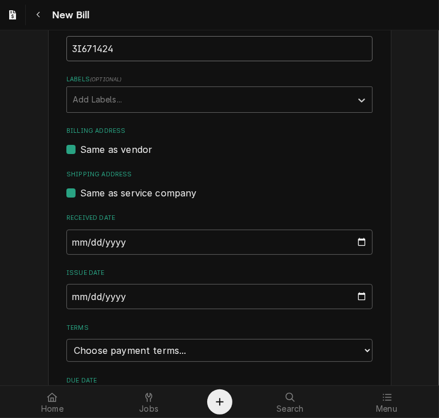
scroll to position [248, 0]
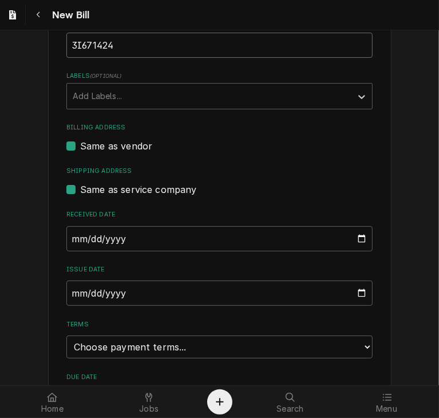
type input "3I671424"
click at [69, 238] on input "[DATE]" at bounding box center [219, 238] width 306 height 25
type input "[DATE]"
click at [70, 295] on input "2025-10-09" at bounding box center [219, 292] width 306 height 25
type input "2025-09-30"
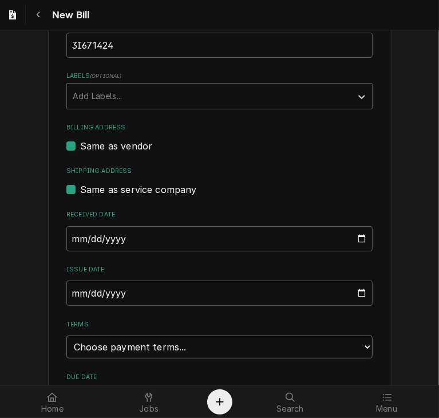
click at [139, 348] on select "Choose payment terms... Same Day Net 7 Net 14 Net 21 Net 30 Net 45 Net 60 Net 90" at bounding box center [219, 346] width 306 height 23
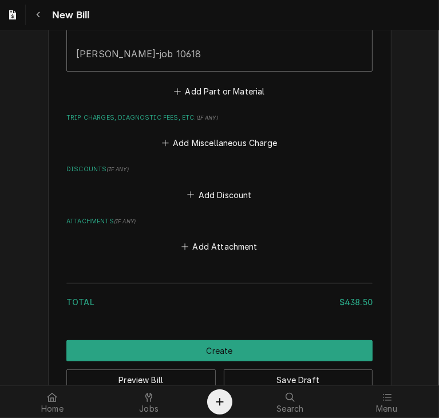
scroll to position [979, 0]
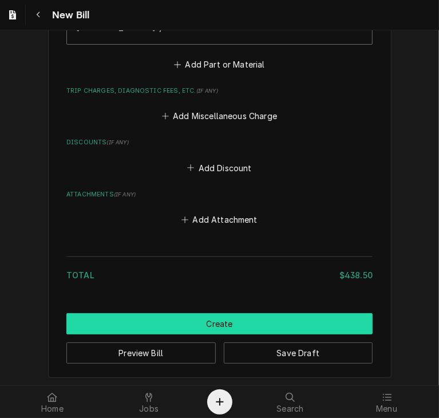
click at [238, 321] on button "Create" at bounding box center [219, 323] width 306 height 21
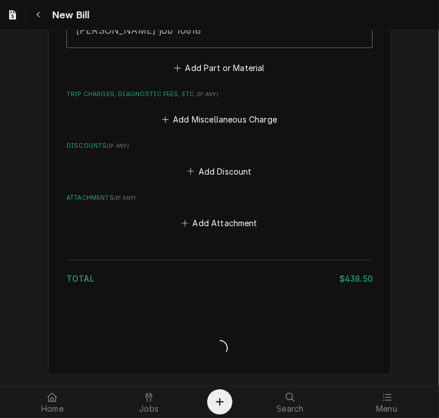
scroll to position [973, 0]
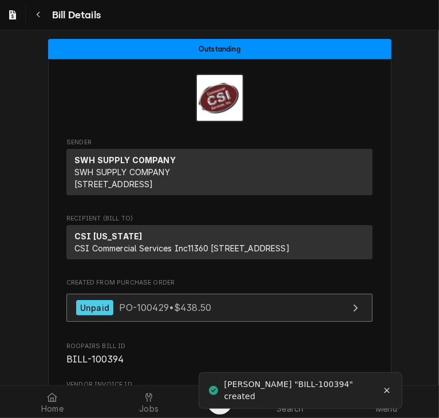
click at [185, 313] on span "PO-100429 • $438.50" at bounding box center [165, 307] width 92 height 11
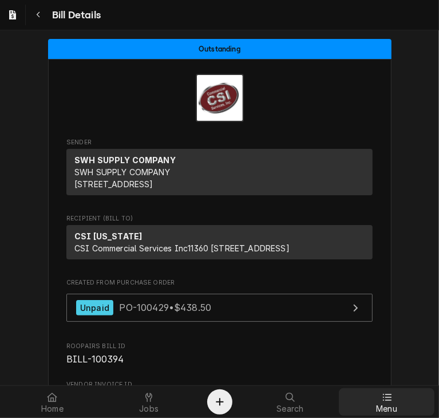
click at [386, 401] on icon at bounding box center [386, 397] width 9 height 9
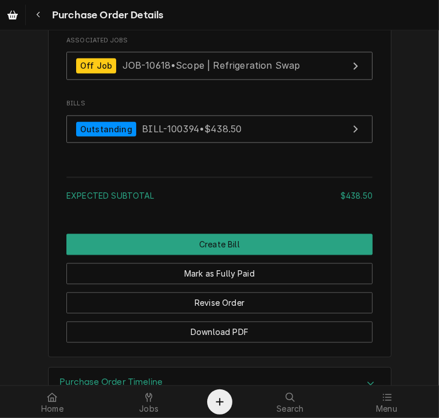
scroll to position [1194, 0]
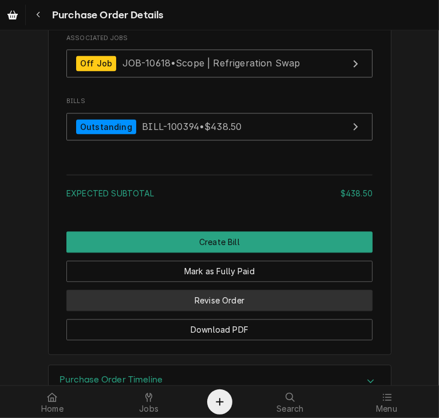
click at [274, 311] on button "Revise Order" at bounding box center [219, 300] width 306 height 21
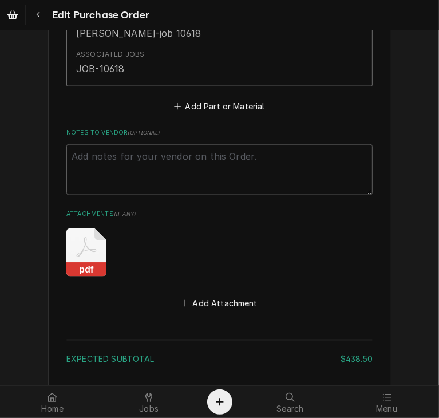
scroll to position [794, 0]
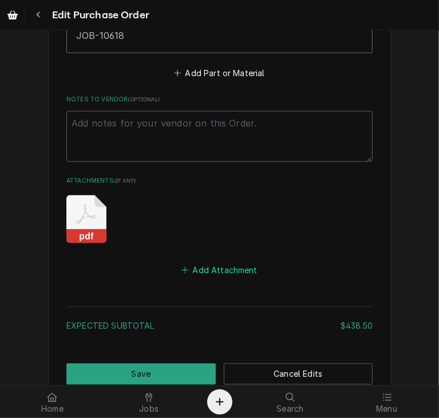
click at [239, 262] on button "Add Attachment" at bounding box center [220, 270] width 80 height 16
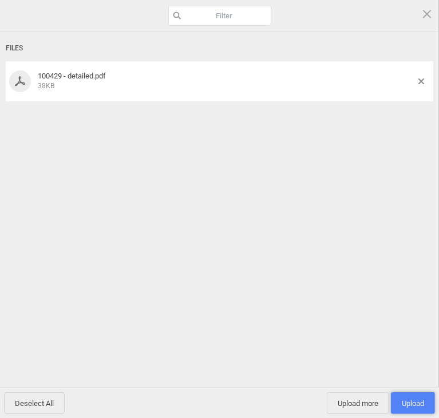
click at [409, 397] on span "Upload 1" at bounding box center [413, 403] width 44 height 22
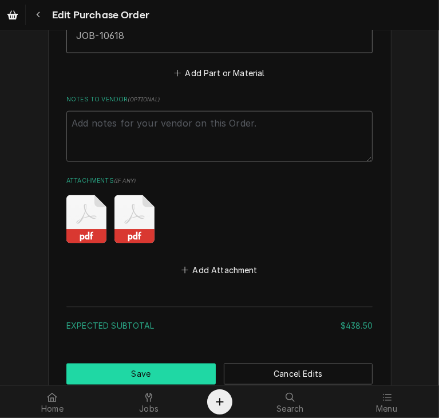
click at [178, 366] on button "Save" at bounding box center [140, 373] width 149 height 21
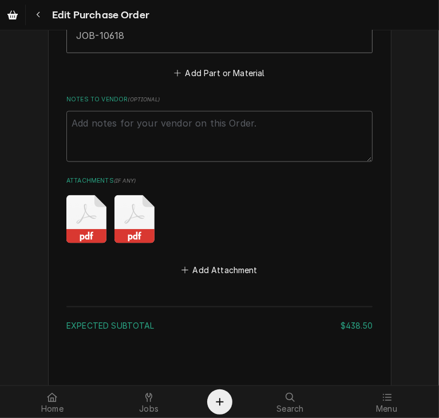
type textarea "x"
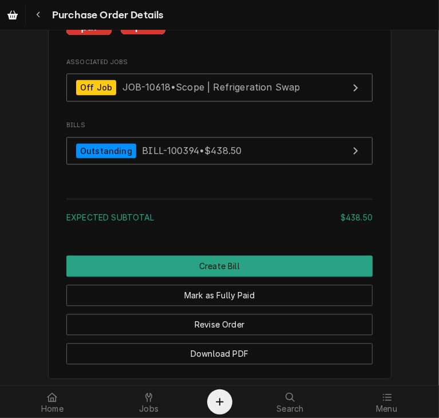
scroll to position [1181, 0]
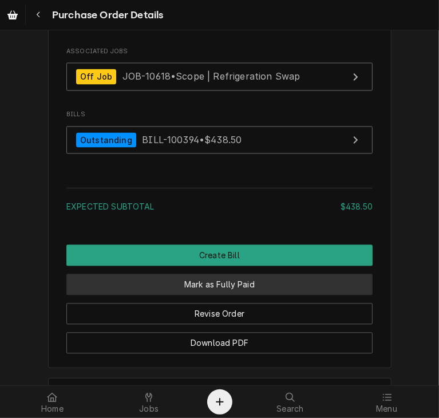
click at [330, 295] on button "Mark as Fully Paid" at bounding box center [219, 284] width 306 height 21
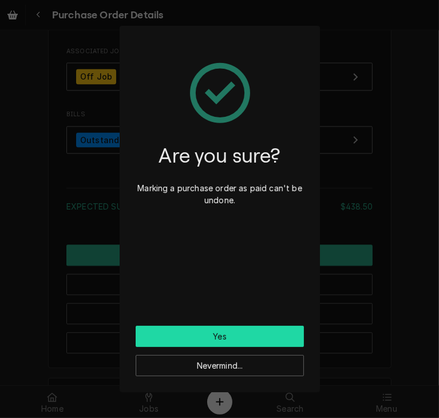
click at [263, 342] on button "Yes" at bounding box center [220, 336] width 168 height 21
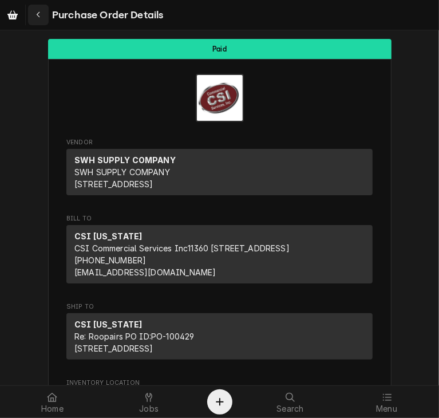
click at [34, 13] on div "Navigate back" at bounding box center [38, 14] width 11 height 11
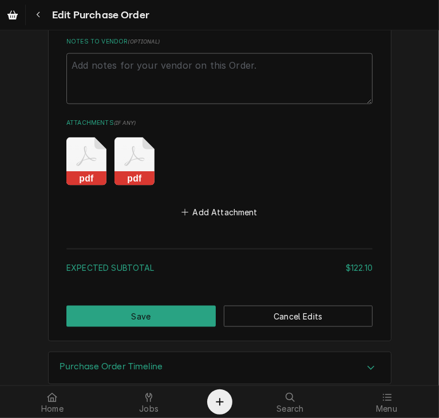
scroll to position [814, 0]
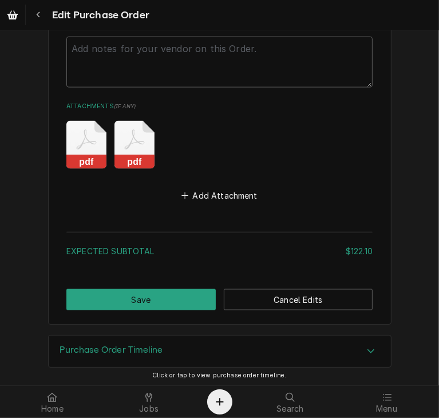
click at [73, 156] on rect "Attachments" at bounding box center [86, 162] width 40 height 14
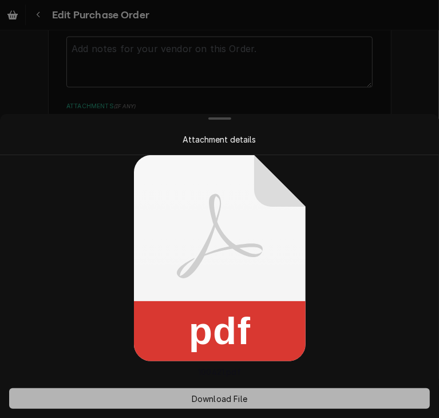
click at [220, 398] on span "Download File" at bounding box center [219, 399] width 60 height 12
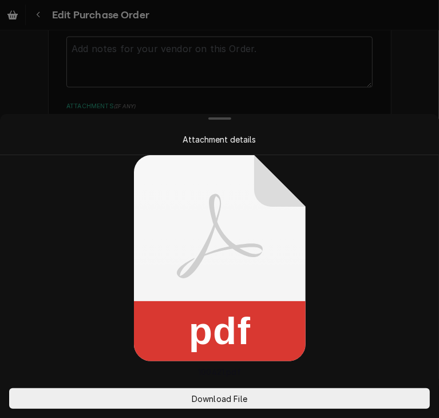
click at [394, 95] on div at bounding box center [219, 209] width 439 height 418
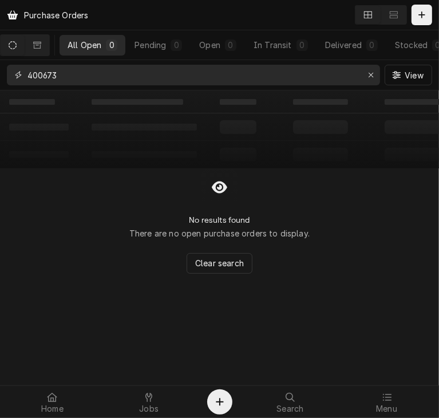
drag, startPoint x: 70, startPoint y: 76, endPoint x: 6, endPoint y: 74, distance: 63.6
click at [6, 74] on div "400673 View" at bounding box center [219, 75] width 439 height 30
drag, startPoint x: 64, startPoint y: 72, endPoint x: 21, endPoint y: 72, distance: 43.5
click at [21, 72] on div "100621" at bounding box center [193, 75] width 373 height 21
type input "SWH"
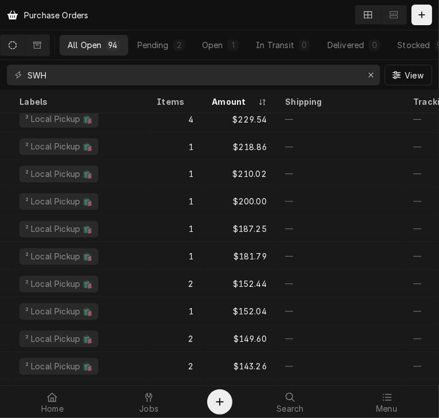
scroll to position [1140, 365]
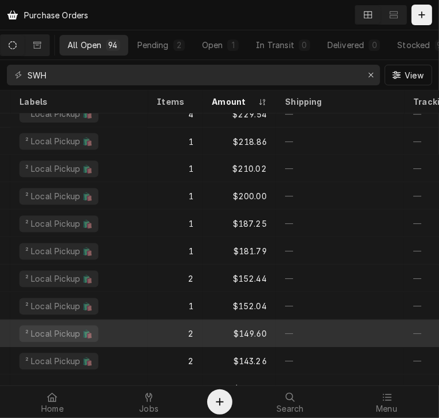
click at [216, 337] on div "$149.60" at bounding box center [239, 333] width 73 height 27
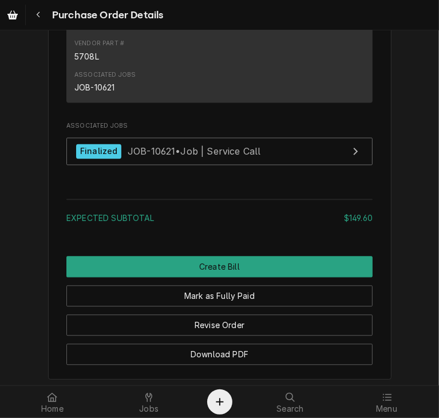
scroll to position [1208, 0]
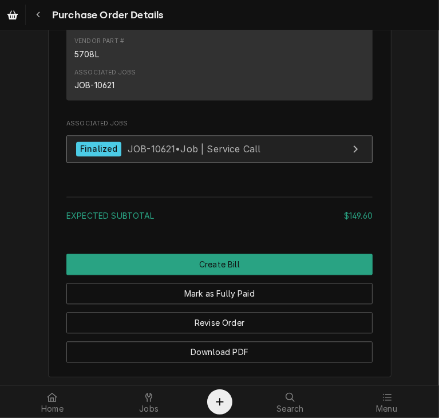
click at [168, 157] on div "Finalized JOB-10621 • Job | Service Call" at bounding box center [168, 148] width 184 height 15
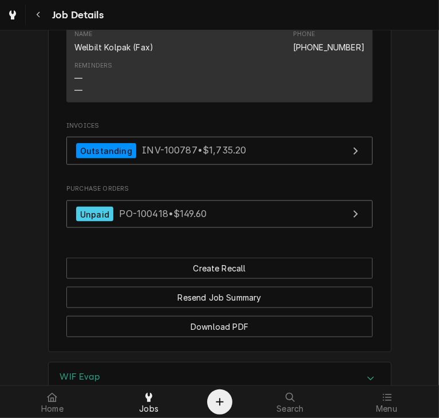
scroll to position [707, 0]
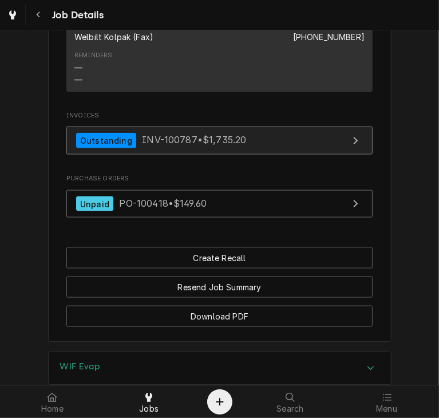
click at [201, 146] on span "INV-100787 • $1,735.20" at bounding box center [194, 140] width 104 height 11
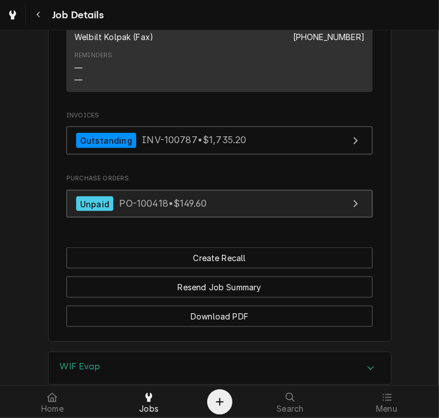
click at [180, 209] on span "PO-100418 • $149.60" at bounding box center [163, 203] width 88 height 11
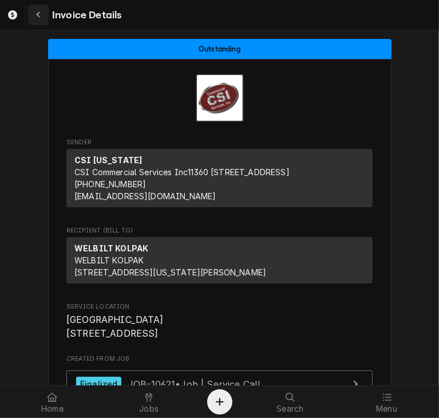
click at [37, 14] on icon "Navigate back" at bounding box center [37, 15] width 3 height 6
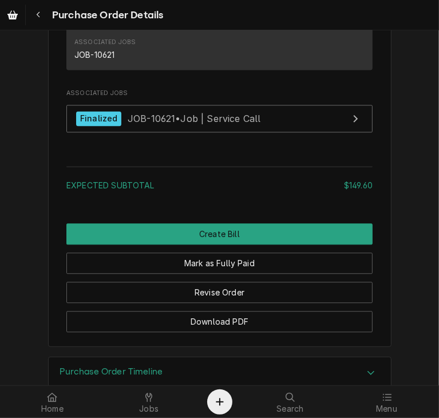
scroll to position [1241, 0]
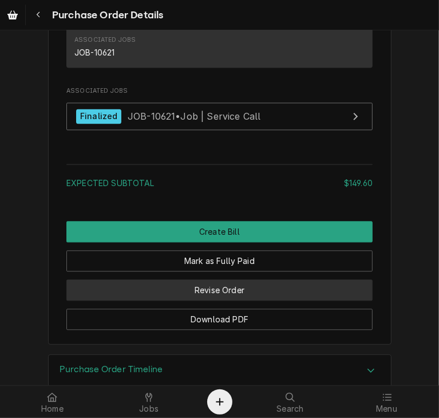
click at [212, 300] on button "Revise Order" at bounding box center [219, 289] width 306 height 21
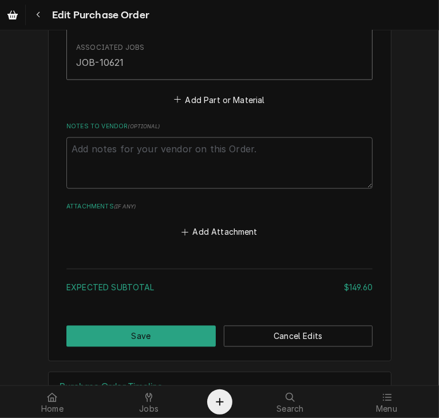
scroll to position [1016, 0]
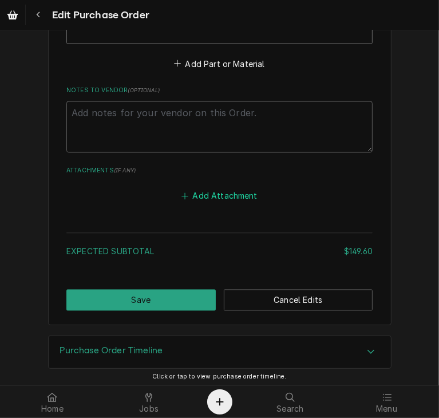
click at [246, 196] on button "Add Attachment" at bounding box center [220, 196] width 80 height 16
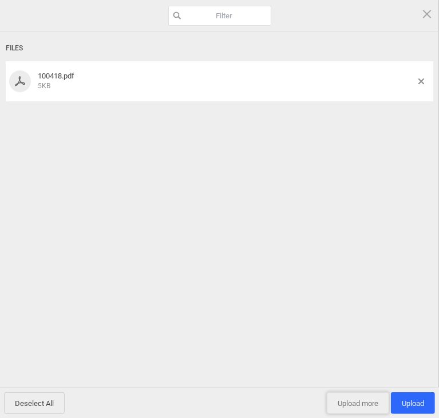
click at [347, 404] on span "Upload more" at bounding box center [358, 403] width 62 height 22
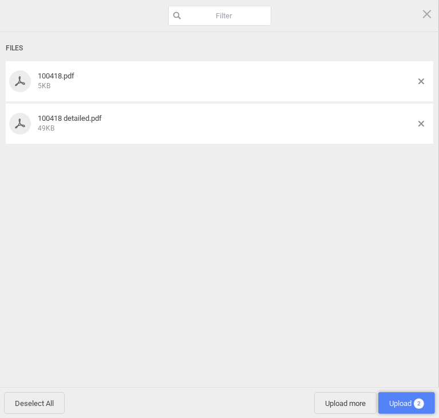
click at [399, 397] on span "Upload 2" at bounding box center [406, 403] width 57 height 22
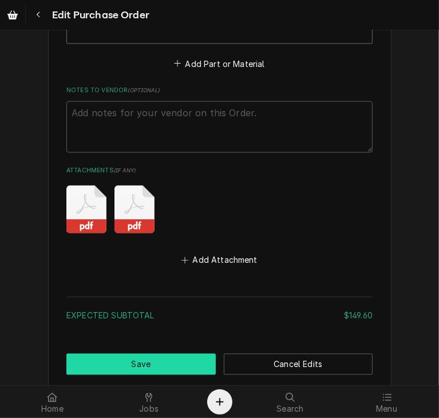
click at [181, 357] on button "Save" at bounding box center [140, 364] width 149 height 21
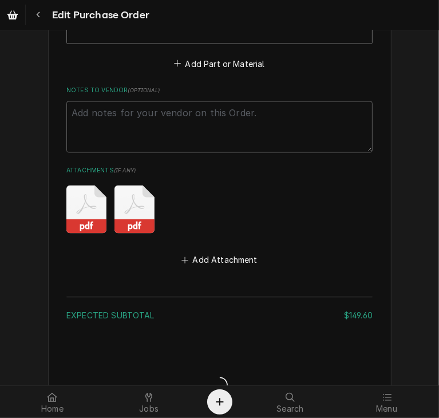
type textarea "x"
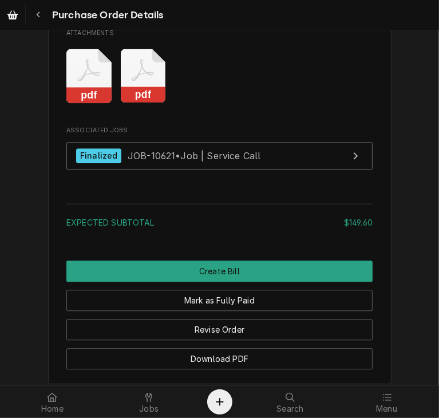
scroll to position [1301, 0]
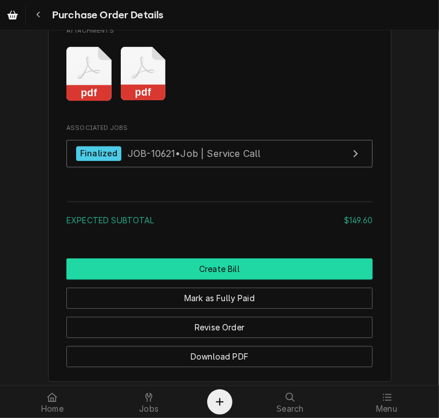
click at [275, 279] on button "Create Bill" at bounding box center [219, 268] width 306 height 21
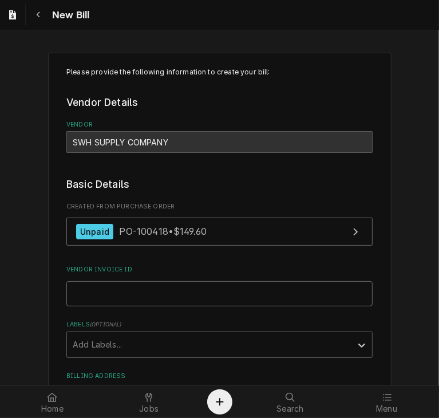
click at [118, 287] on input "Vendor Invoice ID" at bounding box center [219, 293] width 306 height 25
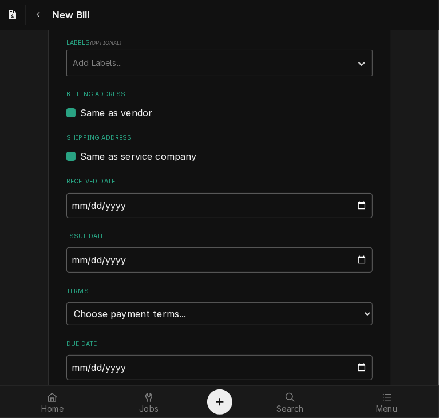
scroll to position [286, 0]
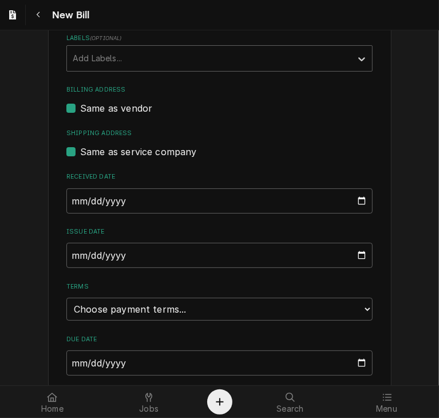
type input "10323152"
click at [70, 204] on input "2025-10-09" at bounding box center [219, 200] width 306 height 25
type input "2025-09-25"
click at [66, 255] on input "2025-10-09" at bounding box center [219, 255] width 306 height 25
type input "2025-09-25"
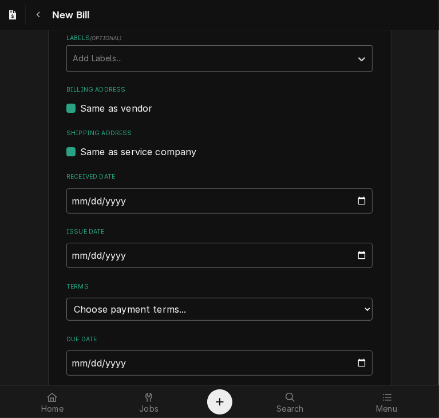
click at [150, 310] on select "Choose payment terms... Same Day Net 7 Net 14 Net 21 Net 30 Net 45 Net 60 Net 90" at bounding box center [219, 309] width 306 height 23
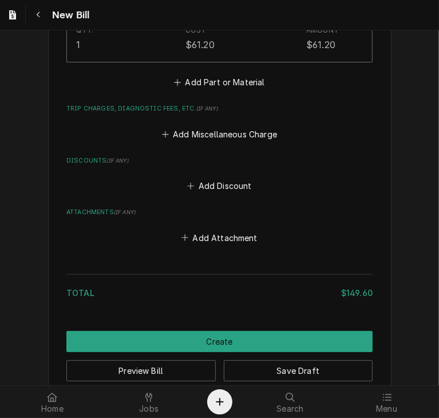
scroll to position [1049, 0]
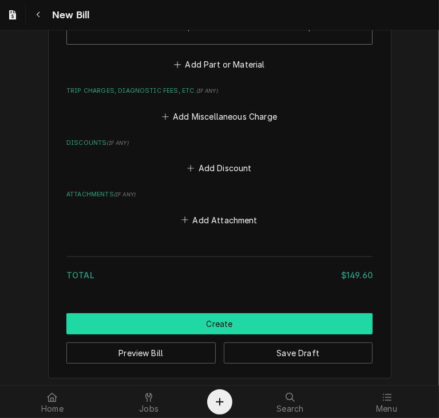
click at [172, 319] on button "Create" at bounding box center [219, 323] width 306 height 21
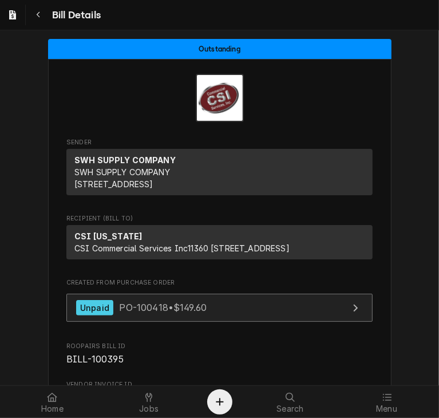
click at [163, 313] on span "PO-100418 • $149.60" at bounding box center [163, 307] width 88 height 11
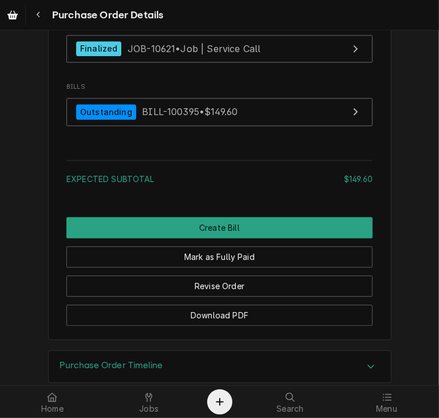
scroll to position [1408, 0]
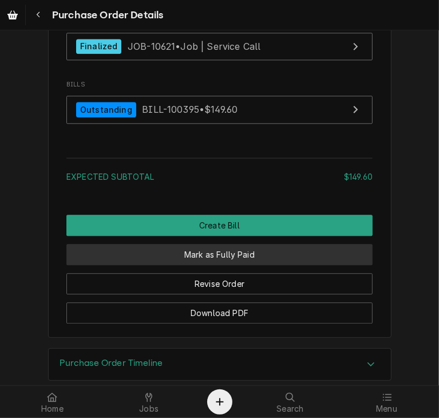
click at [263, 265] on button "Mark as Fully Paid" at bounding box center [219, 254] width 306 height 21
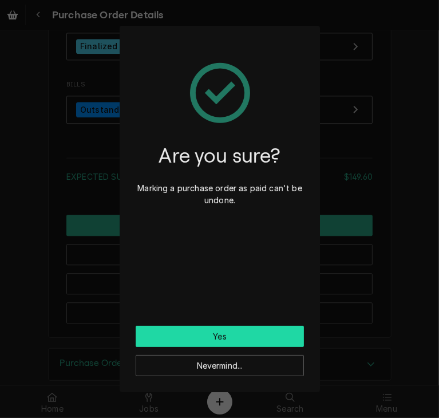
click at [229, 335] on button "Yes" at bounding box center [220, 336] width 168 height 21
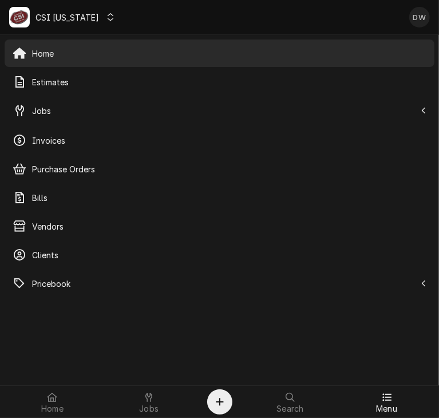
click at [108, 14] on icon "Dynamic Content Wrapper" at bounding box center [111, 17] width 6 height 8
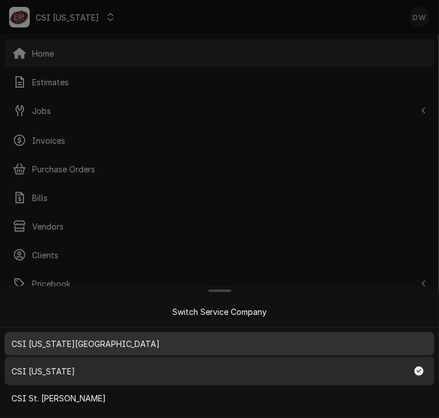
click at [74, 338] on span "CSI Kansas City" at bounding box center [85, 344] width 148 height 12
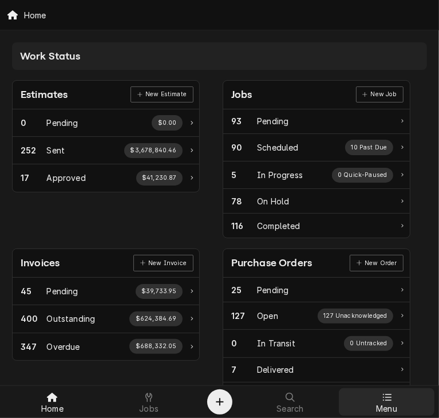
click at [386, 402] on div at bounding box center [387, 397] width 14 height 14
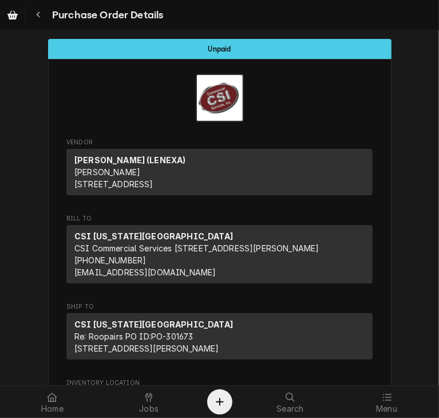
drag, startPoint x: 432, startPoint y: 88, endPoint x: 344, endPoint y: 322, distance: 250.7
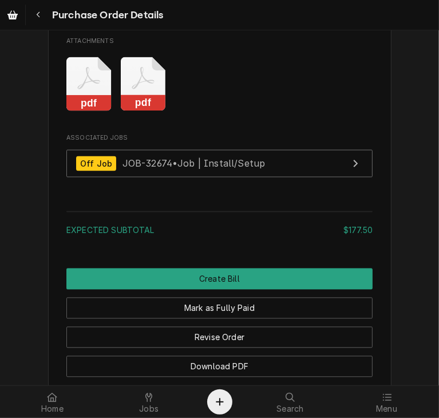
scroll to position [1101, 0]
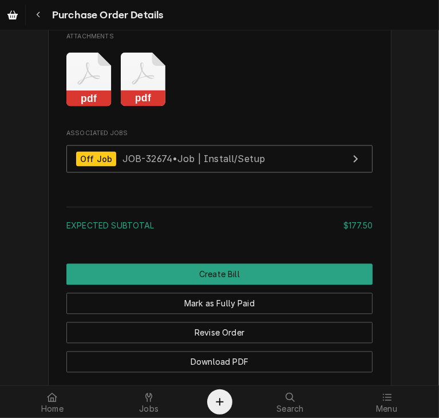
click at [136, 107] on icon "Attachments" at bounding box center [143, 80] width 45 height 54
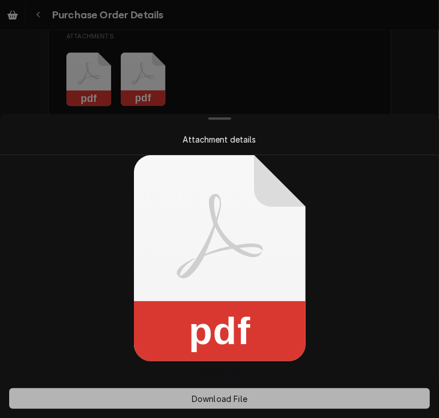
click at [218, 390] on button "Download File" at bounding box center [219, 398] width 421 height 21
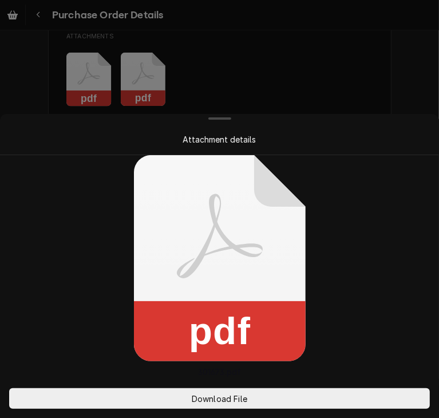
click at [373, 59] on div at bounding box center [219, 209] width 439 height 418
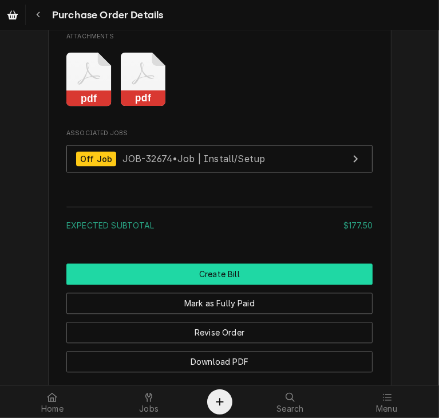
click at [325, 285] on button "Create Bill" at bounding box center [219, 274] width 306 height 21
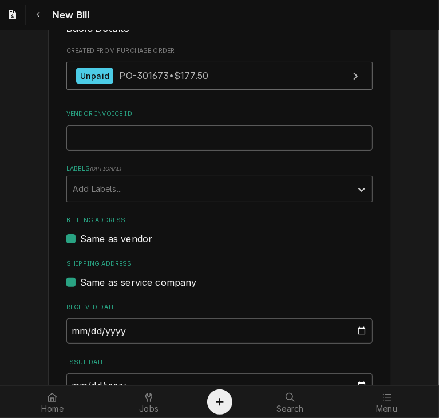
scroll to position [234, 0]
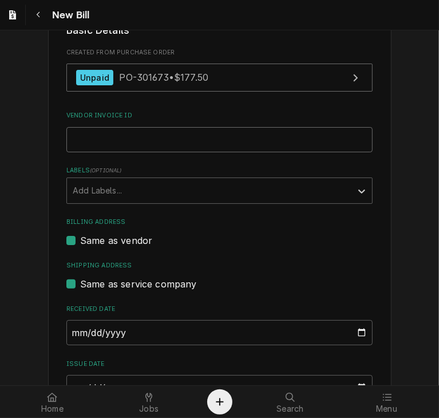
click at [78, 135] on input "Vendor Invoice ID" at bounding box center [219, 139] width 306 height 25
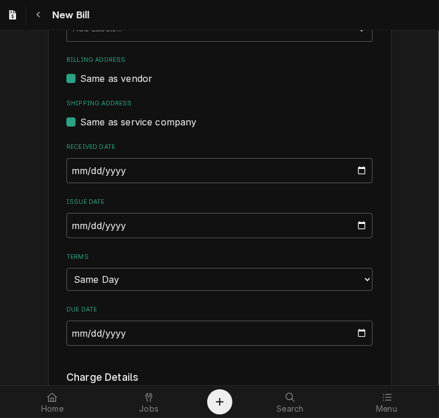
scroll to position [398, 0]
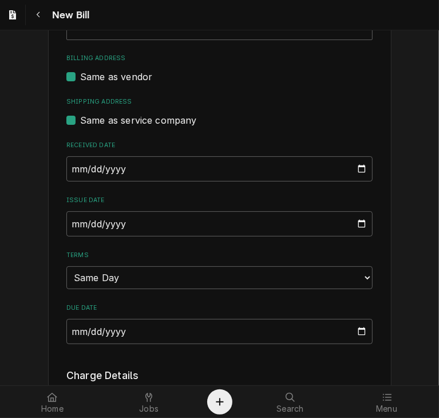
type input "6649452"
click at [71, 163] on input "2025-10-09" at bounding box center [219, 168] width 306 height 25
type input "2025-09-30"
click at [69, 218] on input "2025-10-09" at bounding box center [219, 223] width 306 height 25
type input "2025-09-30"
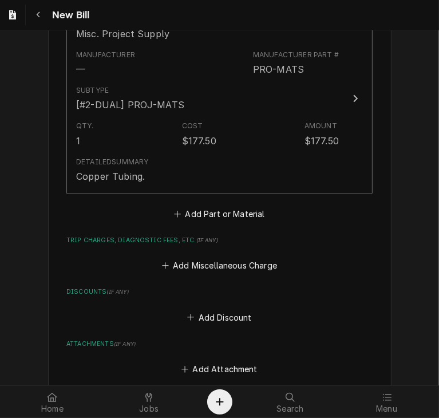
scroll to position [1004, 0]
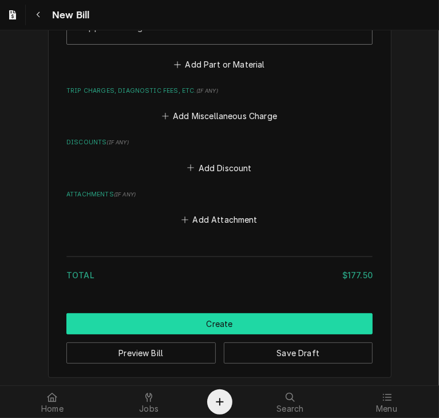
click at [271, 327] on button "Create" at bounding box center [219, 323] width 306 height 21
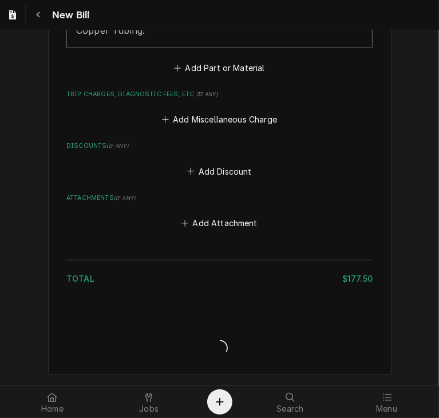
scroll to position [998, 0]
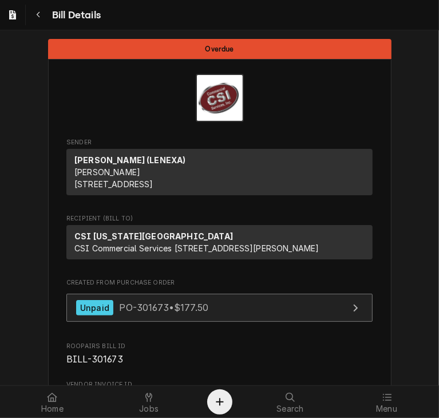
click at [125, 313] on span "PO-301673 • $177.50" at bounding box center [163, 307] width 89 height 11
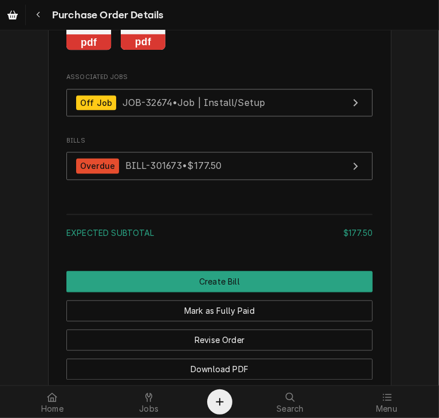
scroll to position [1161, 0]
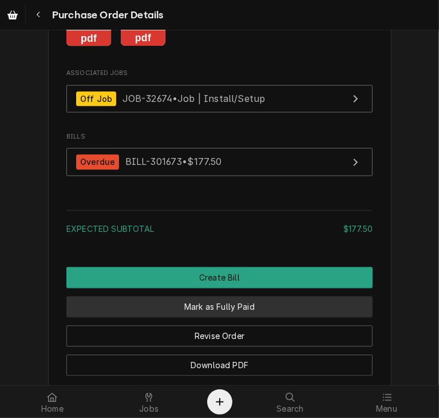
click at [286, 317] on button "Mark as Fully Paid" at bounding box center [219, 306] width 306 height 21
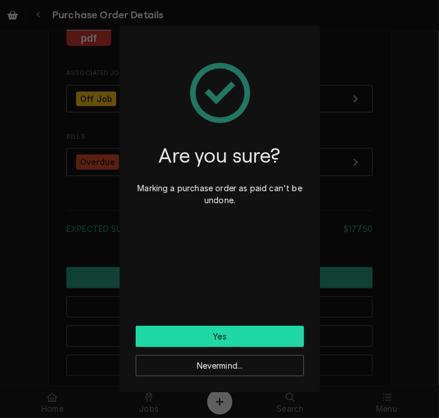
click at [271, 340] on button "Yes" at bounding box center [220, 336] width 168 height 21
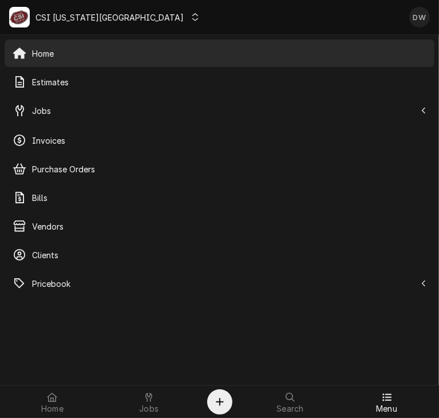
click at [192, 13] on icon "Dynamic Content Wrapper" at bounding box center [195, 17] width 7 height 8
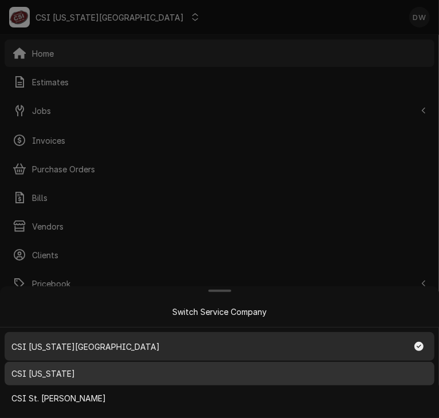
click at [89, 369] on div "CSI Kentucky" at bounding box center [219, 373] width 425 height 19
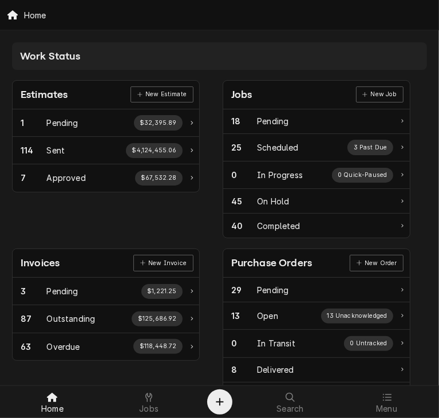
click at [278, 262] on div "Purchase Orders" at bounding box center [271, 262] width 81 height 15
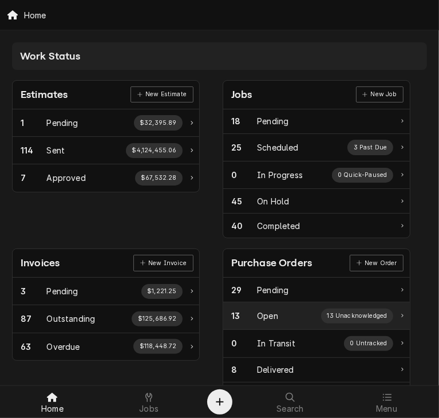
click at [270, 304] on div "13 Open 13 Unacknowledged" at bounding box center [316, 315] width 187 height 27
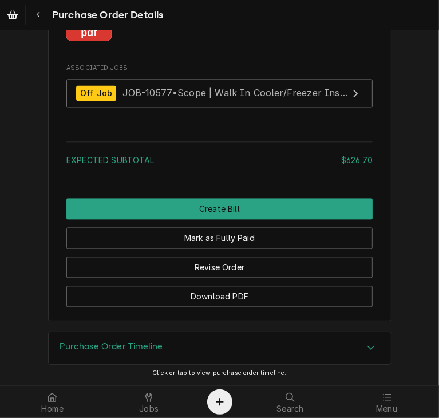
scroll to position [1026, 0]
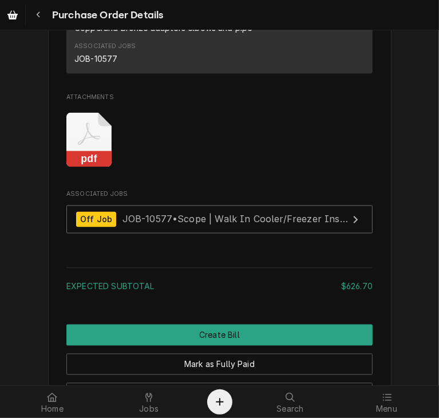
click at [78, 167] on rect "Attachments" at bounding box center [88, 159] width 45 height 16
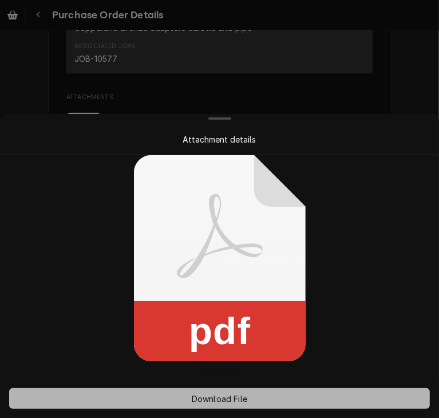
click at [239, 404] on button "Download File" at bounding box center [219, 398] width 421 height 21
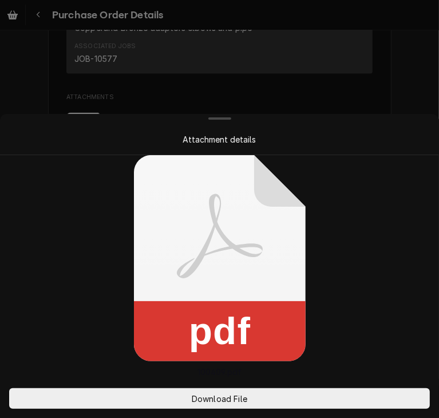
click at [395, 72] on div at bounding box center [219, 209] width 439 height 418
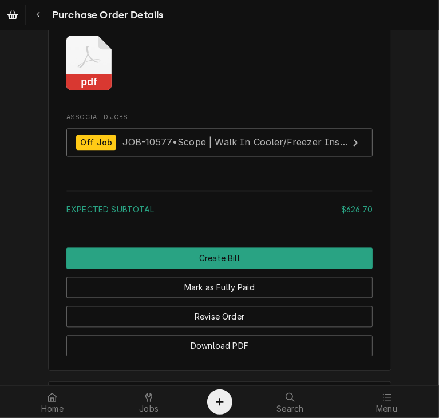
scroll to position [1105, 0]
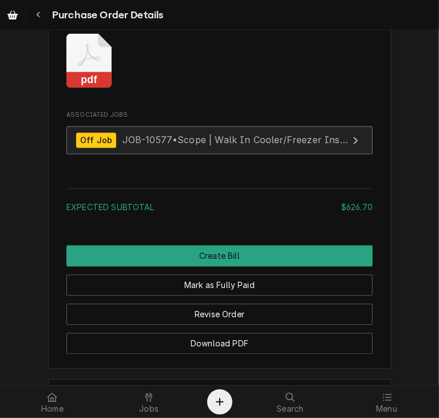
click at [112, 155] on link "Off Job JOB-10577 • Scope | Walk In Cooler/Freezer Install" at bounding box center [219, 140] width 306 height 28
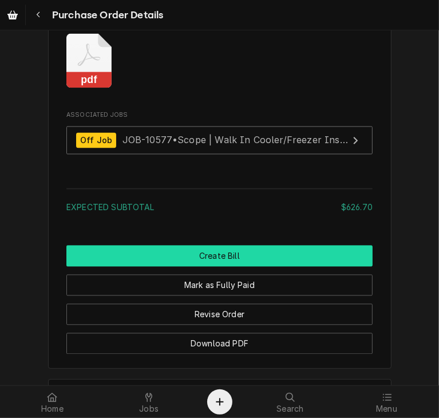
click at [218, 267] on button "Create Bill" at bounding box center [219, 256] width 306 height 21
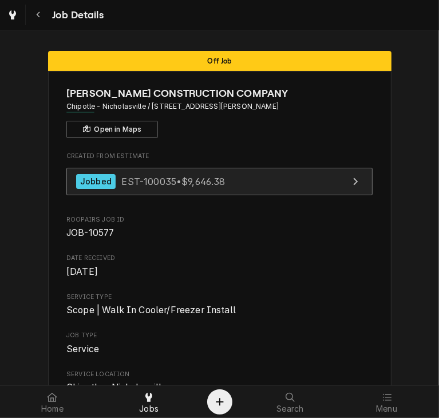
click at [94, 187] on div "Jobbed" at bounding box center [95, 181] width 39 height 15
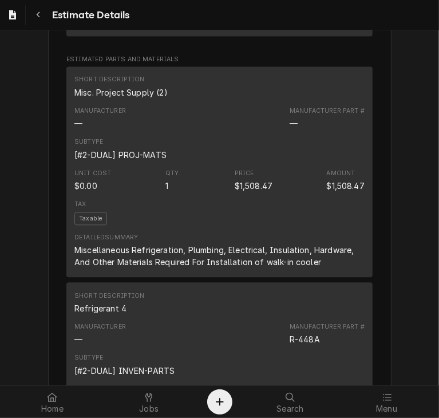
scroll to position [1227, 0]
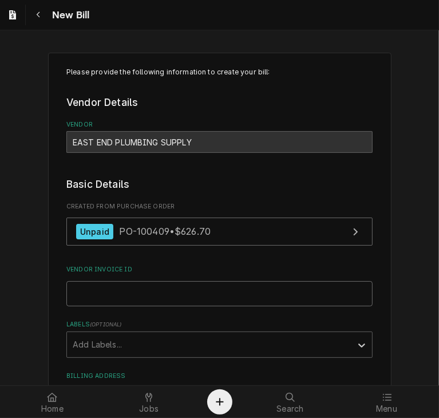
click at [83, 298] on input "Vendor Invoice ID" at bounding box center [219, 293] width 306 height 25
click at [76, 291] on input "Vendor Invoice ID" at bounding box center [219, 293] width 306 height 25
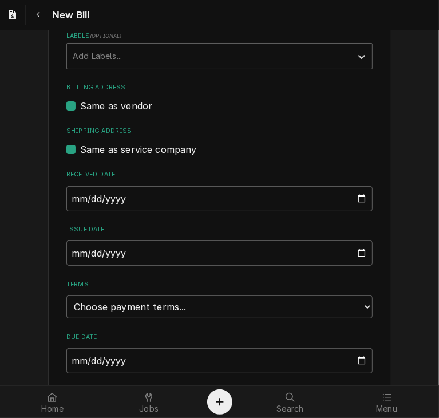
scroll to position [291, 0]
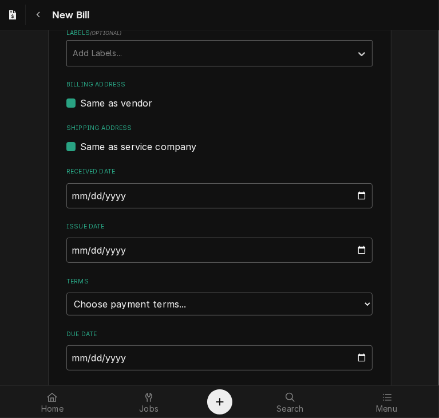
type input "1187862"
click at [69, 188] on input "2025-10-09" at bounding box center [219, 195] width 306 height 25
type input "[DATE]"
click at [73, 248] on input "2025-10-09" at bounding box center [219, 250] width 306 height 25
type input "[DATE]"
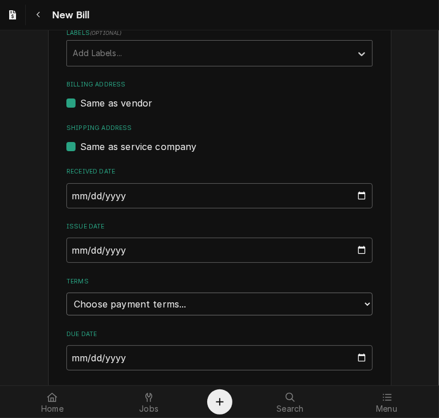
click at [96, 294] on select "Choose payment terms... Same Day Net 7 Net 14 Net 21 Net 30 Net 45 Net 60 Net 90" at bounding box center [219, 303] width 306 height 23
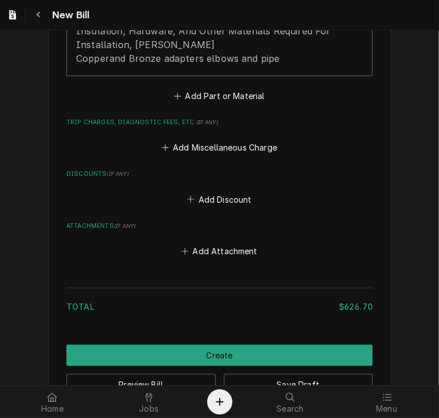
scroll to position [966, 0]
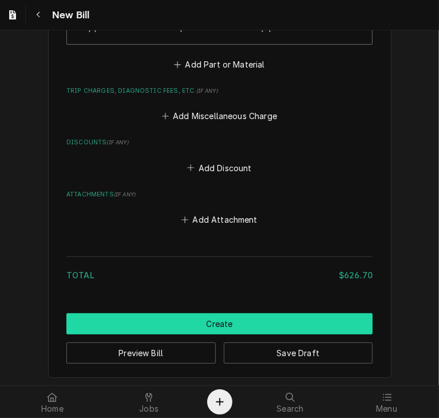
click at [215, 326] on button "Create" at bounding box center [219, 323] width 306 height 21
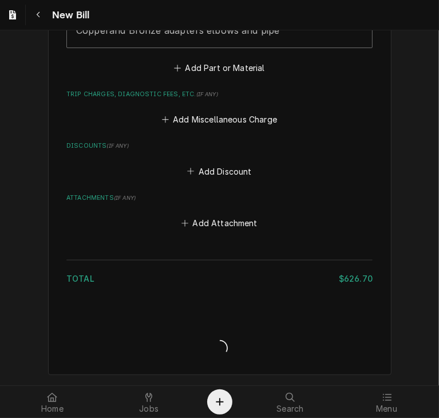
scroll to position [959, 0]
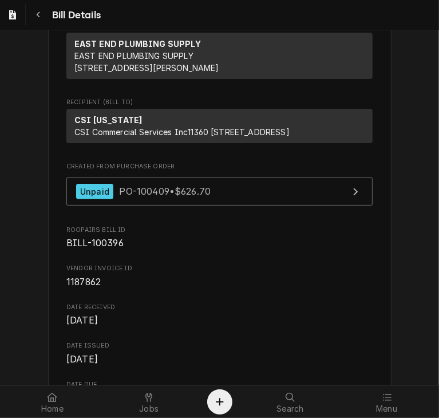
scroll to position [66, 0]
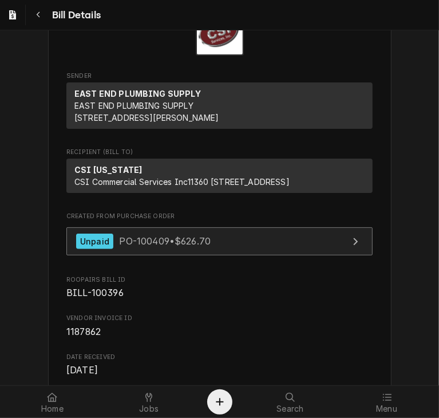
click at [167, 247] on span "PO-100409 • $626.70" at bounding box center [165, 240] width 92 height 11
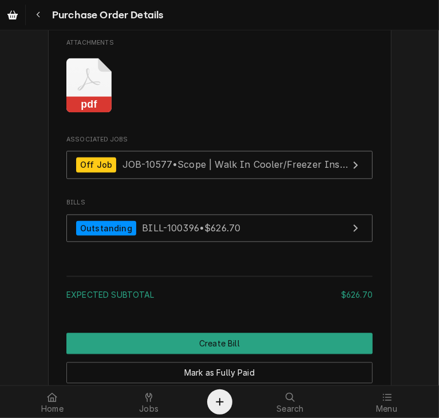
scroll to position [1137, 0]
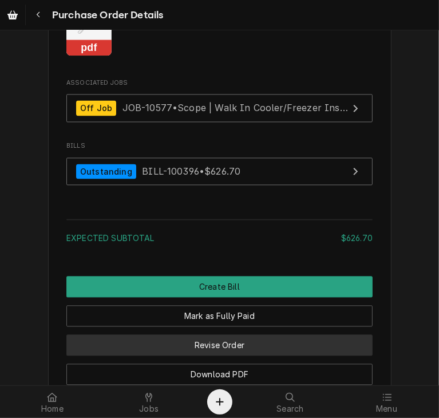
click at [227, 355] on button "Revise Order" at bounding box center [219, 344] width 306 height 21
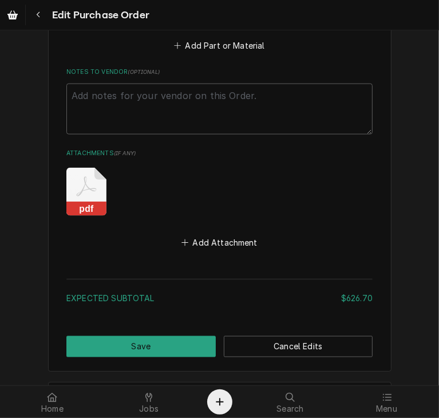
scroll to position [820, 0]
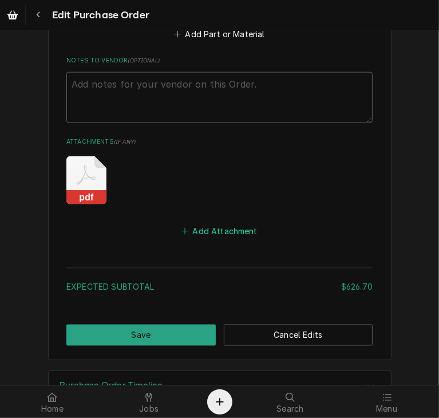
click at [227, 227] on button "Add Attachment" at bounding box center [220, 231] width 80 height 16
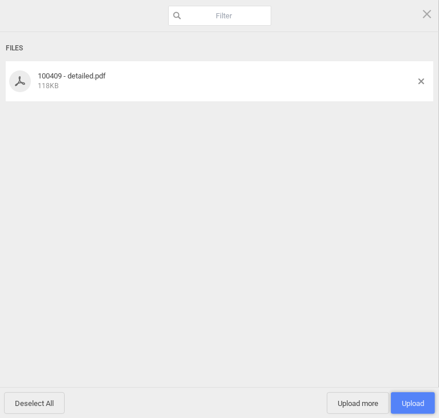
click at [399, 395] on span "Upload 1" at bounding box center [413, 403] width 44 height 22
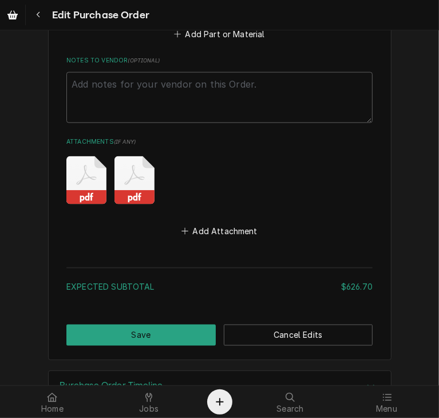
scroll to position [855, 0]
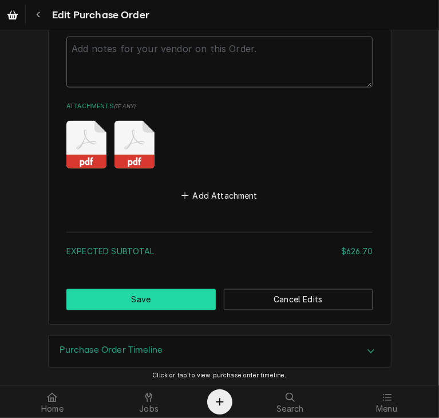
click at [179, 292] on button "Save" at bounding box center [140, 299] width 149 height 21
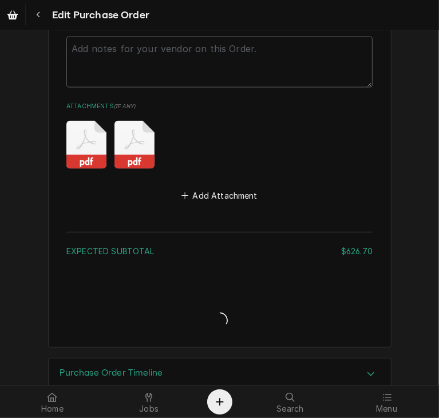
type textarea "x"
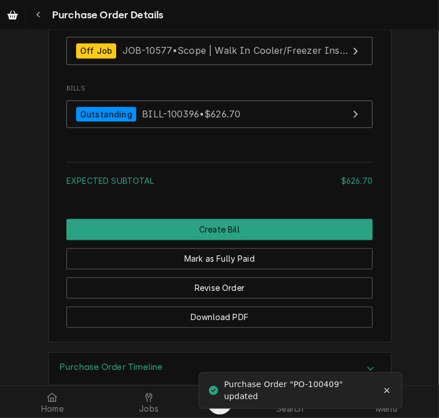
scroll to position [1250, 0]
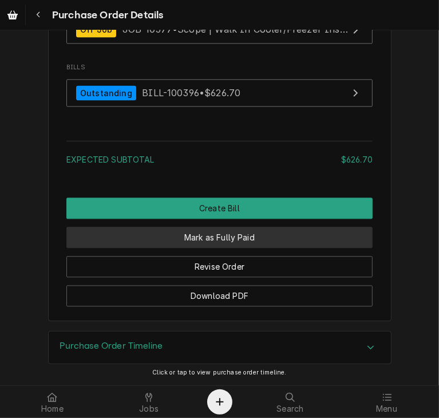
click at [248, 236] on button "Mark as Fully Paid" at bounding box center [219, 237] width 306 height 21
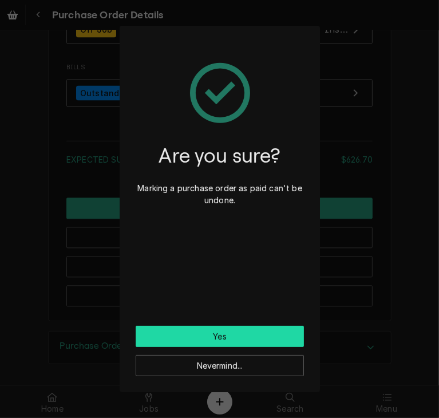
click at [216, 339] on button "Yes" at bounding box center [220, 336] width 168 height 21
